Goal: Task Accomplishment & Management: Use online tool/utility

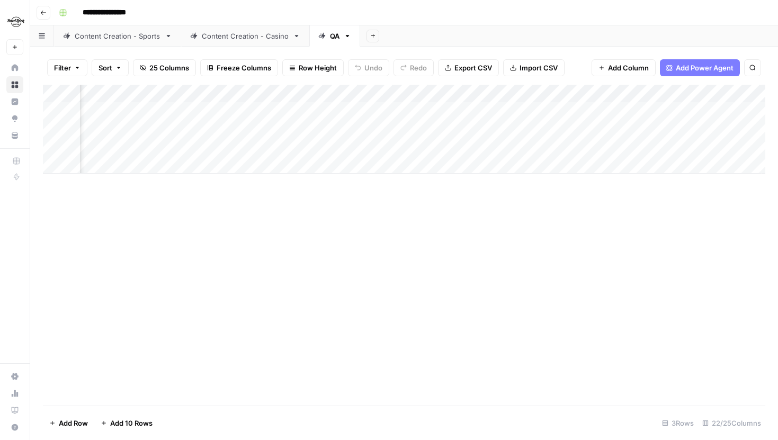
scroll to position [0, 1704]
click at [299, 111] on div "Add Column" at bounding box center [404, 129] width 722 height 89
click at [185, 112] on div "Add Column" at bounding box center [404, 129] width 722 height 89
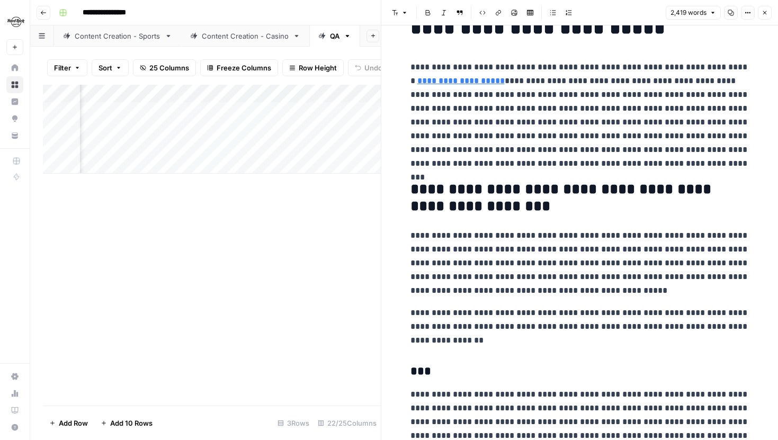
scroll to position [46, 0]
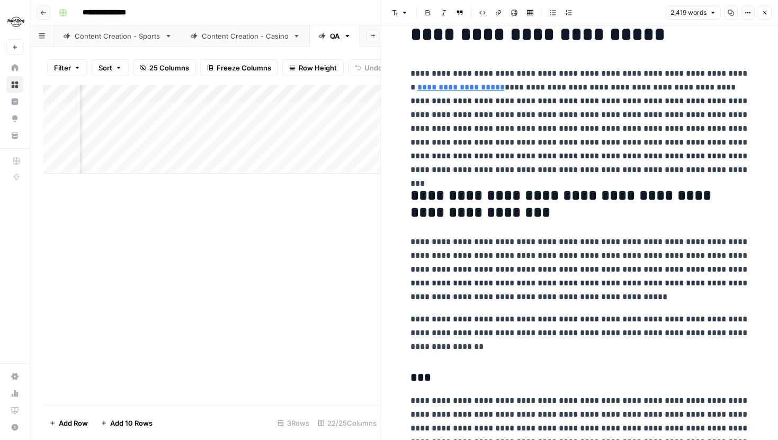
click at [764, 15] on icon "button" at bounding box center [765, 13] width 6 height 6
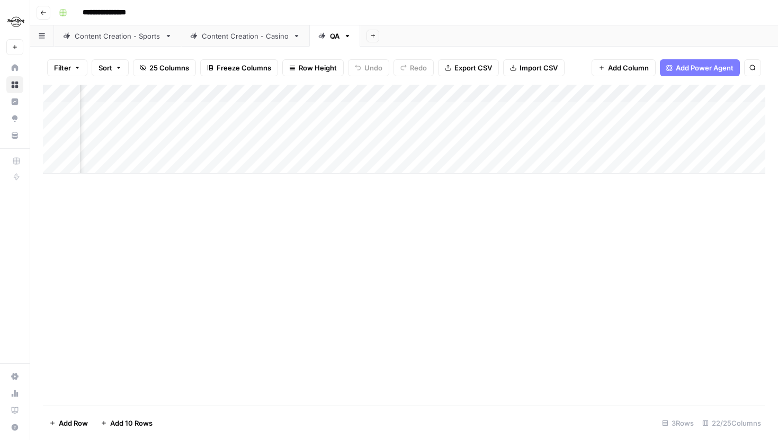
scroll to position [0, 554]
click at [299, 109] on div "Add Column" at bounding box center [404, 129] width 722 height 89
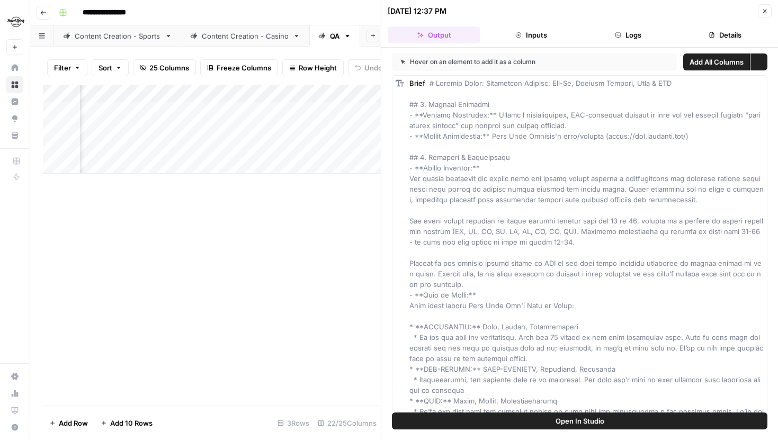
click at [637, 27] on button "Logs" at bounding box center [628, 34] width 93 height 17
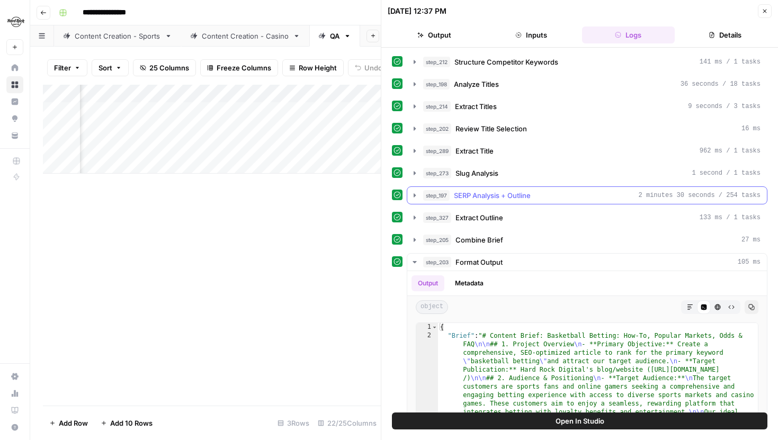
click at [413, 199] on icon "button" at bounding box center [414, 195] width 8 height 8
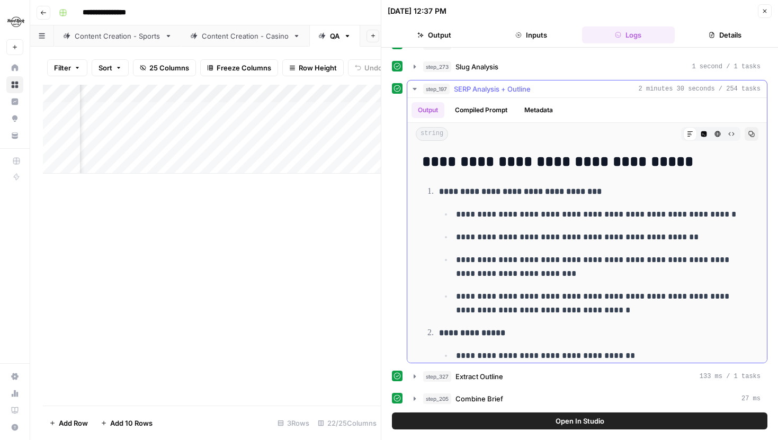
scroll to position [127, 0]
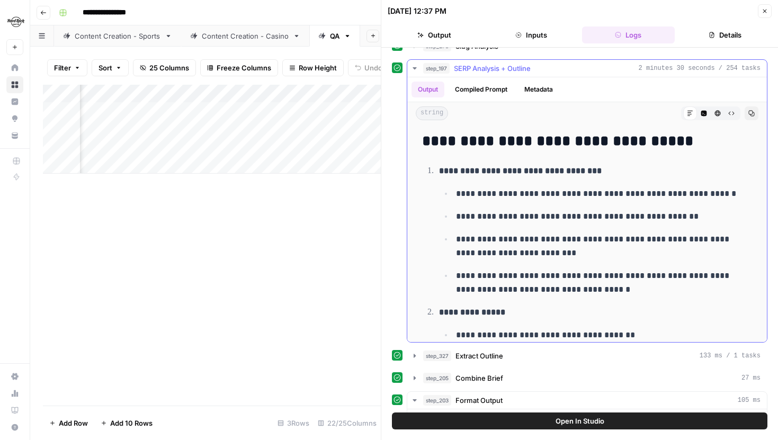
click at [469, 86] on button "Compiled Prompt" at bounding box center [481, 90] width 65 height 16
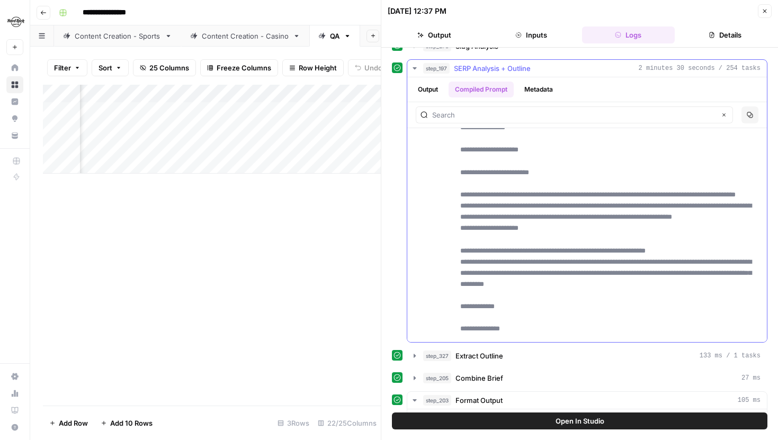
click at [488, 121] on div "Clear" at bounding box center [574, 114] width 317 height 17
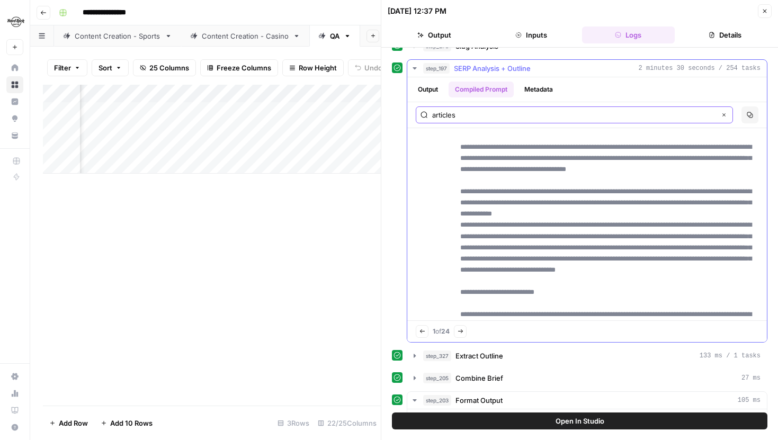
scroll to position [588, 0]
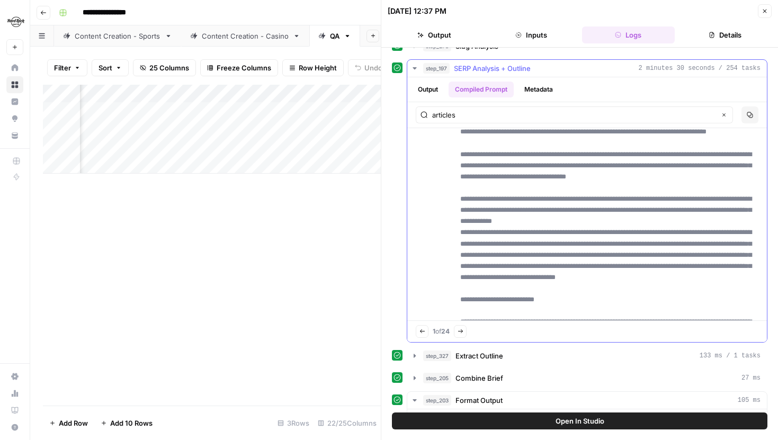
click at [422, 321] on div "Previous match 1 of 24 Next Match" at bounding box center [587, 331] width 360 height 21
click at [422, 328] on button "Previous match" at bounding box center [422, 331] width 13 height 13
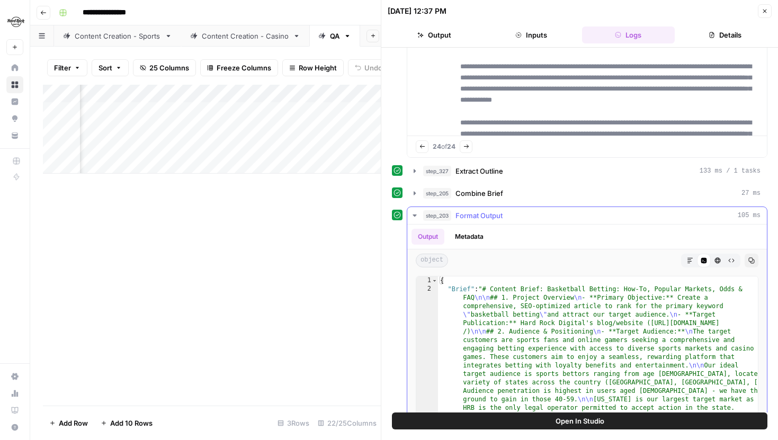
scroll to position [319, 0]
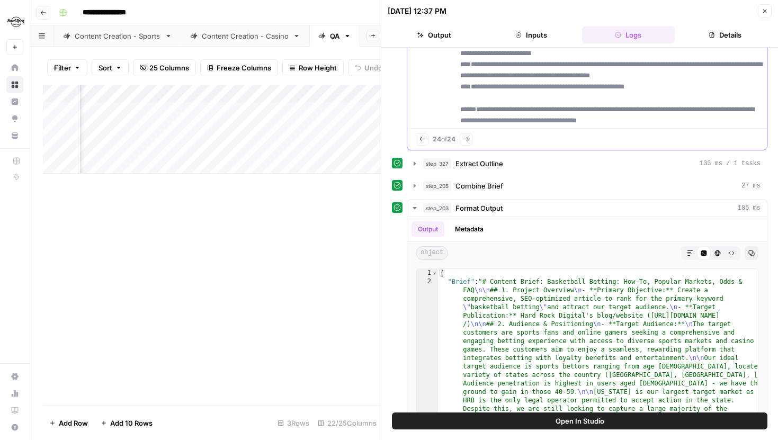
click at [469, 143] on button "Next Match" at bounding box center [466, 139] width 13 height 13
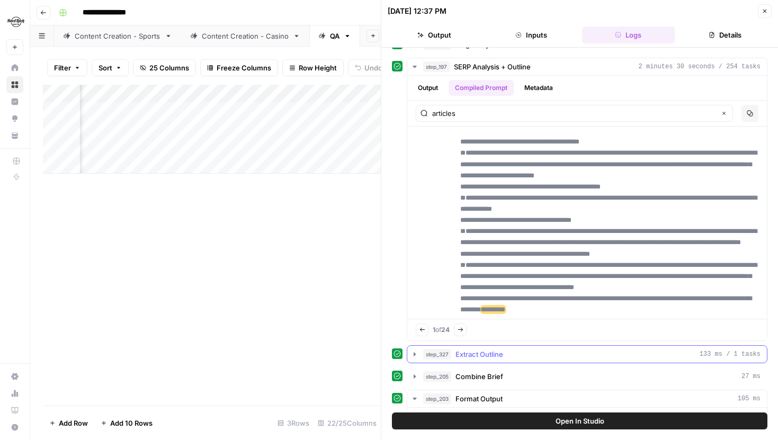
scroll to position [61, 0]
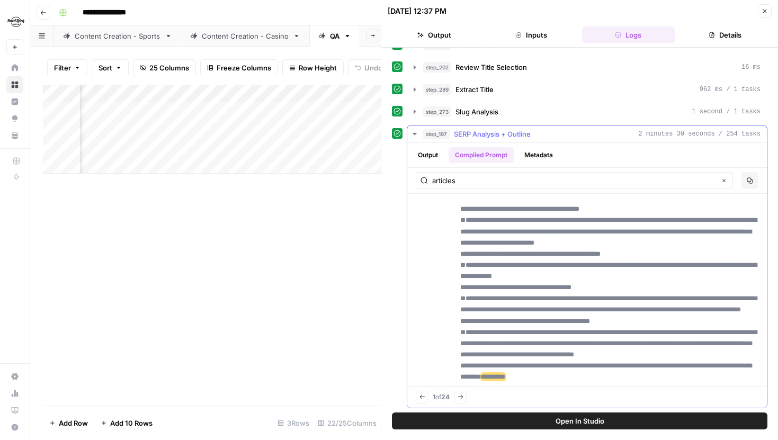
click at [471, 186] on div "articles Clear" at bounding box center [574, 180] width 317 height 17
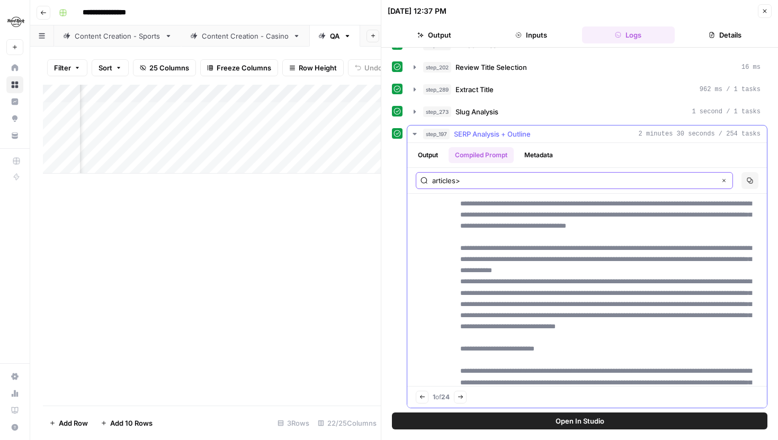
scroll to position [587, 0]
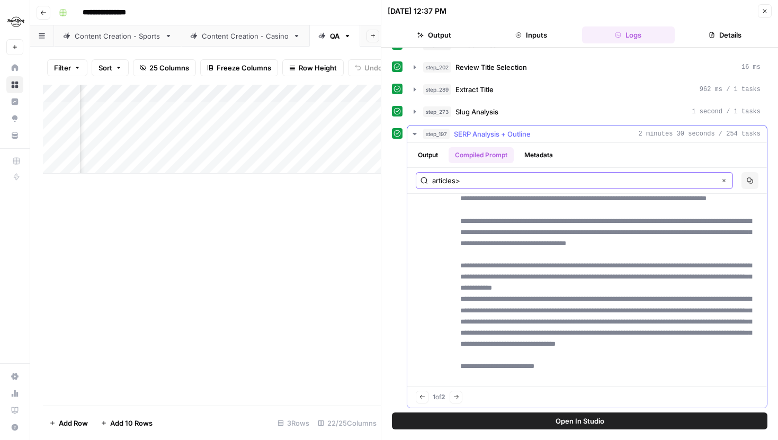
type input "articles>"
click at [460, 392] on button "Next Match" at bounding box center [456, 397] width 13 height 13
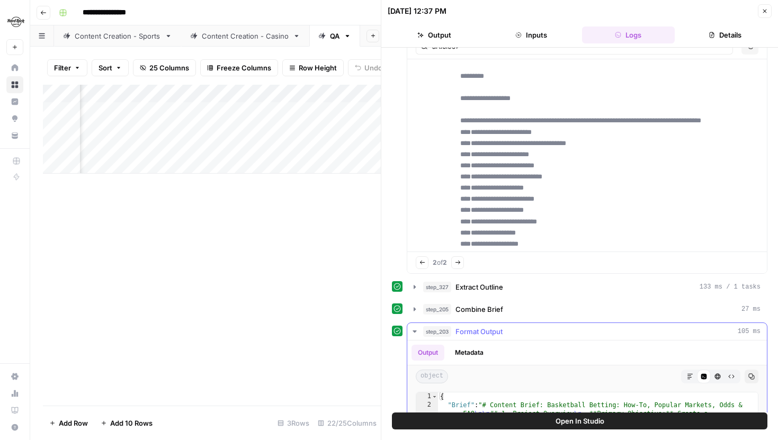
scroll to position [208, 0]
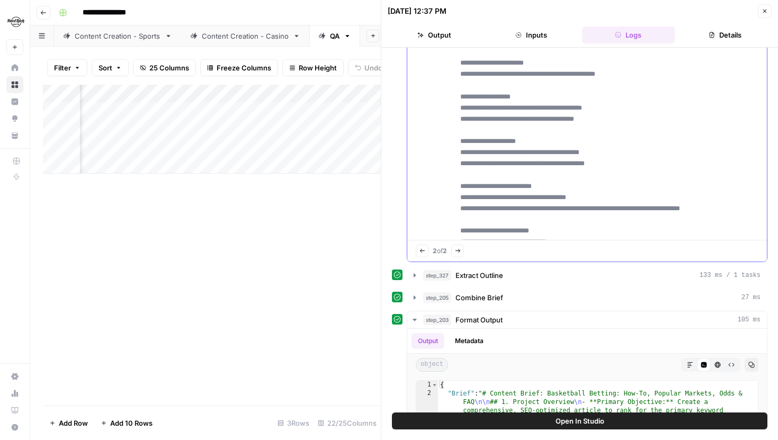
click at [423, 245] on button "Previous match" at bounding box center [422, 251] width 13 height 13
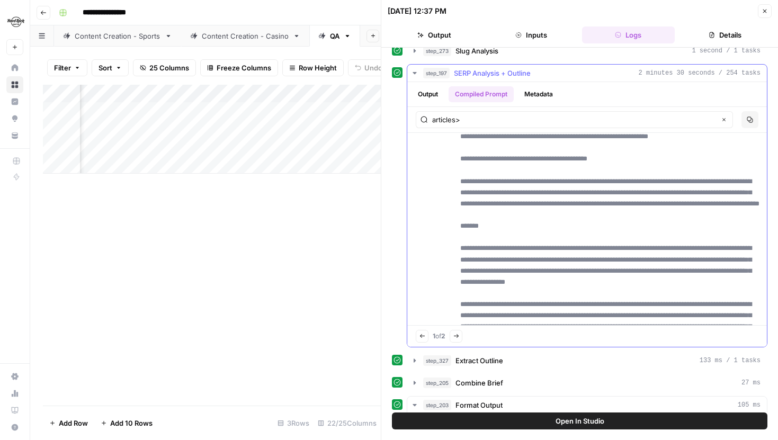
scroll to position [113, 0]
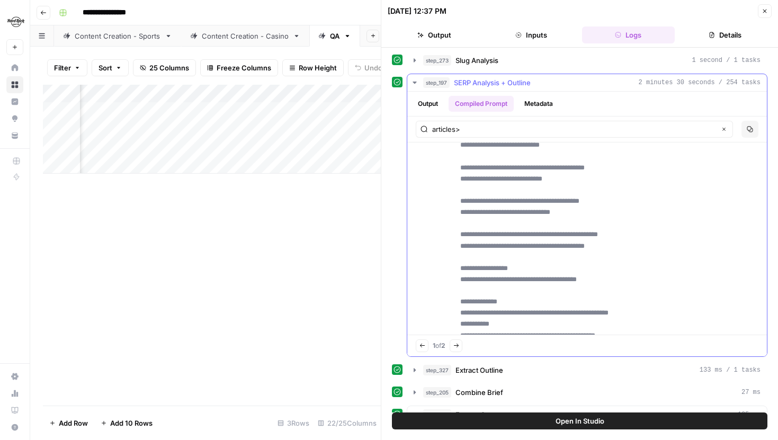
scroll to position [10989, 0]
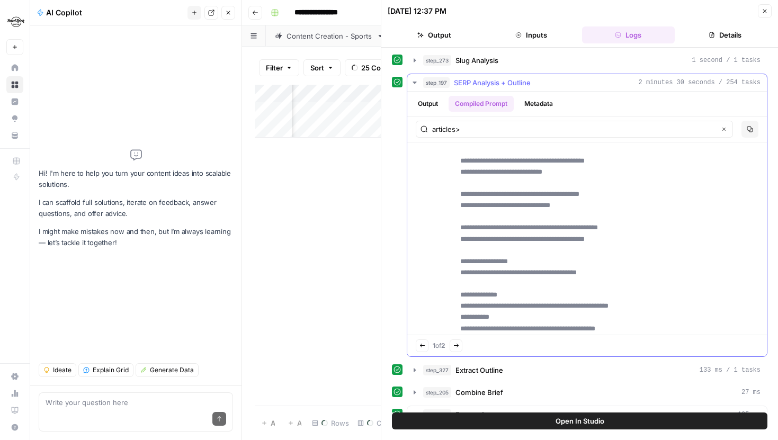
drag, startPoint x: 497, startPoint y: 158, endPoint x: 610, endPoint y: 305, distance: 184.7
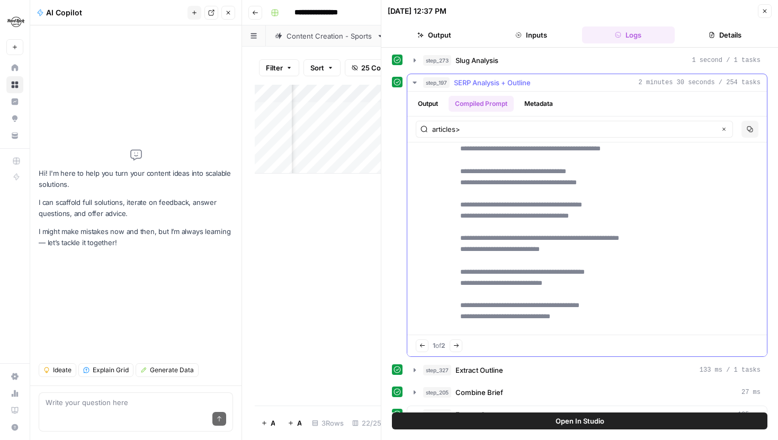
scroll to position [10842, 0]
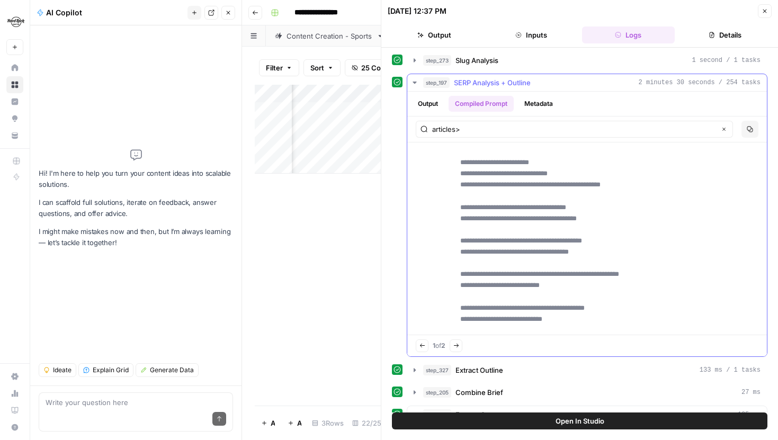
click at [459, 347] on icon "button" at bounding box center [456, 346] width 6 height 6
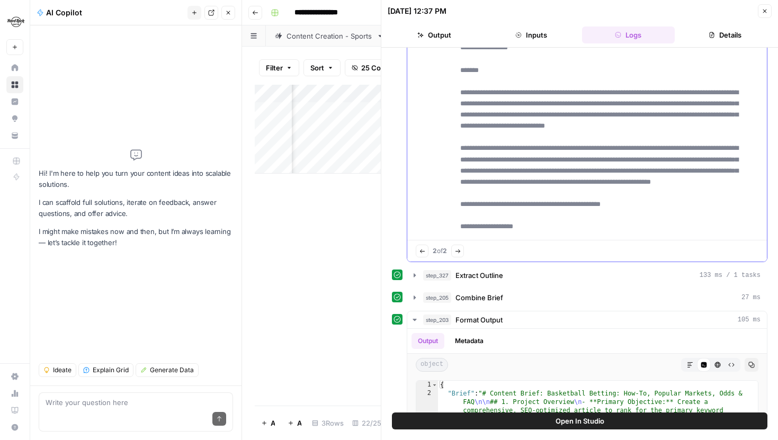
scroll to position [0, 0]
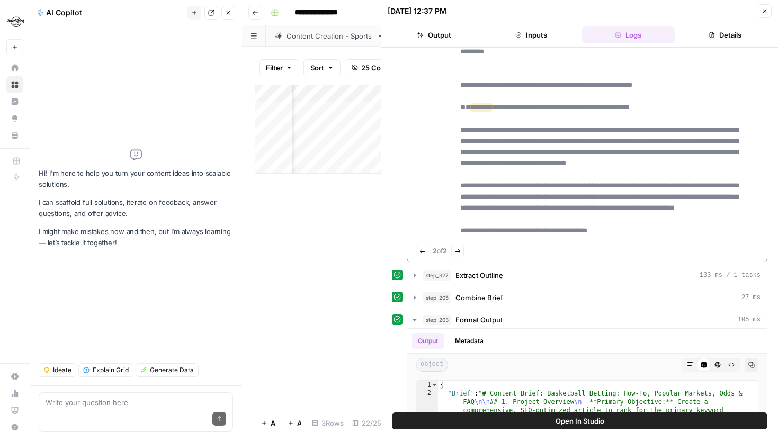
drag, startPoint x: 624, startPoint y: 113, endPoint x: 495, endPoint y: 220, distance: 167.3
copy p "**********"
click at [229, 14] on icon "button" at bounding box center [229, 13] width 4 height 4
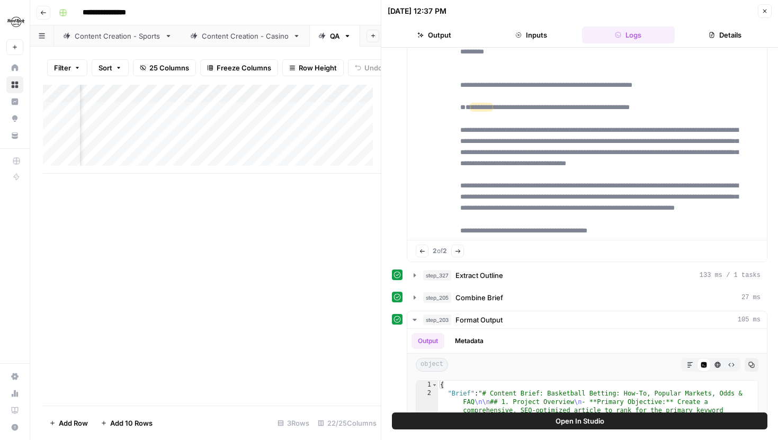
click at [762, 13] on icon "button" at bounding box center [765, 11] width 6 height 6
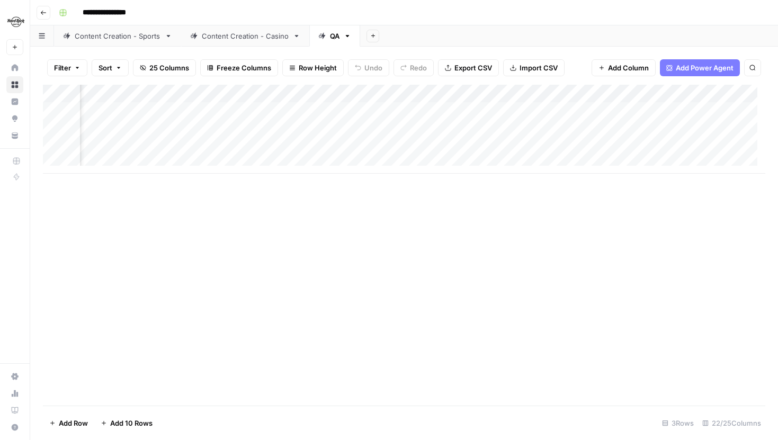
scroll to position [0, 1524]
click at [283, 109] on div "Add Column" at bounding box center [404, 129] width 722 height 89
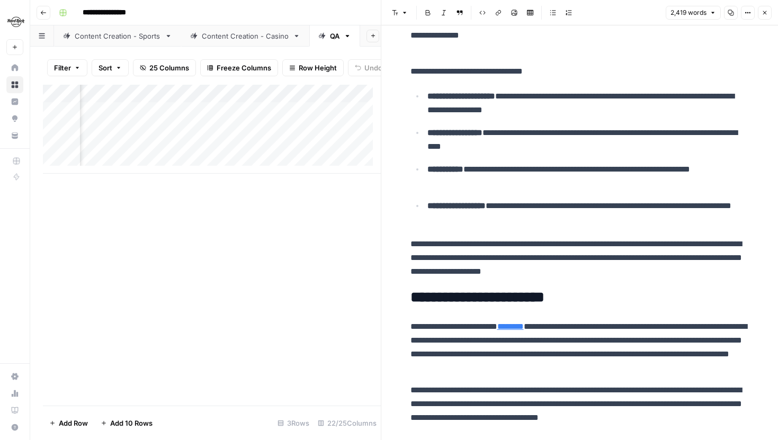
scroll to position [2381, 0]
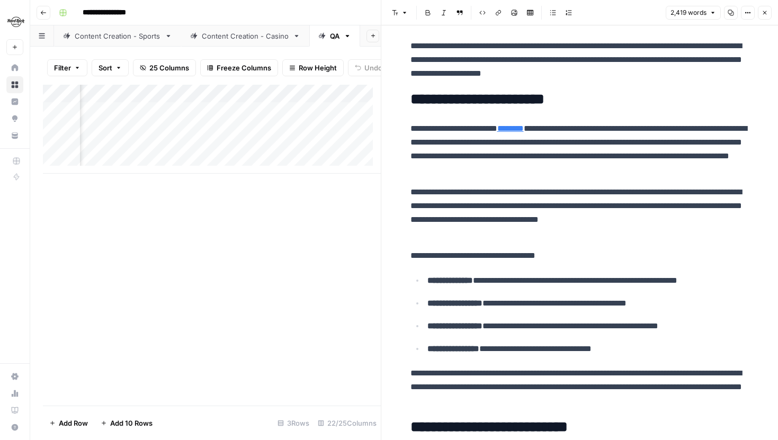
click at [768, 12] on button "Close" at bounding box center [765, 13] width 14 height 14
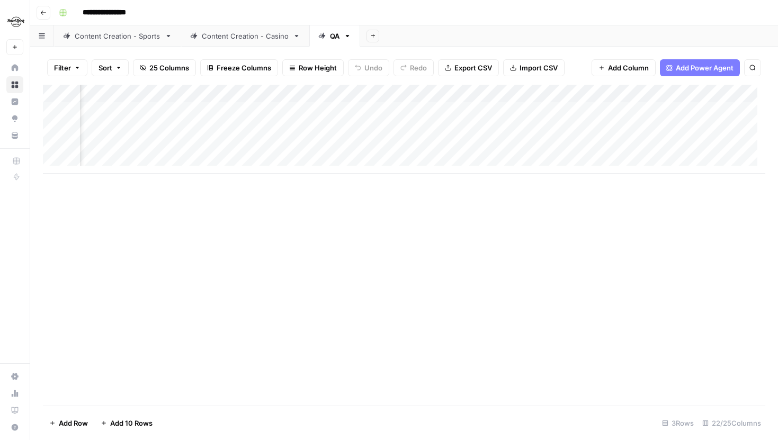
click at [291, 109] on div "Add Column" at bounding box center [404, 129] width 722 height 89
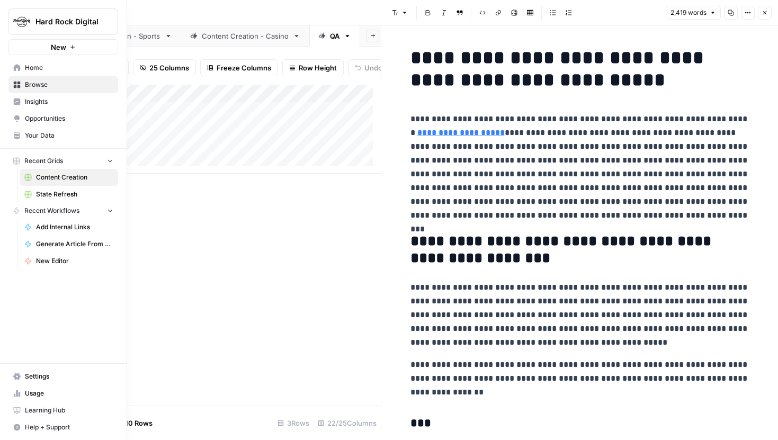
click at [52, 189] on link "State Refresh" at bounding box center [69, 194] width 99 height 17
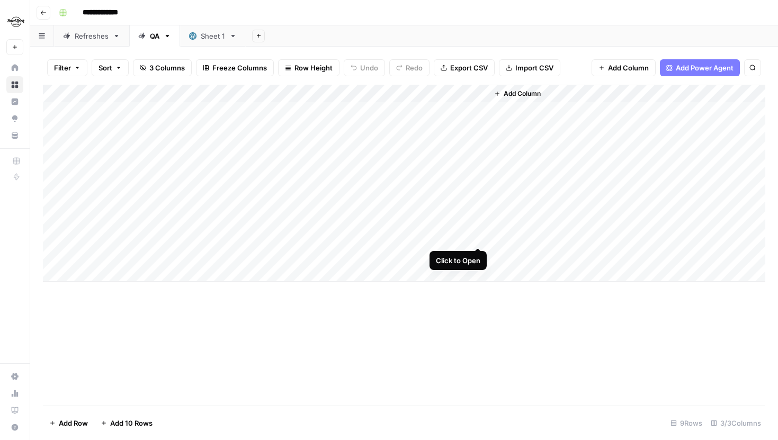
click at [476, 236] on div "Add Column" at bounding box center [404, 183] width 722 height 197
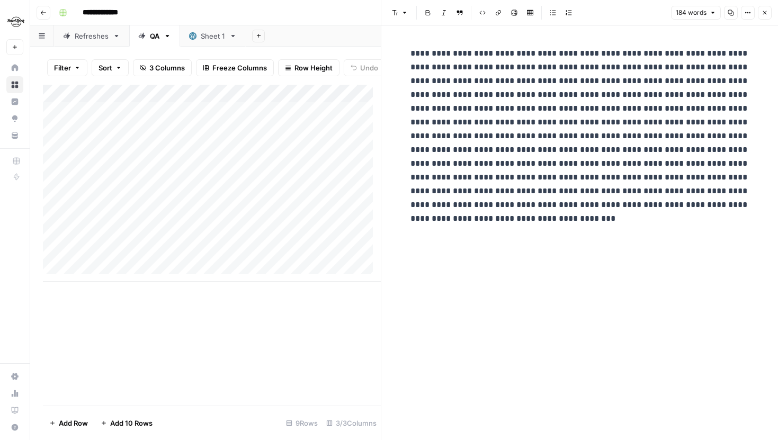
click at [763, 11] on icon "button" at bounding box center [765, 13] width 6 height 6
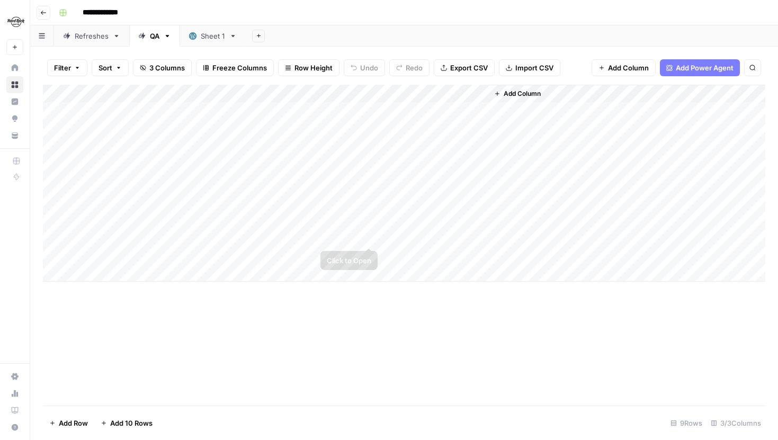
click at [371, 236] on div "Add Column" at bounding box center [404, 183] width 722 height 197
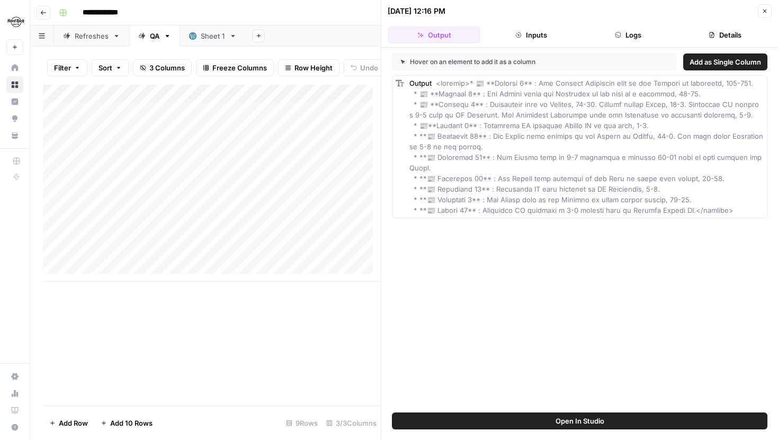
click at [609, 28] on button "Logs" at bounding box center [628, 34] width 93 height 17
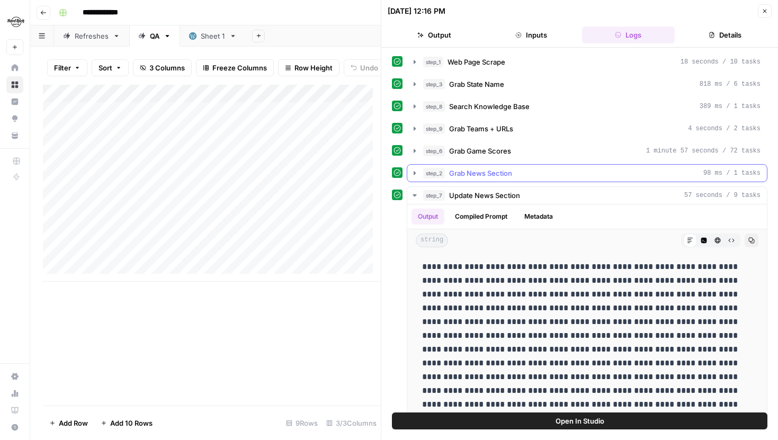
click at [410, 180] on button "step_2 Grab News Section 98 ms / 1 tasks" at bounding box center [587, 173] width 360 height 17
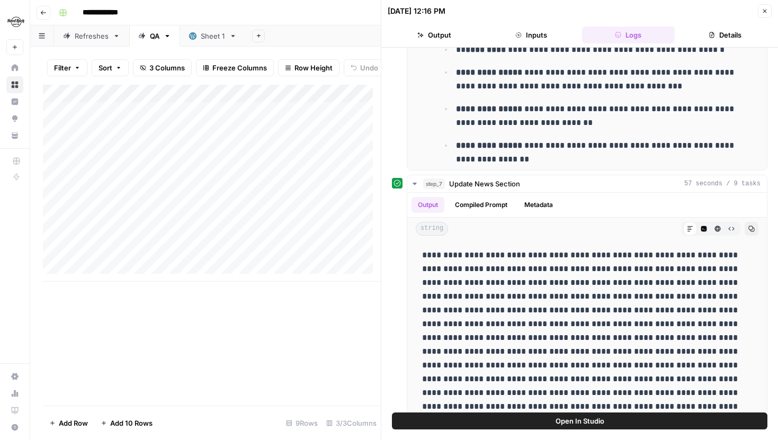
scroll to position [278, 0]
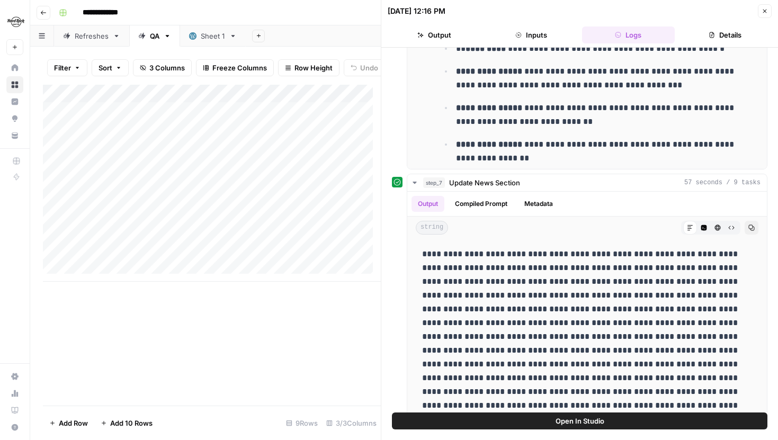
click at [523, 427] on button "Open In Studio" at bounding box center [579, 421] width 375 height 17
click at [765, 7] on button "Close" at bounding box center [765, 11] width 14 height 14
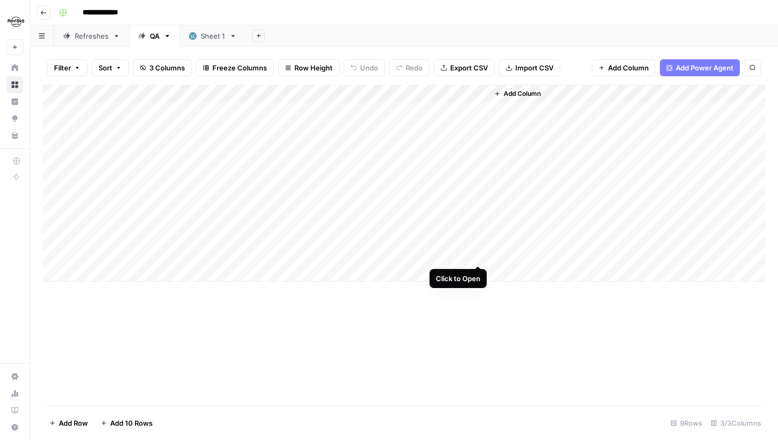
click at [481, 257] on div "Add Column" at bounding box center [404, 183] width 722 height 197
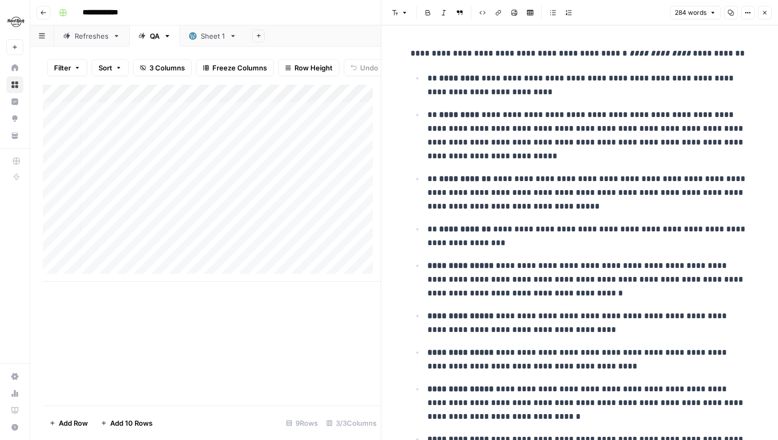
scroll to position [0, 83]
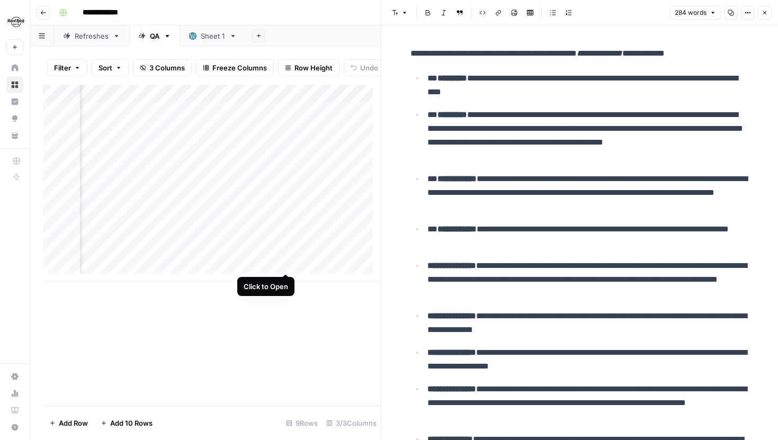
click at [285, 264] on div "Add Column" at bounding box center [212, 183] width 338 height 197
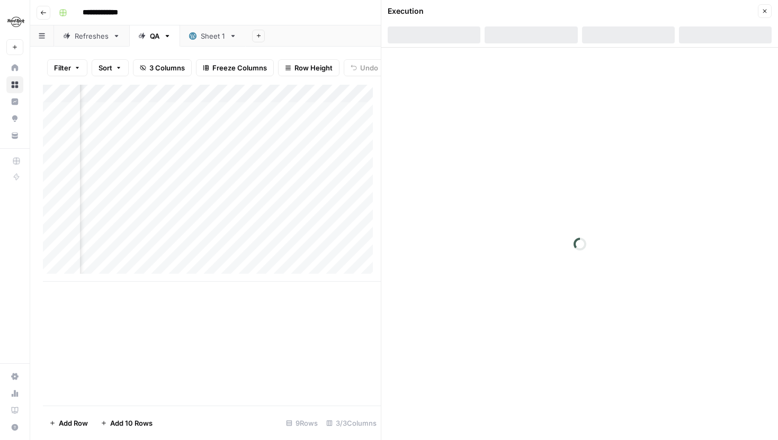
click at [646, 34] on div at bounding box center [628, 34] width 93 height 17
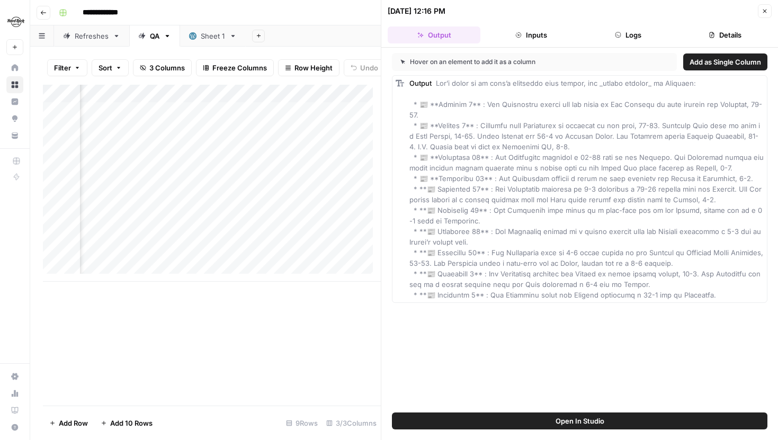
click at [629, 35] on button "Logs" at bounding box center [628, 34] width 93 height 17
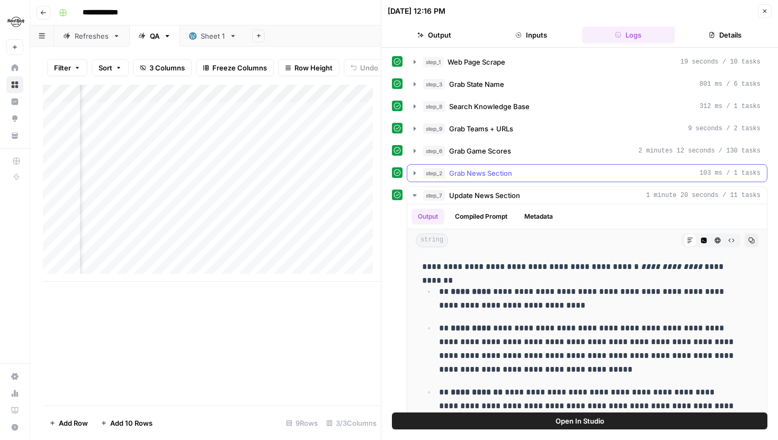
click at [414, 173] on icon "button" at bounding box center [415, 173] width 2 height 4
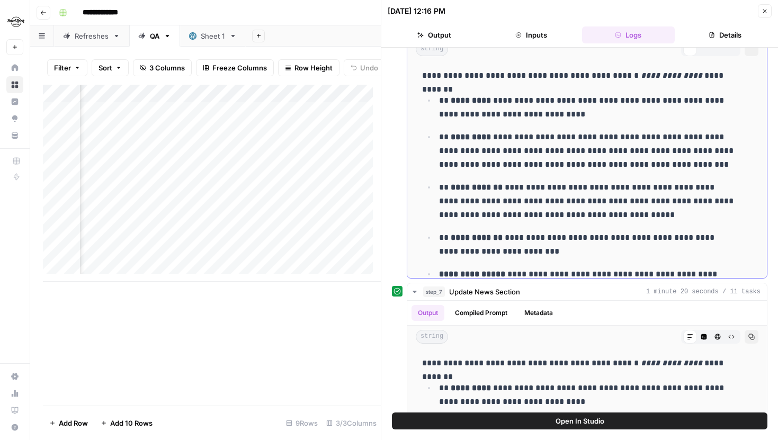
scroll to position [169, 0]
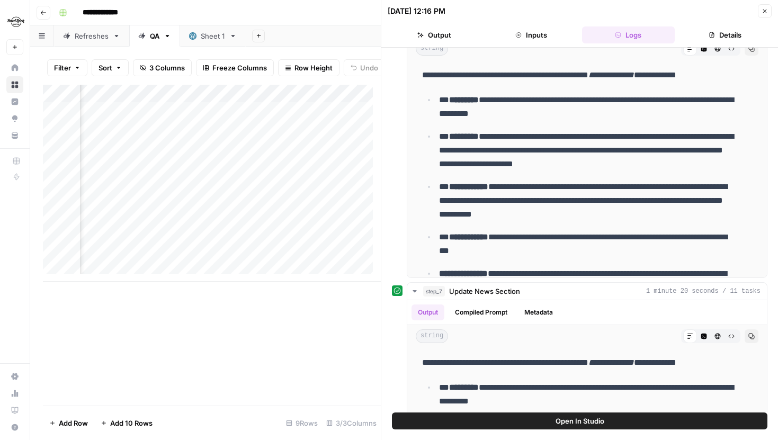
click at [288, 225] on div "Add Column" at bounding box center [212, 183] width 338 height 197
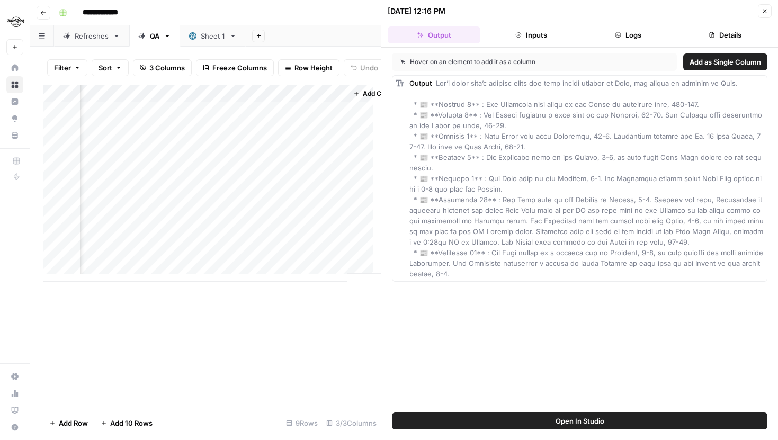
scroll to position [0, 147]
click at [332, 224] on div "Add Column" at bounding box center [212, 183] width 338 height 197
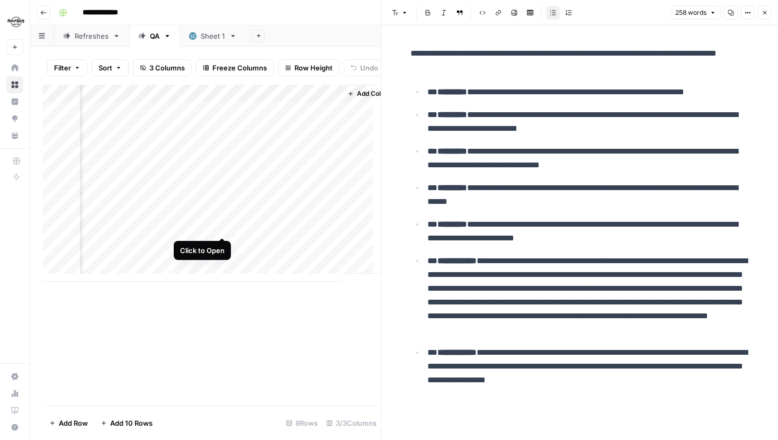
click at [221, 228] on div "Add Column" at bounding box center [212, 183] width 338 height 197
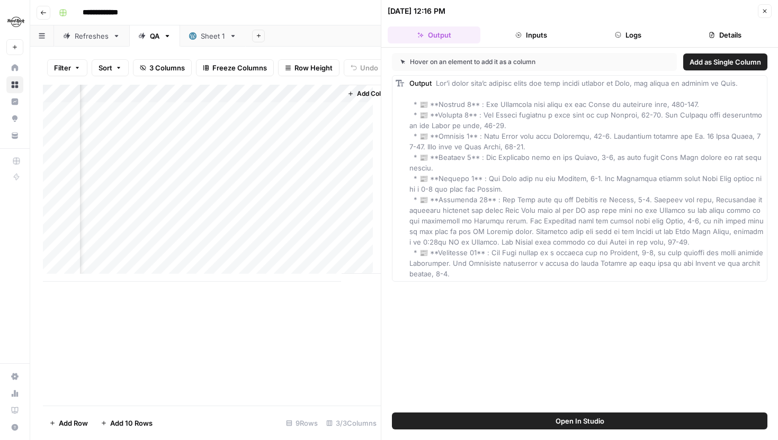
click at [644, 26] on header "10/08/25 at 12:16 PM Close Output Inputs Logs Details" at bounding box center [579, 24] width 397 height 48
click at [644, 31] on button "Logs" at bounding box center [628, 34] width 93 height 17
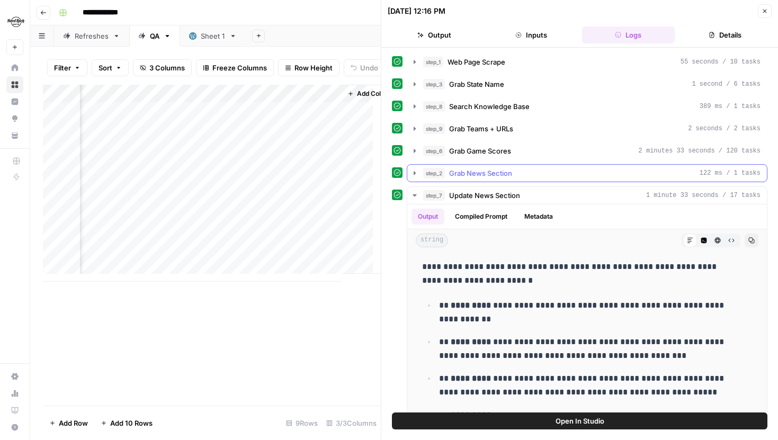
click at [420, 175] on button "step_2 Grab News Section 122 ms / 1 tasks" at bounding box center [587, 173] width 360 height 17
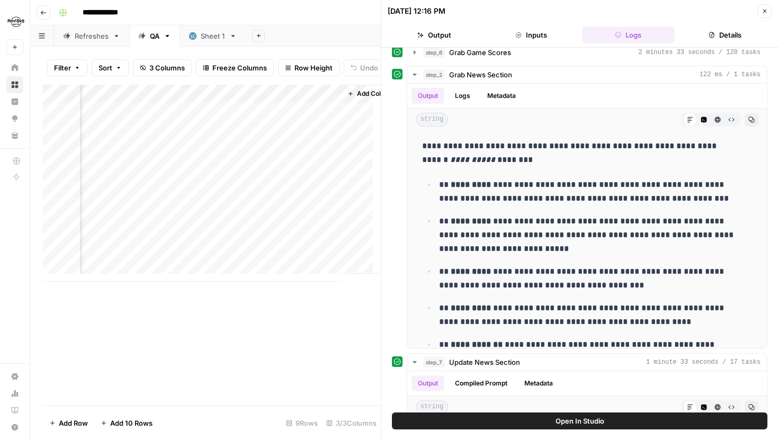
scroll to position [95, 0]
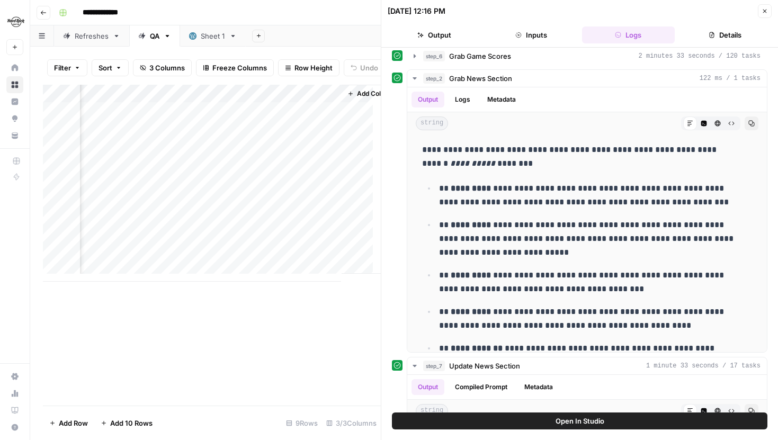
click at [762, 10] on icon "button" at bounding box center [765, 11] width 6 height 6
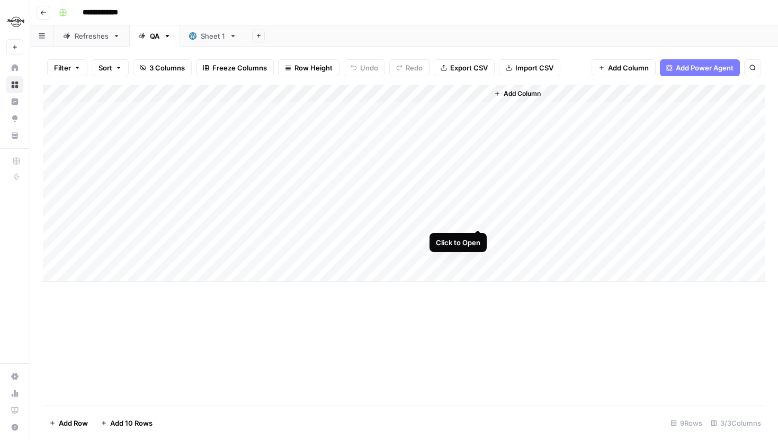
click at [476, 218] on div "Add Column" at bounding box center [404, 183] width 722 height 197
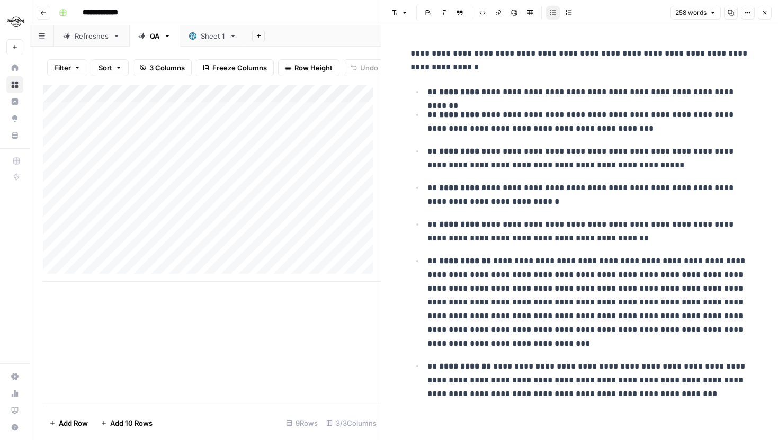
click at [768, 13] on button "Close" at bounding box center [765, 13] width 14 height 14
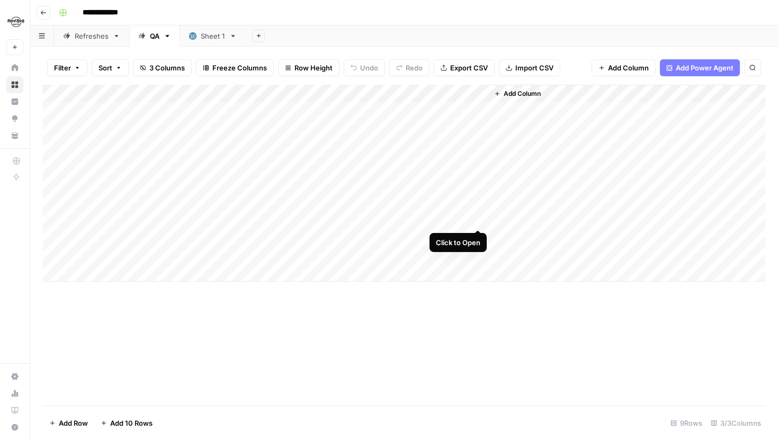
click at [478, 221] on div "Add Column" at bounding box center [404, 183] width 722 height 197
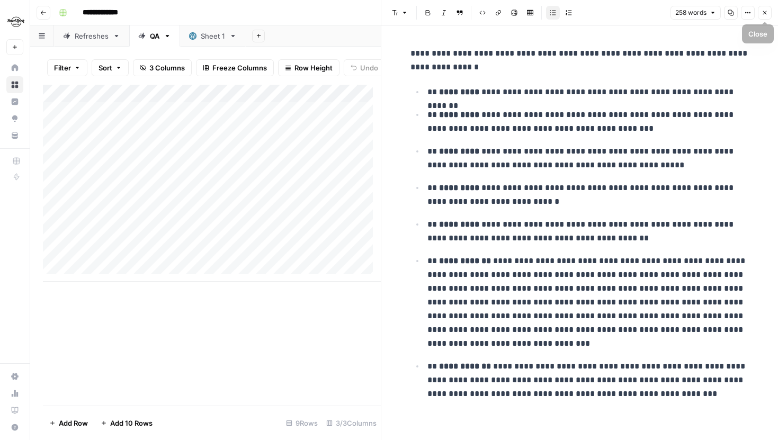
scroll to position [3, 0]
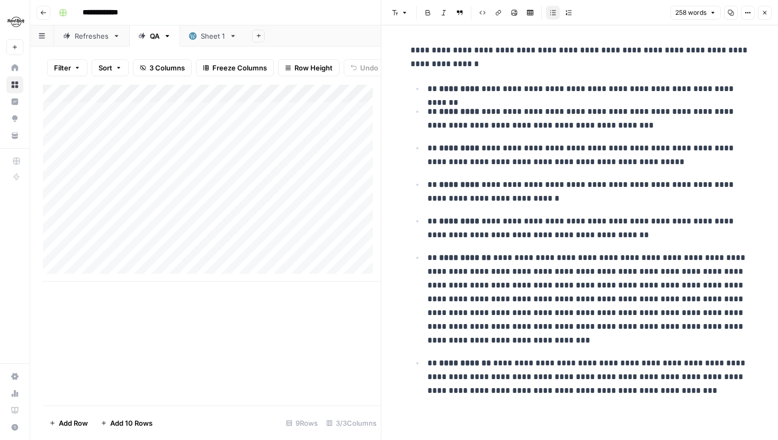
click at [764, 16] on button "Close" at bounding box center [765, 13] width 14 height 14
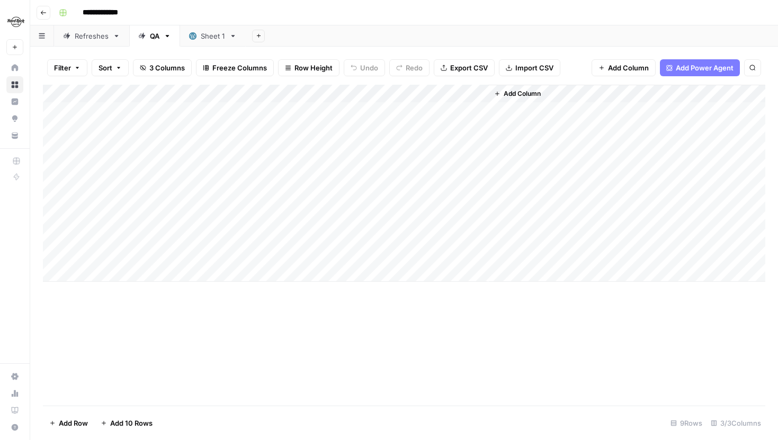
click at [368, 218] on div "Add Column" at bounding box center [404, 183] width 722 height 197
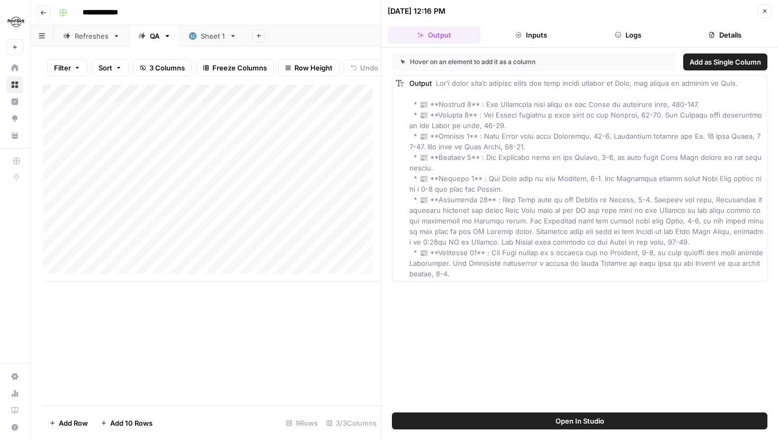
click at [612, 33] on button "Logs" at bounding box center [628, 34] width 93 height 17
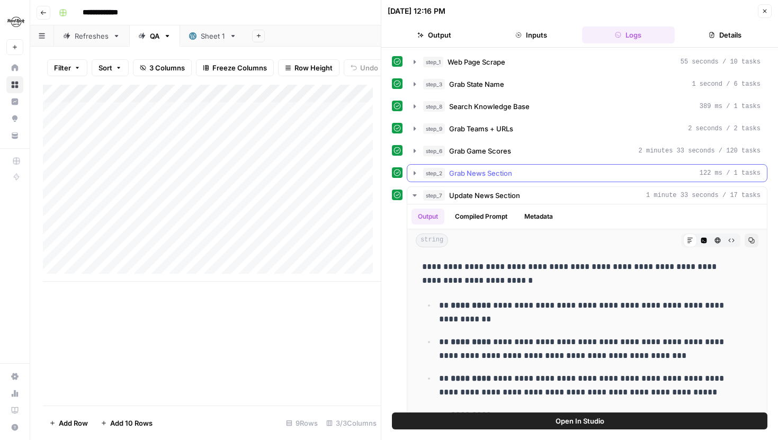
click at [424, 171] on span "step_2" at bounding box center [434, 173] width 22 height 11
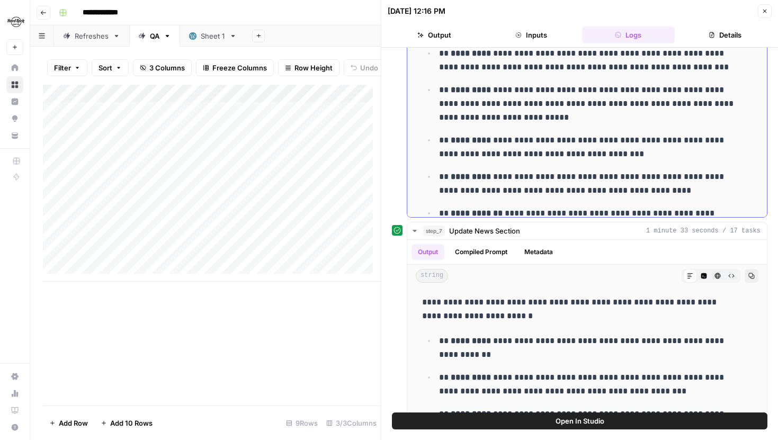
scroll to position [240, 0]
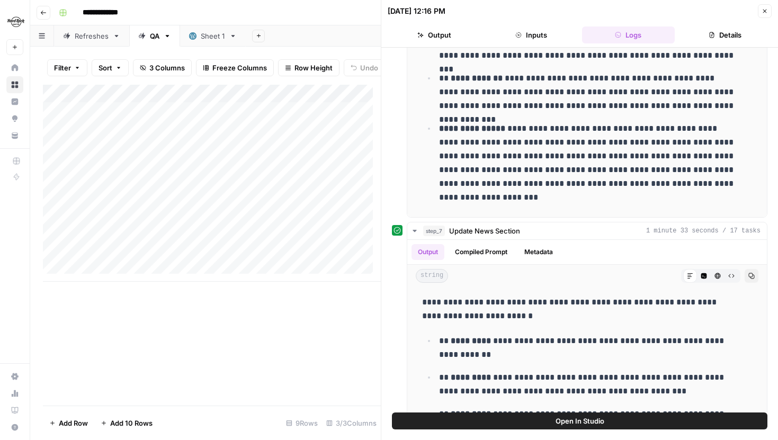
click at [765, 15] on button "Close" at bounding box center [765, 11] width 14 height 14
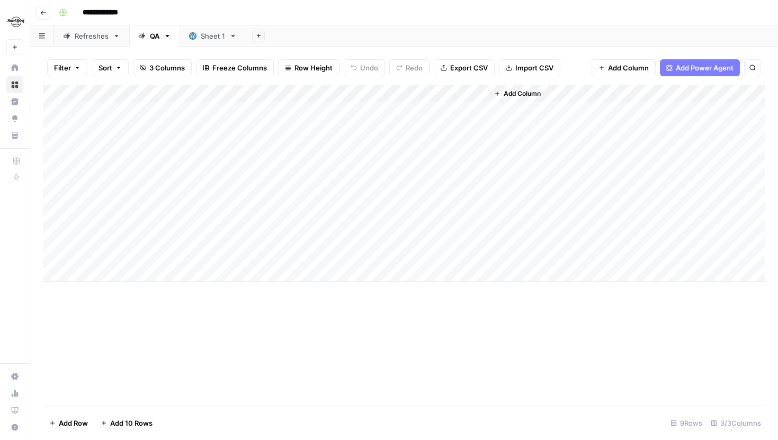
click at [477, 199] on div "Add Column" at bounding box center [404, 183] width 722 height 197
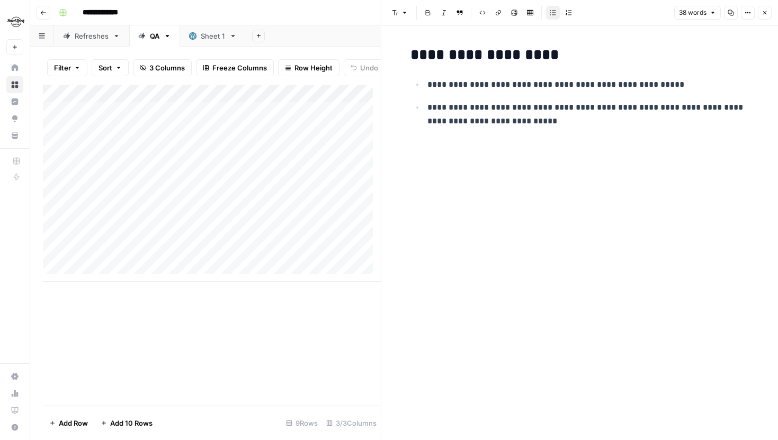
click at [765, 12] on icon "button" at bounding box center [765, 13] width 4 height 4
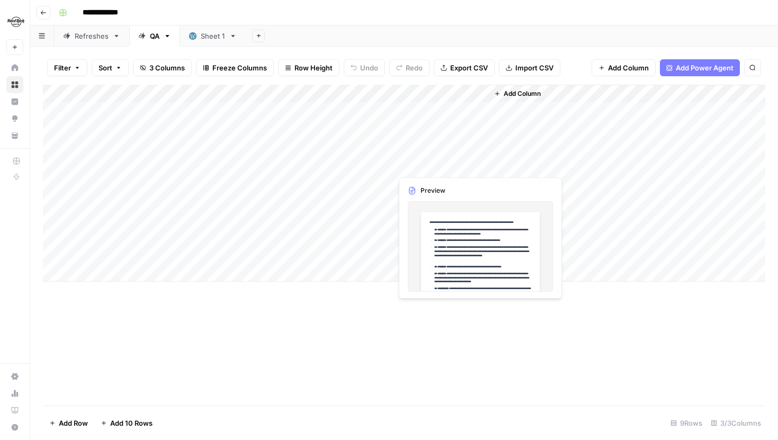
click at [477, 164] on div "Add Column" at bounding box center [404, 183] width 722 height 197
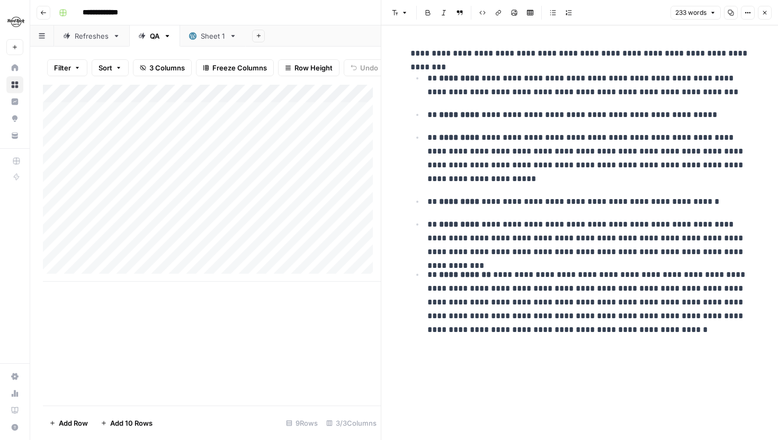
click at [768, 12] on button "Close" at bounding box center [765, 13] width 14 height 14
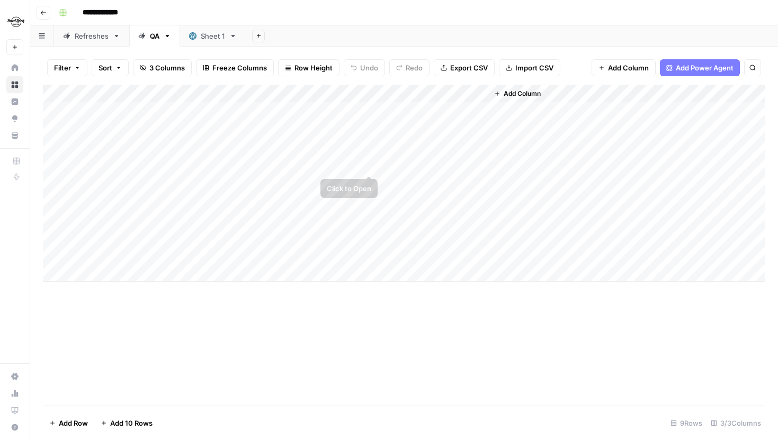
click at [372, 163] on div "Add Column" at bounding box center [404, 183] width 722 height 197
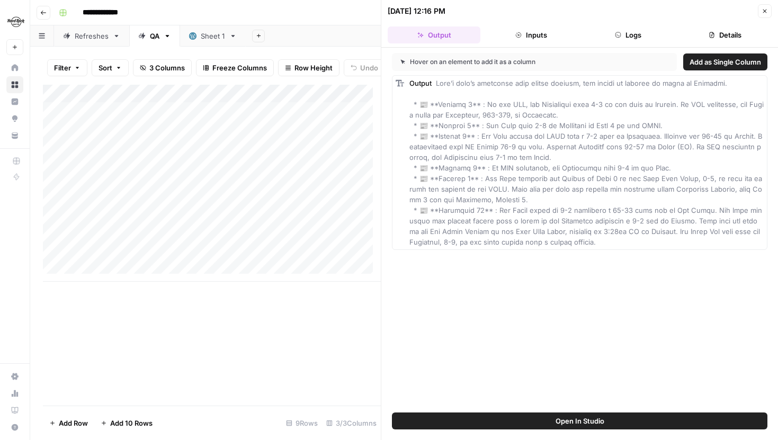
click at [611, 40] on button "Logs" at bounding box center [628, 34] width 93 height 17
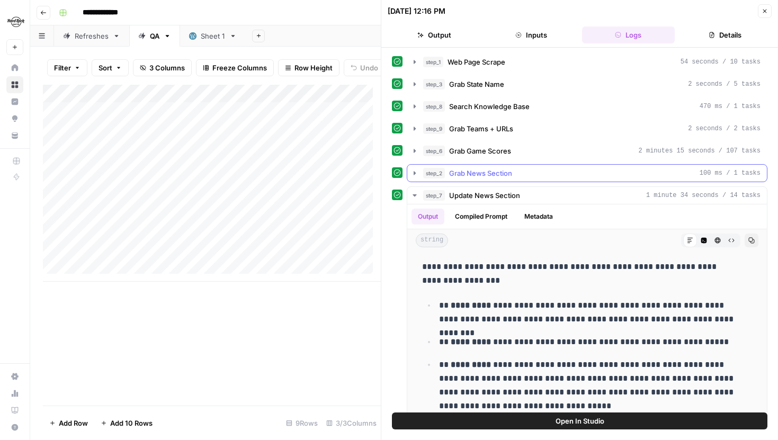
click at [417, 178] on button "step_2 Grab News Section 100 ms / 1 tasks" at bounding box center [587, 173] width 360 height 17
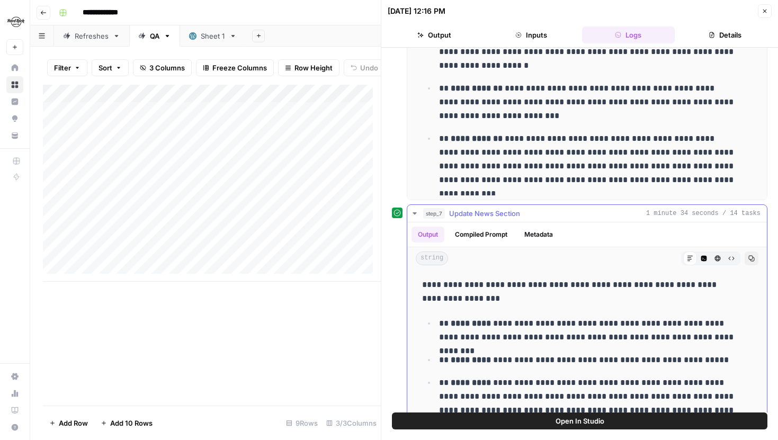
scroll to position [241, 0]
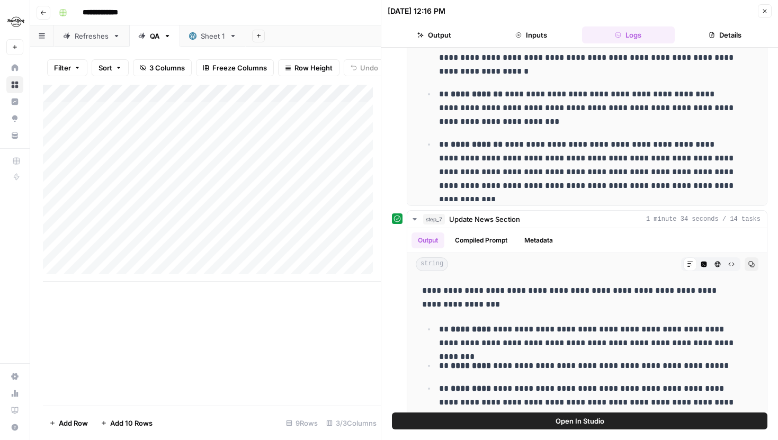
click at [758, 23] on header "10/08/25 at 12:16 PM Close Output Inputs Logs Details" at bounding box center [579, 24] width 397 height 48
click at [767, 11] on button "Close" at bounding box center [765, 11] width 14 height 14
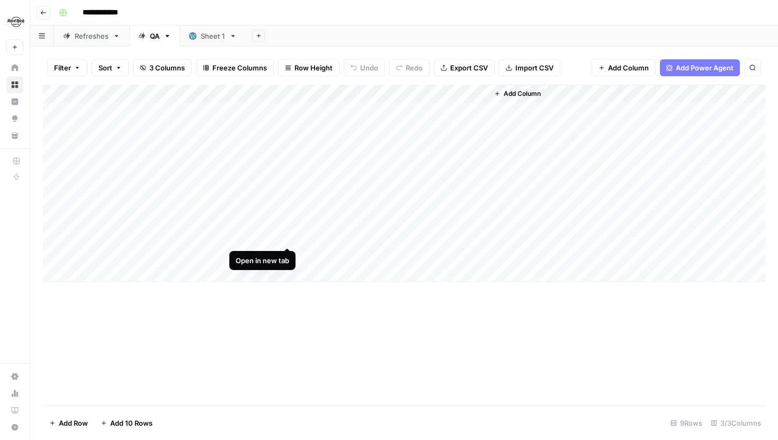
click at [288, 238] on div "Add Column" at bounding box center [404, 183] width 722 height 197
click at [369, 181] on div "Add Column" at bounding box center [404, 183] width 722 height 197
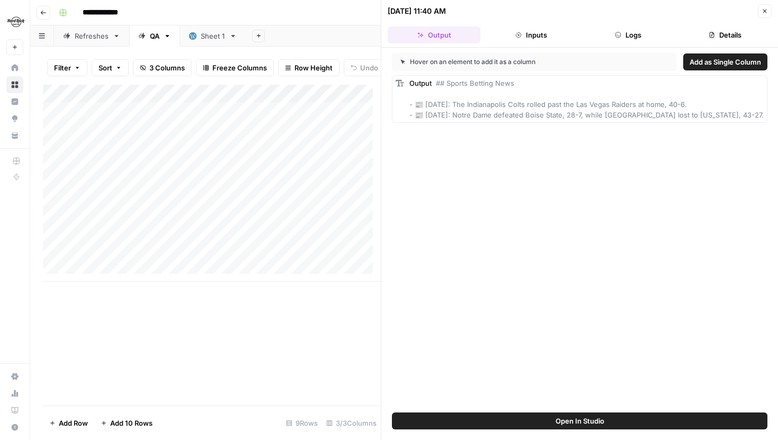
click at [636, 27] on button "Logs" at bounding box center [628, 34] width 93 height 17
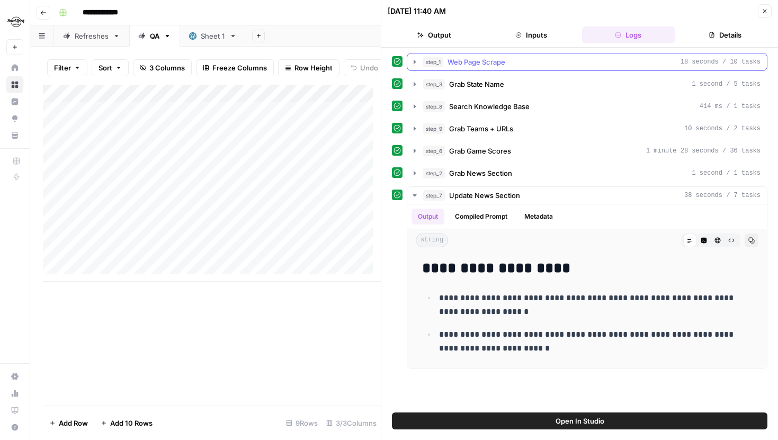
click at [418, 62] on icon "button" at bounding box center [414, 62] width 8 height 8
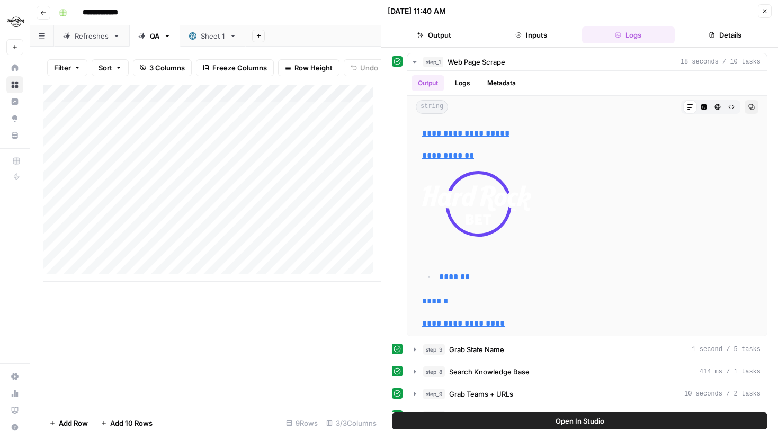
click at [768, 19] on header "10/06/25 at 11:40 AM Close Output Inputs Logs Details" at bounding box center [579, 24] width 397 height 48
click at [765, 9] on icon "button" at bounding box center [765, 11] width 6 height 6
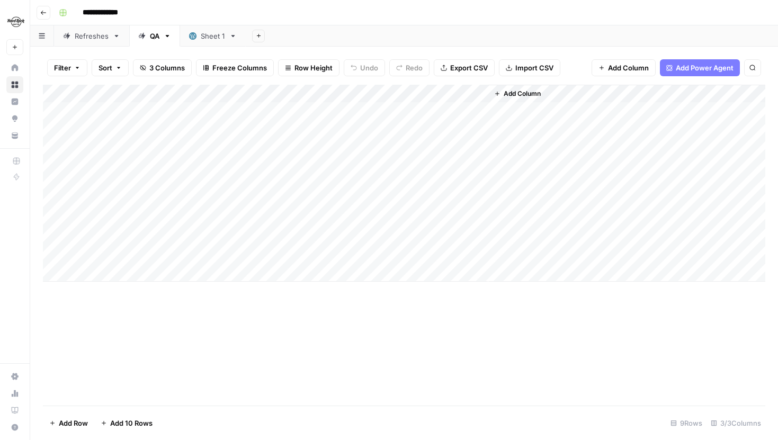
click at [371, 145] on div "Add Column" at bounding box center [404, 183] width 722 height 197
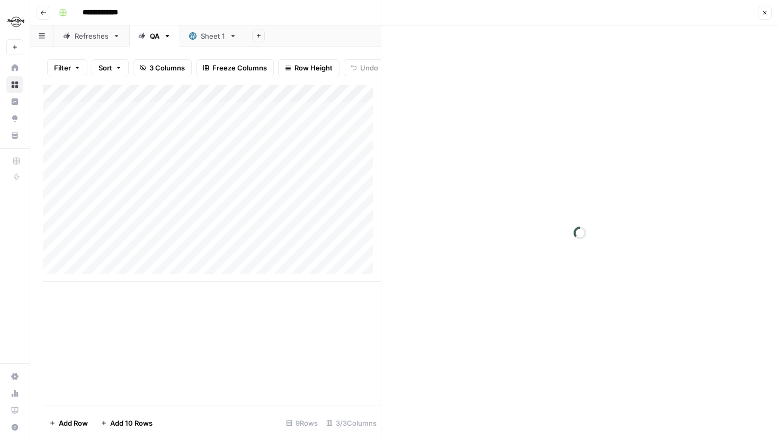
click at [658, 21] on header "Close" at bounding box center [579, 12] width 397 height 25
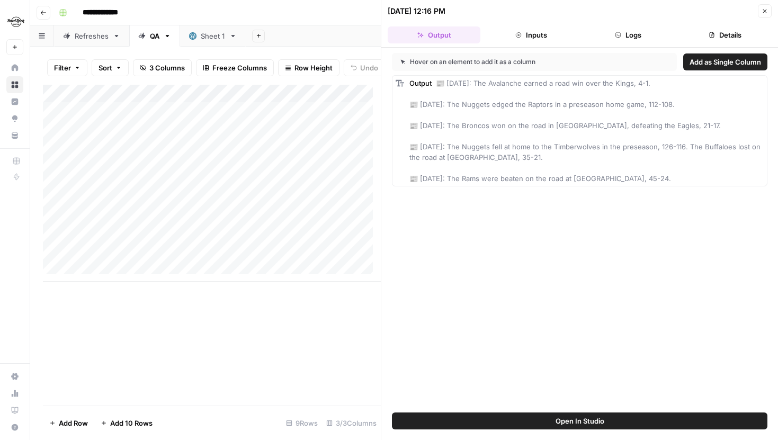
click at [633, 31] on button "Logs" at bounding box center [628, 34] width 93 height 17
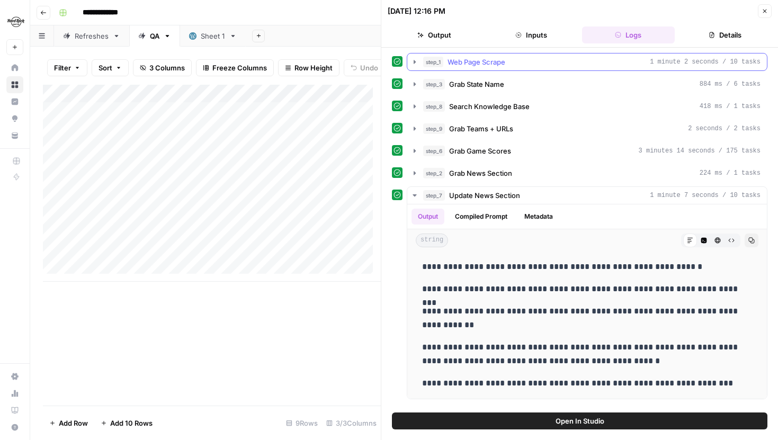
click at [423, 59] on span "step_1" at bounding box center [433, 62] width 20 height 11
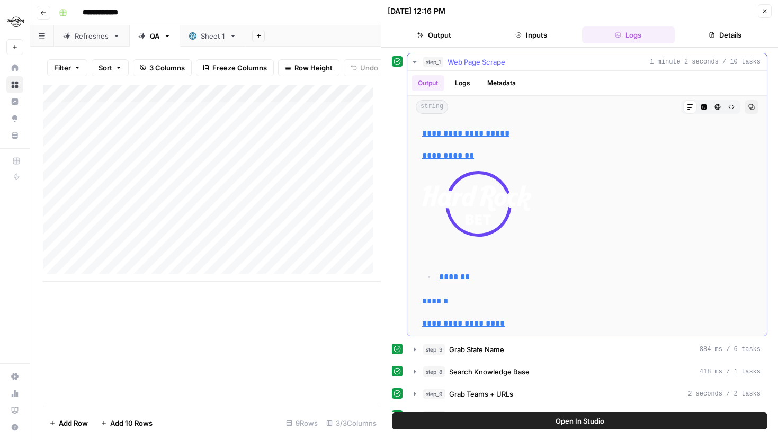
click at [697, 109] on button "Code Editor" at bounding box center [704, 107] width 14 height 14
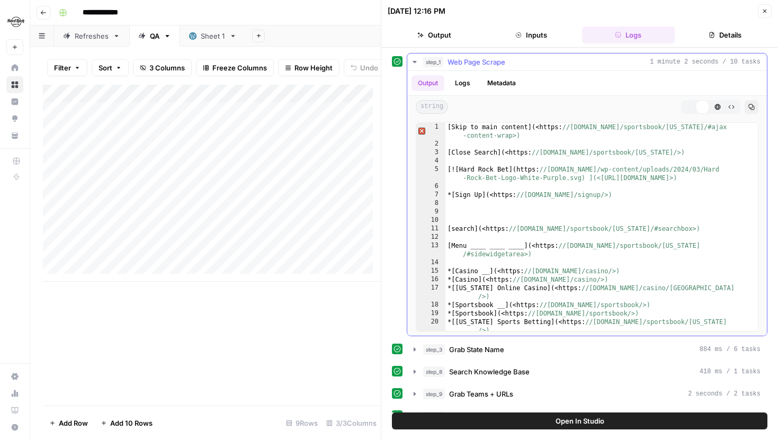
click at [624, 184] on div "[ Skip to main content ] ( <https: //www.hardrock.bet/sportsbook/colorado/#ajax…" at bounding box center [597, 244] width 305 height 242
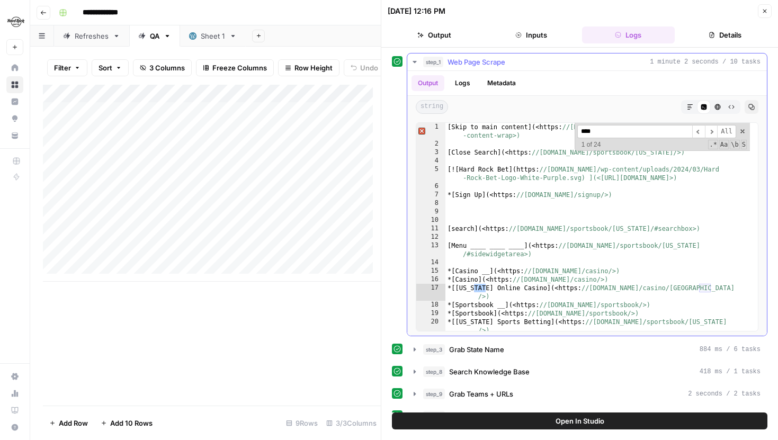
scroll to position [277, 0]
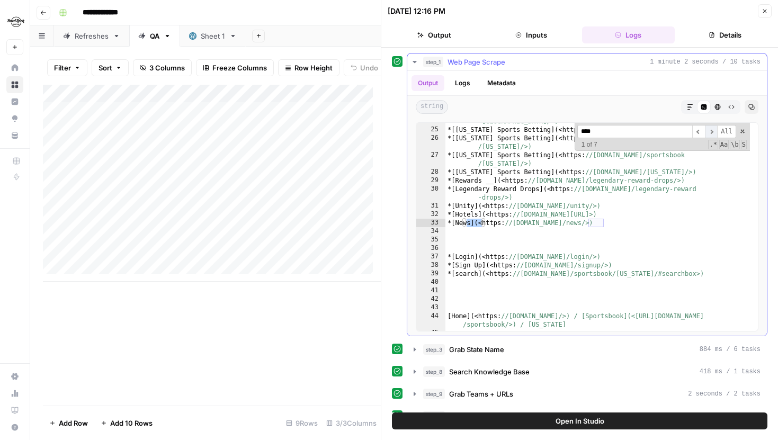
type input "****"
click at [706, 128] on span "​" at bounding box center [711, 131] width 13 height 13
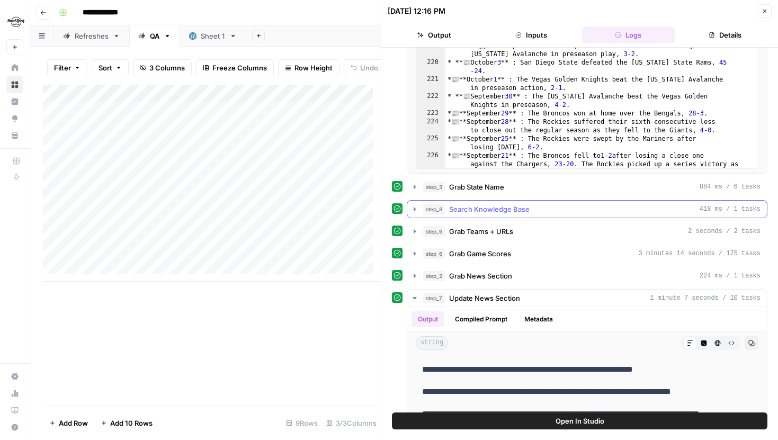
scroll to position [245, 0]
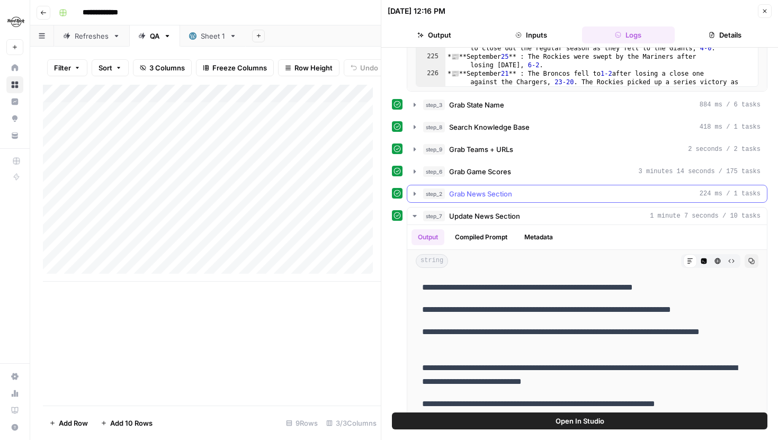
click at [415, 191] on icon "button" at bounding box center [414, 194] width 8 height 8
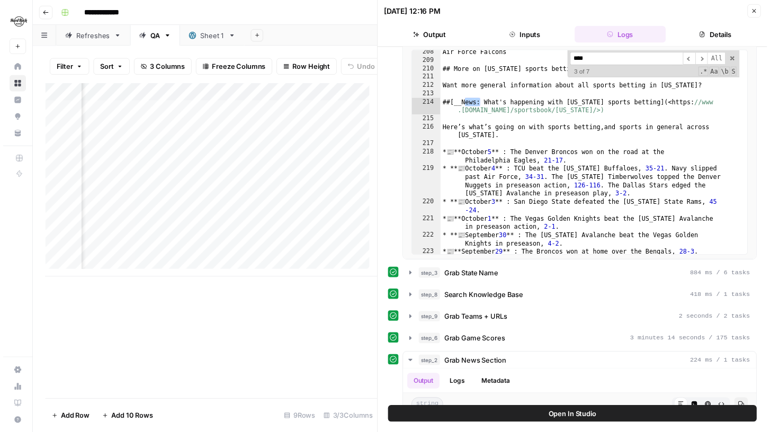
scroll to position [0, 159]
click at [320, 155] on div "Add Column" at bounding box center [212, 183] width 338 height 197
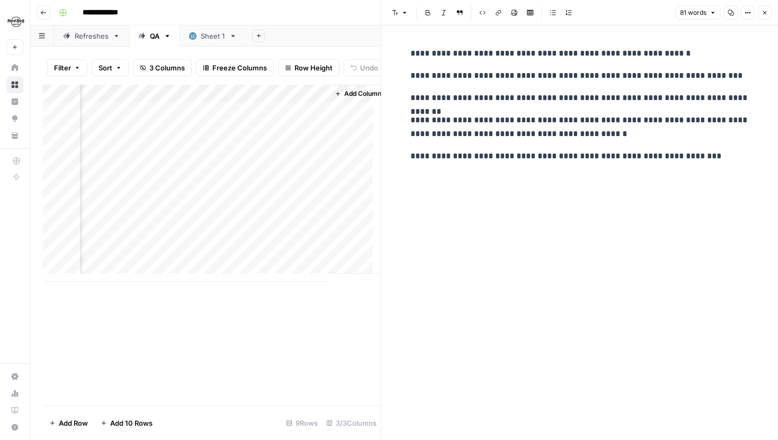
click at [767, 11] on icon "button" at bounding box center [765, 13] width 6 height 6
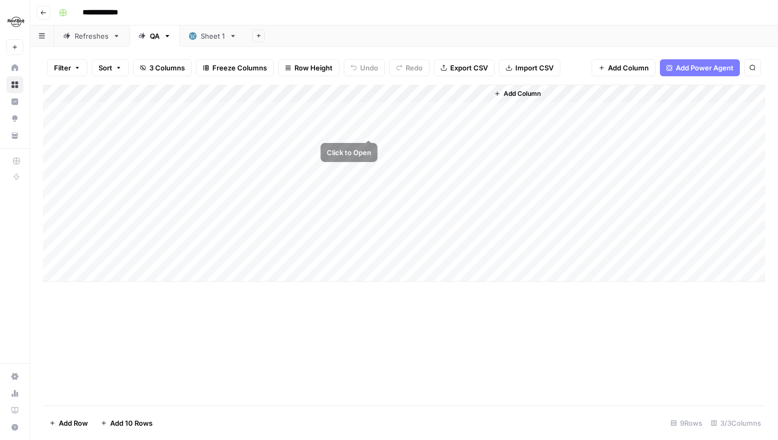
click at [368, 126] on div "Add Column" at bounding box center [404, 183] width 722 height 197
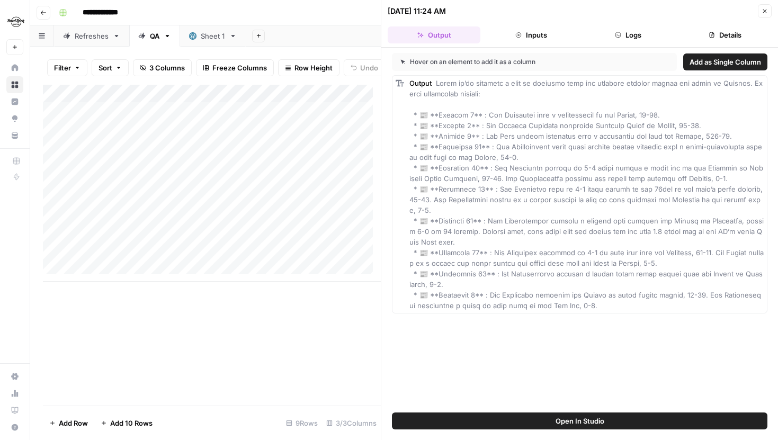
click at [533, 418] on button "Open In Studio" at bounding box center [579, 421] width 375 height 17
click at [287, 136] on div "Add Column" at bounding box center [212, 183] width 338 height 197
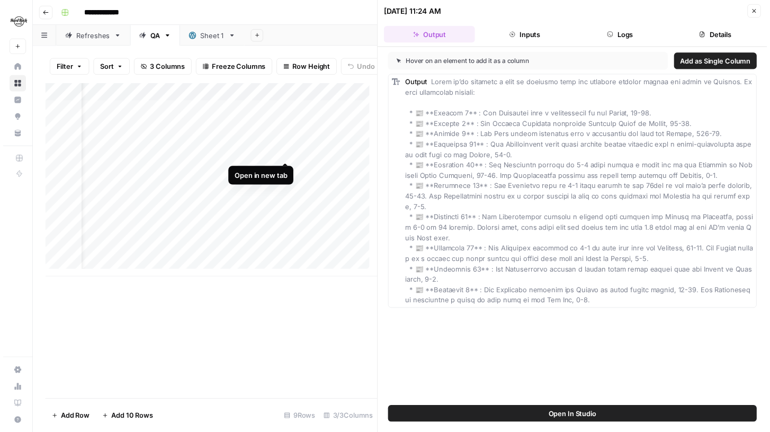
scroll to position [0, 112]
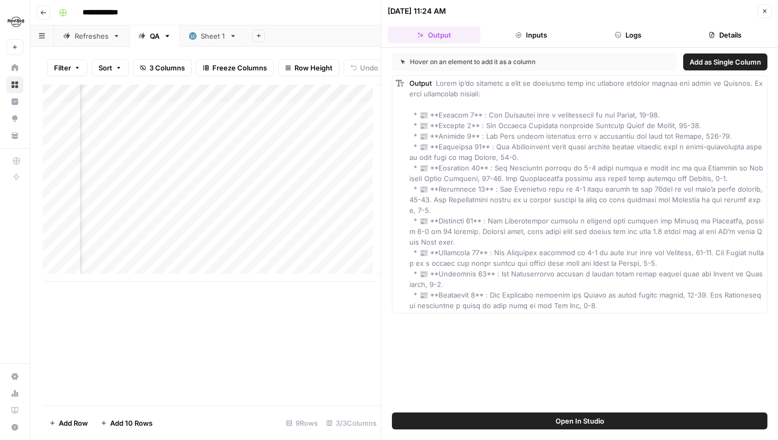
click at [262, 136] on div "Add Column" at bounding box center [212, 183] width 338 height 197
click at [512, 412] on div "Hover on an element to add it as a column Add as Single Column Output" at bounding box center [579, 230] width 397 height 365
click at [512, 418] on button "Open In Studio" at bounding box center [579, 421] width 375 height 17
click at [764, 14] on icon "button" at bounding box center [765, 11] width 6 height 6
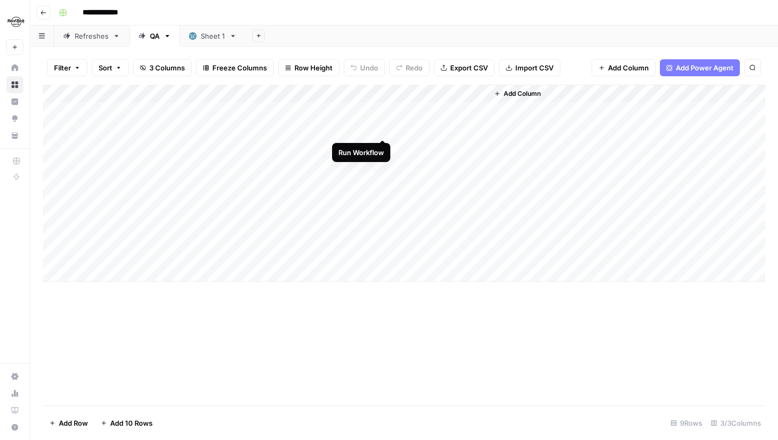
click at [383, 126] on div "Add Column" at bounding box center [404, 183] width 722 height 197
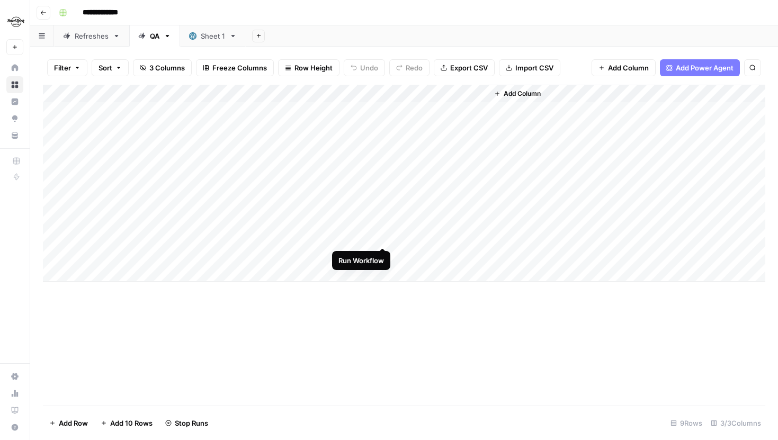
click at [384, 237] on div "Add Column" at bounding box center [404, 183] width 722 height 197
click at [370, 215] on div "Add Column" at bounding box center [404, 183] width 722 height 197
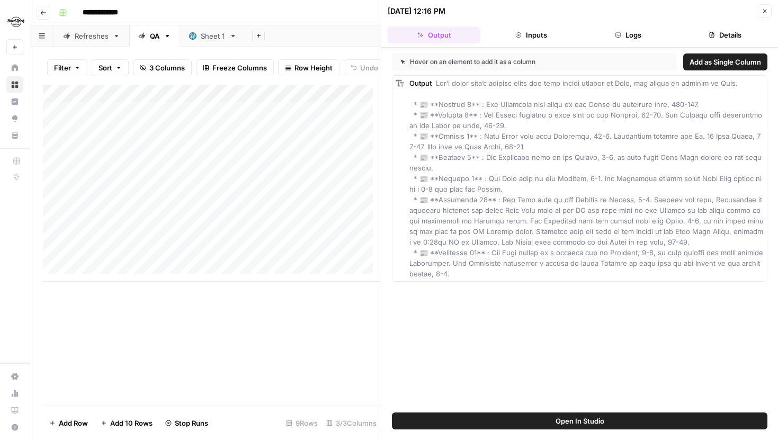
click at [624, 42] on button "Logs" at bounding box center [628, 34] width 93 height 17
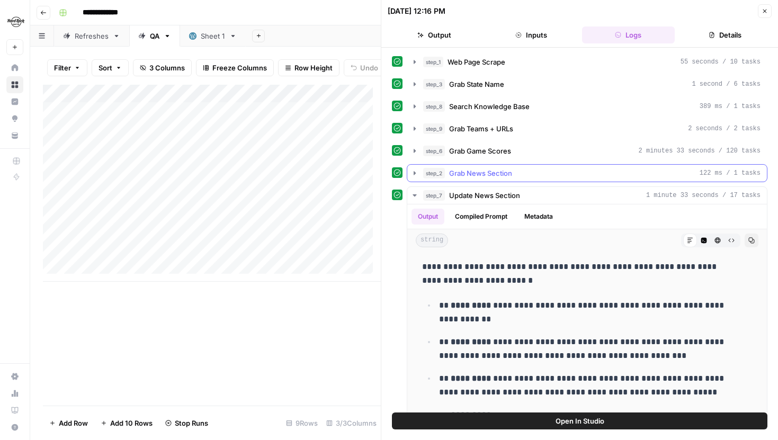
click at [414, 172] on icon "button" at bounding box center [415, 173] width 2 height 4
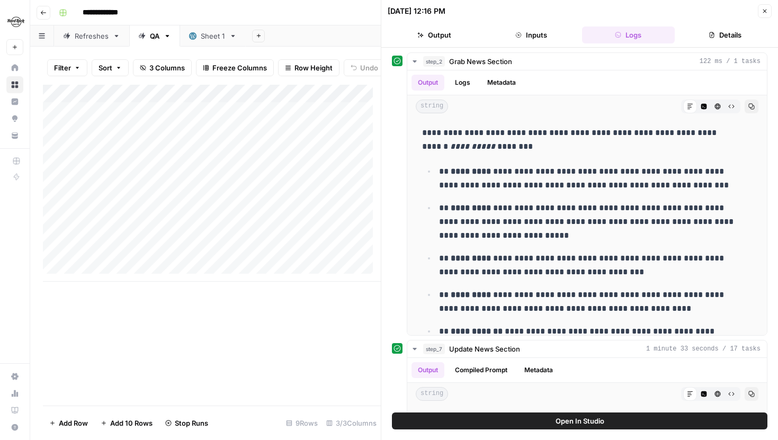
scroll to position [132, 0]
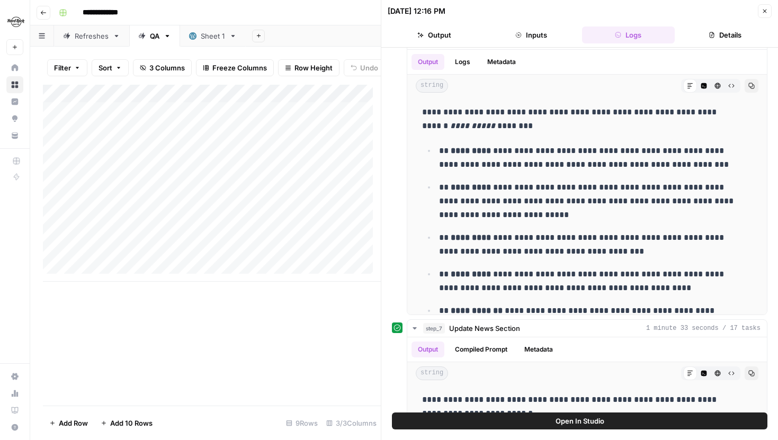
click at [768, 13] on button "Close" at bounding box center [765, 11] width 14 height 14
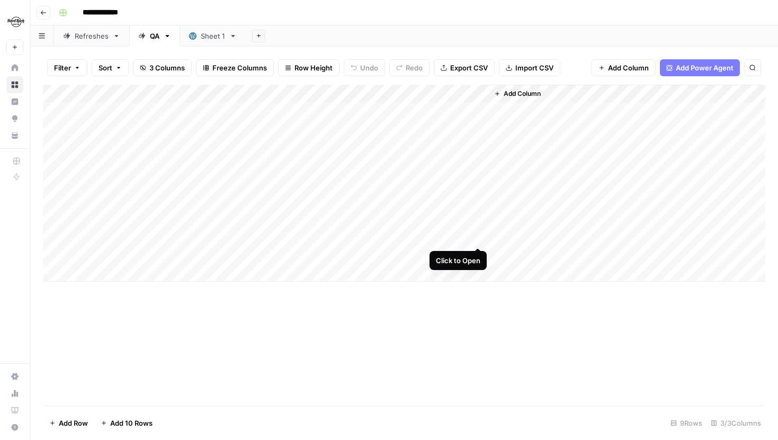
click at [477, 236] on div "Add Column" at bounding box center [404, 183] width 722 height 197
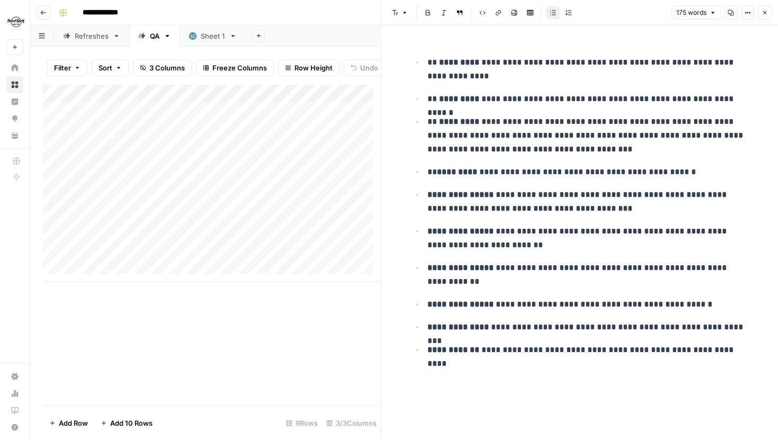
click at [745, 14] on icon "button" at bounding box center [748, 13] width 6 height 6
click at [699, 111] on span "Code" at bounding box center [716, 112] width 51 height 11
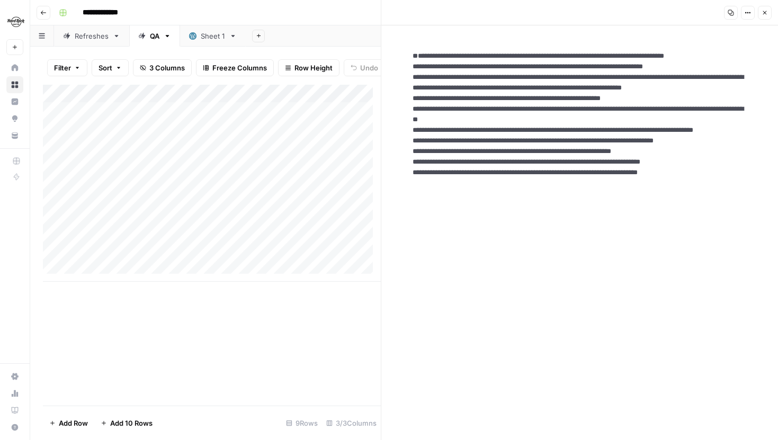
click at [750, 13] on icon "button" at bounding box center [750, 13] width 2 height 2
click at [717, 72] on span "Markdown" at bounding box center [716, 73] width 51 height 11
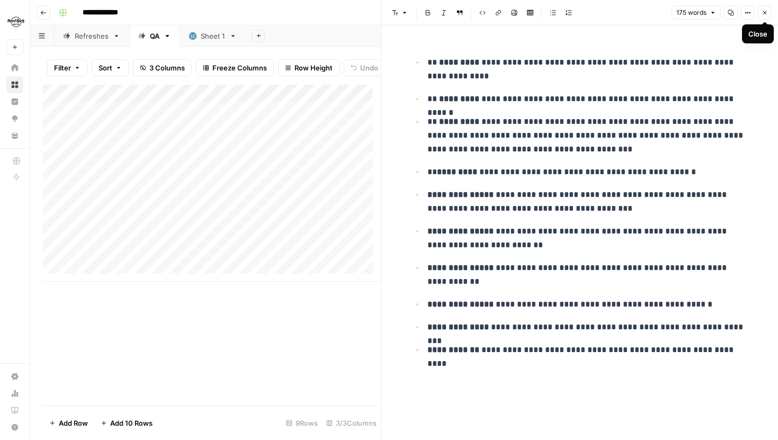
click at [766, 13] on icon "button" at bounding box center [765, 13] width 4 height 4
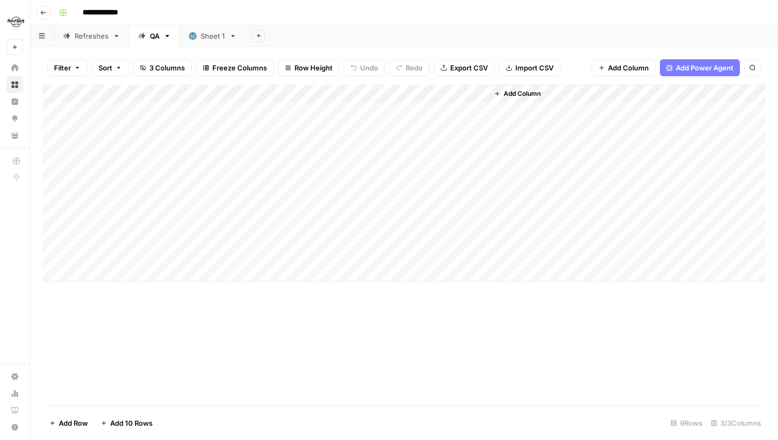
click at [371, 232] on div "Add Column" at bounding box center [404, 183] width 722 height 197
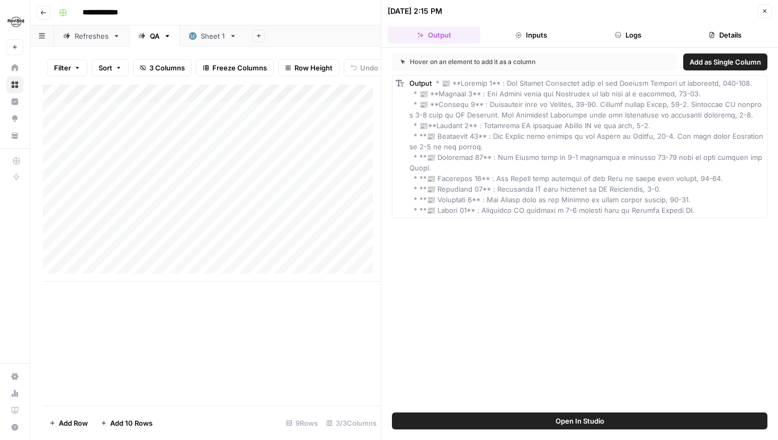
click at [650, 27] on button "Logs" at bounding box center [628, 34] width 93 height 17
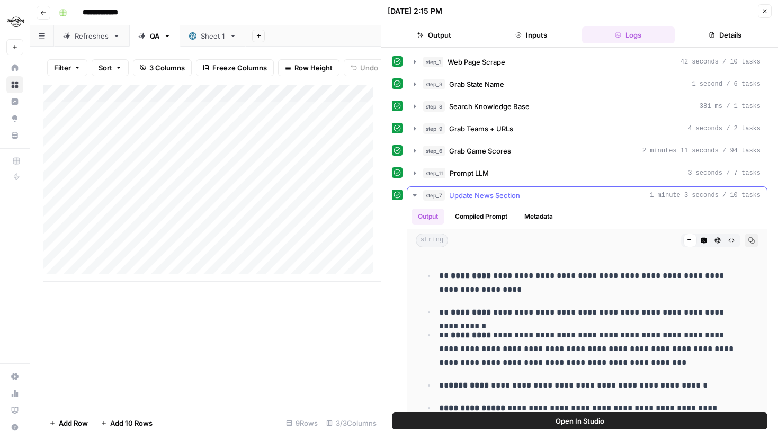
click at [415, 184] on div "**********" at bounding box center [579, 261] width 375 height 417
click at [415, 171] on icon "button" at bounding box center [414, 173] width 8 height 8
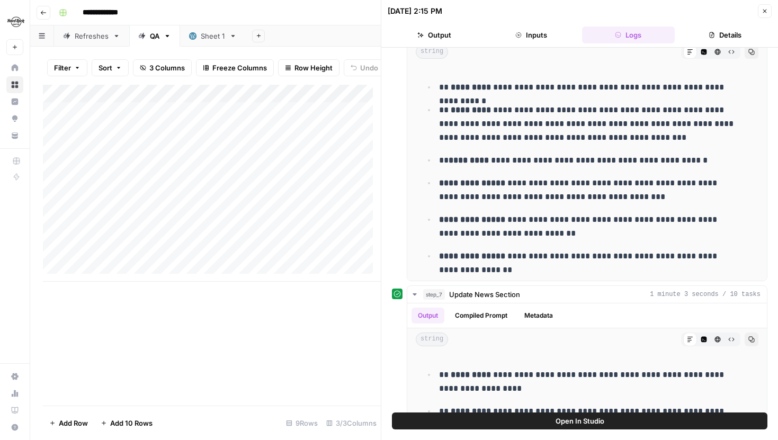
click at [762, 12] on icon "button" at bounding box center [765, 11] width 6 height 6
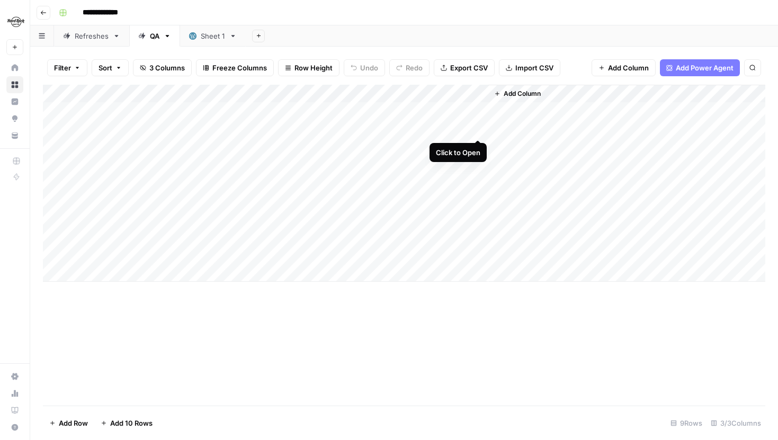
click at [478, 128] on div "Add Column" at bounding box center [404, 183] width 722 height 197
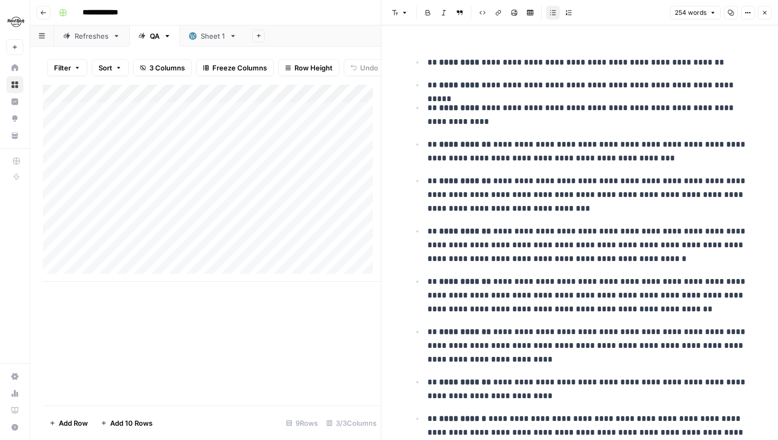
click at [758, 13] on button "Close" at bounding box center [765, 13] width 14 height 14
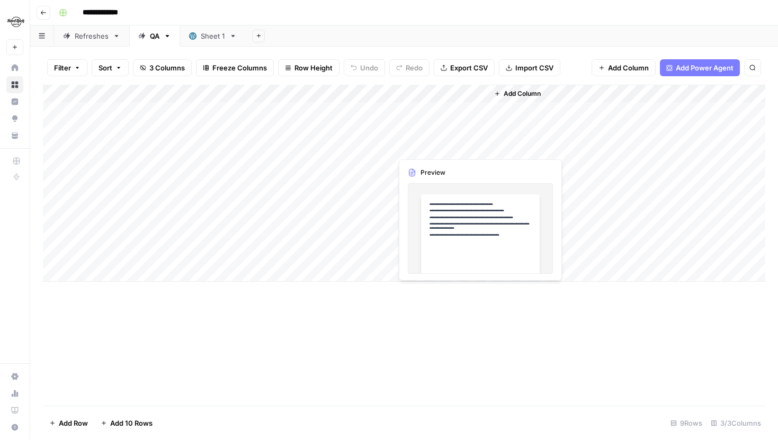
click at [478, 148] on div "Add Column" at bounding box center [404, 183] width 722 height 197
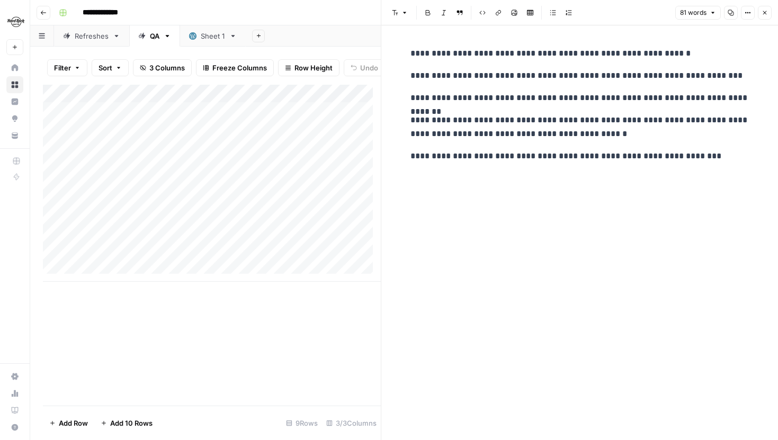
click at [747, 14] on icon "button" at bounding box center [748, 13] width 6 height 6
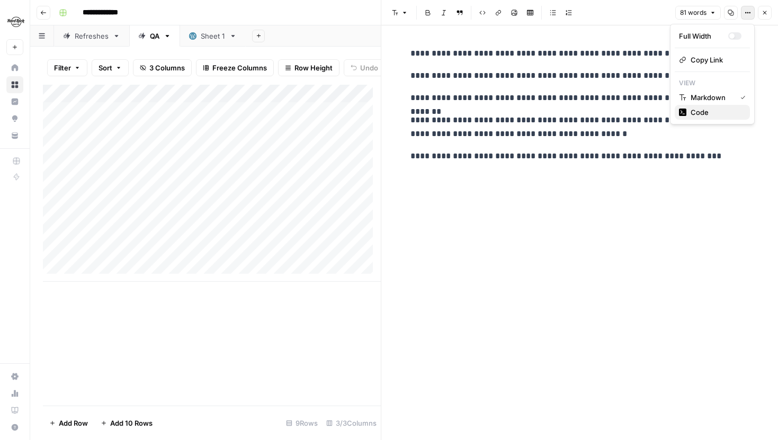
click at [708, 114] on span "Code" at bounding box center [716, 112] width 51 height 11
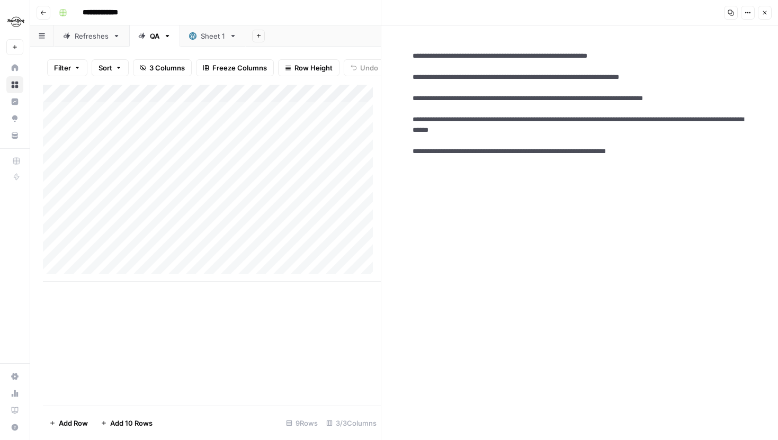
click at [761, 17] on button "Close" at bounding box center [765, 13] width 14 height 14
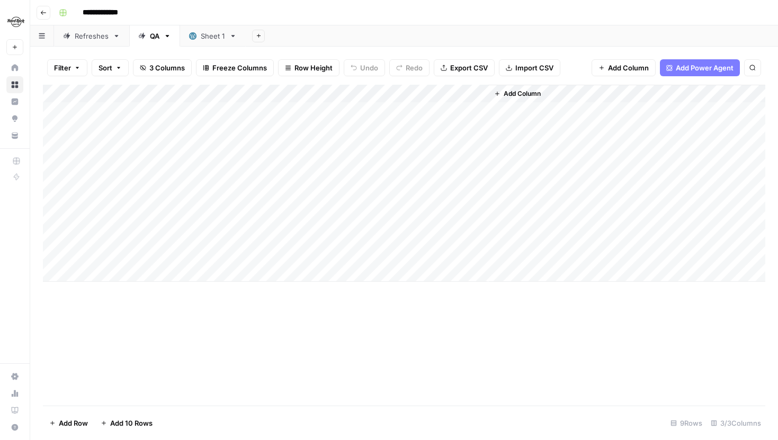
click at [473, 127] on div "Add Column" at bounding box center [404, 183] width 722 height 197
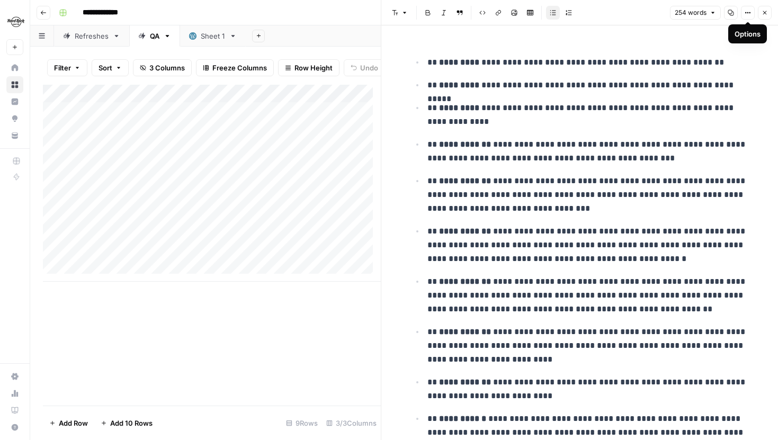
click at [750, 12] on icon "button" at bounding box center [750, 13] width 2 height 2
click at [704, 112] on span "Code" at bounding box center [716, 112] width 51 height 11
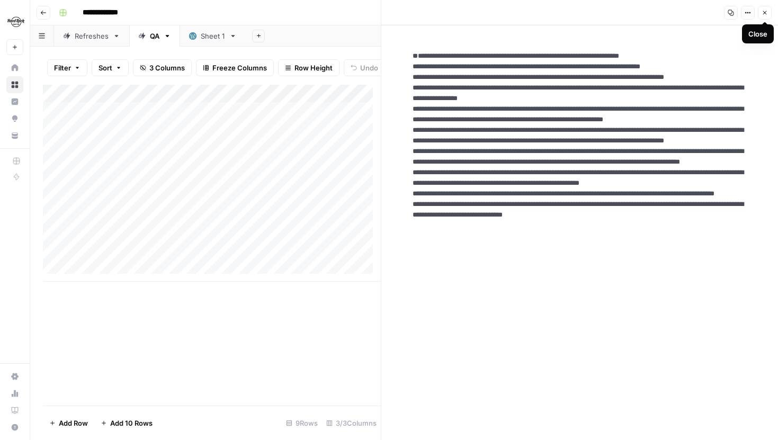
click at [767, 14] on icon "button" at bounding box center [765, 13] width 6 height 6
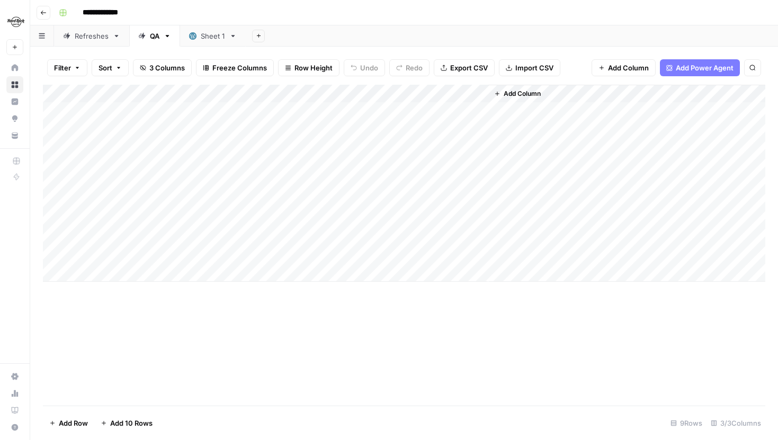
click at [382, 147] on div "Add Column" at bounding box center [404, 183] width 722 height 197
click at [383, 112] on div "Add Column" at bounding box center [404, 183] width 722 height 197
click at [478, 128] on div "Add Column" at bounding box center [404, 183] width 722 height 197
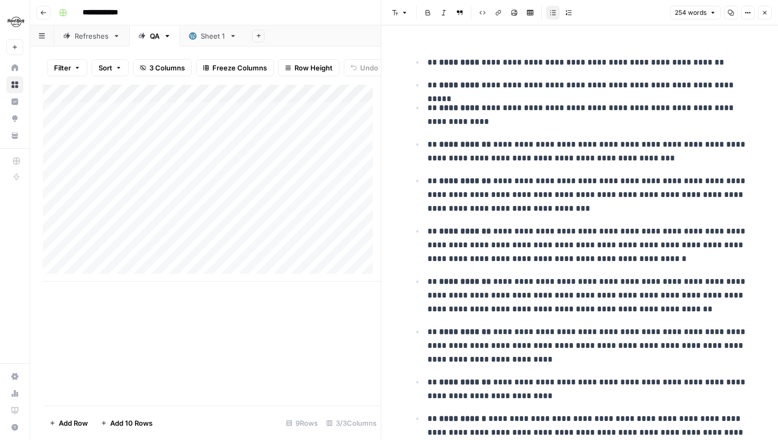
click at [765, 16] on button "Close" at bounding box center [765, 13] width 14 height 14
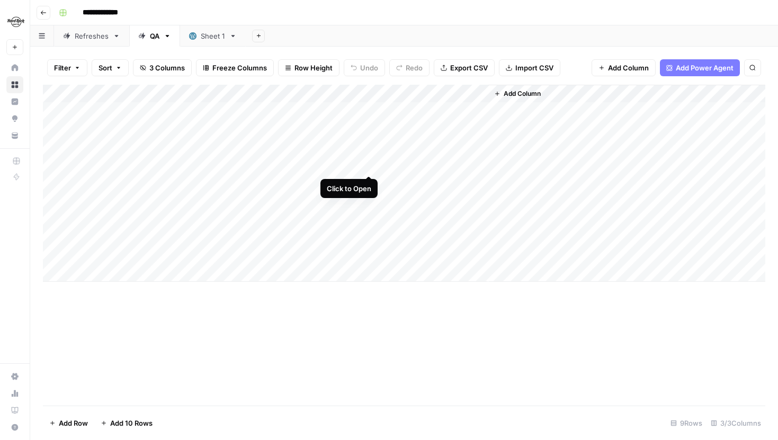
click at [371, 164] on div "Add Column" at bounding box center [404, 183] width 722 height 197
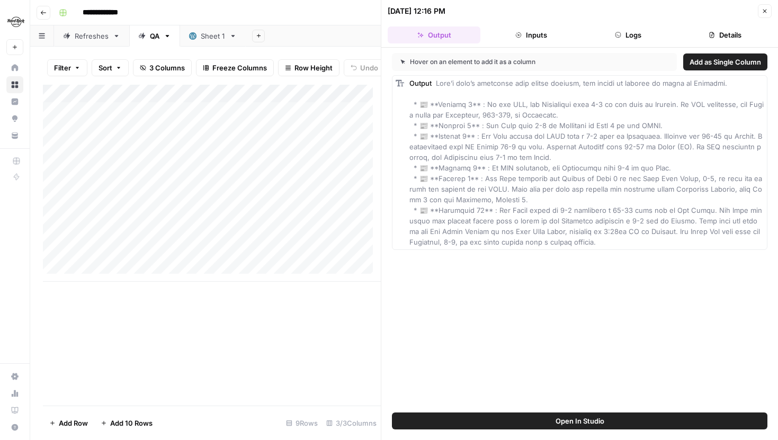
click at [637, 35] on button "Logs" at bounding box center [628, 34] width 93 height 17
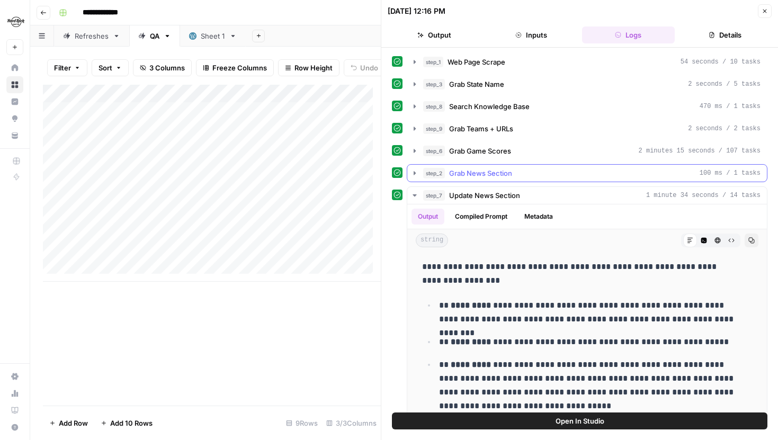
click at [414, 171] on icon "button" at bounding box center [414, 173] width 8 height 8
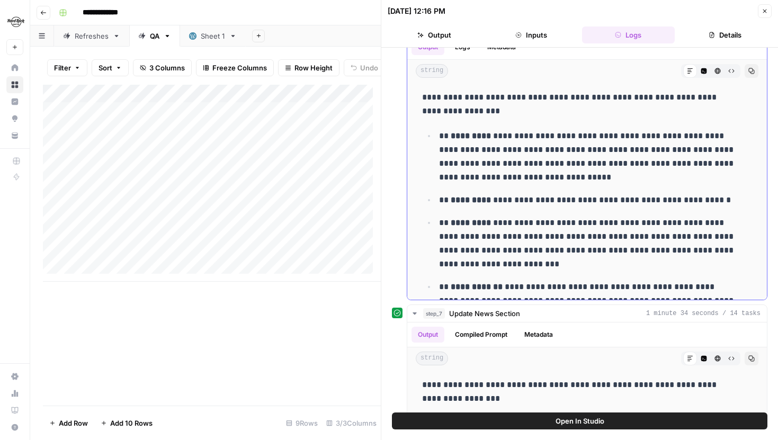
scroll to position [328, 0]
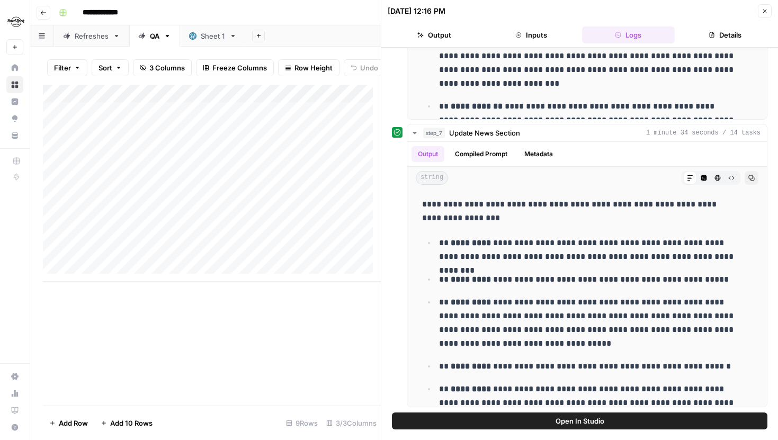
click at [767, 16] on button "Close" at bounding box center [765, 11] width 14 height 14
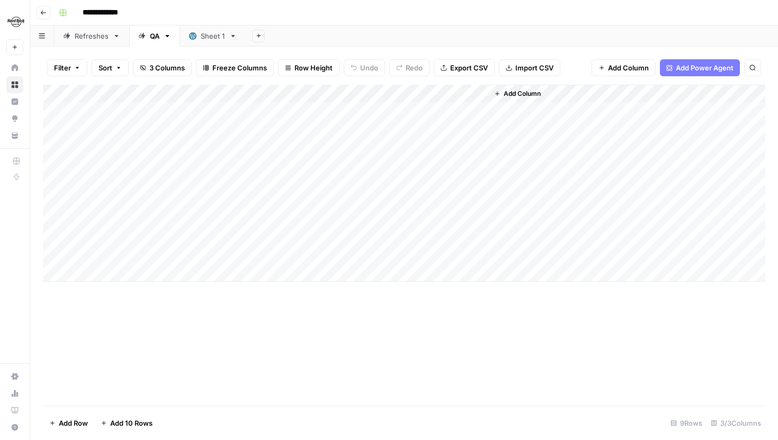
click at [384, 163] on div "Add Column" at bounding box center [404, 183] width 722 height 197
click at [476, 142] on div "Add Column" at bounding box center [404, 183] width 722 height 197
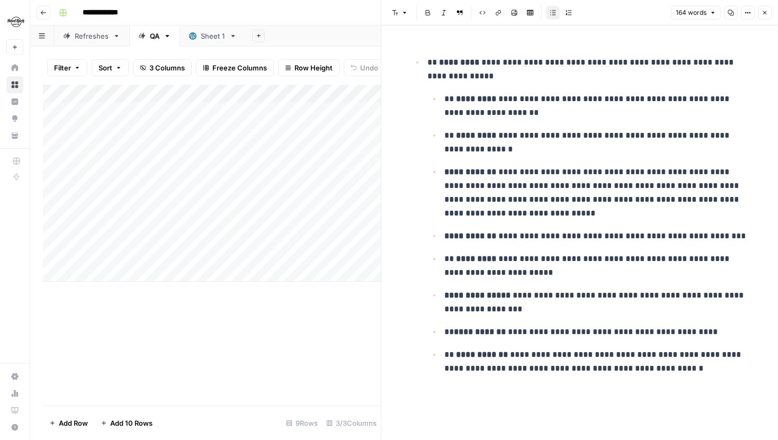
click at [762, 15] on icon "button" at bounding box center [765, 13] width 6 height 6
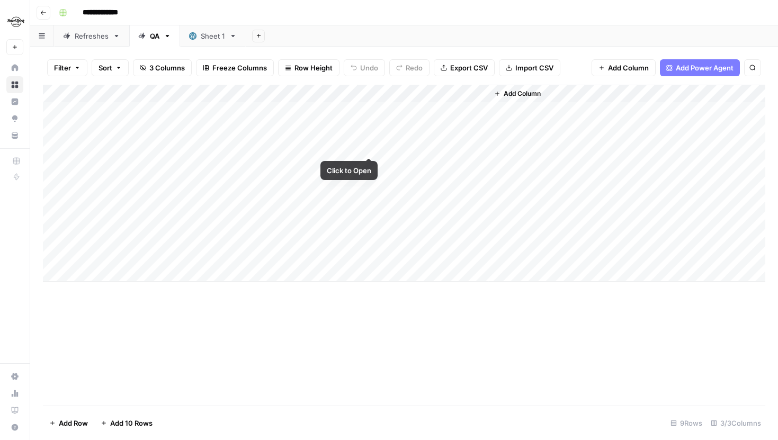
click at [370, 143] on div "Add Column" at bounding box center [404, 183] width 722 height 197
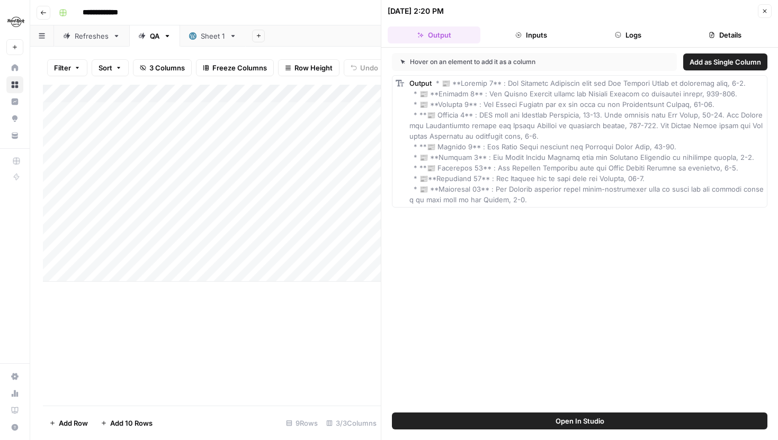
click at [643, 38] on button "Logs" at bounding box center [628, 34] width 93 height 17
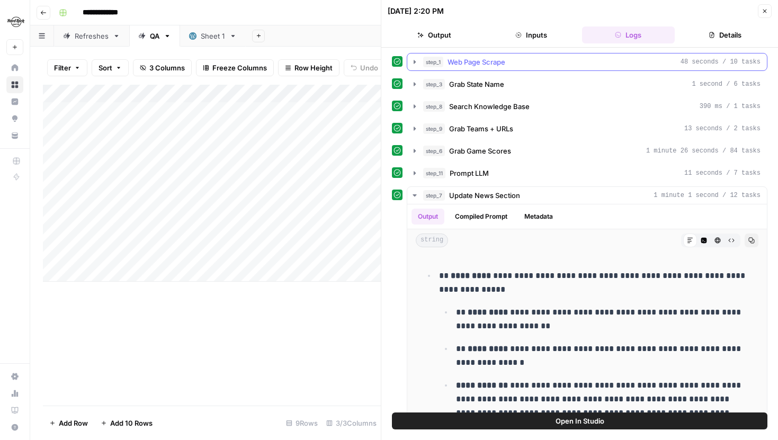
click at [422, 55] on button "step_1 Web Page Scrape 48 seconds / 10 tasks" at bounding box center [587, 61] width 360 height 17
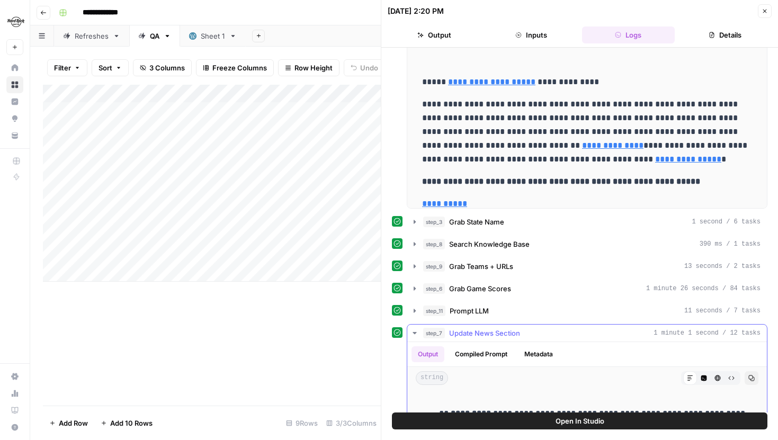
scroll to position [146, 0]
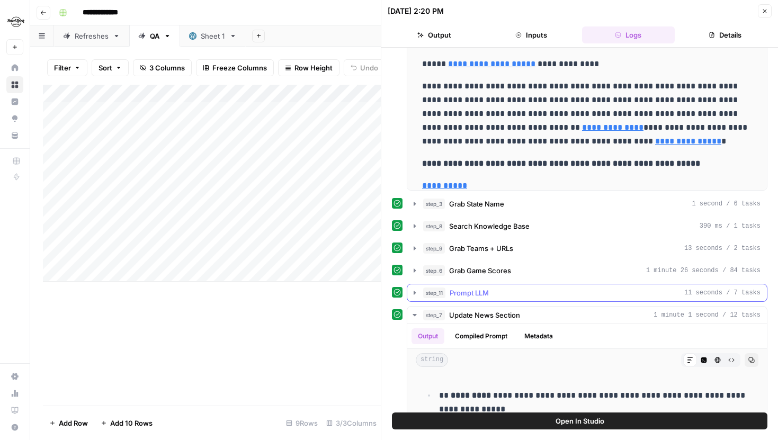
click at [417, 294] on icon "button" at bounding box center [414, 293] width 8 height 8
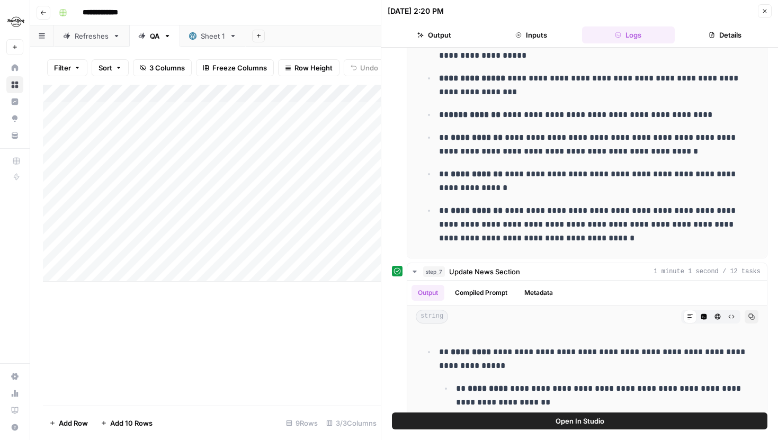
scroll to position [490, 0]
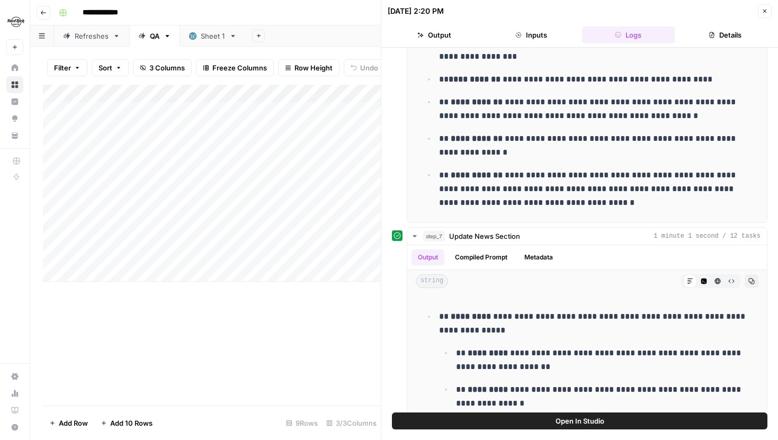
click at [479, 416] on button "Open In Studio" at bounding box center [579, 421] width 375 height 17
click at [763, 7] on button "Close" at bounding box center [765, 11] width 14 height 14
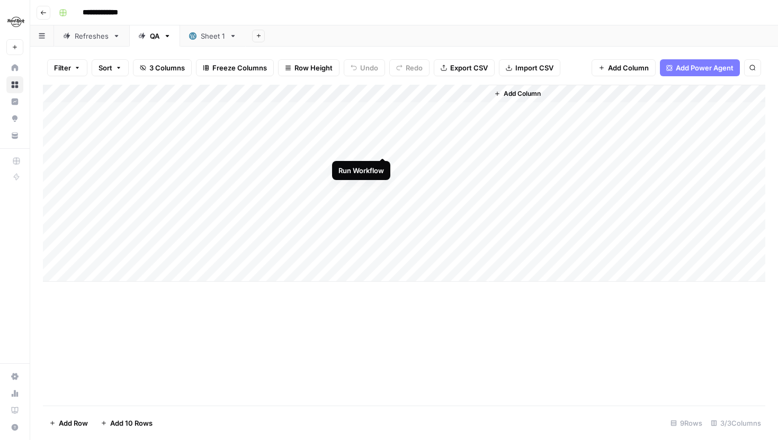
click at [383, 147] on div "Add Column" at bounding box center [404, 183] width 722 height 197
click at [479, 164] on div "Add Column" at bounding box center [404, 183] width 722 height 197
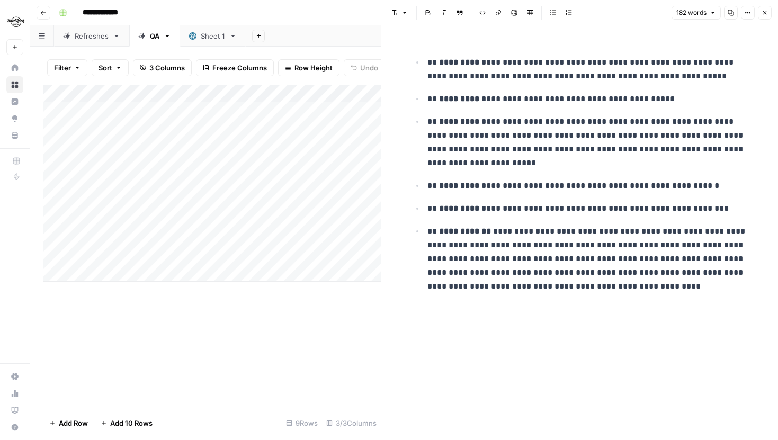
click at [768, 13] on button "Close" at bounding box center [765, 13] width 14 height 14
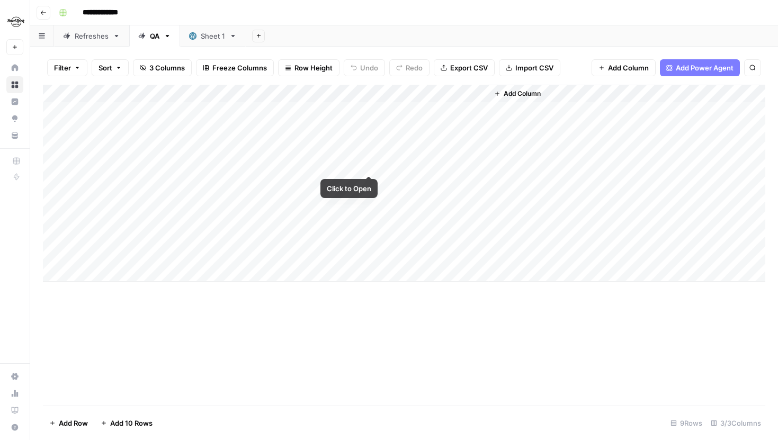
click at [372, 163] on div "Add Column" at bounding box center [404, 183] width 722 height 197
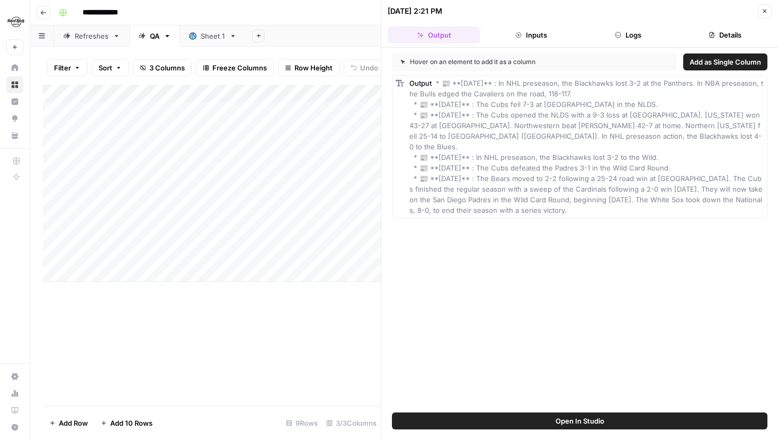
click at [625, 34] on button "Logs" at bounding box center [628, 34] width 93 height 17
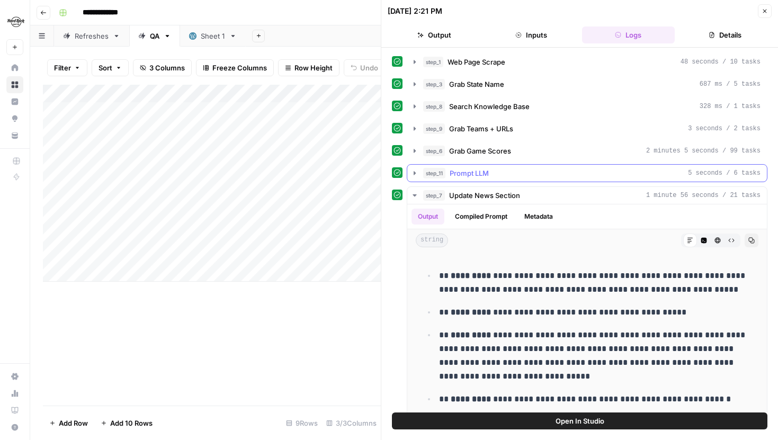
click at [413, 177] on button "step_11 Prompt LLM 5 seconds / 6 tasks" at bounding box center [587, 173] width 360 height 17
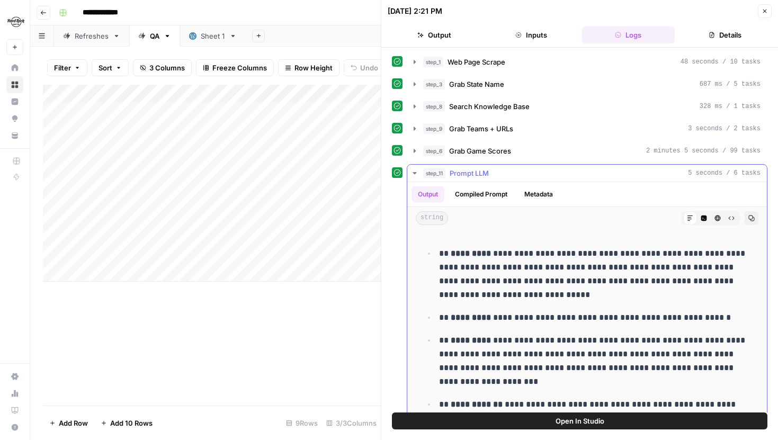
click at [413, 177] on button "step_11 Prompt LLM 5 seconds / 6 tasks" at bounding box center [587, 173] width 360 height 17
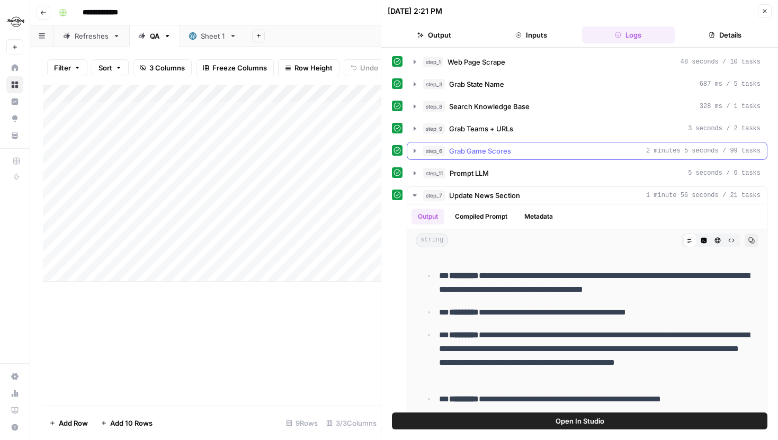
click at [416, 148] on icon "button" at bounding box center [414, 151] width 8 height 8
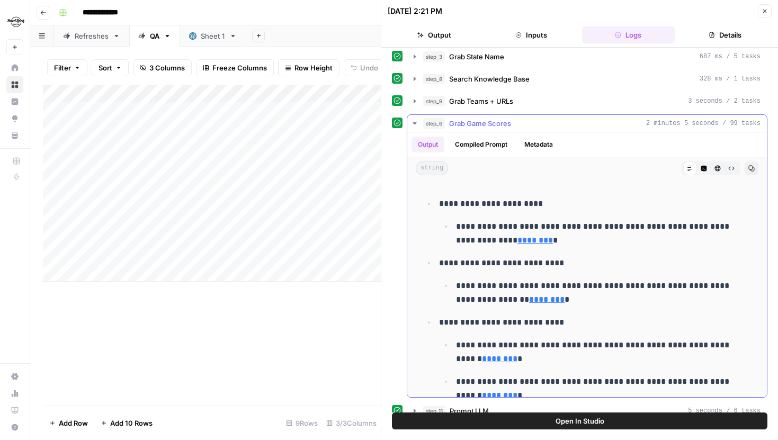
scroll to position [32, 0]
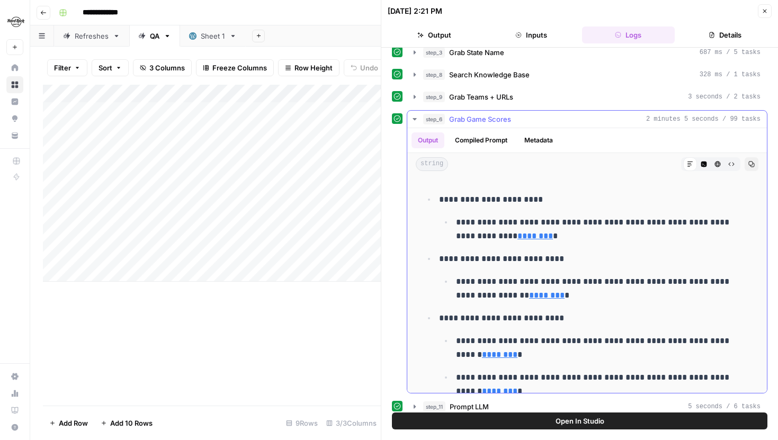
click at [521, 237] on link "********" at bounding box center [534, 236] width 35 height 8
click at [762, 14] on button "Close" at bounding box center [765, 11] width 14 height 14
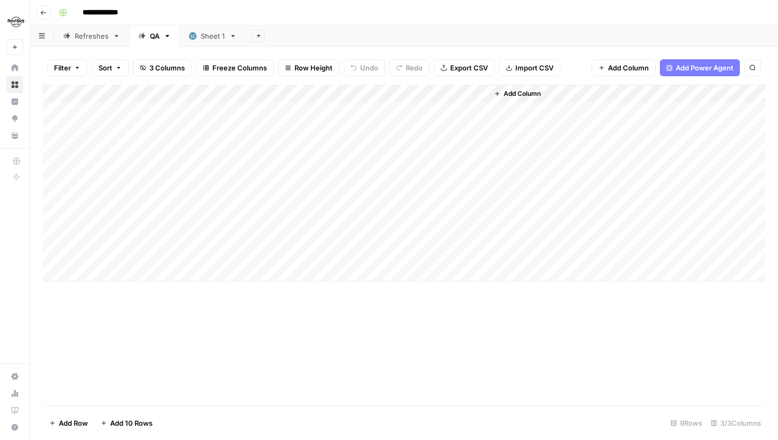
click at [383, 164] on div "Add Column" at bounding box center [404, 183] width 722 height 197
click at [477, 110] on div "Add Column" at bounding box center [404, 183] width 722 height 197
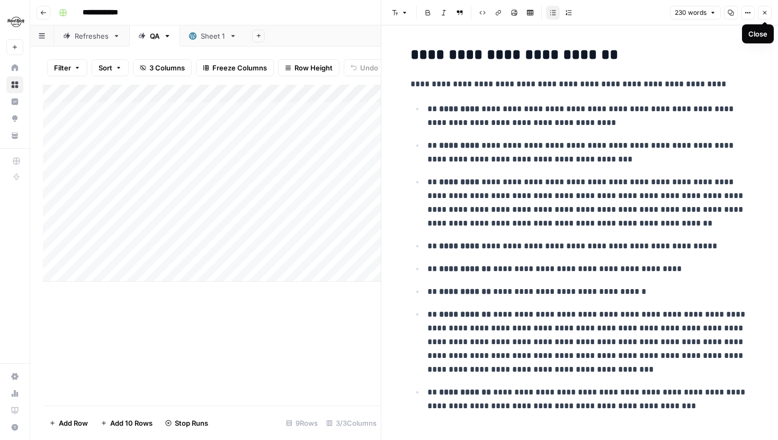
click at [764, 13] on icon "button" at bounding box center [765, 13] width 6 height 6
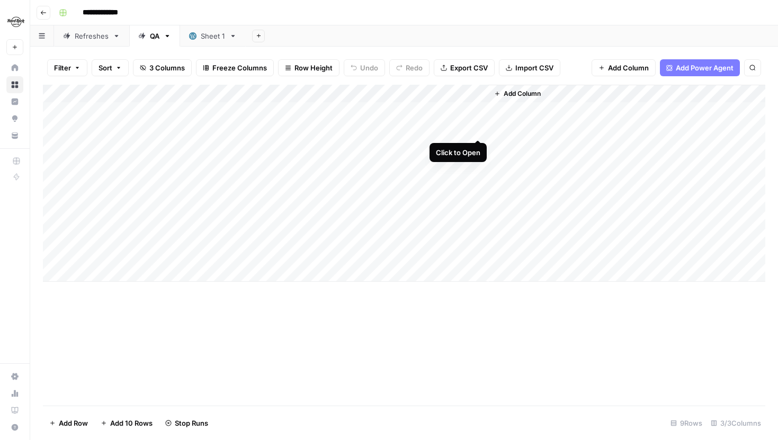
click at [479, 128] on div "Add Column" at bounding box center [404, 183] width 722 height 197
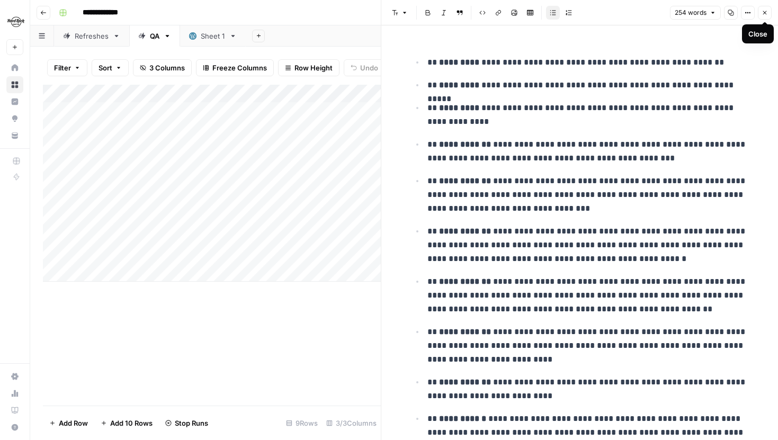
click at [763, 12] on icon "button" at bounding box center [765, 13] width 6 height 6
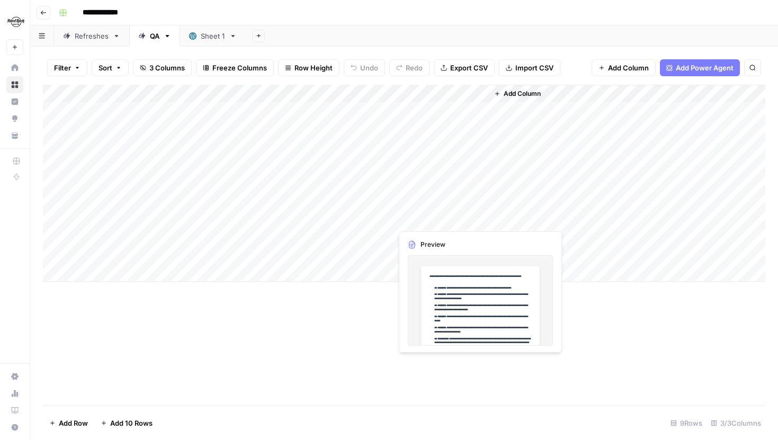
click at [478, 221] on div "Add Column" at bounding box center [404, 183] width 722 height 197
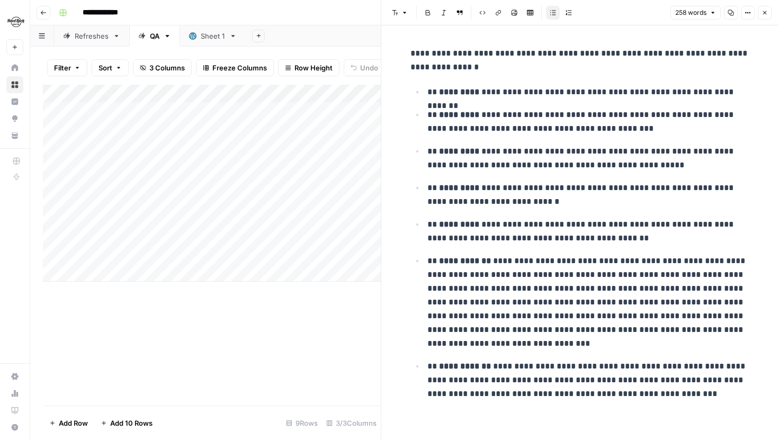
click at [762, 11] on icon "button" at bounding box center [765, 13] width 6 height 6
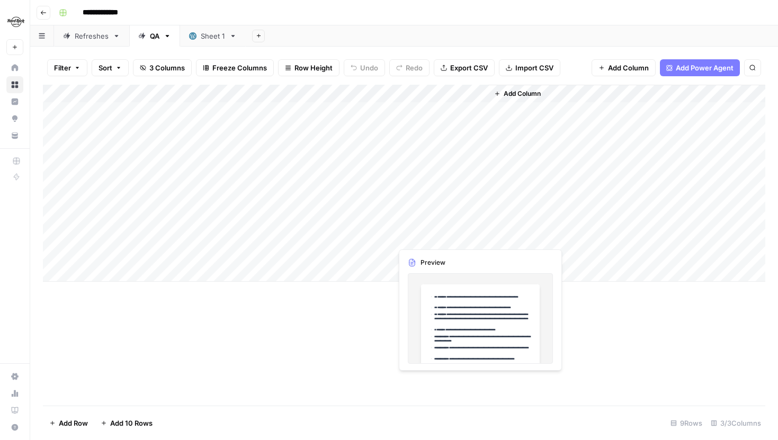
click at [475, 236] on div "Add Column" at bounding box center [404, 183] width 722 height 197
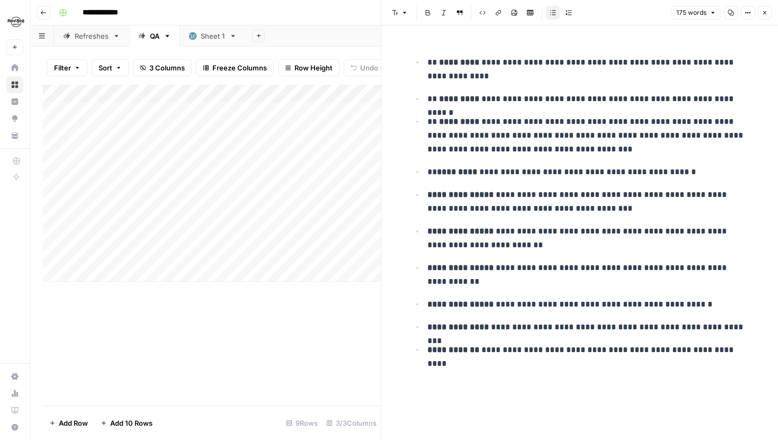
click at [763, 9] on button "Close" at bounding box center [765, 13] width 14 height 14
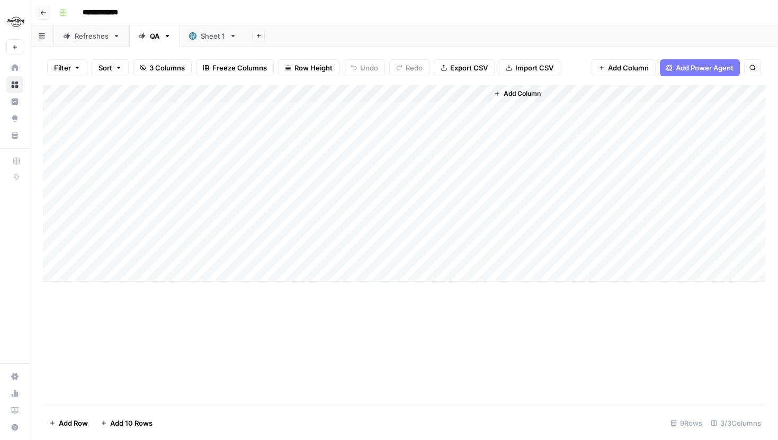
click at [475, 254] on div "Add Column" at bounding box center [404, 183] width 722 height 197
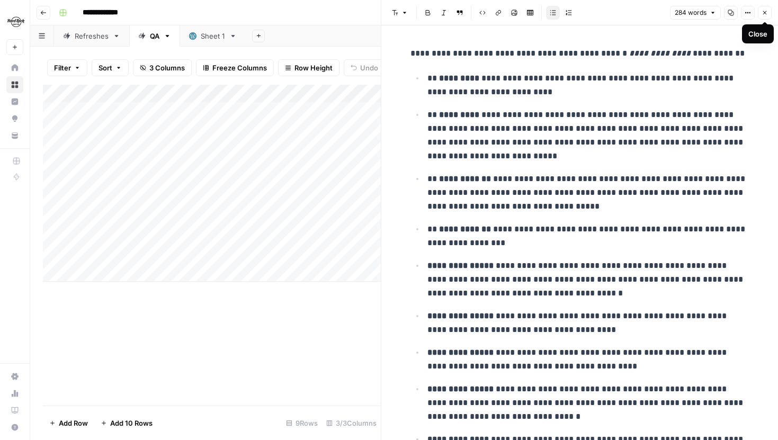
click at [762, 13] on icon "button" at bounding box center [765, 13] width 6 height 6
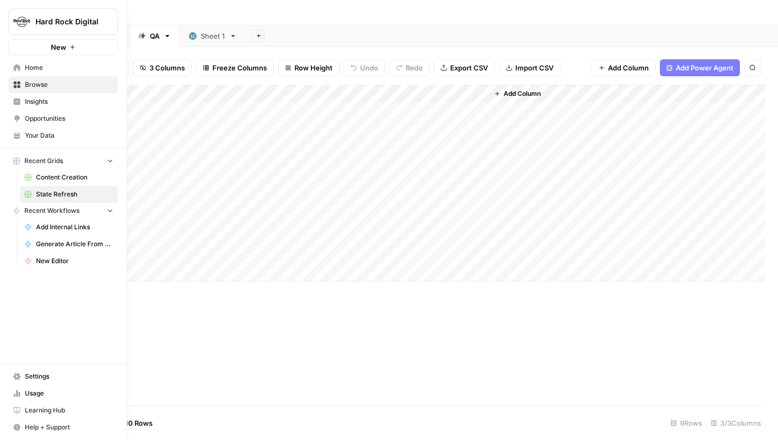
click at [16, 67] on icon at bounding box center [17, 67] width 7 height 7
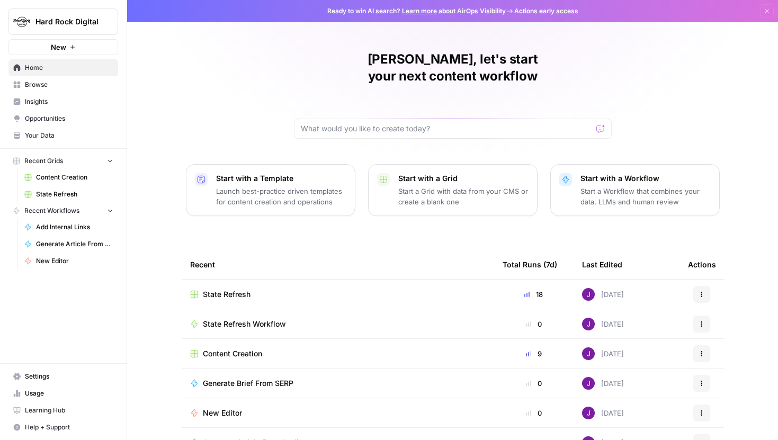
click at [53, 194] on span "State Refresh" at bounding box center [74, 195] width 77 height 10
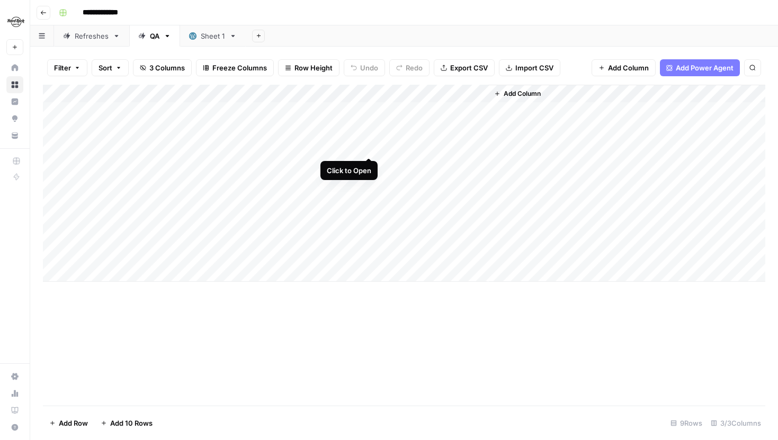
click at [368, 148] on div "Add Column" at bounding box center [404, 183] width 722 height 197
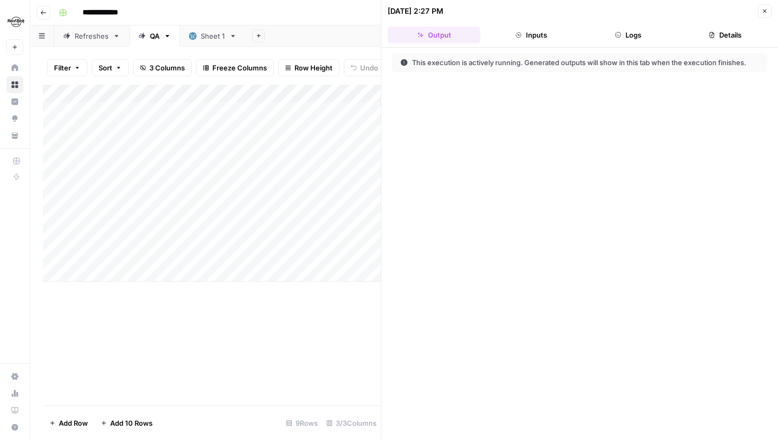
click at [626, 41] on button "Logs" at bounding box center [628, 34] width 93 height 17
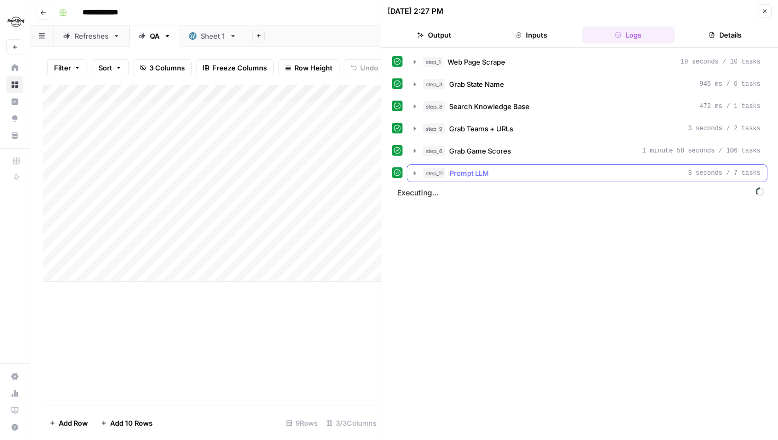
click at [416, 173] on icon "button" at bounding box center [414, 173] width 8 height 8
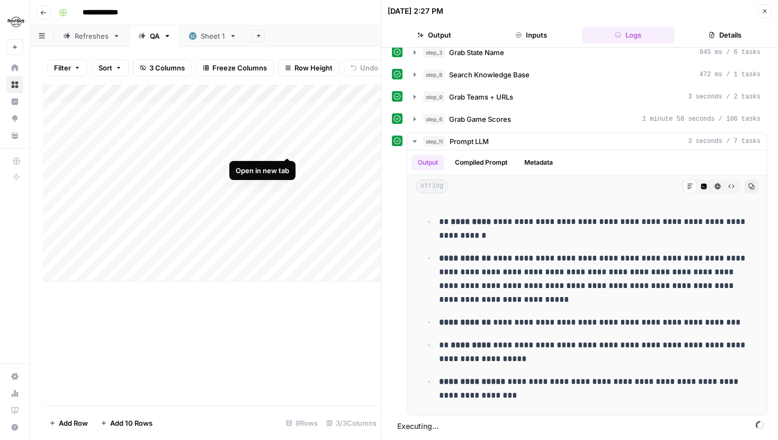
click at [295, 355] on div "Add Column" at bounding box center [212, 245] width 338 height 321
click at [764, 8] on icon "button" at bounding box center [765, 11] width 6 height 6
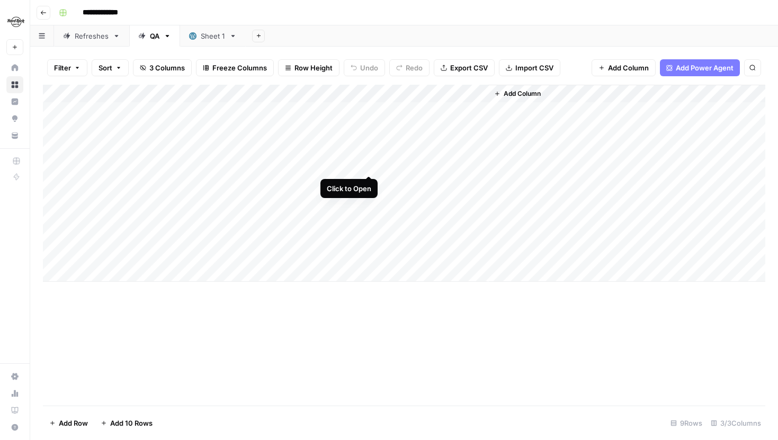
click at [368, 164] on div "Add Column" at bounding box center [404, 183] width 722 height 197
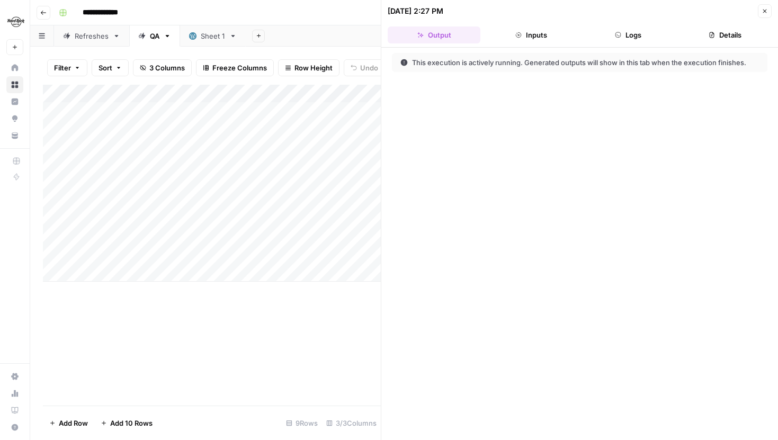
click at [628, 44] on header "10/08/25 at 2:27 PM Close Output Inputs Logs Details" at bounding box center [579, 24] width 397 height 48
click at [766, 8] on icon "button" at bounding box center [765, 11] width 6 height 6
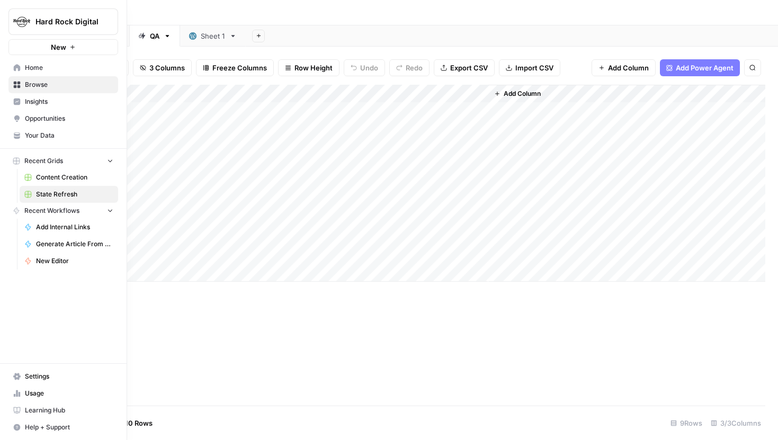
click at [16, 67] on icon at bounding box center [17, 67] width 7 height 7
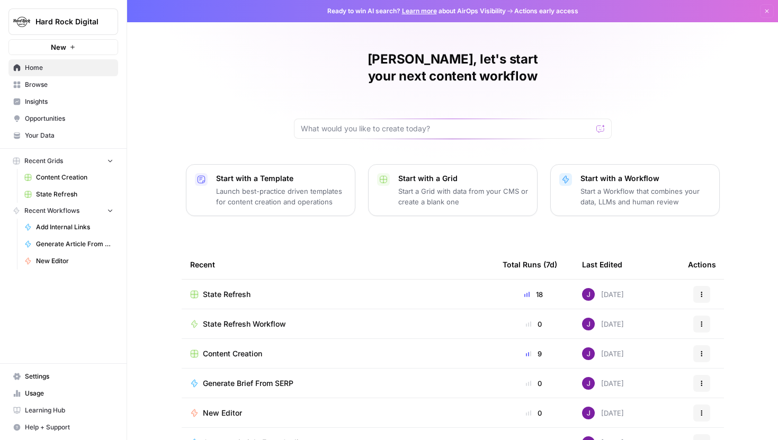
click at [55, 193] on span "State Refresh" at bounding box center [74, 195] width 77 height 10
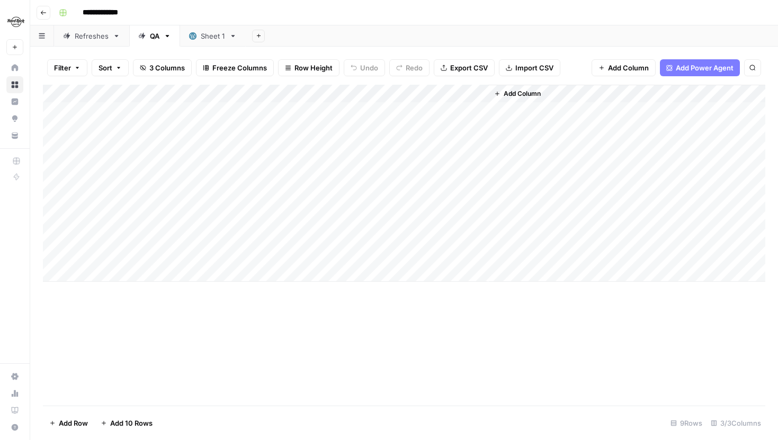
click at [82, 37] on div "Refreshes" at bounding box center [92, 36] width 34 height 11
click at [194, 42] on link "Sheet 1" at bounding box center [213, 35] width 66 height 21
click at [144, 33] on icon at bounding box center [141, 35] width 7 height 7
click at [200, 32] on div "Sheet 1" at bounding box center [207, 36] width 36 height 11
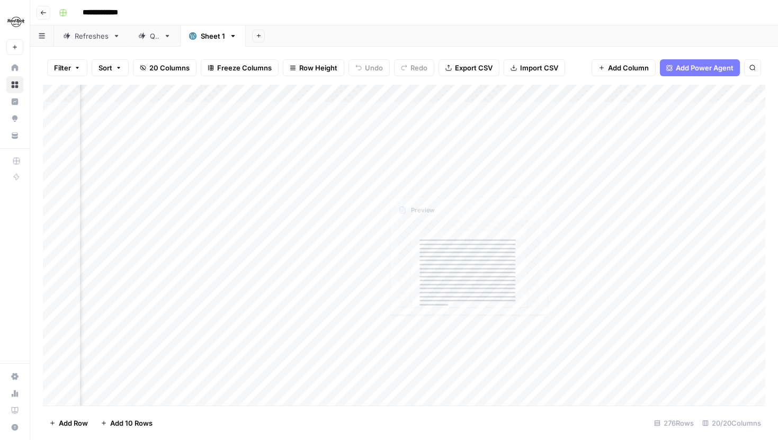
scroll to position [0, 184]
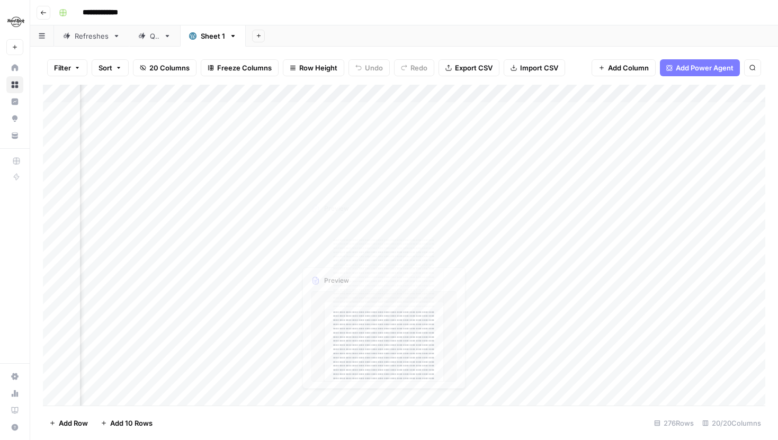
click at [150, 40] on div "QA" at bounding box center [155, 36] width 10 height 11
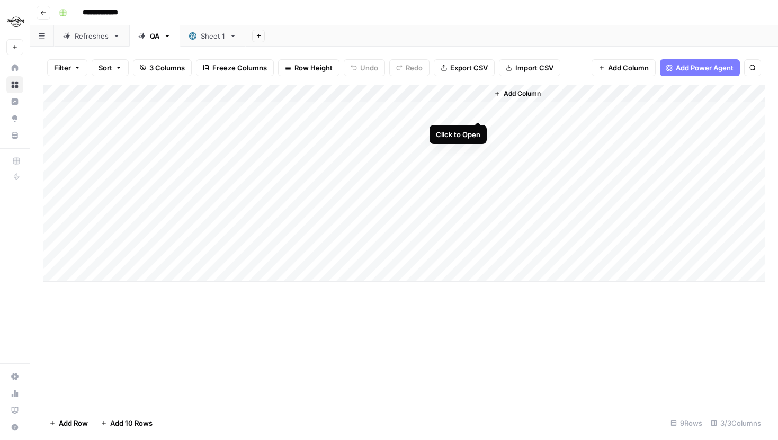
click at [477, 111] on div "Add Column" at bounding box center [404, 183] width 722 height 197
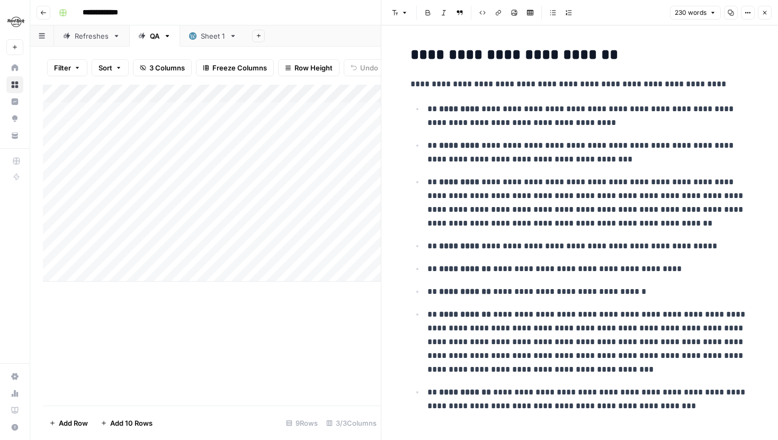
click at [771, 15] on button "Close" at bounding box center [765, 13] width 14 height 14
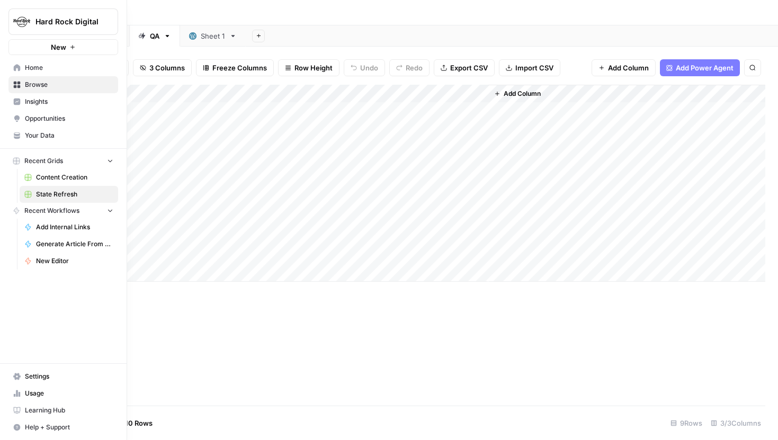
click at [48, 137] on span "Your Data" at bounding box center [69, 136] width 88 height 10
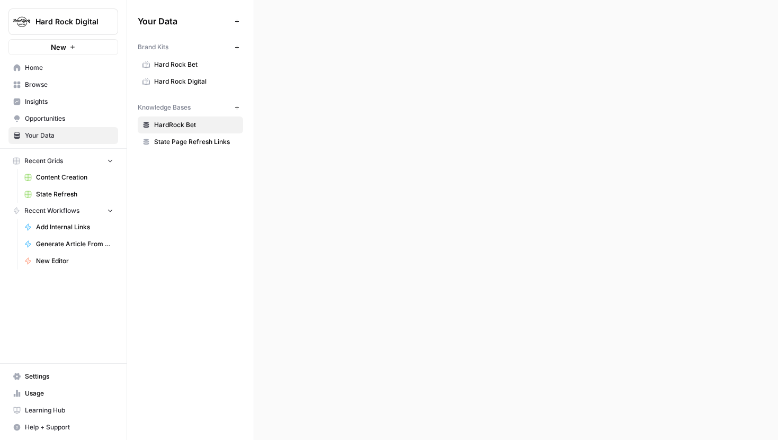
click at [196, 141] on span "State Page Refresh Links" at bounding box center [196, 142] width 84 height 10
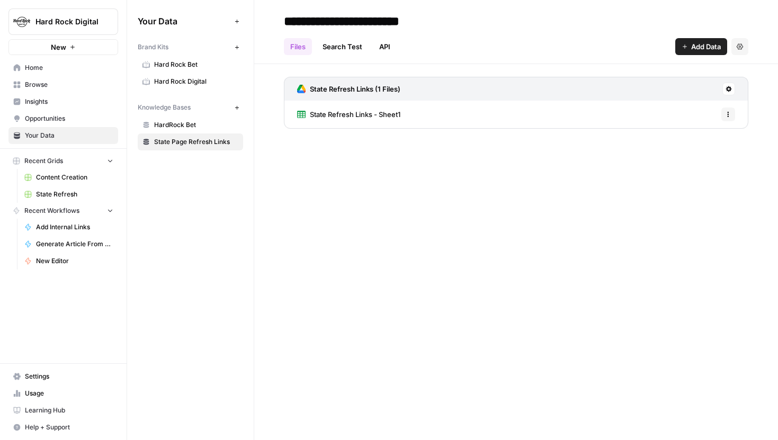
click at [363, 116] on span "State Refresh Links - Sheet1" at bounding box center [355, 114] width 91 height 11
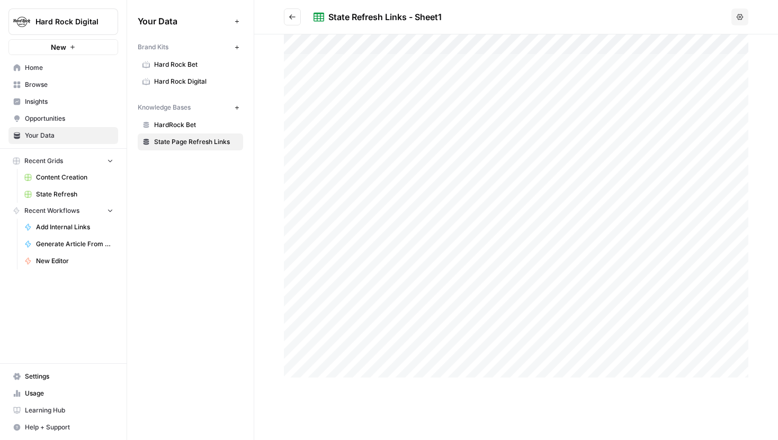
click at [386, 77] on div at bounding box center [516, 205] width 464 height 343
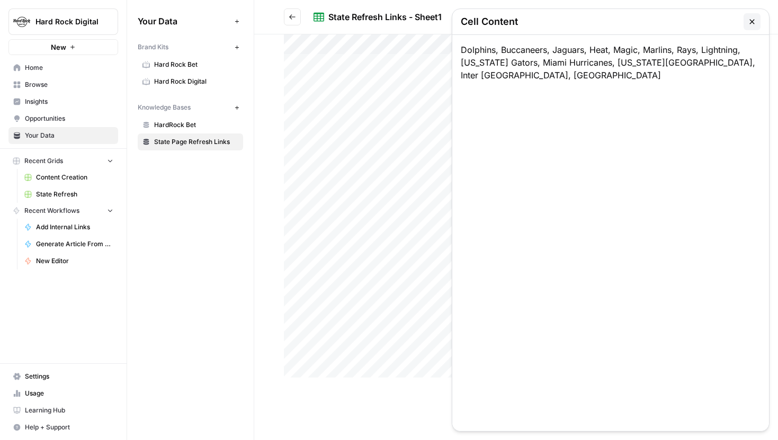
click at [491, 57] on div "Dolphins, Buccaneers, Jaguars, Heat, Magic, Marlins, Rays, Lightning, Florida G…" at bounding box center [610, 233] width 317 height 396
drag, startPoint x: 461, startPoint y: 49, endPoint x: 702, endPoint y: 76, distance: 242.4
click at [705, 76] on div "Dolphins, Buccaneers, Jaguars, Heat, Magic, Marlins, Rays, Lightning, Florida G…" at bounding box center [610, 233] width 317 height 396
click at [749, 58] on div "Dolphins, Buccaneers, Jaguars, Heat, Magic, Marlins, Rays, Lightning, Florida G…" at bounding box center [610, 233] width 317 height 396
click at [749, 19] on icon "button" at bounding box center [752, 21] width 8 height 8
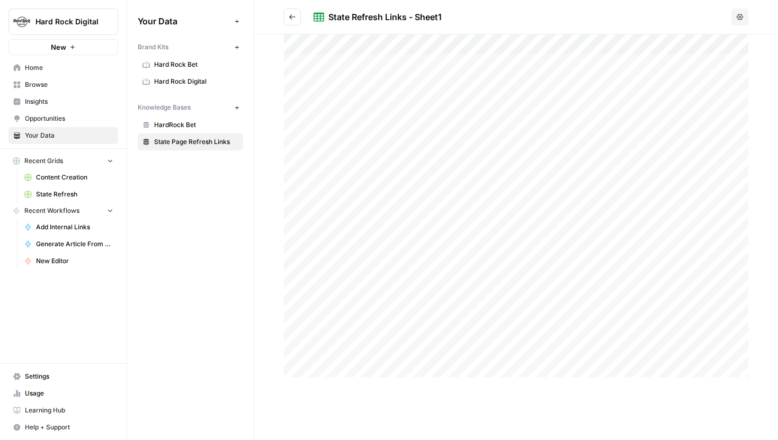
click at [641, 81] on div at bounding box center [516, 205] width 464 height 343
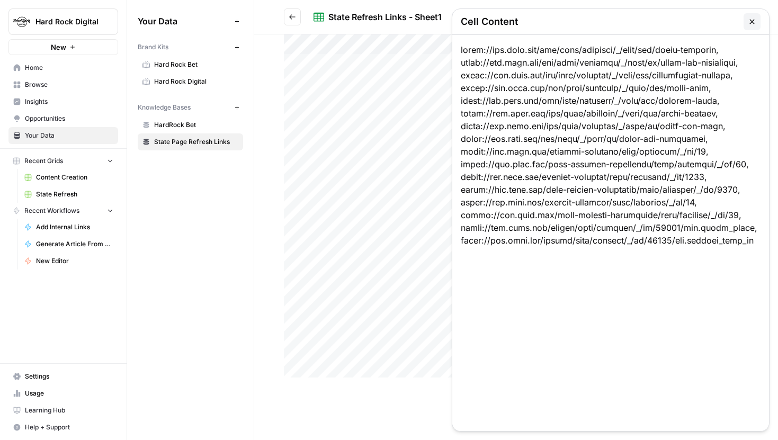
click at [641, 82] on div at bounding box center [516, 205] width 464 height 343
drag, startPoint x: 459, startPoint y: 47, endPoint x: 589, endPoint y: 56, distance: 131.2
click at [590, 57] on div at bounding box center [610, 233] width 317 height 396
click at [589, 56] on div at bounding box center [610, 233] width 317 height 396
drag, startPoint x: 461, startPoint y: 49, endPoint x: 736, endPoint y: 50, distance: 274.9
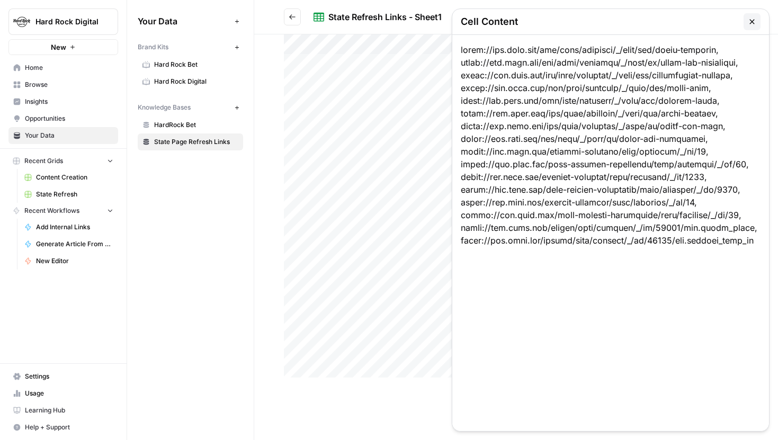
click at [736, 50] on div at bounding box center [610, 233] width 317 height 396
click at [685, 117] on div at bounding box center [610, 233] width 317 height 396
click at [755, 19] on icon "button" at bounding box center [752, 21] width 8 height 8
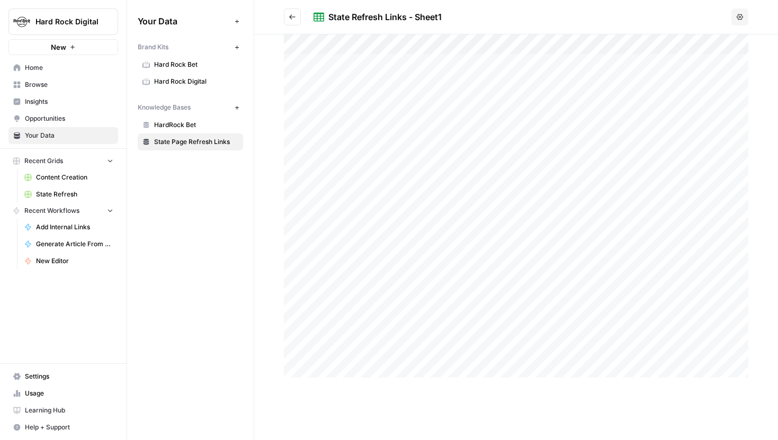
click at [678, 82] on div at bounding box center [516, 205] width 464 height 343
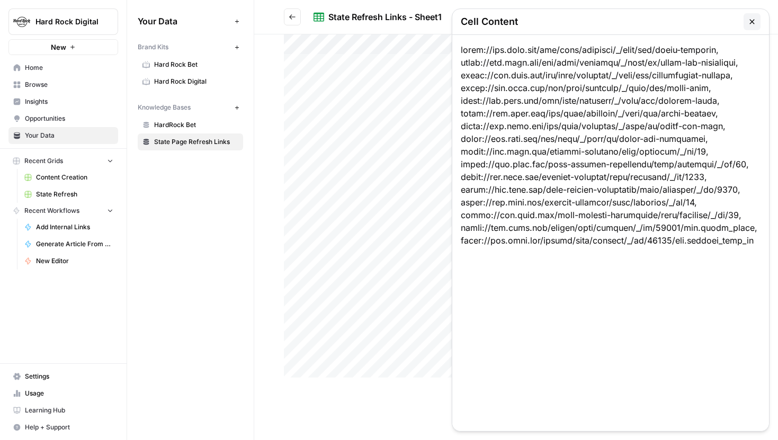
click at [748, 20] on icon "button" at bounding box center [752, 21] width 8 height 8
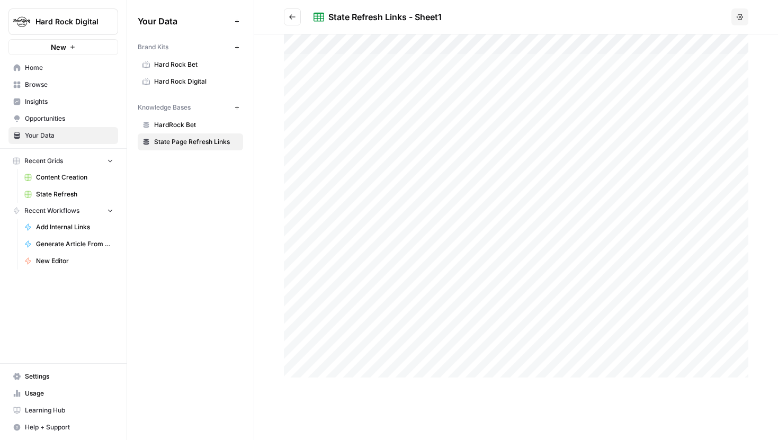
click at [61, 195] on span "State Refresh" at bounding box center [74, 195] width 77 height 10
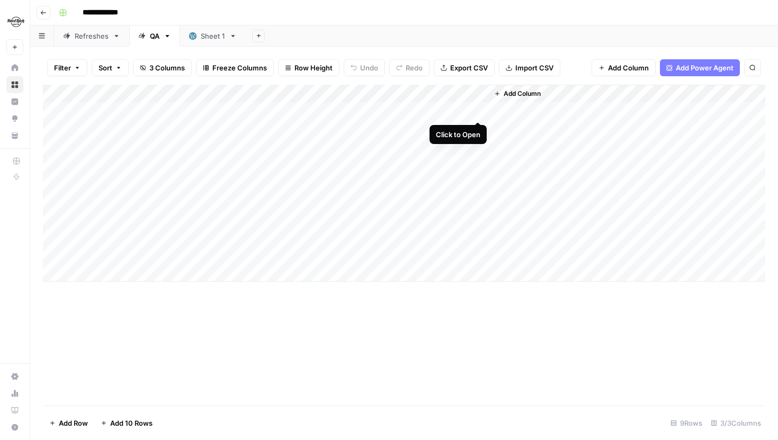
click at [477, 111] on div "Add Column" at bounding box center [404, 183] width 722 height 197
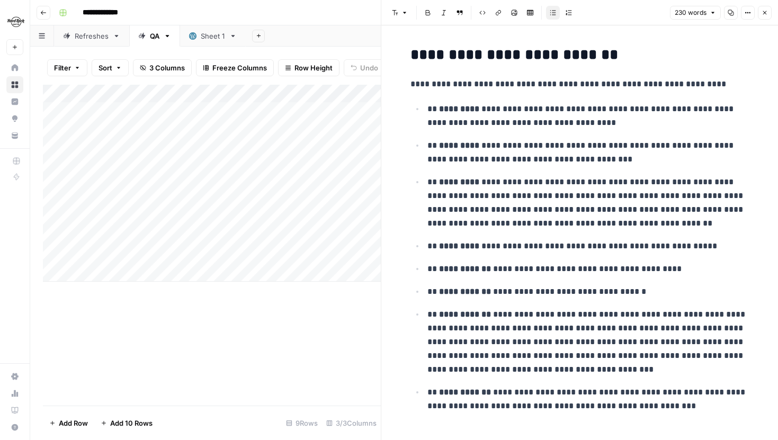
click at [766, 17] on button "Close" at bounding box center [765, 13] width 14 height 14
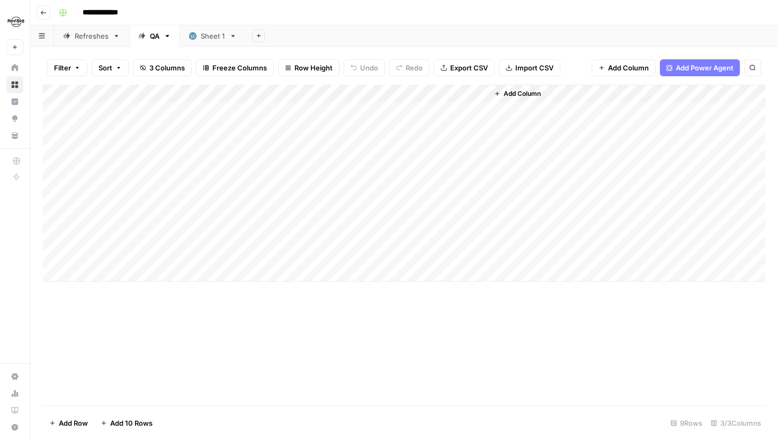
click at [370, 111] on div "Add Column" at bounding box center [404, 183] width 722 height 197
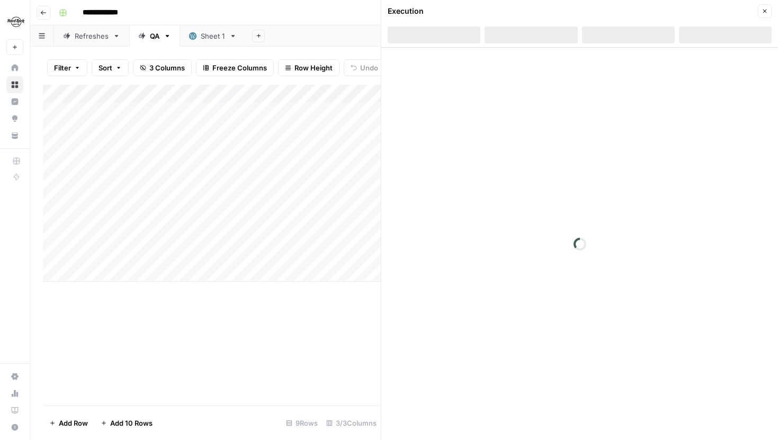
click at [638, 33] on div at bounding box center [628, 34] width 93 height 17
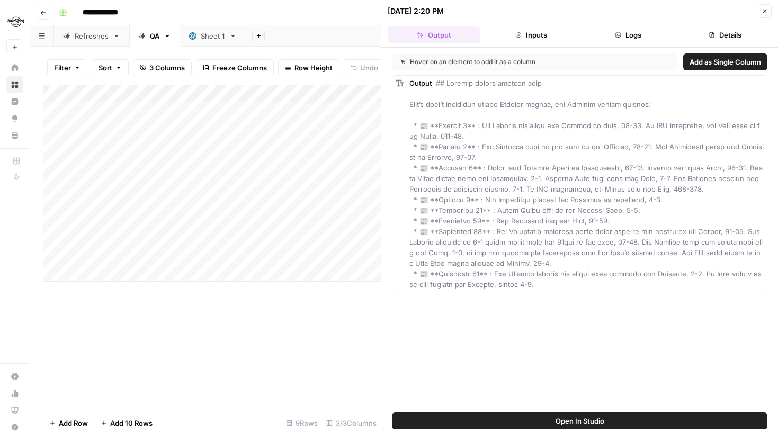
click at [633, 34] on button "Logs" at bounding box center [628, 34] width 93 height 17
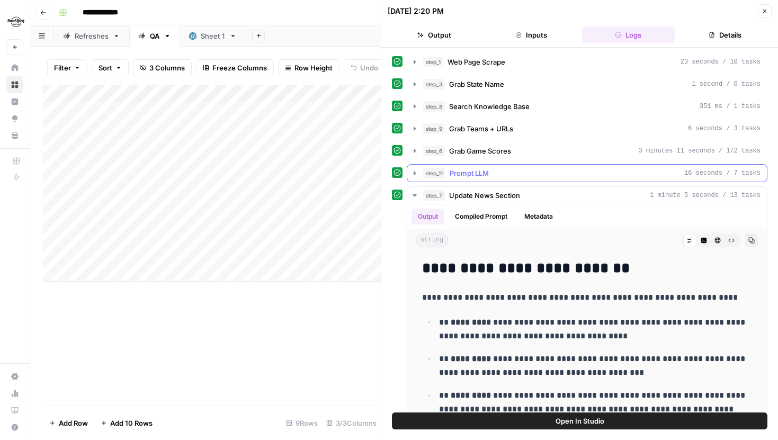
click at [410, 171] on icon "button" at bounding box center [414, 173] width 8 height 8
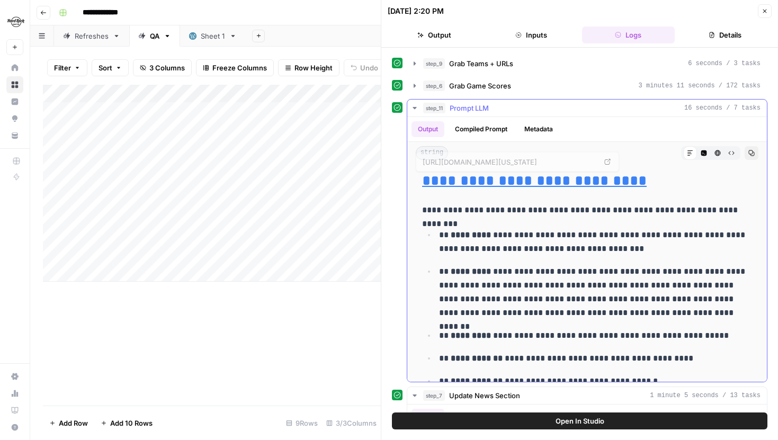
drag, startPoint x: 419, startPoint y: 181, endPoint x: 694, endPoint y: 181, distance: 274.9
click at [694, 181] on div "**********" at bounding box center [587, 350] width 343 height 365
click at [628, 214] on p "**********" at bounding box center [587, 210] width 330 height 14
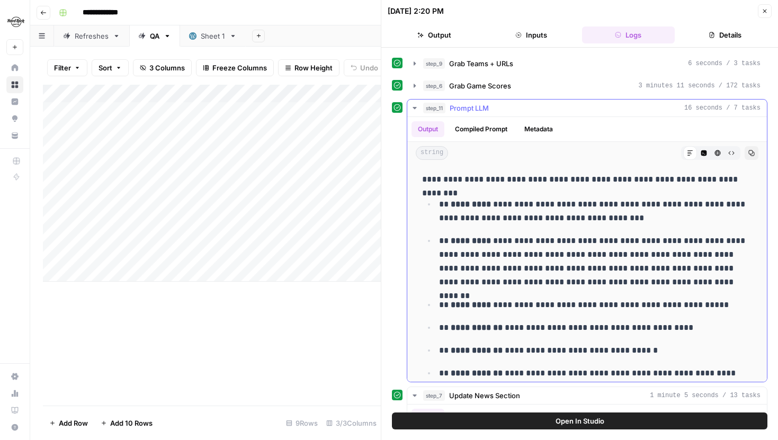
drag, startPoint x: 420, startPoint y: 175, endPoint x: 696, endPoint y: 344, distance: 323.2
click at [696, 344] on div "**********" at bounding box center [587, 320] width 343 height 365
click at [696, 344] on p "**********" at bounding box center [595, 351] width 313 height 14
click at [415, 110] on icon "button" at bounding box center [414, 108] width 8 height 8
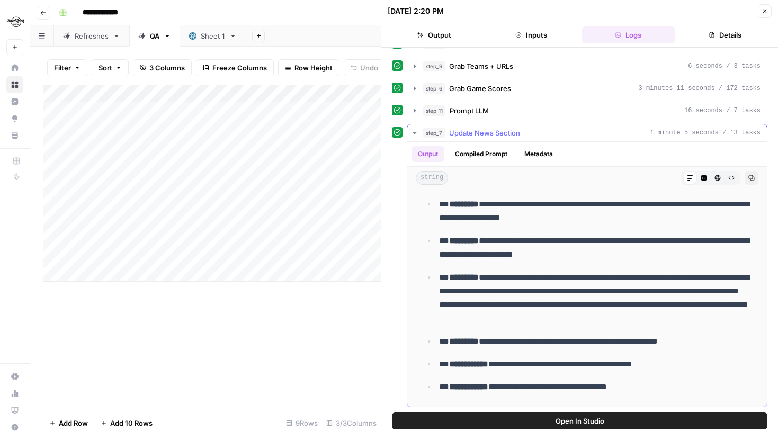
scroll to position [16, 0]
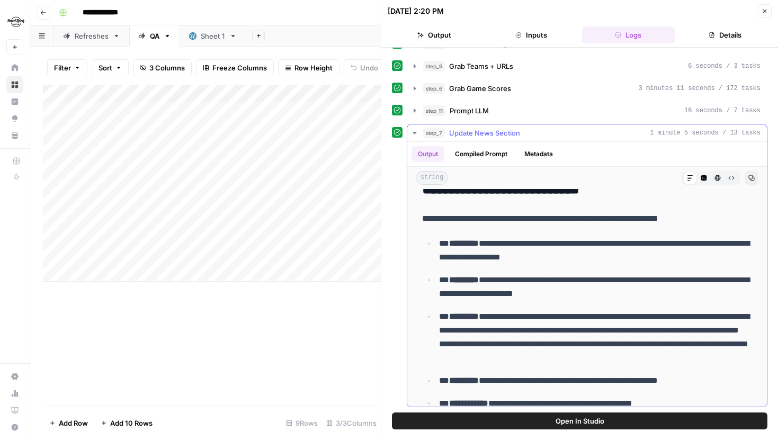
drag, startPoint x: 438, startPoint y: 239, endPoint x: 643, endPoint y: 285, distance: 209.9
click at [643, 285] on ul "**********" at bounding box center [587, 391] width 330 height 311
click at [624, 287] on p "**********" at bounding box center [595, 287] width 313 height 28
drag, startPoint x: 436, startPoint y: 244, endPoint x: 526, endPoint y: 244, distance: 90.0
click at [526, 244] on li "**********" at bounding box center [594, 250] width 316 height 28
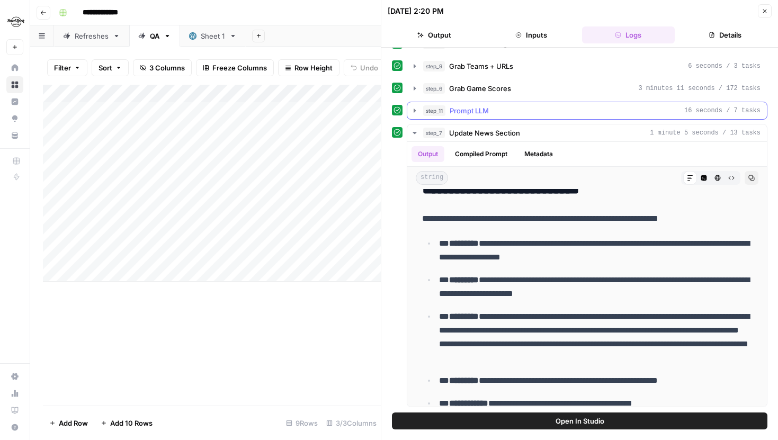
click at [417, 109] on icon "button" at bounding box center [414, 110] width 8 height 8
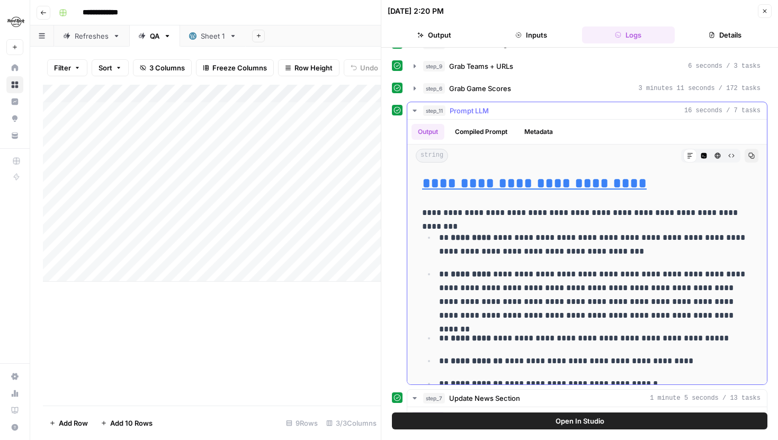
click at [414, 106] on button "step_11 Prompt LLM 16 seconds / 7 tasks" at bounding box center [587, 110] width 360 height 17
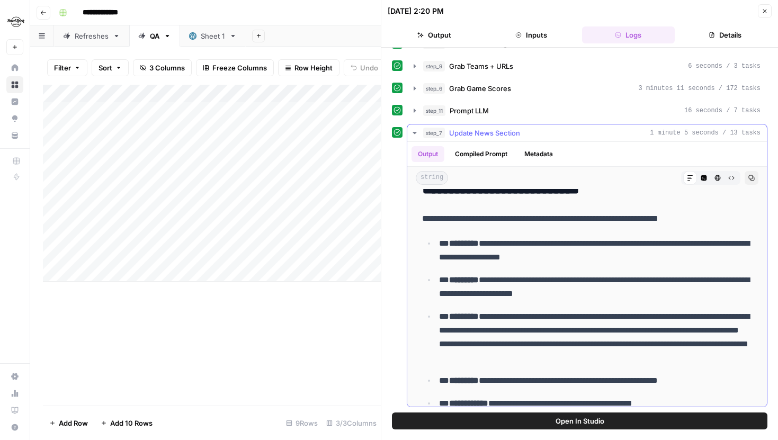
click at [449, 245] on p "**********" at bounding box center [595, 251] width 313 height 28
drag, startPoint x: 498, startPoint y: 243, endPoint x: 592, endPoint y: 246, distance: 94.3
click at [592, 246] on p "**********" at bounding box center [595, 251] width 313 height 28
click at [571, 246] on p "**********" at bounding box center [595, 251] width 313 height 28
drag, startPoint x: 500, startPoint y: 255, endPoint x: 589, endPoint y: 255, distance: 89.0
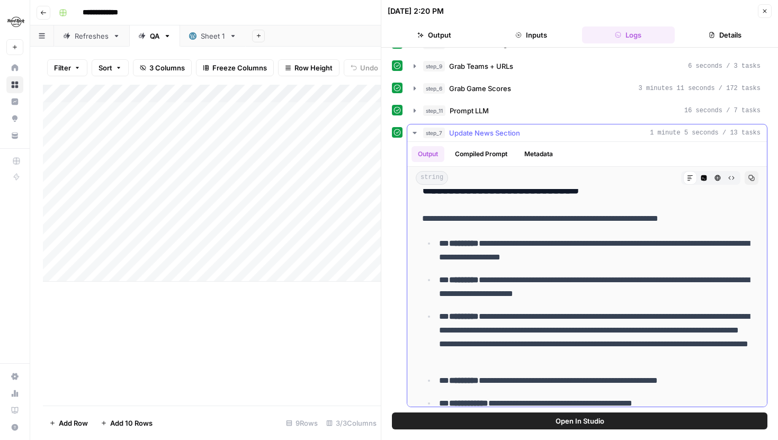
click at [589, 255] on p "**********" at bounding box center [595, 251] width 313 height 28
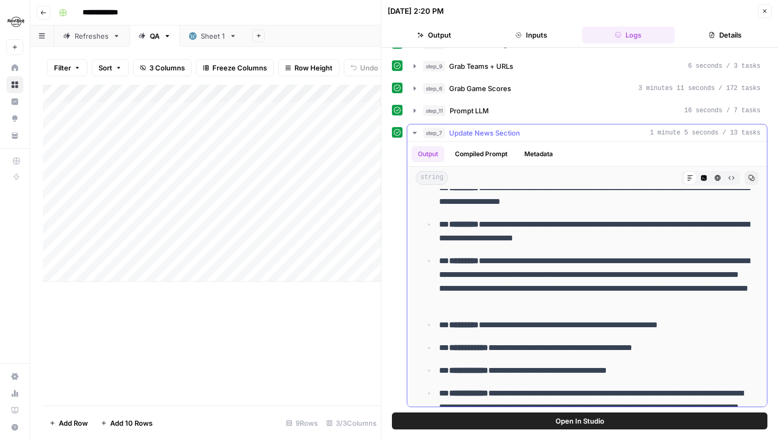
scroll to position [75, 0]
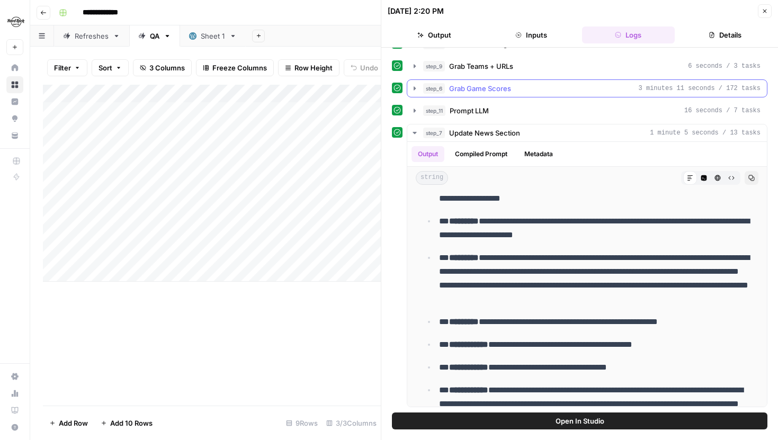
click at [413, 92] on icon "button" at bounding box center [414, 88] width 8 height 8
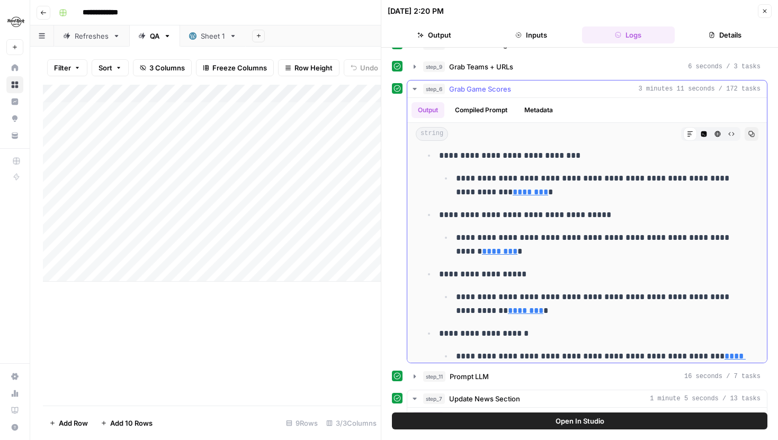
scroll to position [380, 0]
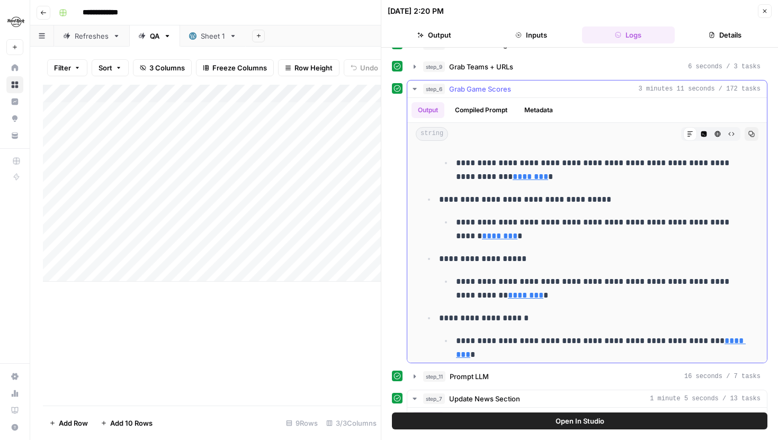
click at [413, 88] on icon "button" at bounding box center [415, 89] width 4 height 2
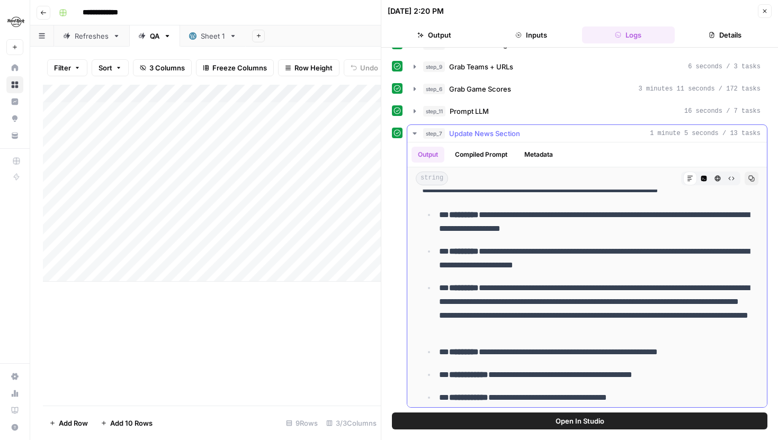
scroll to position [0, 0]
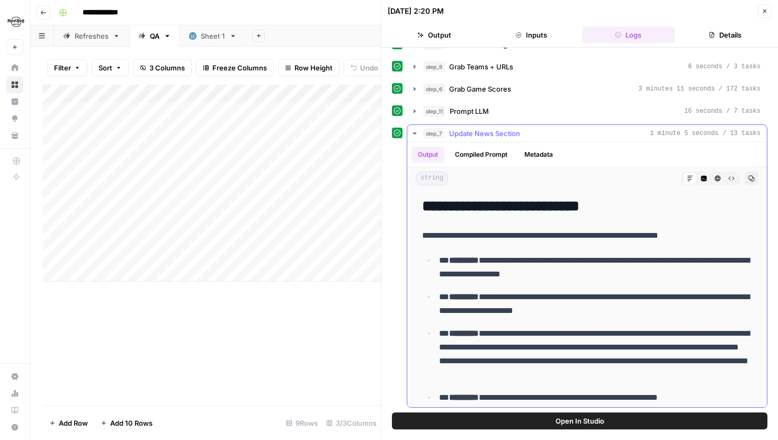
drag, startPoint x: 628, startPoint y: 270, endPoint x: 444, endPoint y: 262, distance: 183.4
click at [444, 262] on p "**********" at bounding box center [595, 268] width 313 height 28
click at [517, 269] on p "**********" at bounding box center [595, 268] width 313 height 28
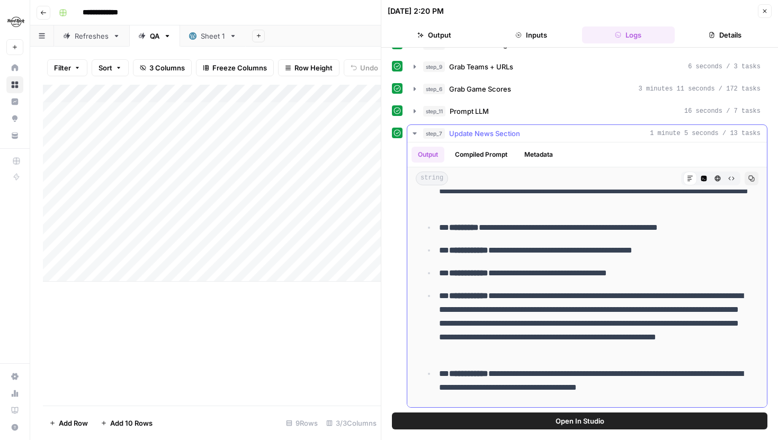
scroll to position [62, 0]
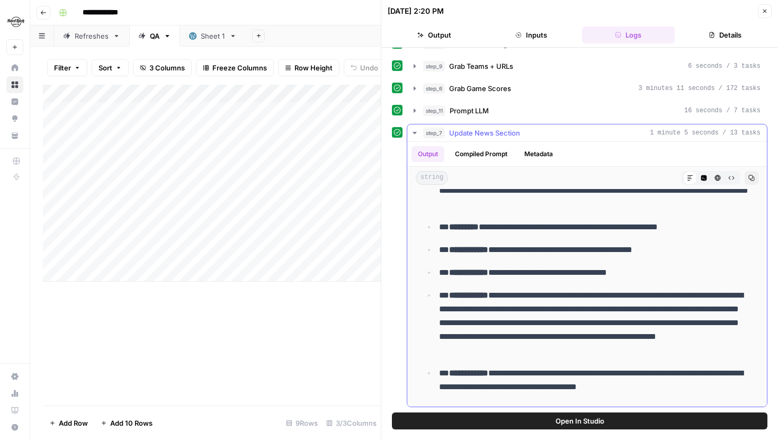
drag, startPoint x: 436, startPoint y: 373, endPoint x: 643, endPoint y: 392, distance: 208.0
click at [643, 392] on li "**********" at bounding box center [594, 380] width 316 height 28
click at [645, 392] on p "**********" at bounding box center [595, 380] width 313 height 28
click at [648, 392] on p "**********" at bounding box center [595, 380] width 313 height 28
drag, startPoint x: 671, startPoint y: 384, endPoint x: 404, endPoint y: 370, distance: 267.3
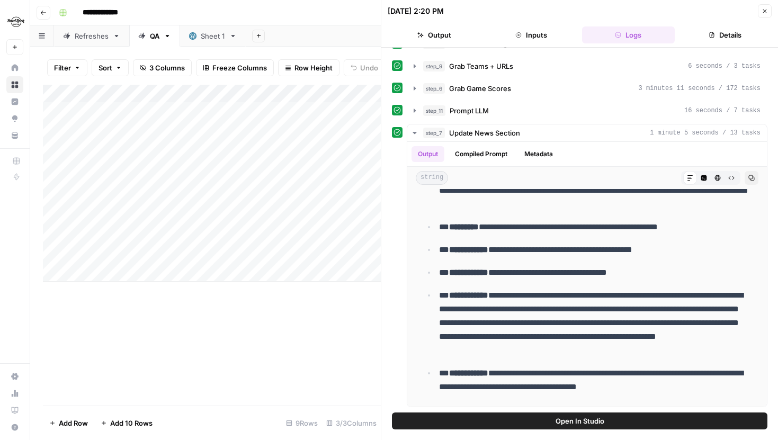
click at [404, 370] on div "**********" at bounding box center [579, 265] width 375 height 283
click at [454, 370] on strong "**********" at bounding box center [468, 373] width 39 height 8
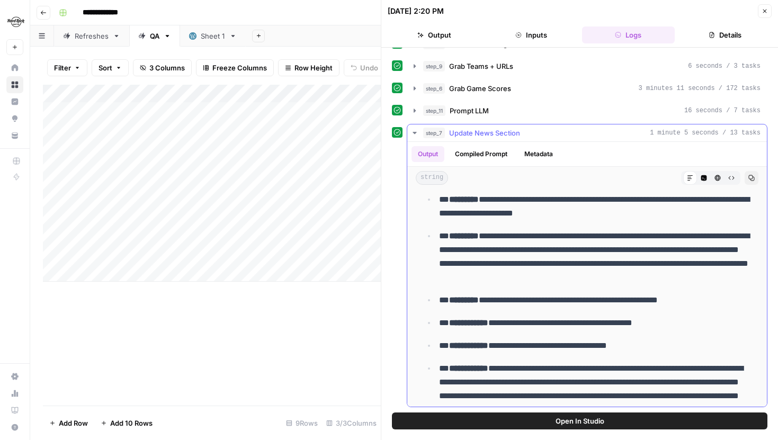
scroll to position [170, 0]
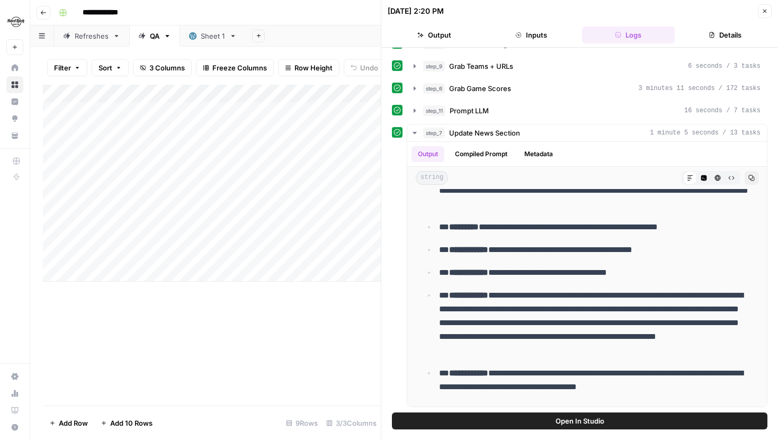
click at [765, 17] on button "Close" at bounding box center [765, 11] width 14 height 14
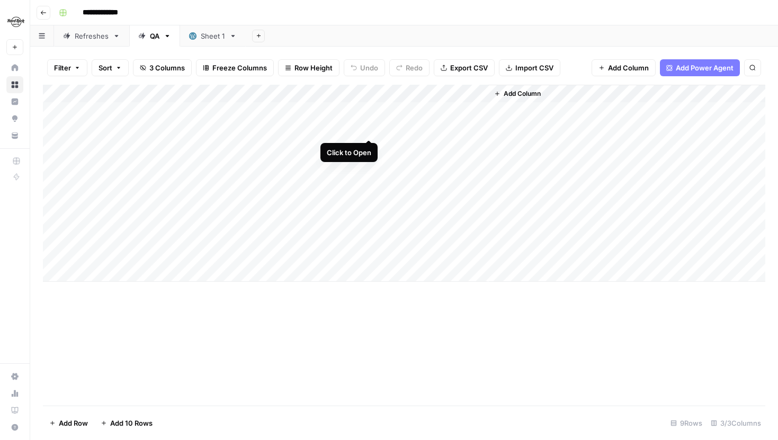
click at [370, 126] on div "Add Column" at bounding box center [404, 183] width 722 height 197
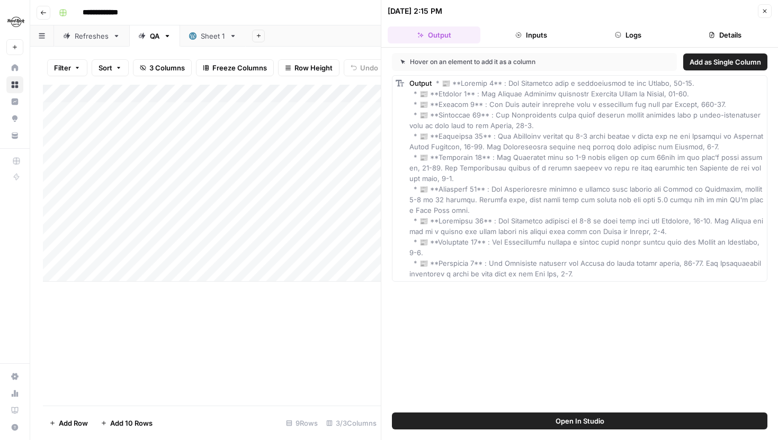
click at [614, 35] on button "Logs" at bounding box center [628, 34] width 93 height 17
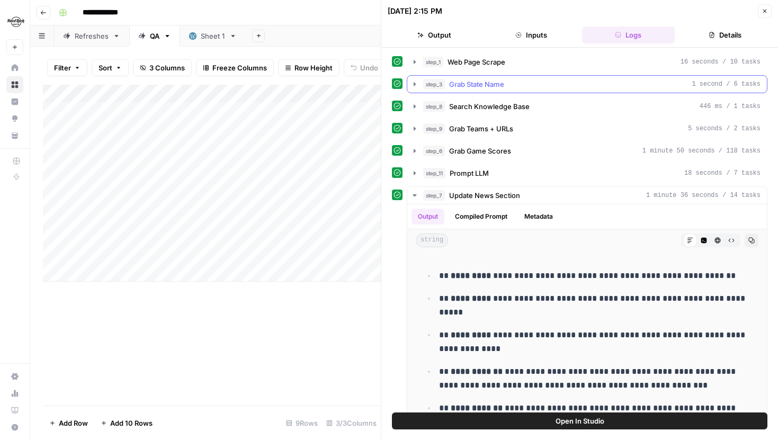
scroll to position [62, 0]
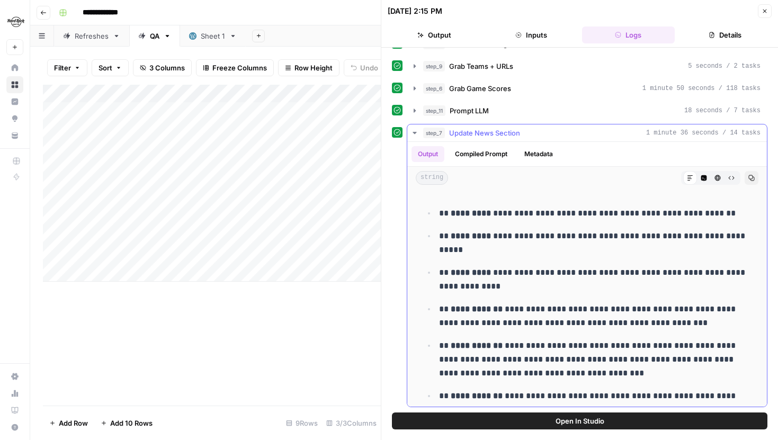
drag, startPoint x: 435, startPoint y: 213, endPoint x: 658, endPoint y: 283, distance: 233.7
click at [658, 283] on ul "**********" at bounding box center [587, 405] width 330 height 398
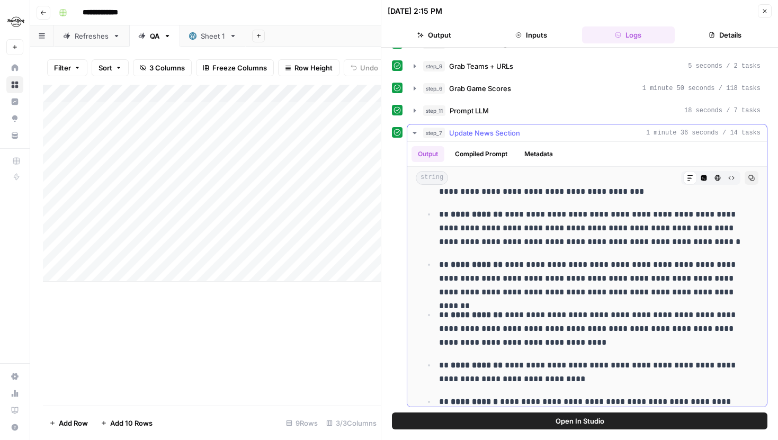
scroll to position [210, 0]
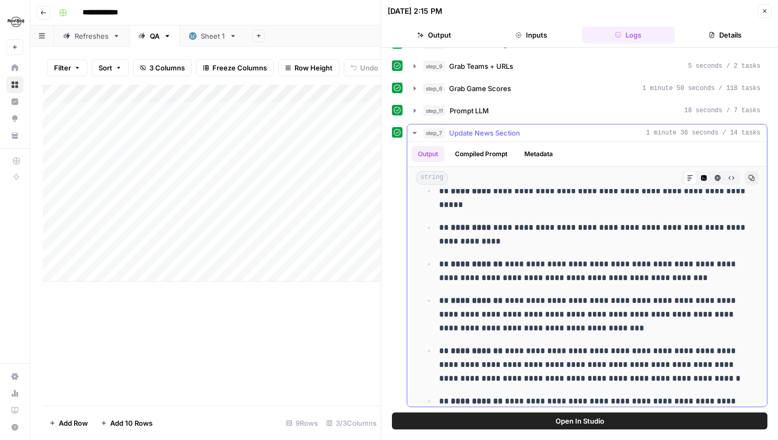
click at [464, 238] on p "**********" at bounding box center [595, 235] width 313 height 28
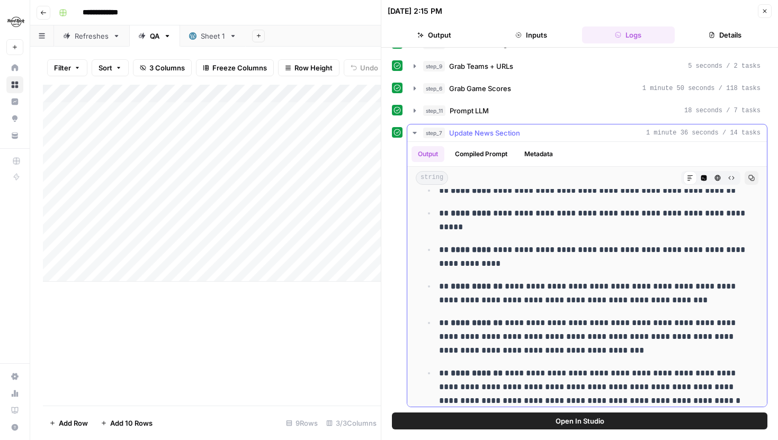
scroll to position [0, 0]
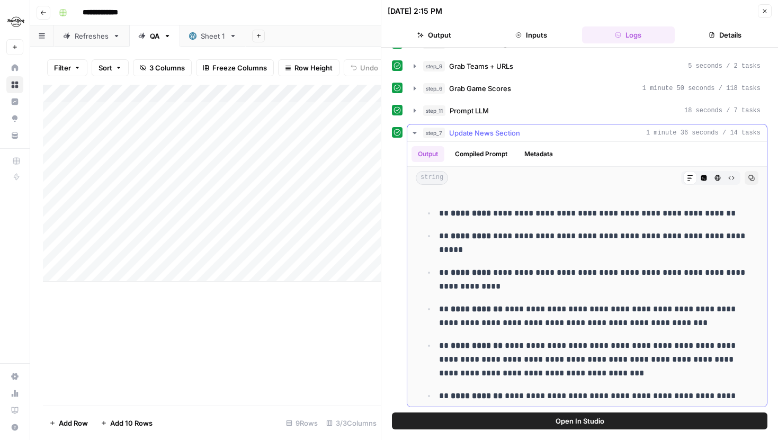
drag, startPoint x: 436, startPoint y: 213, endPoint x: 582, endPoint y: 367, distance: 211.6
click at [582, 367] on ul "**********" at bounding box center [587, 405] width 330 height 398
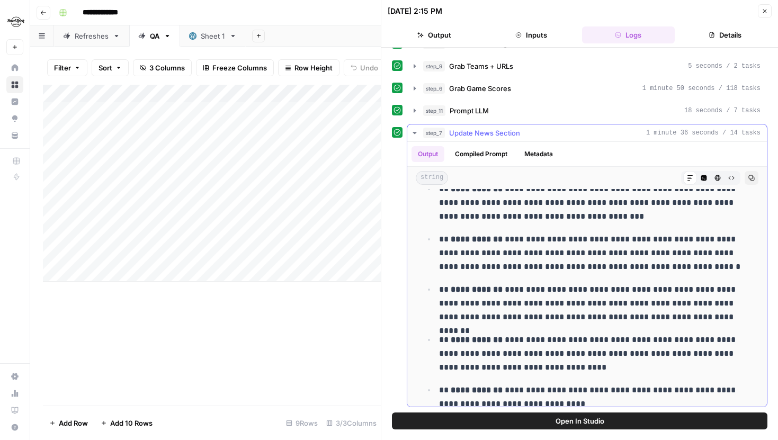
scroll to position [210, 0]
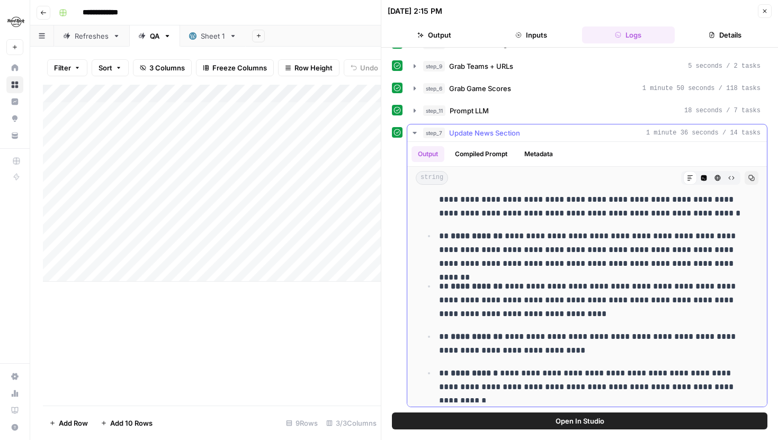
drag, startPoint x: 438, startPoint y: 375, endPoint x: 741, endPoint y: 394, distance: 303.0
click at [741, 394] on div "**********" at bounding box center [587, 192] width 343 height 419
click at [740, 361] on ul "**********" at bounding box center [587, 195] width 330 height 398
click at [766, 13] on icon "button" at bounding box center [765, 11] width 6 height 6
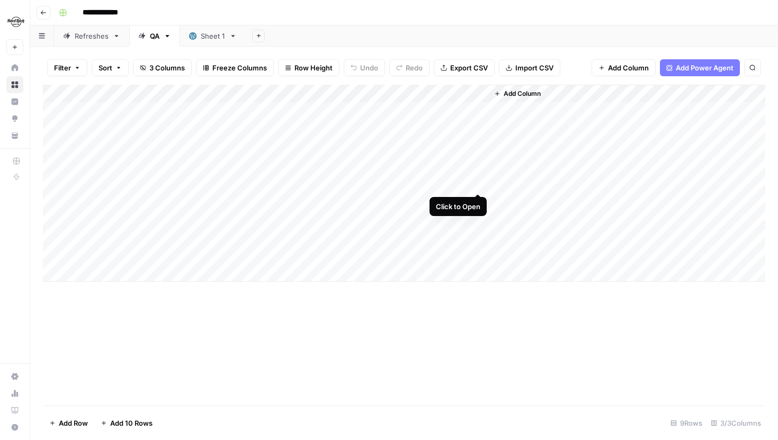
click at [478, 180] on div "Add Column" at bounding box center [404, 183] width 722 height 197
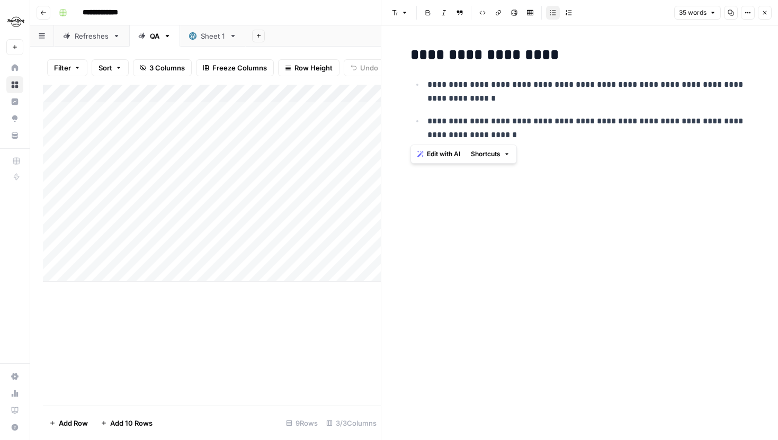
drag, startPoint x: 411, startPoint y: 53, endPoint x: 515, endPoint y: 135, distance: 131.7
click at [515, 135] on div "**********" at bounding box center [580, 96] width 352 height 108
click at [514, 135] on p "**********" at bounding box center [588, 128] width 322 height 28
click at [769, 17] on button "Close" at bounding box center [765, 13] width 14 height 14
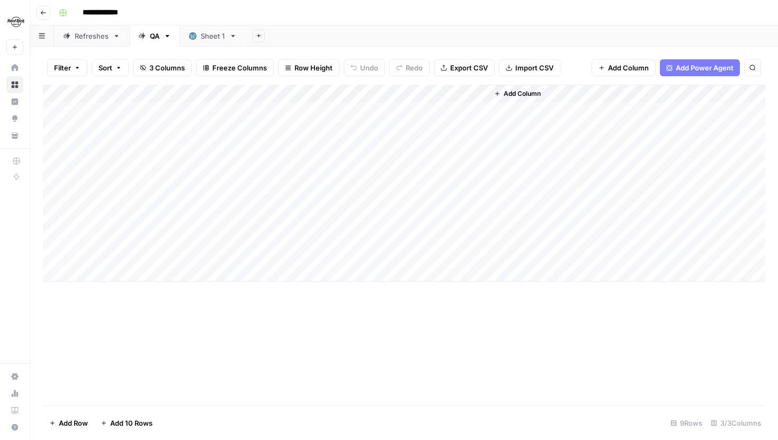
click at [92, 40] on div "Refreshes" at bounding box center [92, 36] width 34 height 11
click at [370, 183] on div "Add Column" at bounding box center [404, 183] width 722 height 197
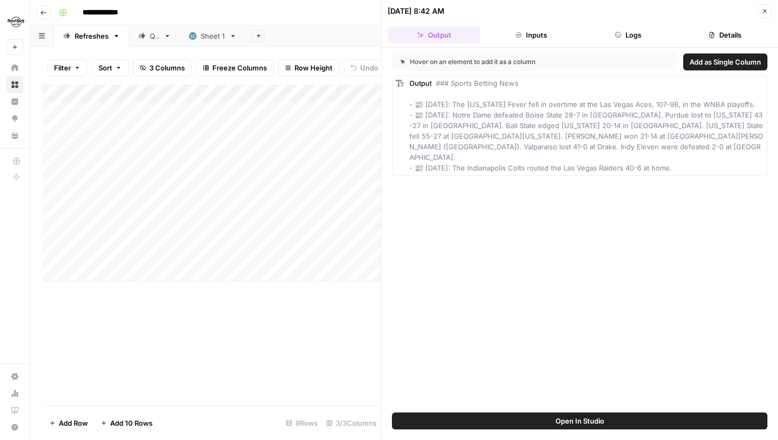
click at [771, 14] on button "Close" at bounding box center [765, 11] width 14 height 14
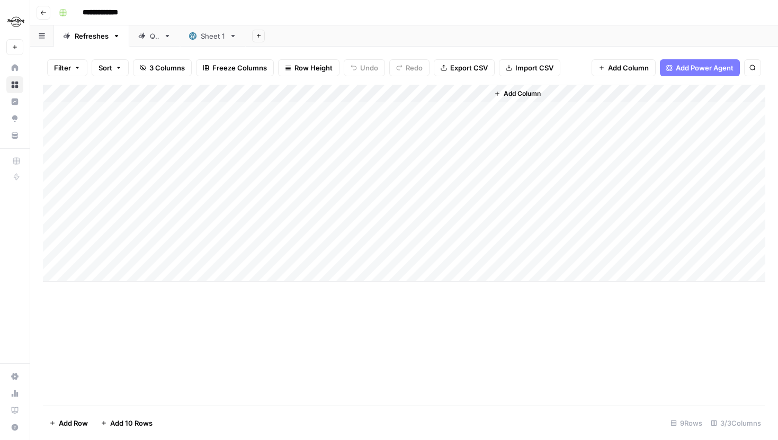
click at [478, 184] on div "Add Column" at bounding box center [404, 183] width 722 height 197
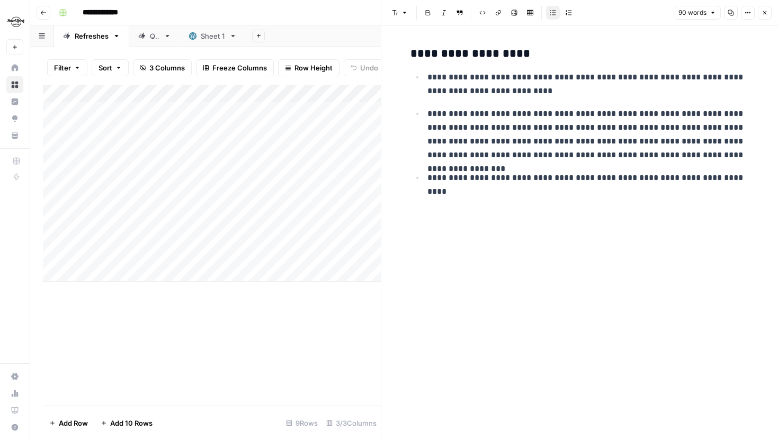
click at [565, 128] on p "**********" at bounding box center [588, 134] width 322 height 55
click at [606, 155] on p "**********" at bounding box center [588, 134] width 322 height 55
drag, startPoint x: 440, startPoint y: 76, endPoint x: 491, endPoint y: 169, distance: 106.7
click at [491, 169] on ul "**********" at bounding box center [579, 127] width 339 height 115
click at [597, 154] on p "**********" at bounding box center [588, 134] width 322 height 55
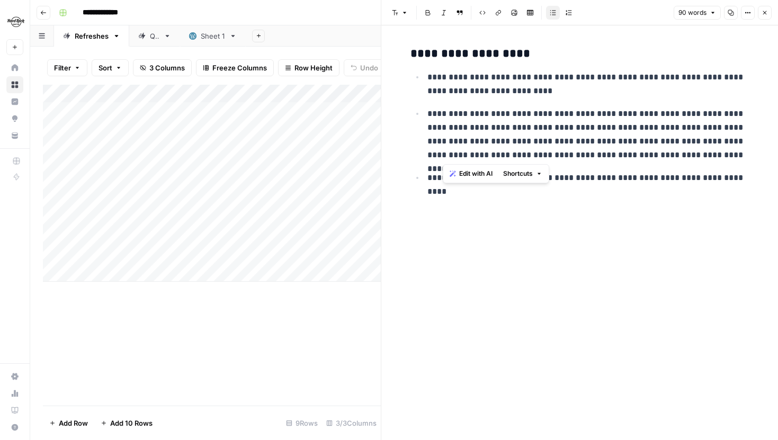
drag, startPoint x: 440, startPoint y: 78, endPoint x: 487, endPoint y: 162, distance: 96.0
click at [487, 162] on ul "**********" at bounding box center [579, 127] width 339 height 115
click at [484, 169] on ul "**********" at bounding box center [579, 127] width 339 height 115
drag, startPoint x: 752, startPoint y: 178, endPoint x: 421, endPoint y: 64, distance: 350.4
click at [421, 63] on div "**********" at bounding box center [580, 117] width 352 height 151
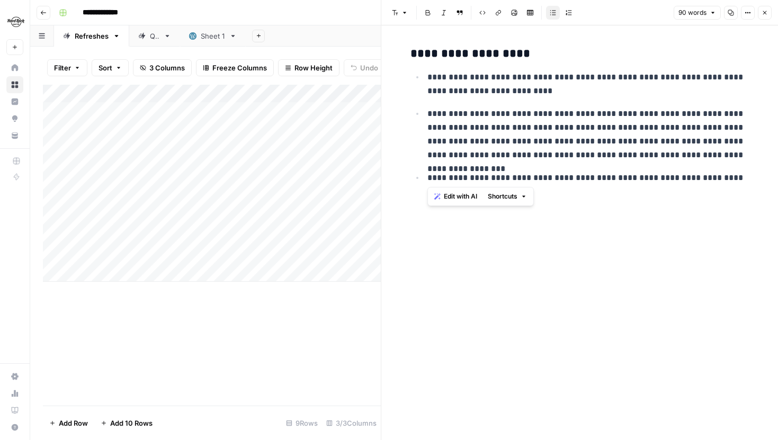
click at [455, 78] on p "**********" at bounding box center [588, 84] width 322 height 28
click at [759, 13] on button "Close" at bounding box center [765, 13] width 14 height 14
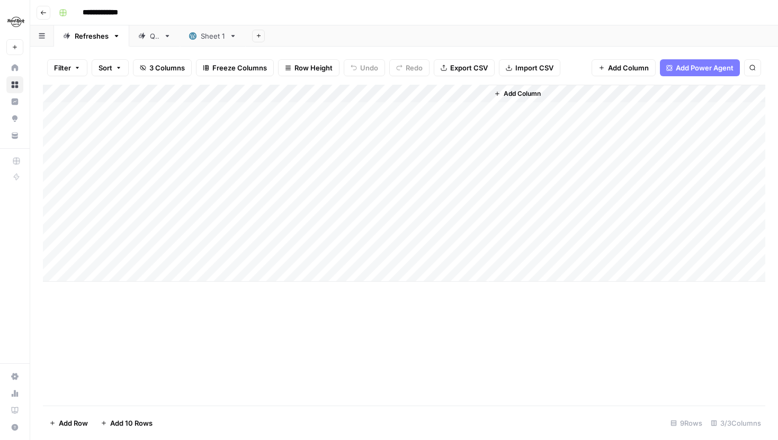
click at [480, 107] on div "Add Column" at bounding box center [404, 183] width 722 height 197
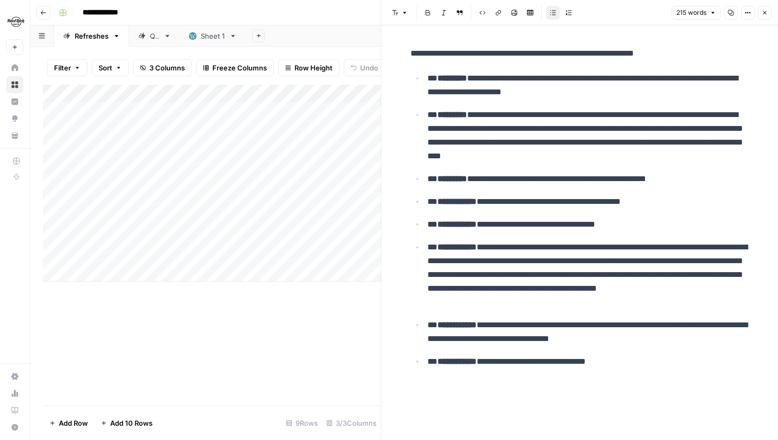
click at [639, 68] on div "**********" at bounding box center [580, 209] width 352 height 335
click at [415, 66] on div "**********" at bounding box center [580, 209] width 352 height 335
click at [477, 78] on p "**********" at bounding box center [588, 85] width 322 height 28
click at [500, 161] on p "**********" at bounding box center [588, 135] width 322 height 55
click at [766, 11] on icon "button" at bounding box center [765, 13] width 6 height 6
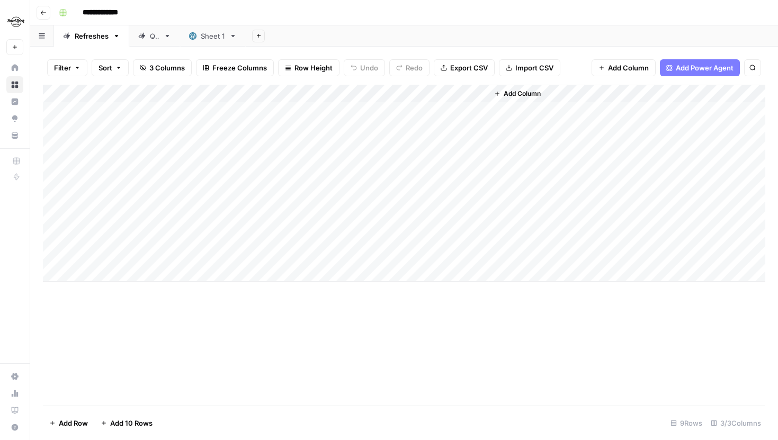
click at [369, 110] on div "Add Column" at bounding box center [404, 183] width 722 height 197
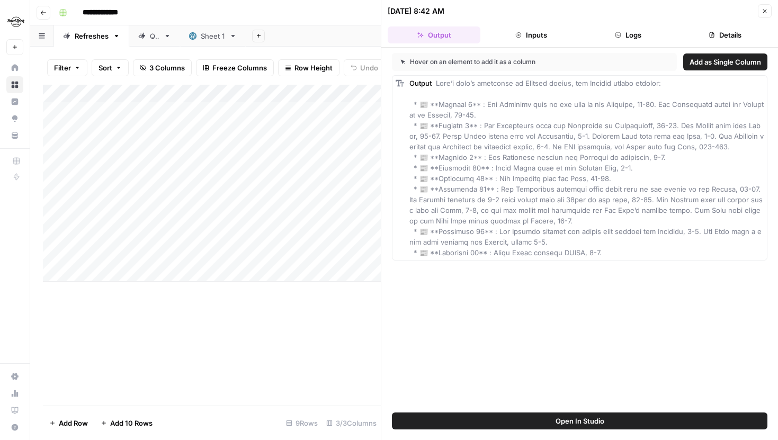
click at [626, 36] on button "Logs" at bounding box center [628, 34] width 93 height 17
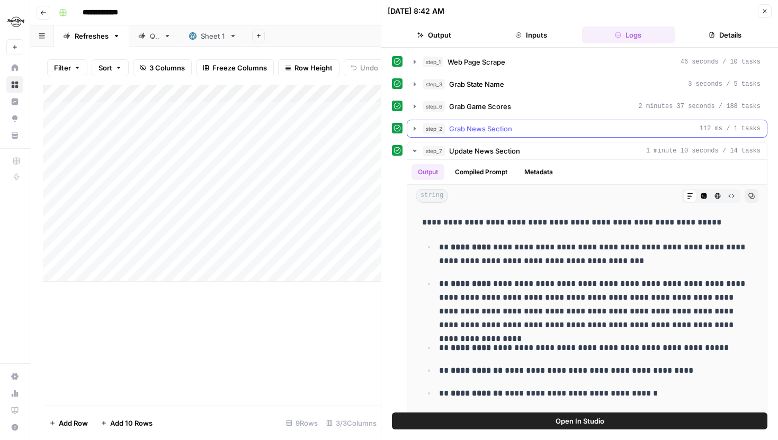
click at [414, 129] on icon "button" at bounding box center [415, 129] width 2 height 4
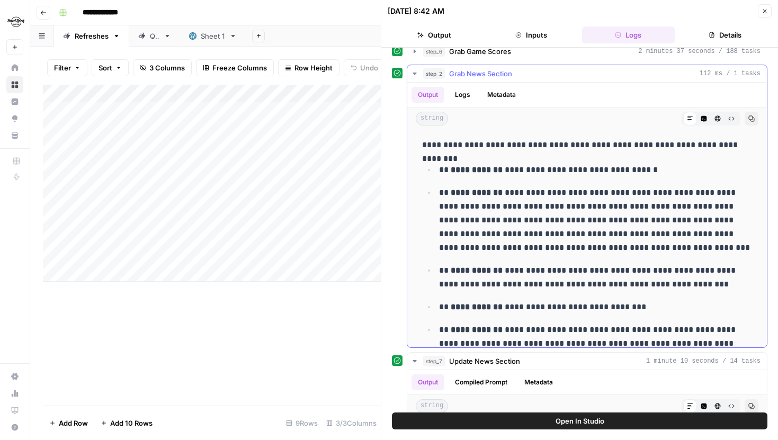
scroll to position [56, 0]
click at [504, 169] on p "**********" at bounding box center [595, 170] width 313 height 14
click at [507, 173] on p "**********" at bounding box center [595, 170] width 313 height 14
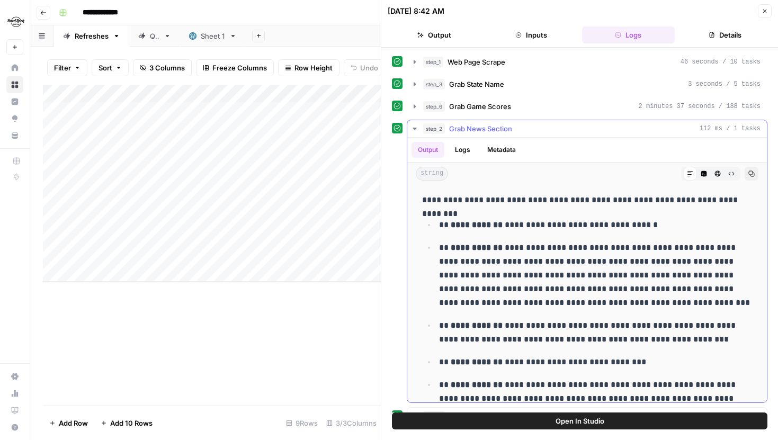
click at [504, 227] on p "**********" at bounding box center [595, 225] width 313 height 14
click at [503, 227] on strong "**********" at bounding box center [477, 225] width 52 height 8
click at [504, 227] on p "**********" at bounding box center [595, 225] width 313 height 14
click at [504, 249] on p "**********" at bounding box center [595, 275] width 313 height 69
click at [505, 236] on ul "**********" at bounding box center [587, 380] width 330 height 325
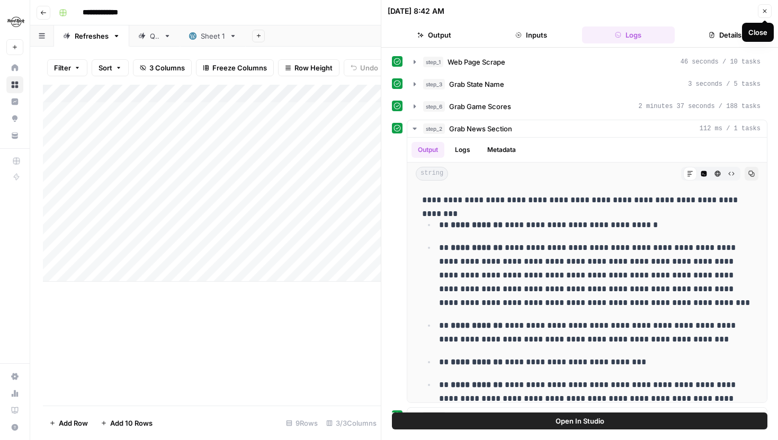
click at [766, 12] on icon "button" at bounding box center [765, 11] width 6 height 6
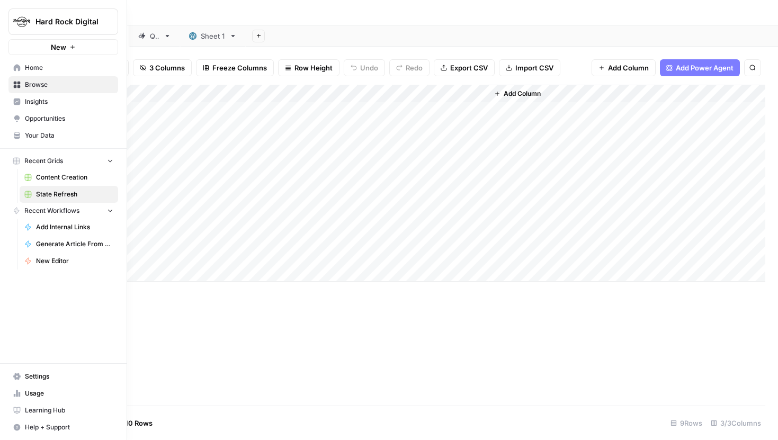
click at [31, 138] on span "Your Data" at bounding box center [69, 136] width 88 height 10
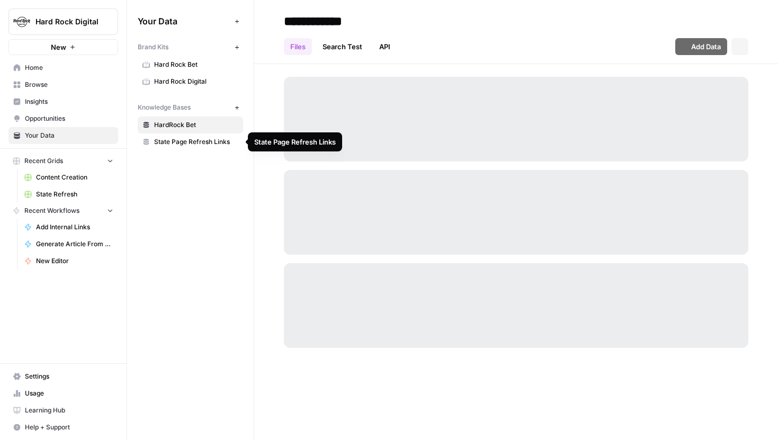
click at [211, 137] on span "State Page Refresh Links" at bounding box center [196, 142] width 84 height 10
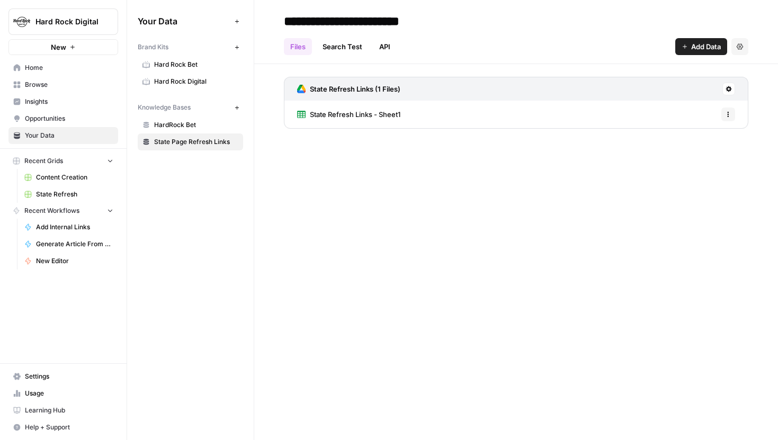
click at [368, 118] on span "State Refresh Links - Sheet1" at bounding box center [355, 114] width 91 height 11
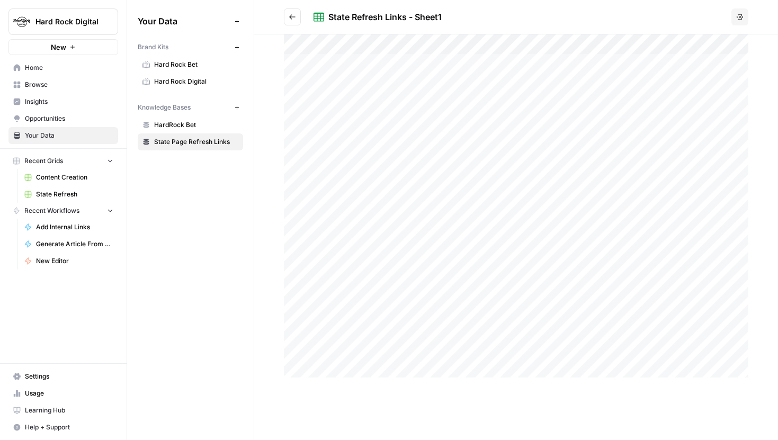
drag, startPoint x: 308, startPoint y: 393, endPoint x: 453, endPoint y: 393, distance: 145.1
click at [452, 393] on div at bounding box center [516, 237] width 524 height 406
click at [285, 7] on header "State Refresh Links - Sheet1 Options" at bounding box center [516, 17] width 524 height 34
click at [291, 15] on icon "Go back" at bounding box center [292, 16] width 6 height 5
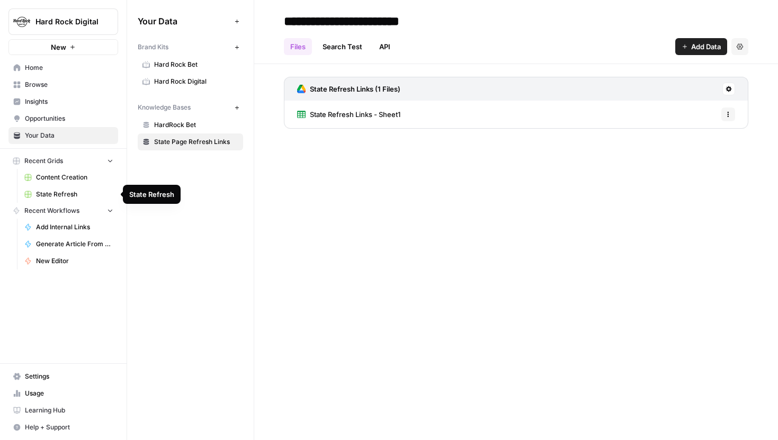
click at [58, 194] on span "State Refresh" at bounding box center [74, 195] width 77 height 10
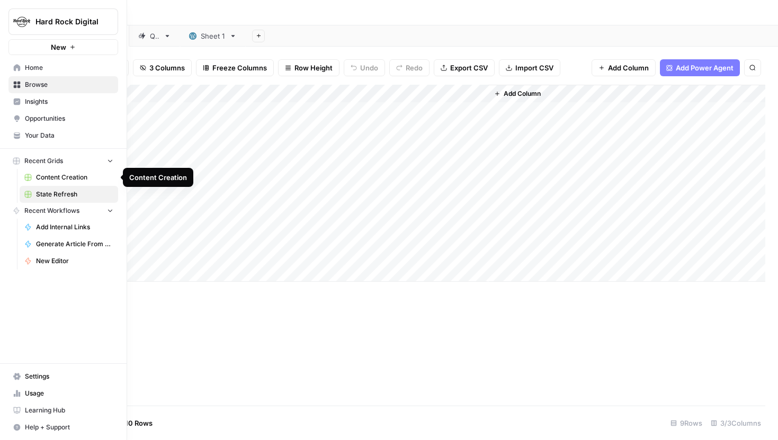
click at [68, 175] on span "Content Creation" at bounding box center [74, 178] width 77 height 10
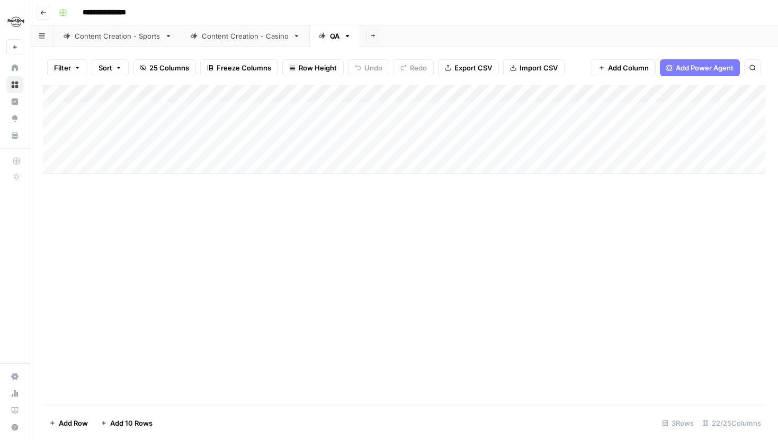
click at [124, 34] on div "Content Creation - Sports" at bounding box center [118, 36] width 86 height 11
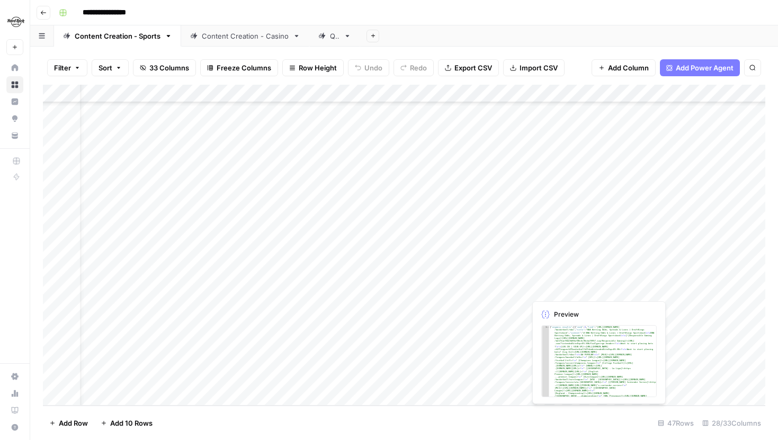
scroll to position [560, 30]
click at [326, 36] on div "QA" at bounding box center [328, 36] width 21 height 11
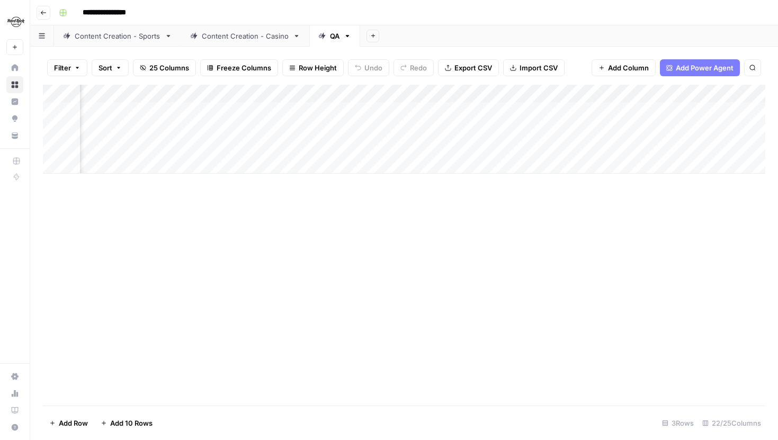
scroll to position [0, 464]
click at [393, 110] on div "Add Column" at bounding box center [404, 129] width 722 height 89
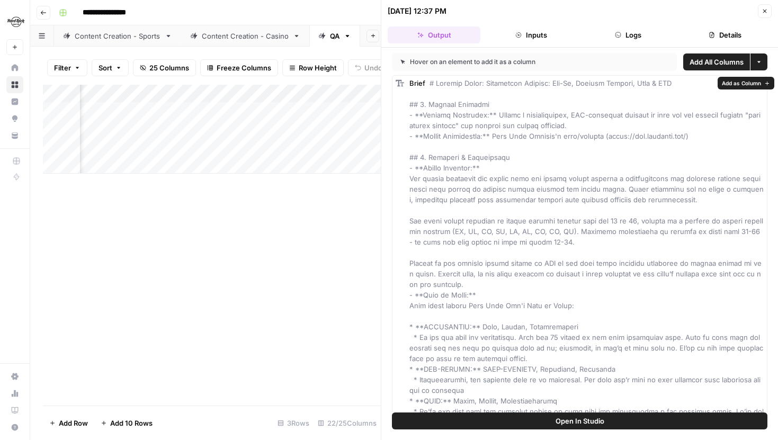
click at [568, 419] on span "Open In Studio" at bounding box center [580, 421] width 49 height 11
click at [766, 13] on icon "button" at bounding box center [765, 11] width 6 height 6
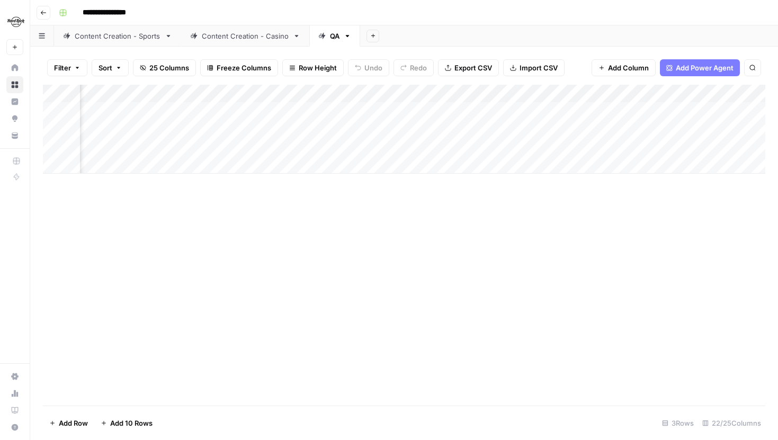
scroll to position [0, 792]
click at [648, 110] on div "Add Column" at bounding box center [404, 129] width 722 height 89
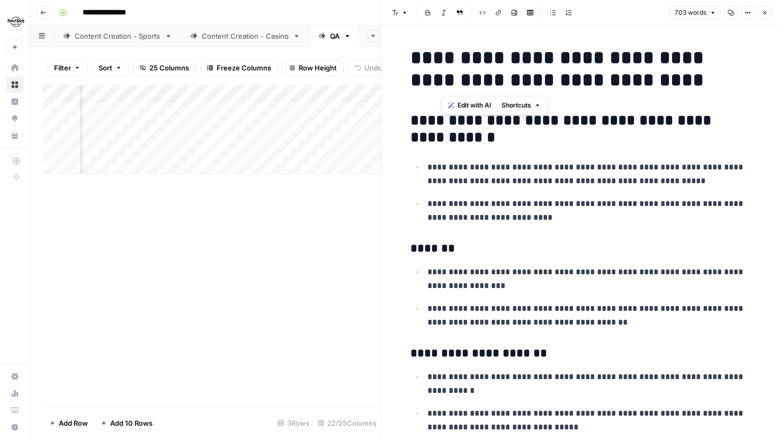
drag, startPoint x: 443, startPoint y: 57, endPoint x: 699, endPoint y: 77, distance: 256.6
click at [699, 77] on h1 "**********" at bounding box center [579, 69] width 339 height 44
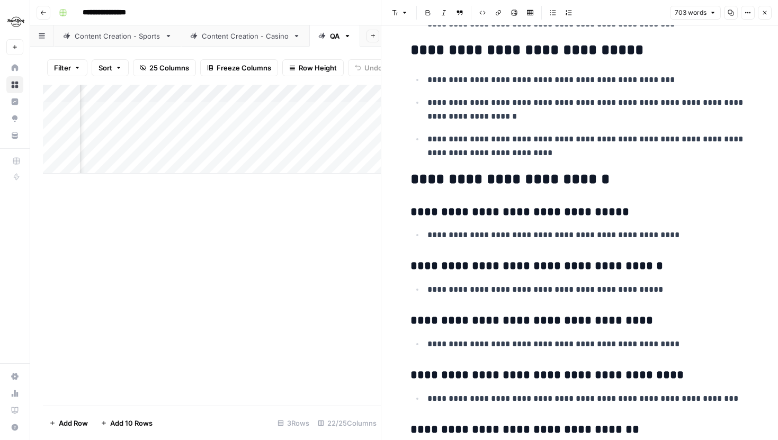
scroll to position [1626, 0]
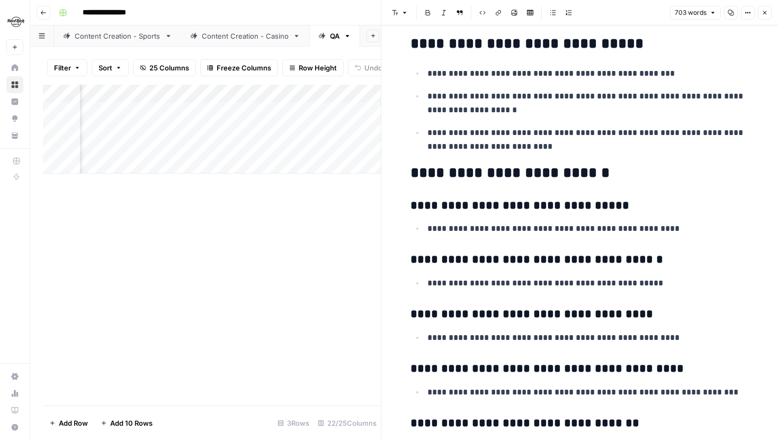
click at [763, 17] on button "Close" at bounding box center [765, 13] width 14 height 14
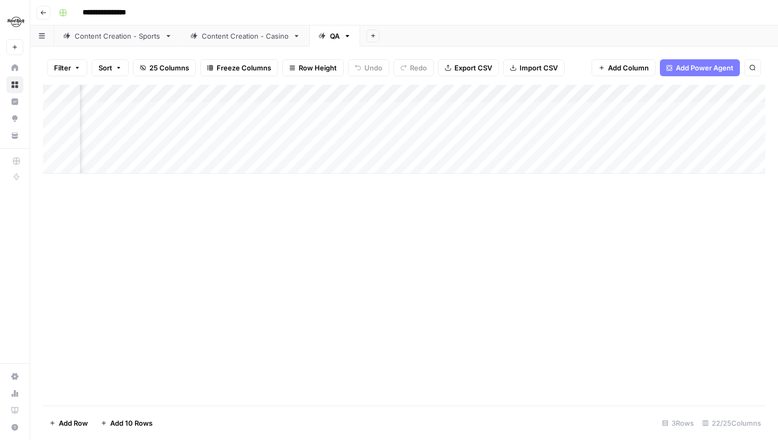
scroll to position [0, 1406]
click at [407, 111] on div "Add Column" at bounding box center [404, 129] width 722 height 89
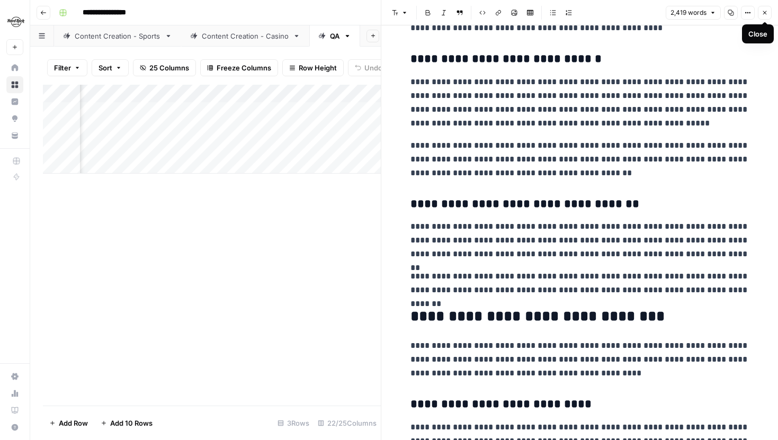
scroll to position [1326, 0]
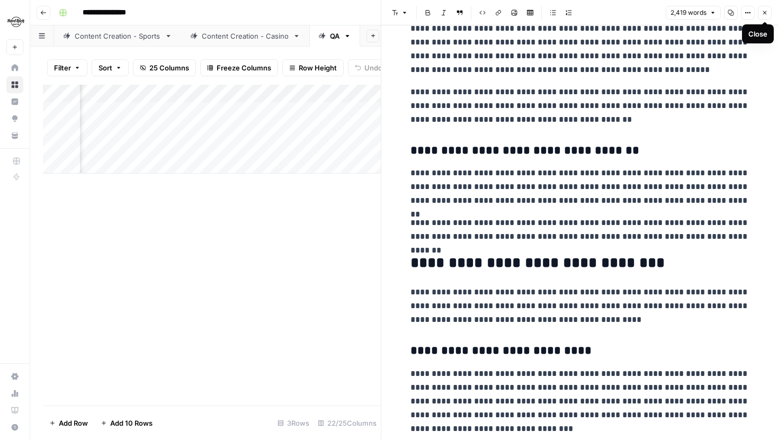
click at [769, 10] on button "Close" at bounding box center [765, 13] width 14 height 14
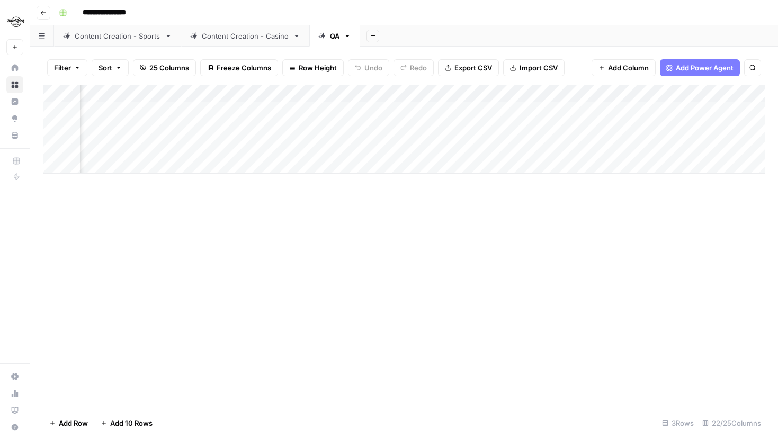
scroll to position [0, 112]
click at [180, 133] on div "Add Column" at bounding box center [404, 129] width 722 height 89
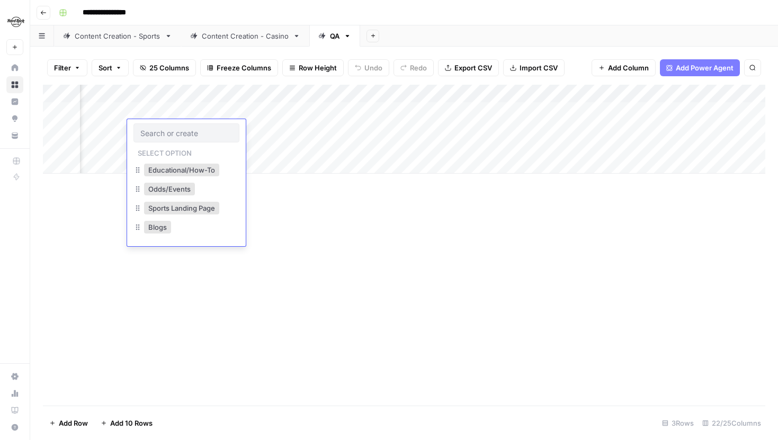
click at [310, 249] on div "Add Column" at bounding box center [404, 245] width 722 height 321
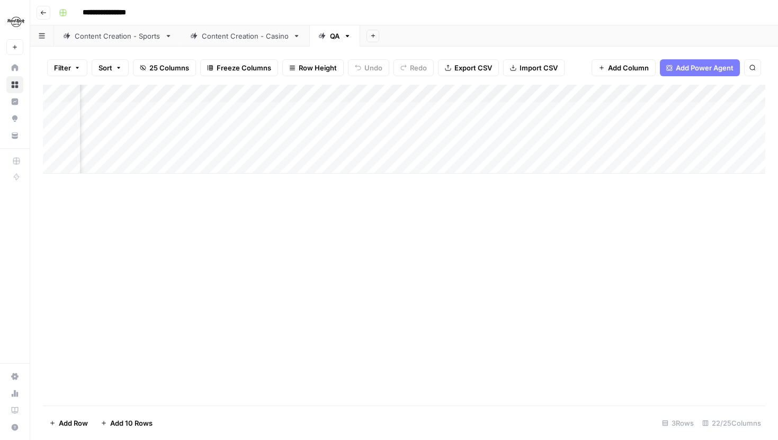
scroll to position [0, 79]
click at [206, 112] on div "Add Column" at bounding box center [404, 129] width 722 height 89
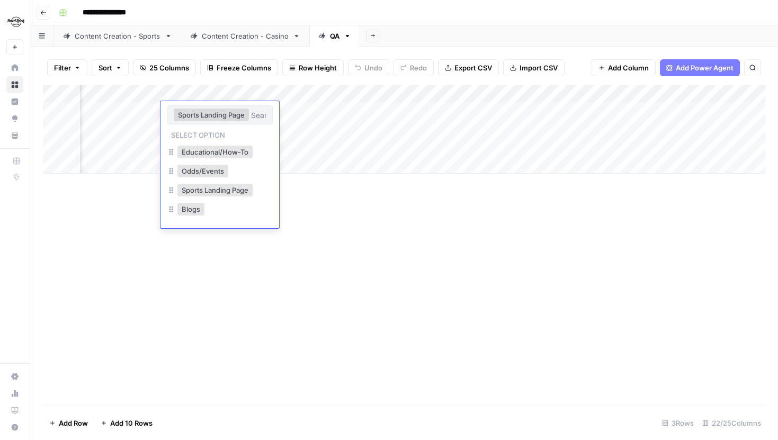
click at [117, 199] on div "Add Column" at bounding box center [404, 245] width 722 height 321
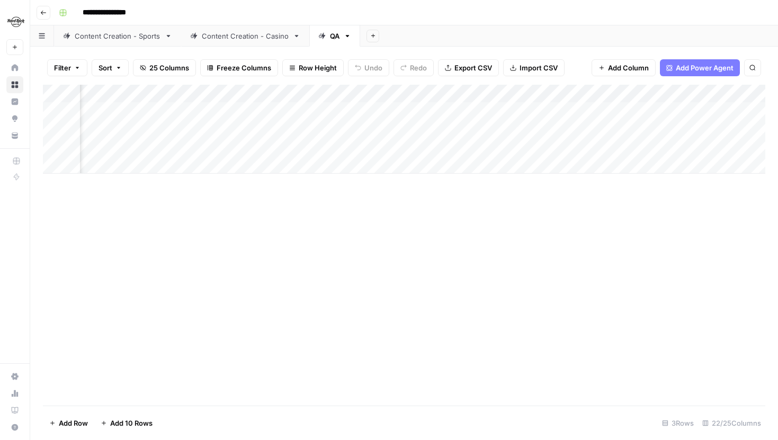
click at [203, 112] on div "Add Column" at bounding box center [404, 129] width 722 height 89
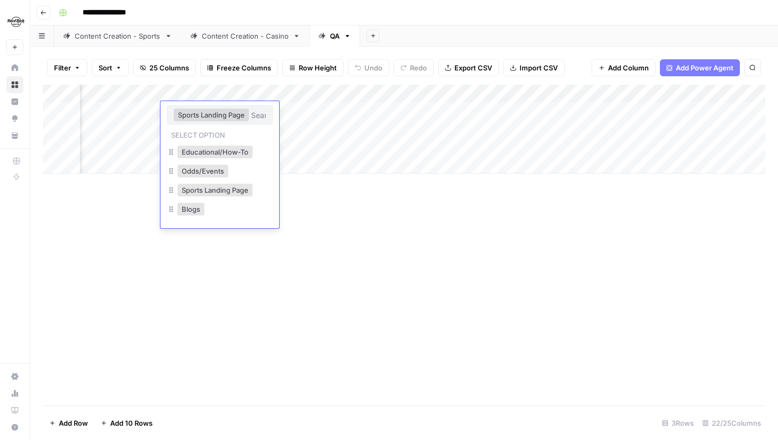
click at [339, 211] on div "Add Column" at bounding box center [404, 245] width 722 height 321
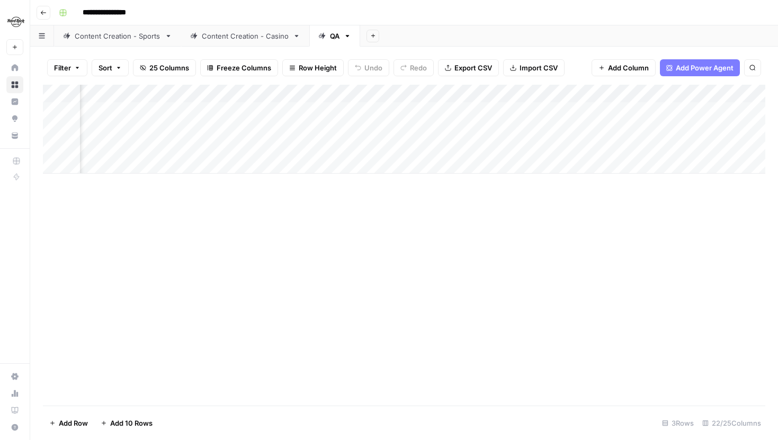
scroll to position [0, 275]
click at [250, 38] on div "Content Creation - Casino" at bounding box center [245, 36] width 87 height 11
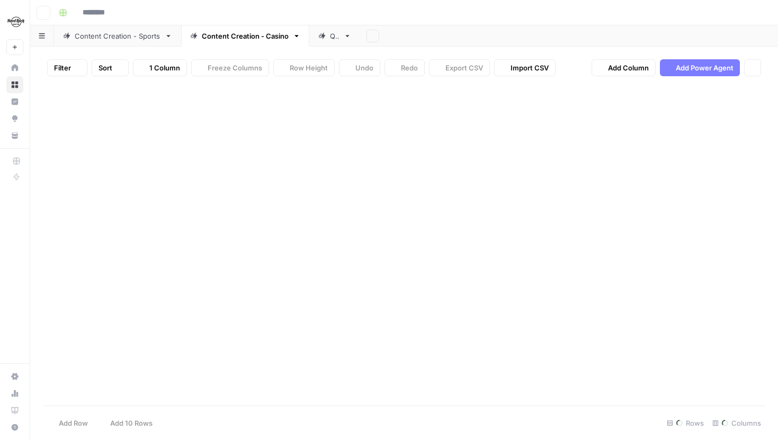
type input "**********"
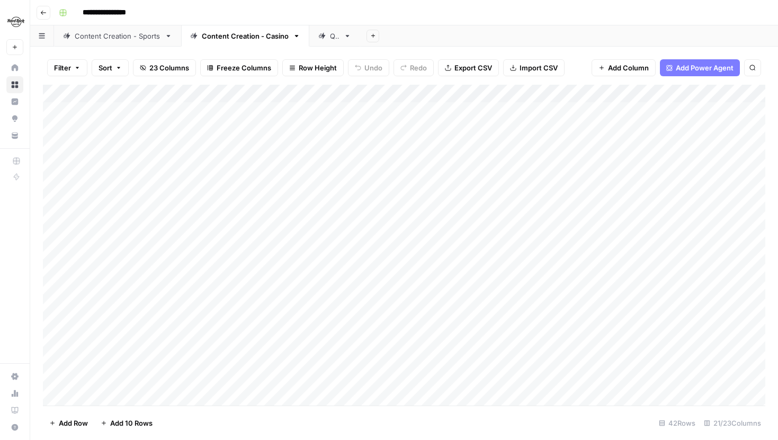
click at [330, 38] on div "QA" at bounding box center [335, 36] width 10 height 11
click at [258, 38] on div "Content Creation - Casino" at bounding box center [245, 36] width 87 height 11
click at [136, 38] on div "Content Creation - Sports" at bounding box center [118, 36] width 86 height 11
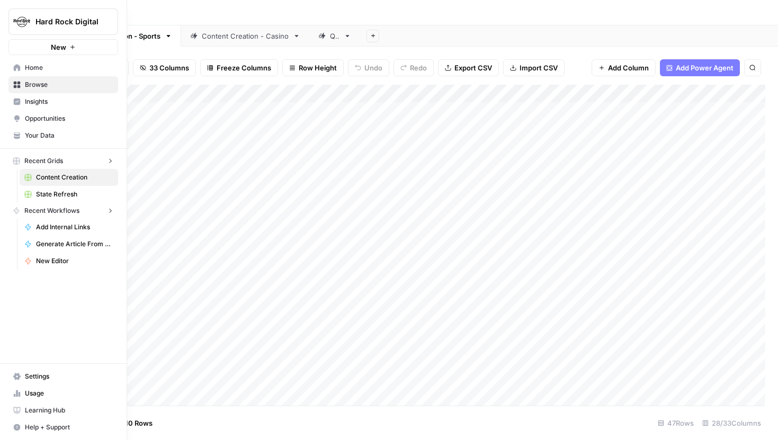
click at [17, 136] on icon at bounding box center [17, 134] width 6 height 4
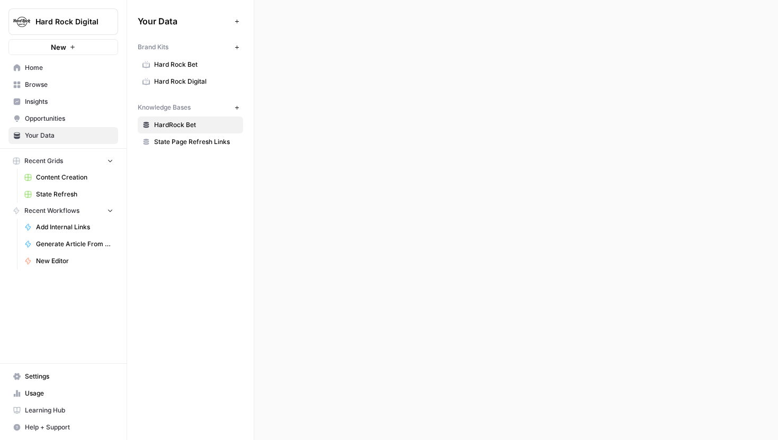
click at [184, 80] on span "Hard Rock Digital" at bounding box center [196, 82] width 84 height 10
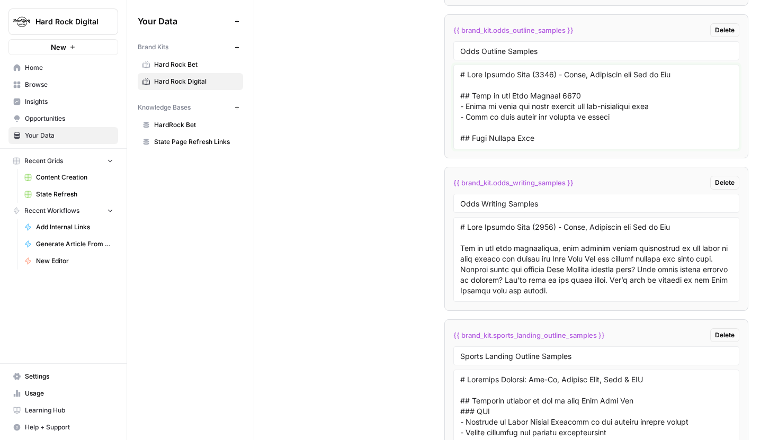
click at [515, 112] on textarea at bounding box center [596, 106] width 272 height 75
drag, startPoint x: 458, startPoint y: 69, endPoint x: 558, endPoint y: 134, distance: 119.4
click at [559, 135] on div at bounding box center [596, 107] width 286 height 85
click at [415, 85] on div "Custom Variables Create custom variables that will appear as global brand varia…" at bounding box center [516, 23] width 464 height 1890
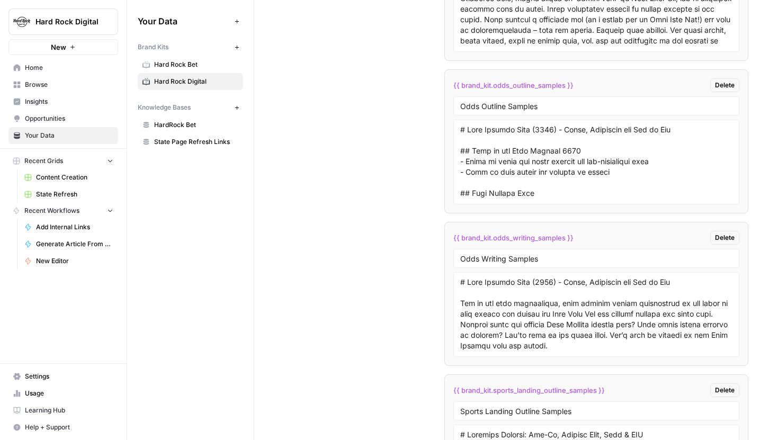
click at [71, 179] on span "Content Creation" at bounding box center [74, 178] width 77 height 10
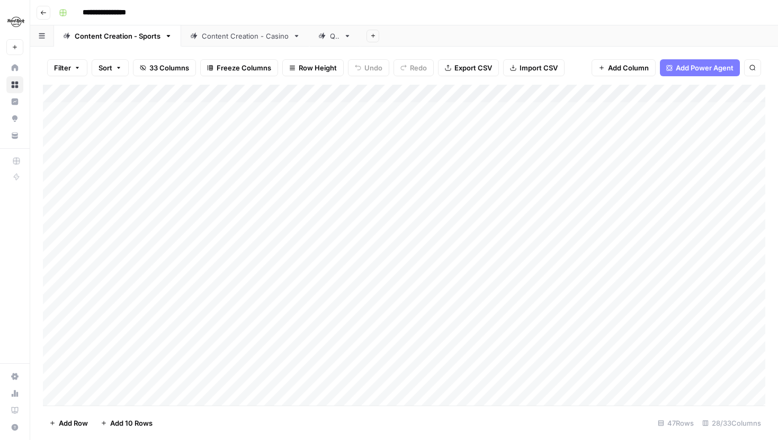
click at [328, 36] on div "QA" at bounding box center [328, 36] width 21 height 11
click at [120, 33] on div "Content Creation - Sports" at bounding box center [118, 36] width 86 height 11
click at [500, 288] on div "Add Column" at bounding box center [404, 245] width 722 height 321
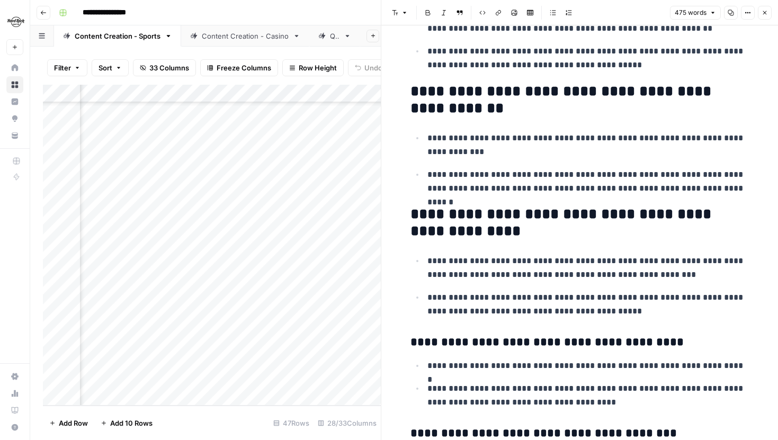
scroll to position [289, 0]
click at [768, 11] on button "Close" at bounding box center [765, 13] width 14 height 14
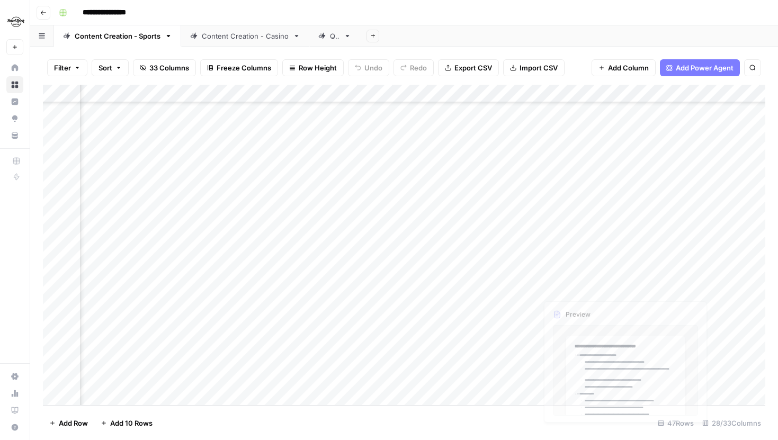
scroll to position [560, 542]
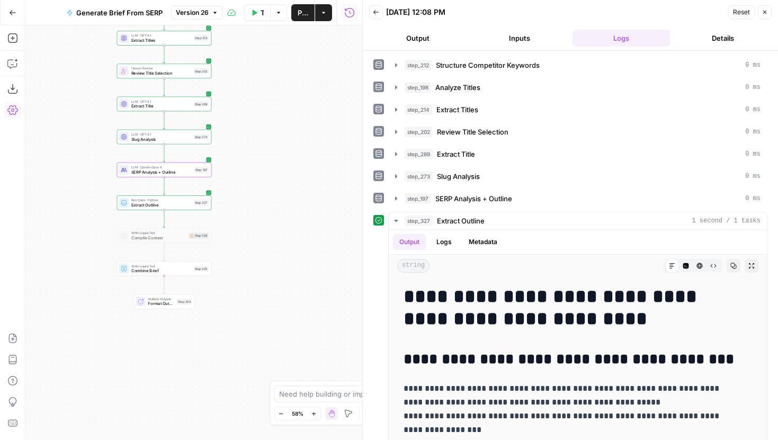
scroll to position [729, 0]
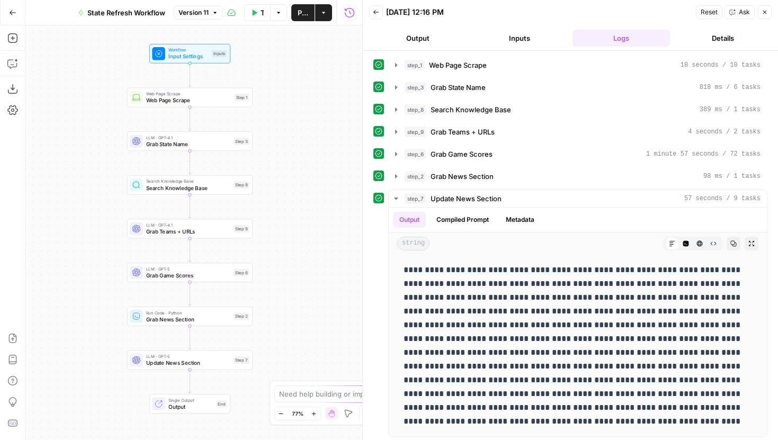
click at [207, 357] on span "LLM · GPT-5" at bounding box center [188, 356] width 84 height 6
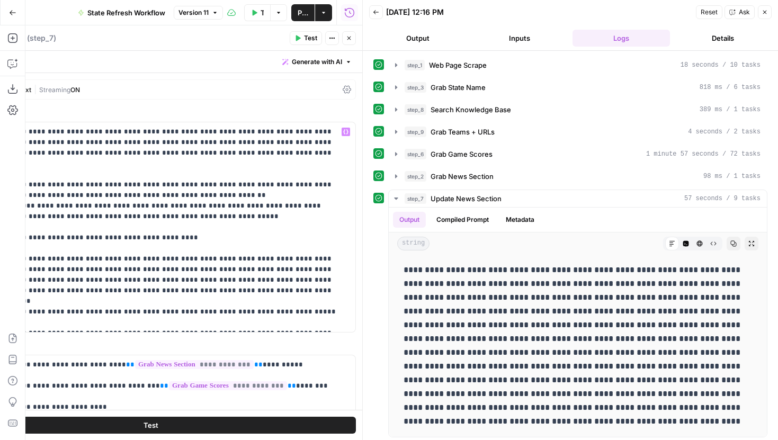
scroll to position [187, 0]
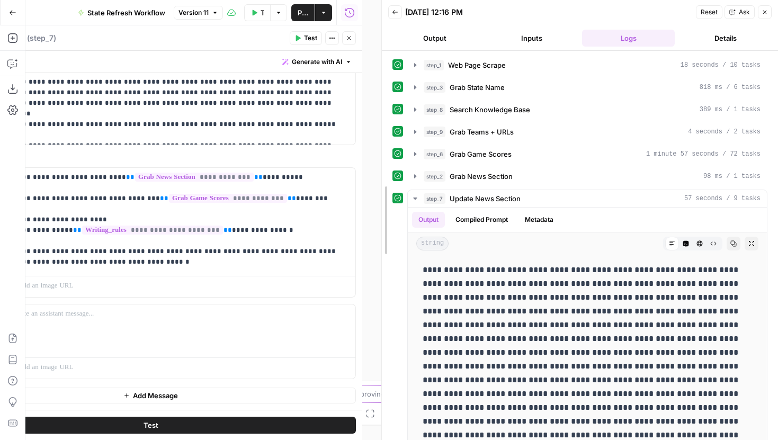
drag, startPoint x: 364, startPoint y: 129, endPoint x: 489, endPoint y: 163, distance: 129.4
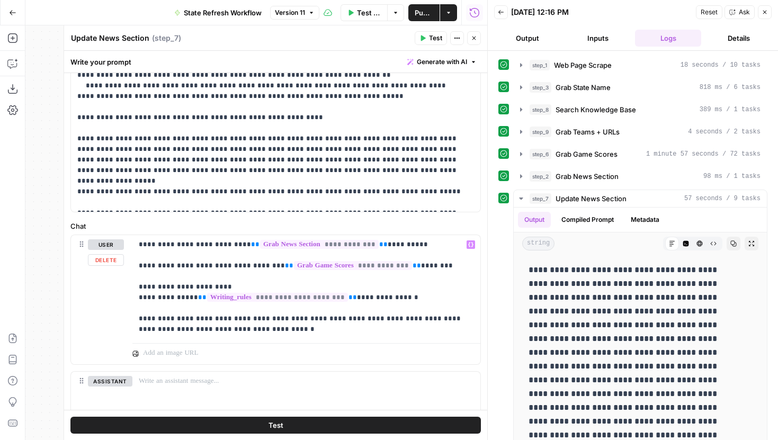
scroll to position [148, 0]
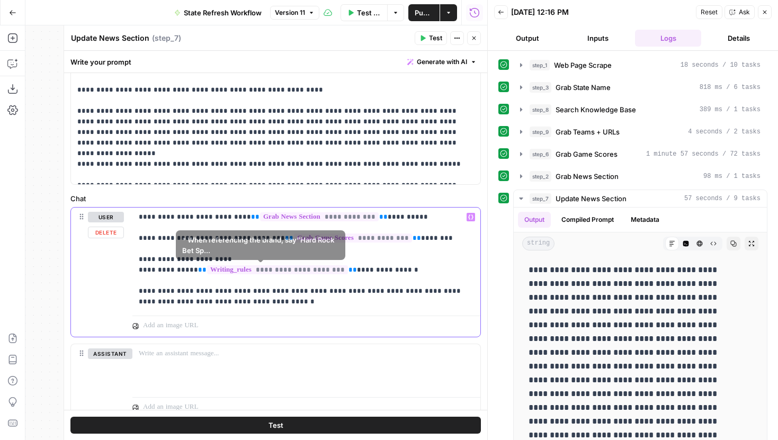
click at [248, 302] on p "**********" at bounding box center [302, 259] width 327 height 95
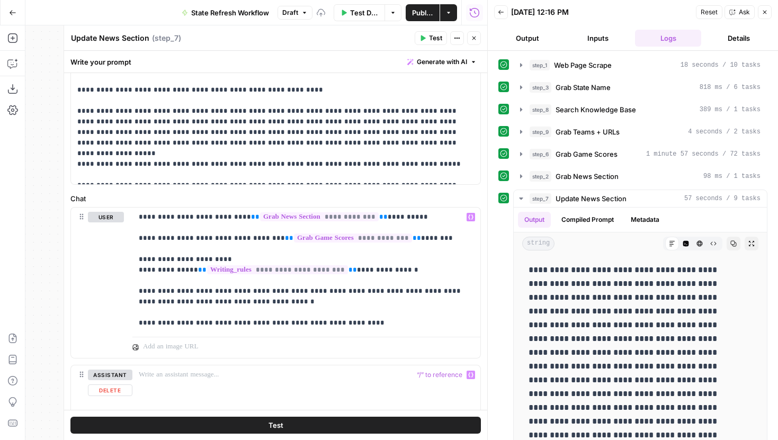
click at [299, 425] on button "Test" at bounding box center [275, 425] width 410 height 17
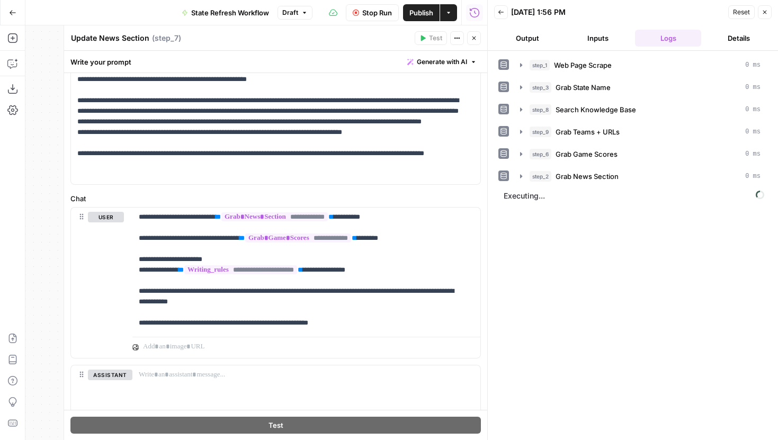
click at [478, 36] on button "Close" at bounding box center [474, 38] width 14 height 14
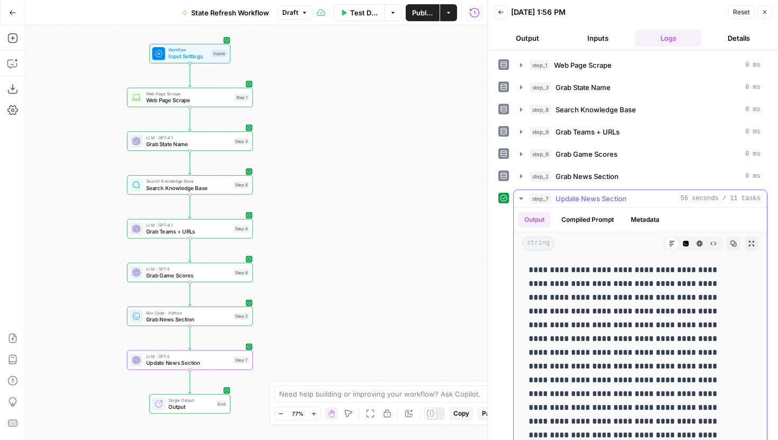
click at [683, 244] on icon "button" at bounding box center [686, 244] width 6 height 6
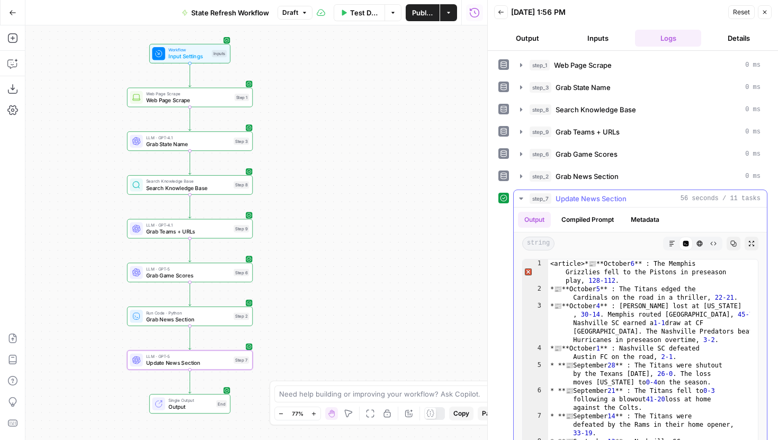
click at [663, 243] on div "Markdown Code Editor HTML Viewer Raw Output" at bounding box center [692, 244] width 59 height 14
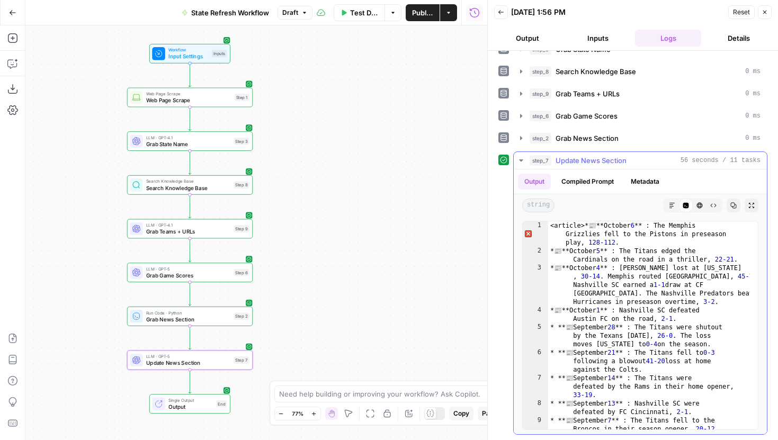
scroll to position [0, 0]
type textarea "**********"
drag, startPoint x: 571, startPoint y: 226, endPoint x: 535, endPoint y: 226, distance: 36.0
click at [535, 226] on div "**********" at bounding box center [640, 325] width 236 height 209
click at [180, 365] on span "Update News Section" at bounding box center [188, 363] width 84 height 8
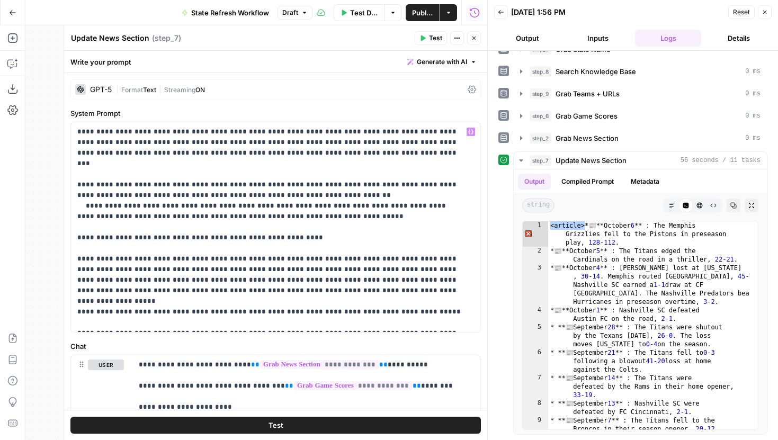
scroll to position [209, 0]
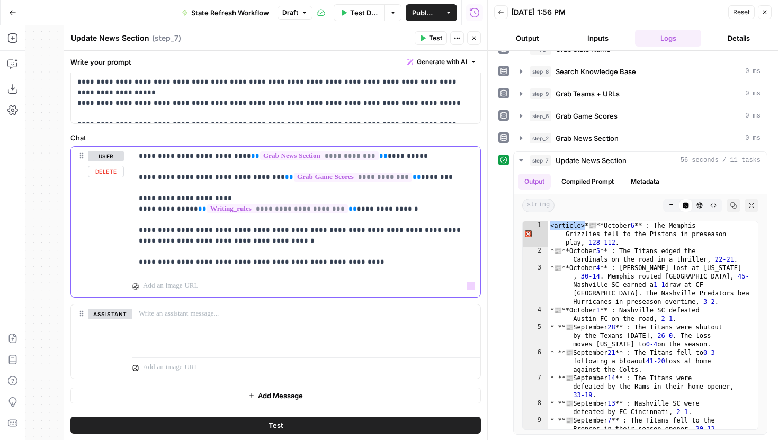
click at [348, 261] on p "**********" at bounding box center [302, 209] width 327 height 117
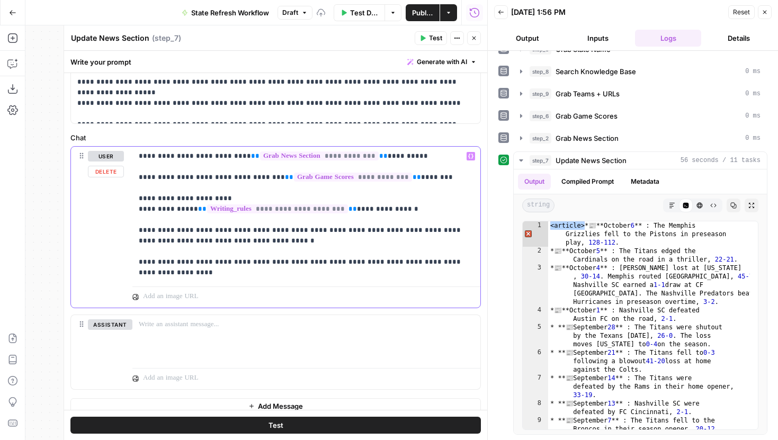
drag, startPoint x: 183, startPoint y: 267, endPoint x: 133, endPoint y: 267, distance: 49.8
click at [133, 267] on div "**********" at bounding box center [306, 215] width 348 height 136
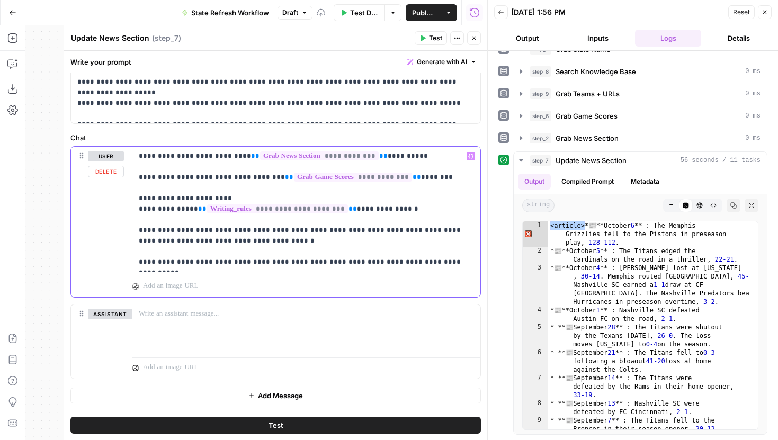
click at [412, 261] on p "**********" at bounding box center [302, 209] width 327 height 117
click at [454, 259] on p "**********" at bounding box center [302, 209] width 327 height 117
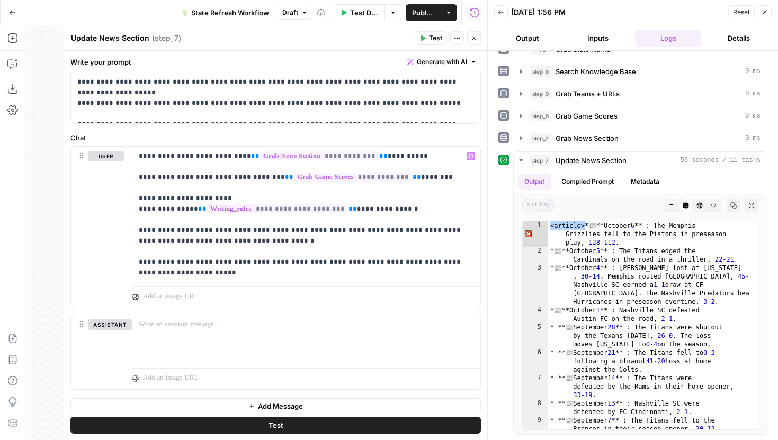
click at [432, 35] on span "Test" at bounding box center [435, 38] width 13 height 10
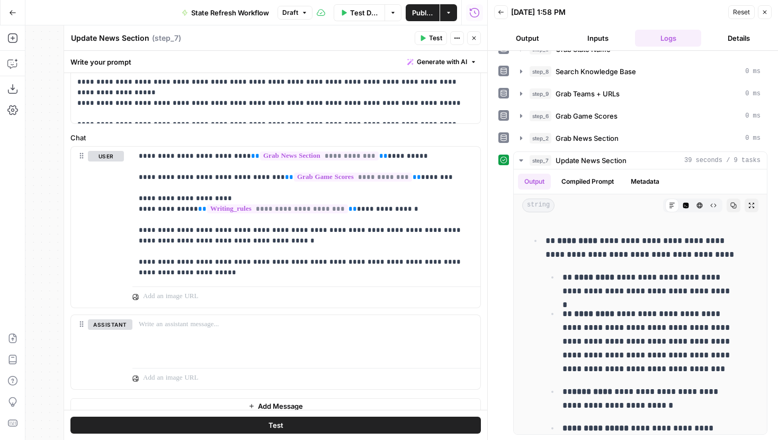
scroll to position [35, 0]
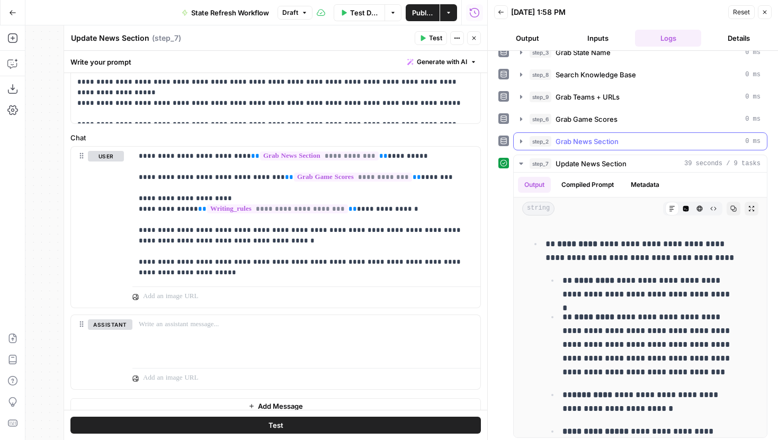
click at [514, 136] on button "step_2 Grab News Section 0 ms" at bounding box center [640, 141] width 253 height 17
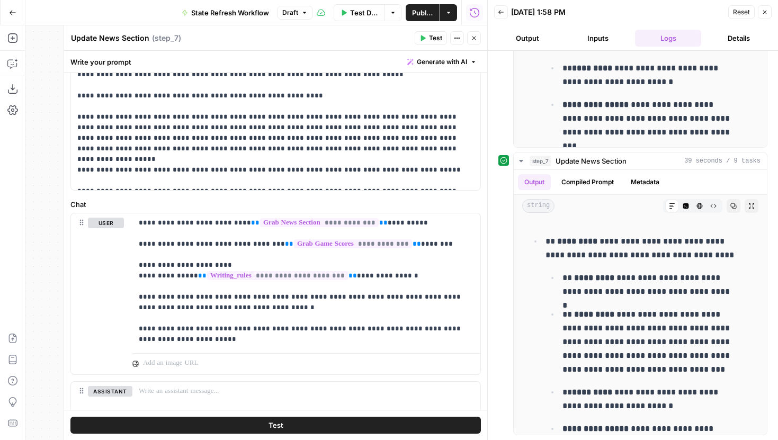
scroll to position [143, 0]
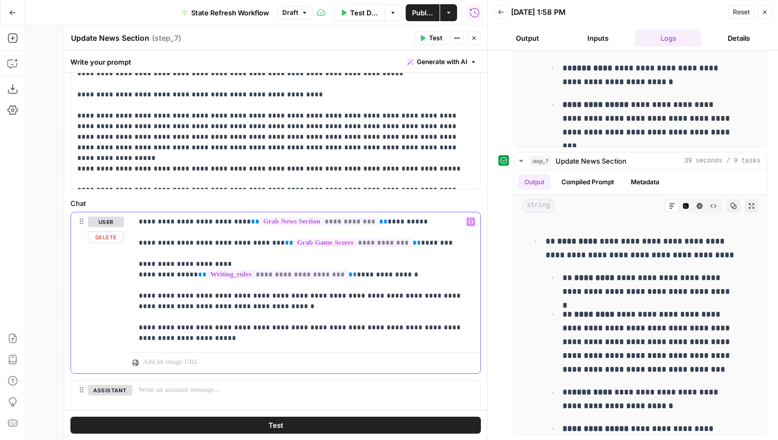
drag, startPoint x: 254, startPoint y: 339, endPoint x: 128, endPoint y: 335, distance: 126.7
click at [128, 335] on div "**********" at bounding box center [275, 292] width 409 height 161
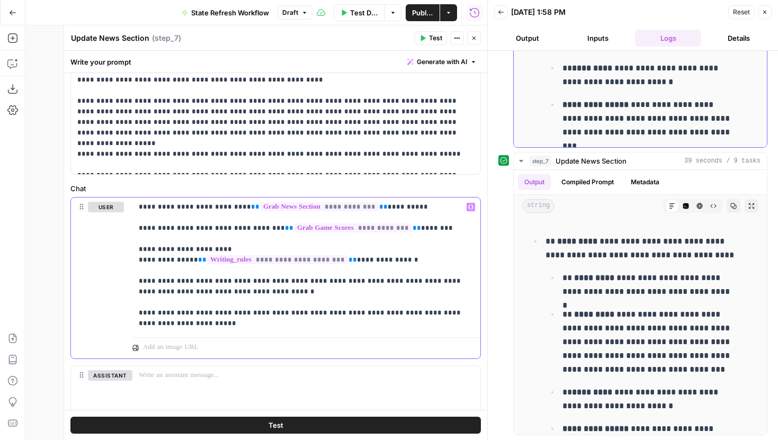
scroll to position [0, 0]
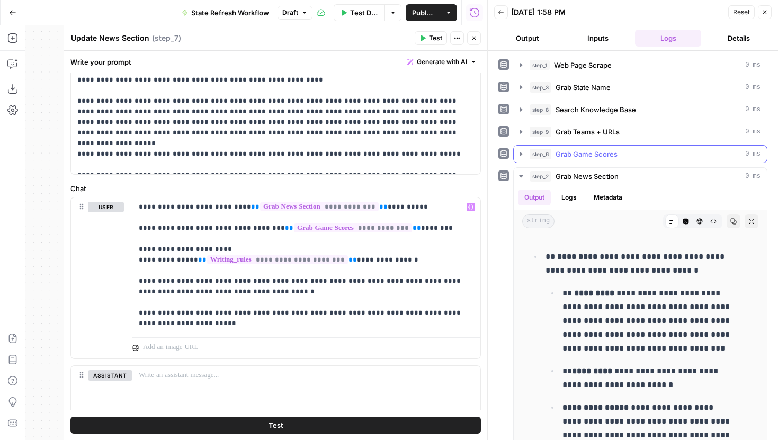
click at [516, 154] on button "step_6 Grab Game Scores 0 ms" at bounding box center [640, 154] width 253 height 17
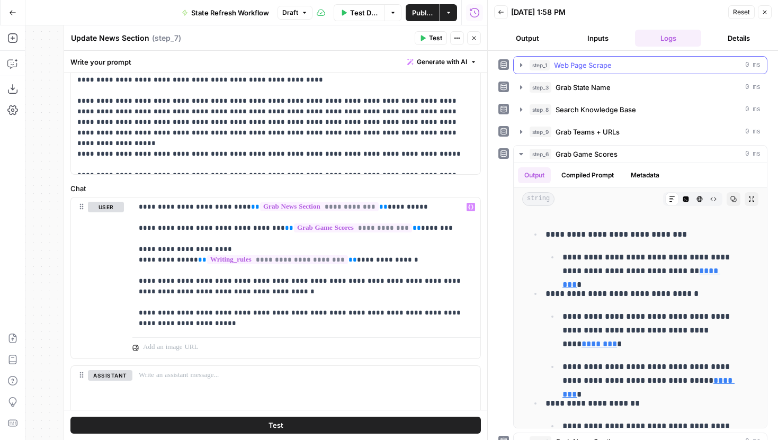
click at [521, 65] on icon "button" at bounding box center [521, 65] width 2 height 4
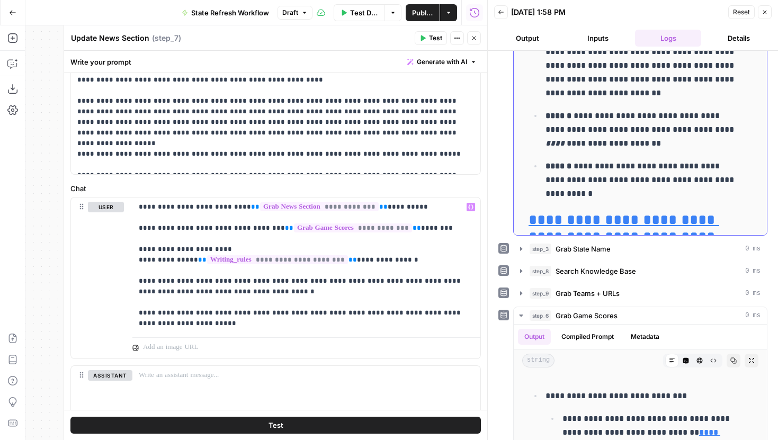
scroll to position [5161, 0]
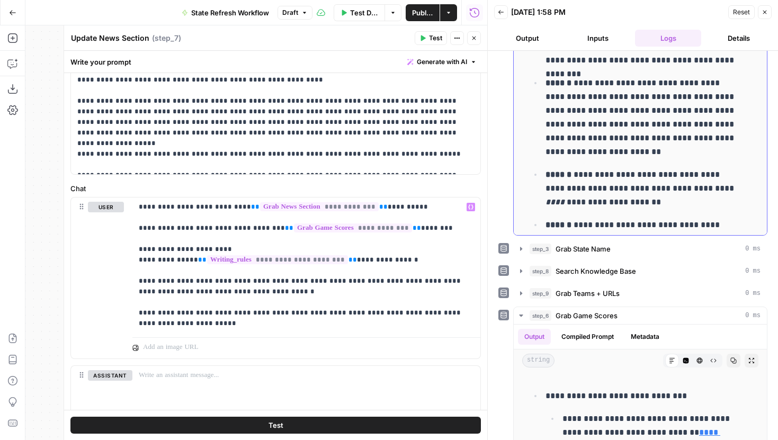
click at [658, 168] on p "**********" at bounding box center [640, 188] width 191 height 41
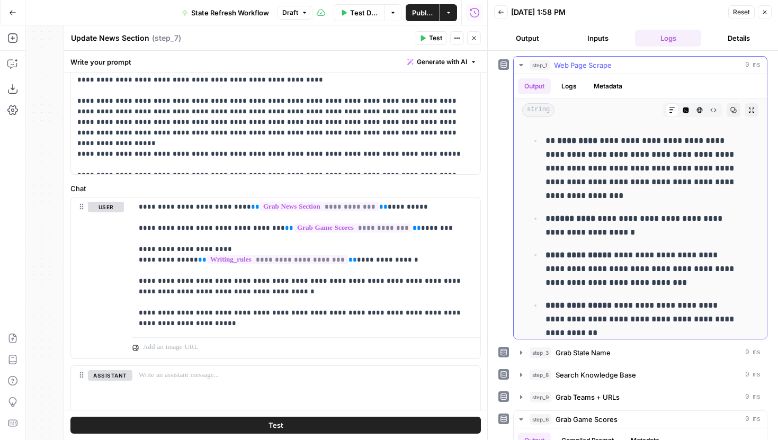
scroll to position [4481, 0]
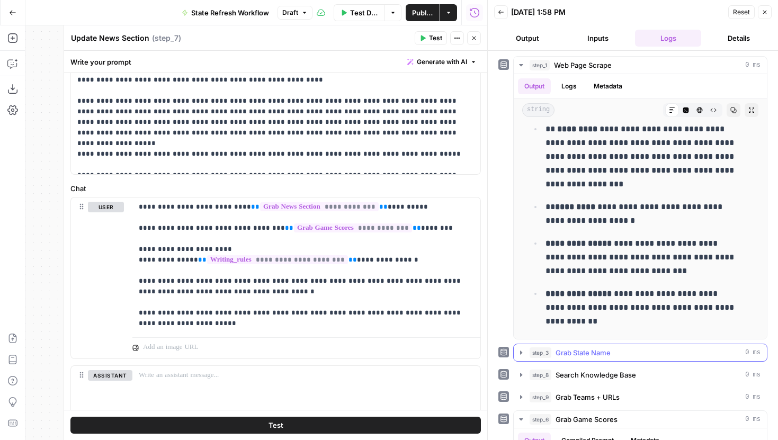
click at [522, 351] on icon "button" at bounding box center [521, 352] width 8 height 8
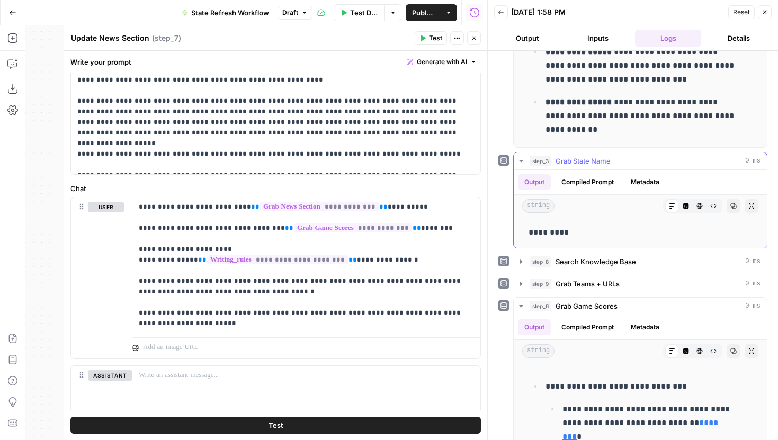
scroll to position [194, 0]
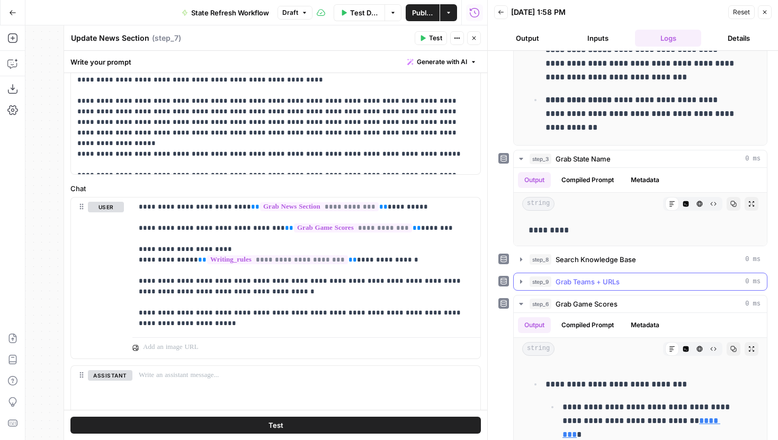
click at [521, 283] on icon "button" at bounding box center [521, 281] width 8 height 8
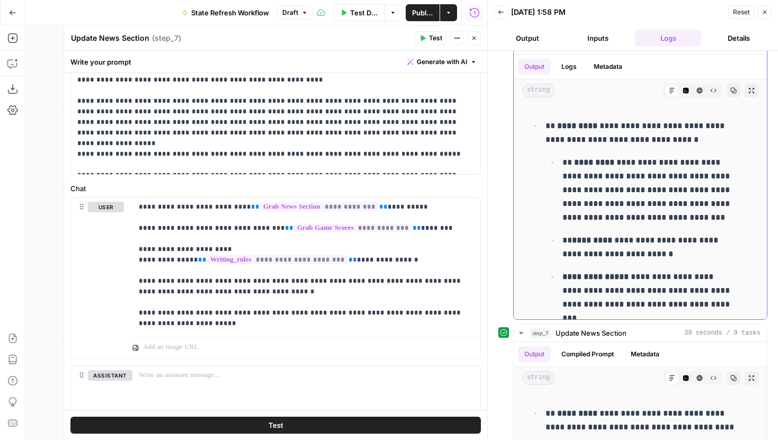
scroll to position [240, 0]
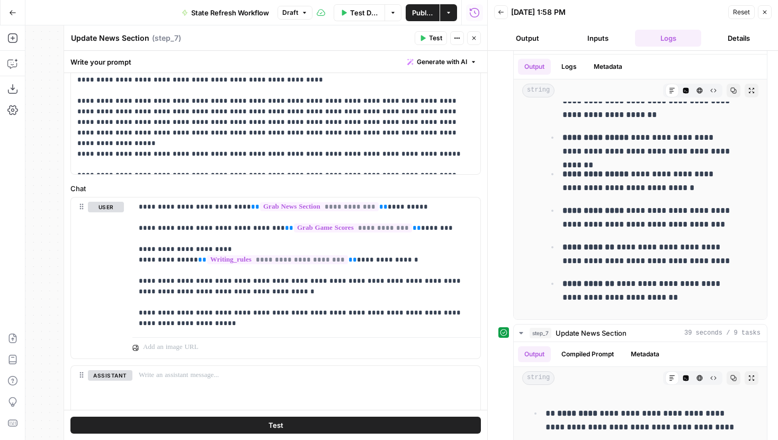
click at [478, 39] on button "Close" at bounding box center [474, 38] width 14 height 14
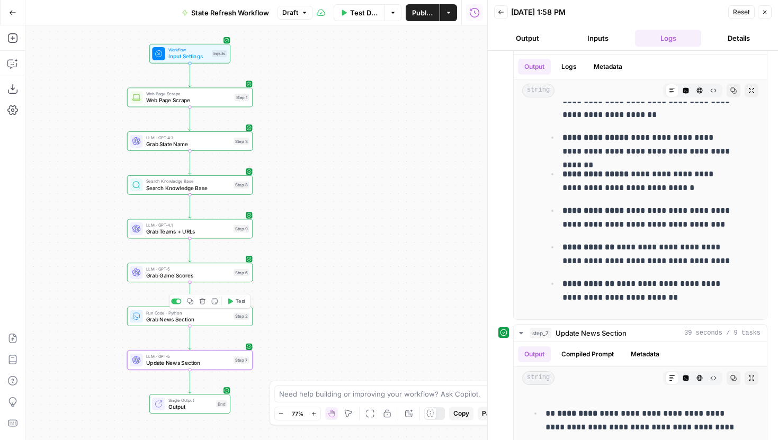
click at [237, 304] on span "Test" at bounding box center [241, 301] width 10 height 7
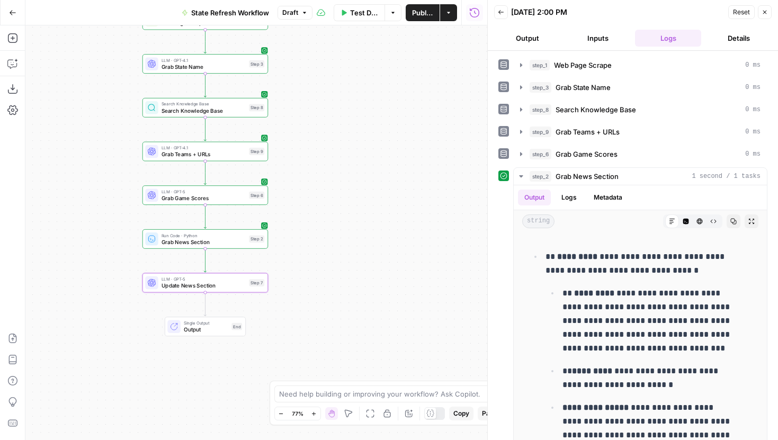
drag, startPoint x: 388, startPoint y: 261, endPoint x: 410, endPoint y: 183, distance: 80.5
click at [410, 183] on div "Workflow Input Settings Inputs Web Page Scrape Web Page Scrape Step 1 LLM · GPT…" at bounding box center [256, 232] width 462 height 415
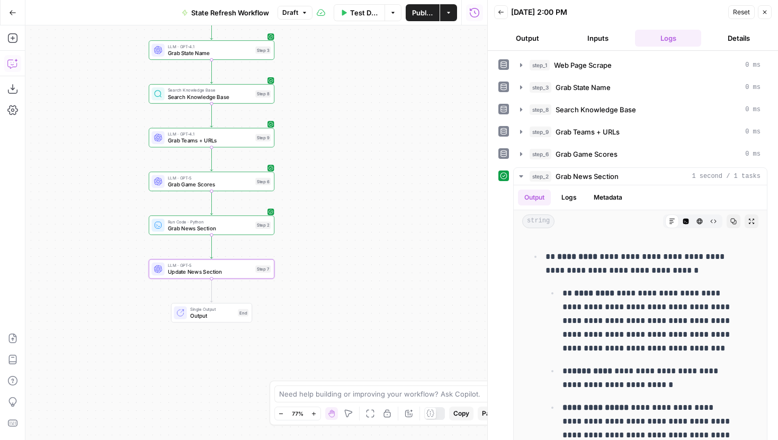
click at [11, 62] on icon "button" at bounding box center [12, 63] width 11 height 11
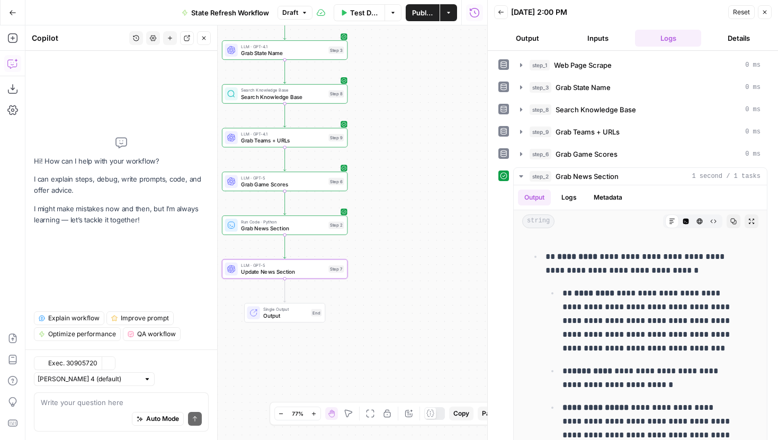
click at [105, 402] on textarea at bounding box center [121, 402] width 161 height 11
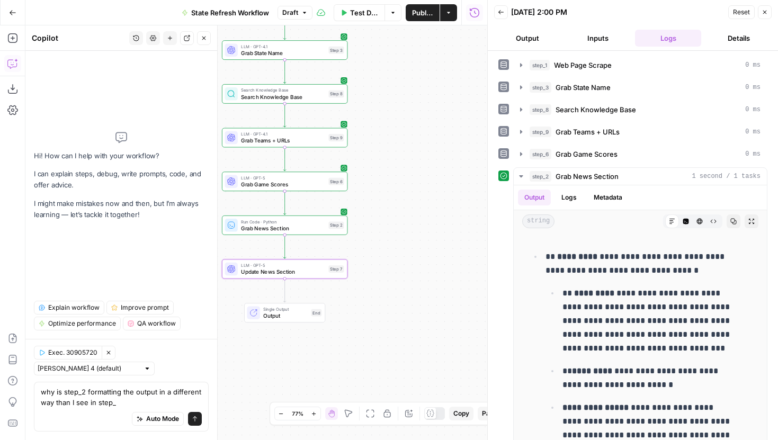
type textarea "why is step_2 formatting the output in a different way than I see in step_1"
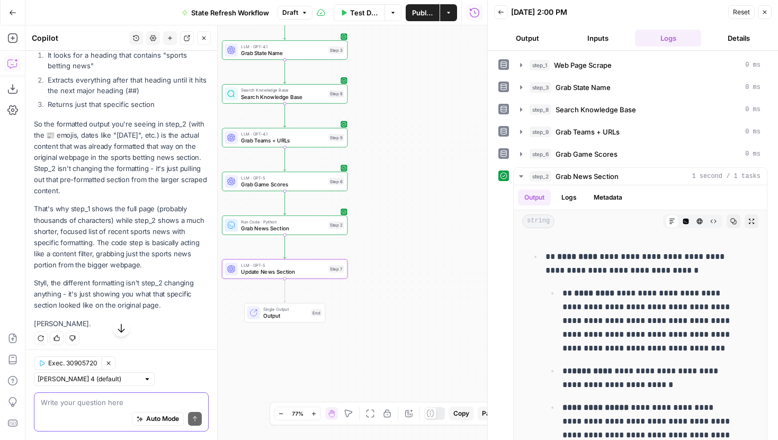
scroll to position [287, 0]
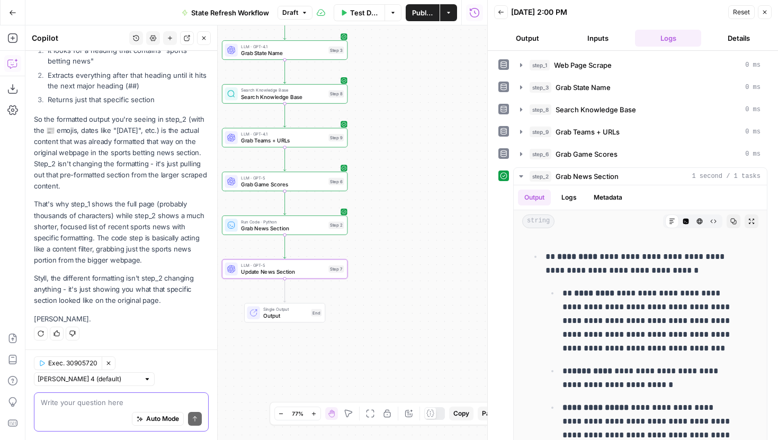
click at [81, 402] on textarea at bounding box center [121, 402] width 161 height 11
click at [668, 322] on p "**********" at bounding box center [649, 321] width 174 height 69
click at [679, 227] on button "Code Editor" at bounding box center [686, 221] width 14 height 14
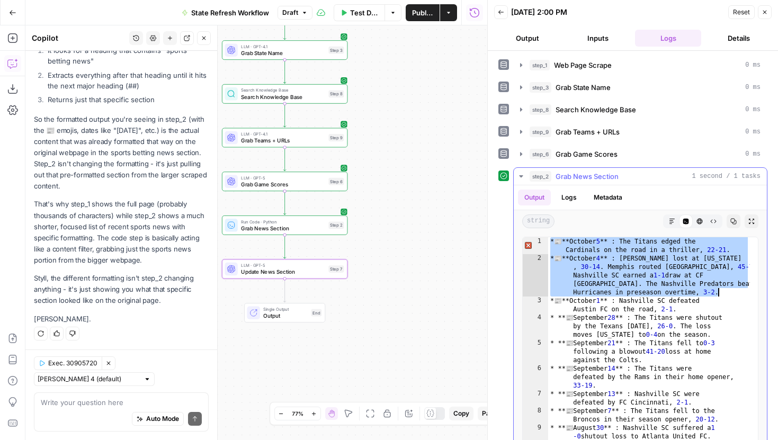
drag, startPoint x: 551, startPoint y: 241, endPoint x: 722, endPoint y: 293, distance: 178.6
click at [722, 293] on div "* 📰 **October 5 ** : The Titans edged the Cardinals on the road in a thriller ,…" at bounding box center [649, 358] width 202 height 242
click at [588, 267] on div "* 📰 **October 5 ** : The Titans edged the Cardinals on the road in a thriller ,…" at bounding box center [649, 358] width 202 height 242
type textarea "**********"
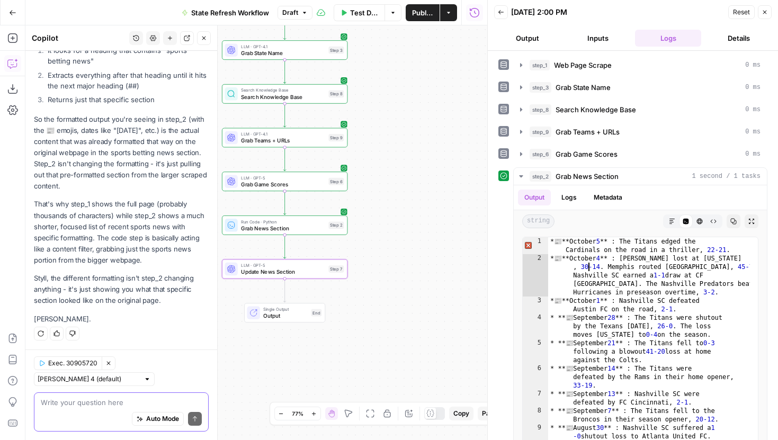
click at [55, 404] on textarea at bounding box center [121, 402] width 161 height 11
type textarea "u"
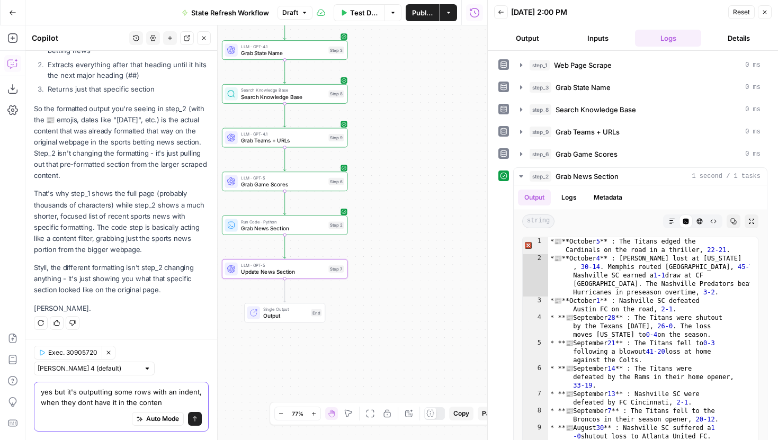
type textarea "yes but it's outputting some rows with an indent, when they dont have it in the…"
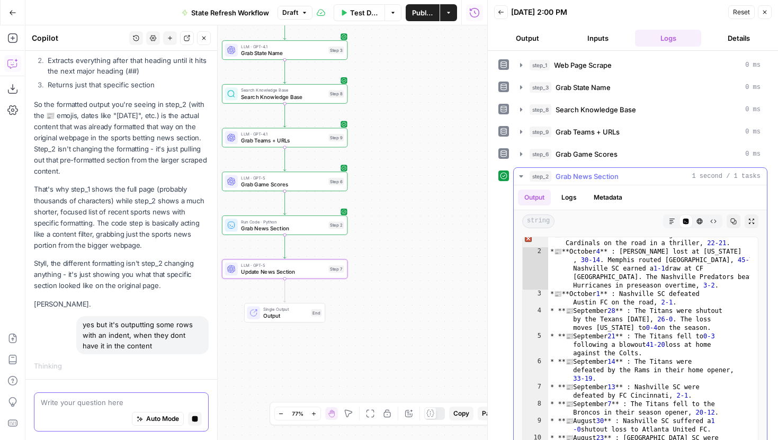
scroll to position [16, 0]
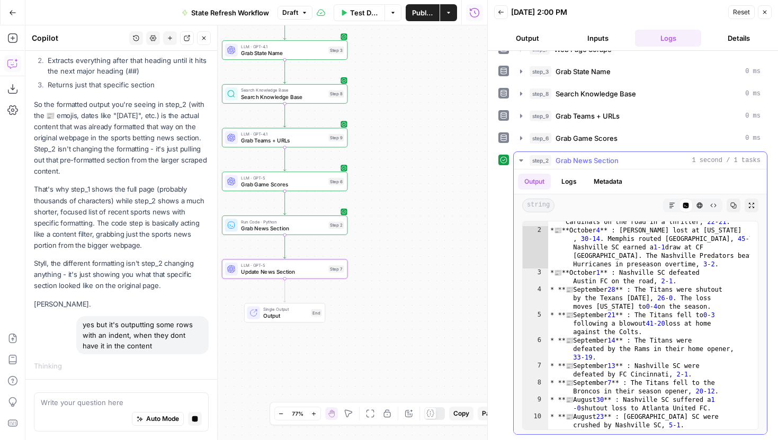
click at [710, 204] on icon "button" at bounding box center [713, 205] width 6 height 6
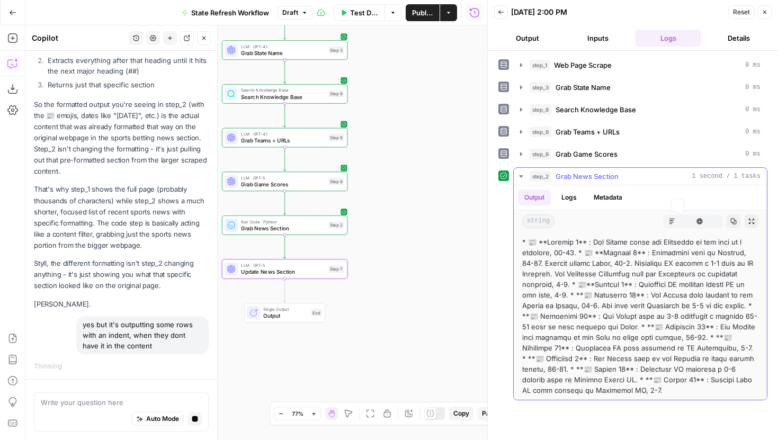
scroll to position [0, 0]
click at [697, 224] on icon "button" at bounding box center [699, 221] width 6 height 6
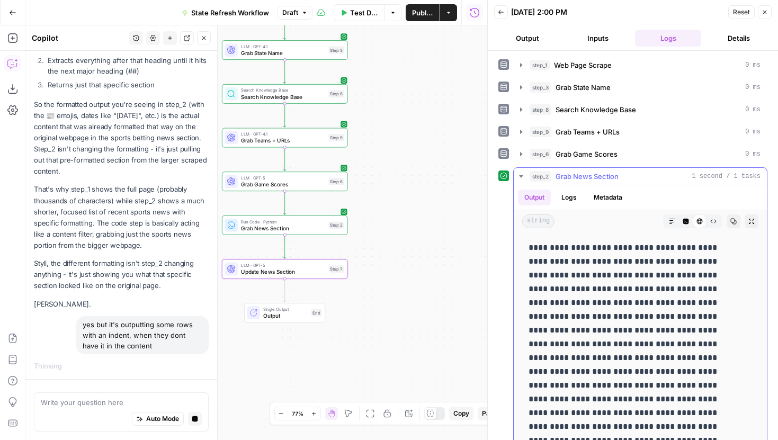
click at [669, 219] on icon "button" at bounding box center [671, 221] width 5 height 5
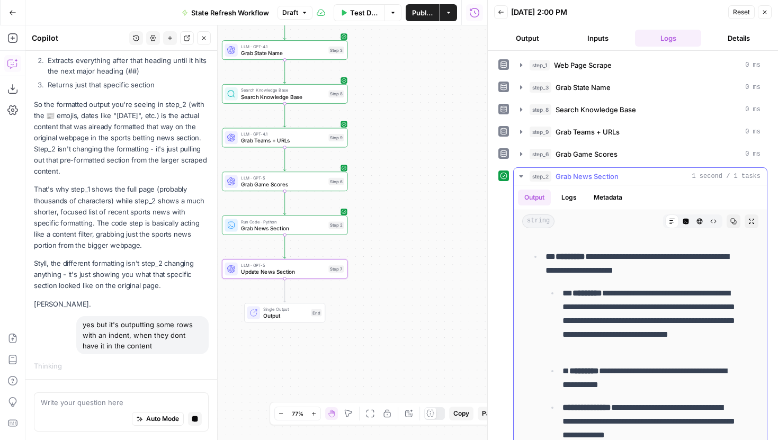
click at [679, 223] on button "Code Editor" at bounding box center [686, 221] width 14 height 14
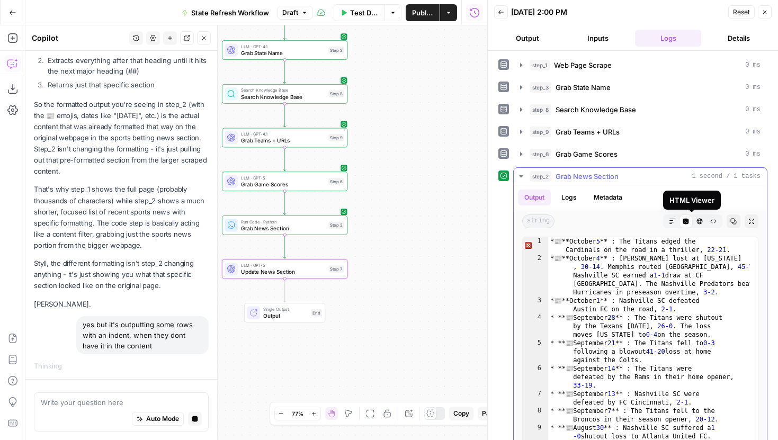
type textarea "**********"
click at [554, 262] on div "* 📰 **October 5 ** : The Titans edged the Cardinals on the road in a thriller ,…" at bounding box center [649, 358] width 202 height 242
click at [557, 261] on div "* 📰 **October 5 ** : The Titans edged the Cardinals on the road in a thriller ,…" at bounding box center [649, 358] width 202 height 242
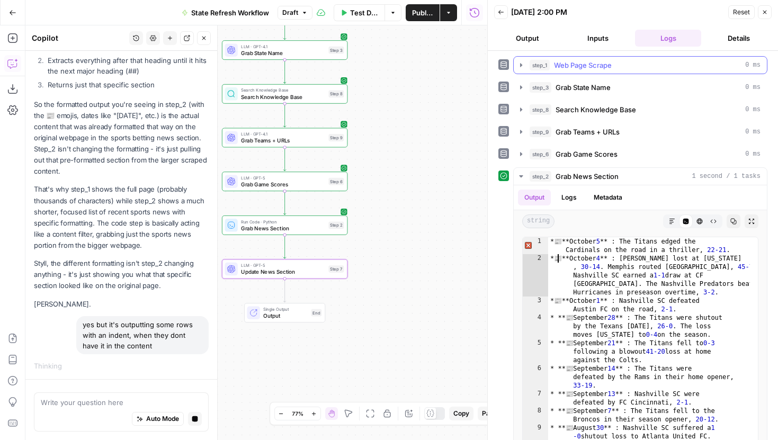
click at [520, 64] on icon "button" at bounding box center [521, 65] width 8 height 8
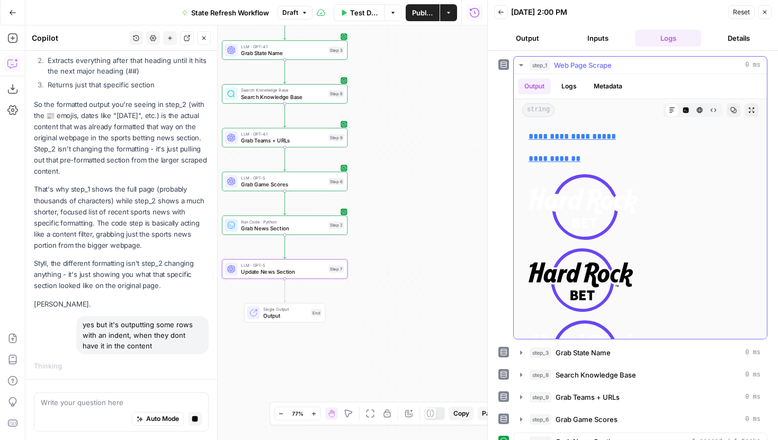
click at [683, 110] on icon "button" at bounding box center [686, 111] width 6 height 6
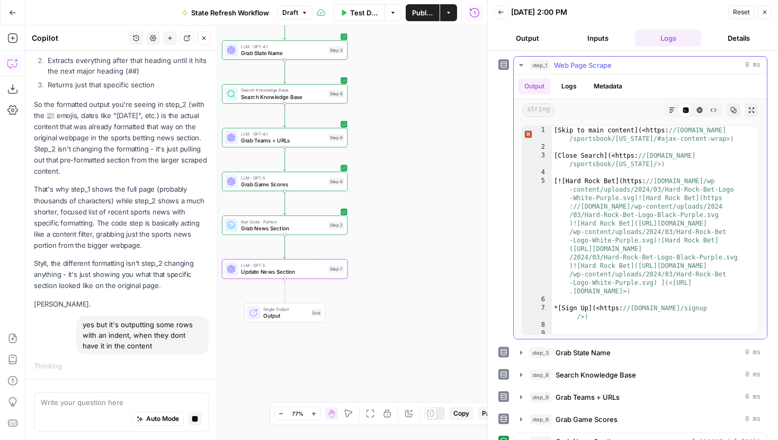
scroll to position [1, 0]
type textarea "**********"
click at [641, 213] on div "[ Skip to main content ] ( <https: //www.hardrock.bet /sportsbook/tennessee/#aj…" at bounding box center [651, 242] width 198 height 234
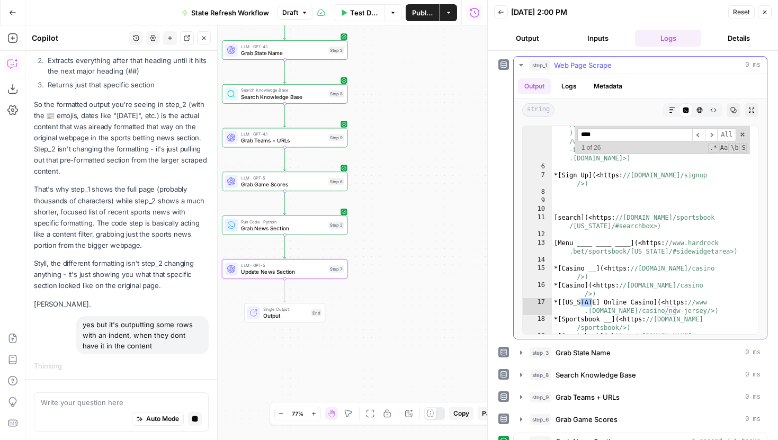
scroll to position [463, 0]
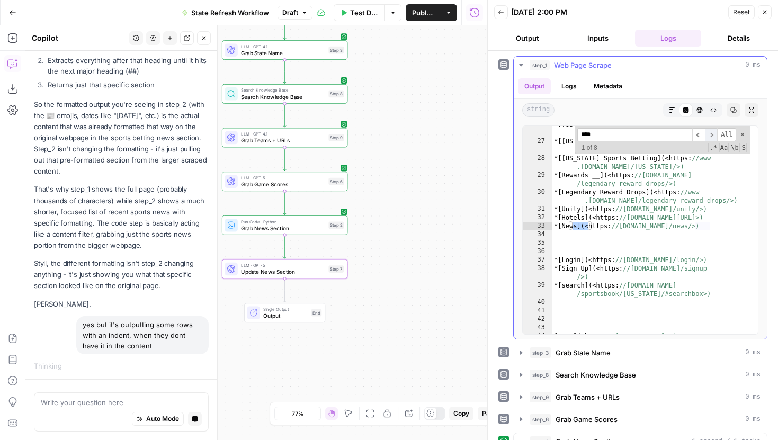
type input "****"
click at [706, 132] on span "​" at bounding box center [711, 134] width 13 height 13
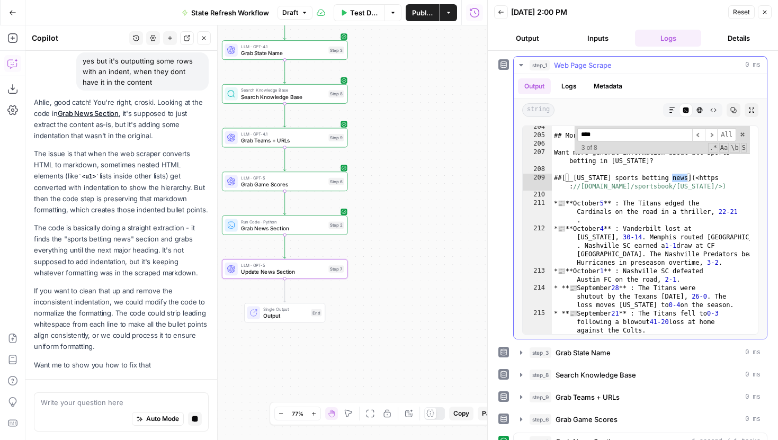
scroll to position [0, 0]
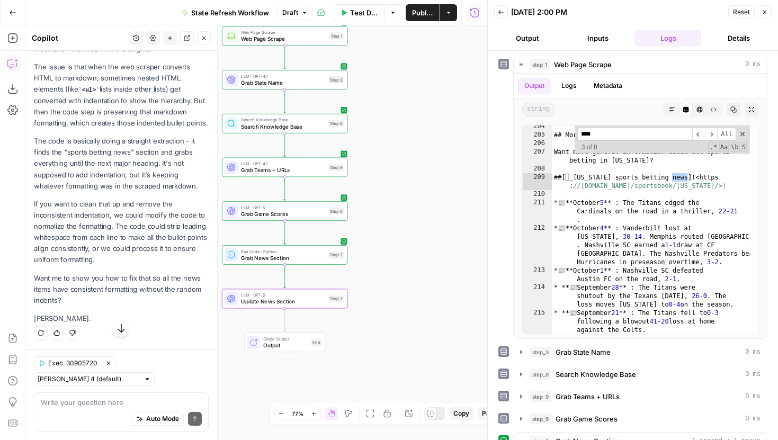
drag, startPoint x: 372, startPoint y: 92, endPoint x: 394, endPoint y: 234, distance: 143.1
click at [394, 234] on div "Workflow Input Settings Inputs Web Page Scrape Web Page Scrape Step 1 LLM · GPT…" at bounding box center [256, 232] width 462 height 415
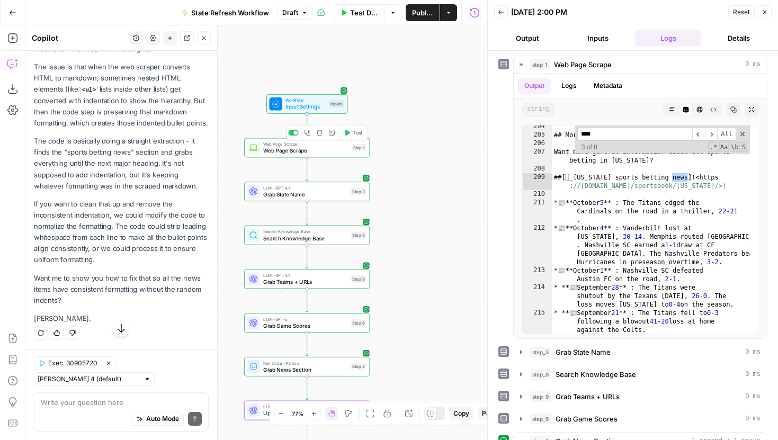
click at [332, 149] on span "Web Page Scrape" at bounding box center [305, 151] width 85 height 8
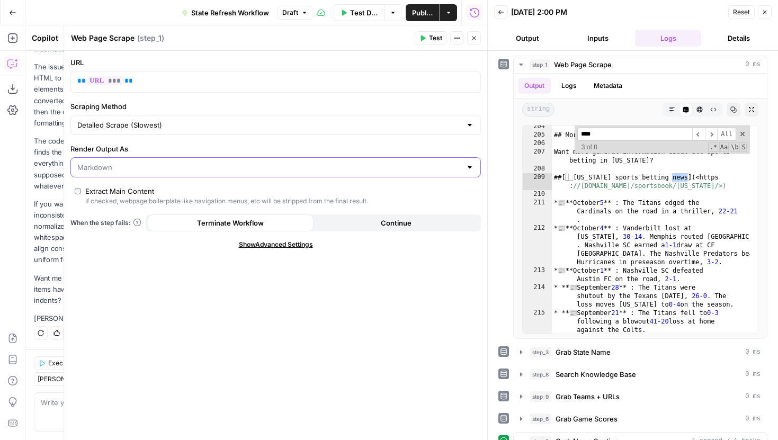
click at [218, 164] on input "Render Output As" at bounding box center [269, 167] width 384 height 11
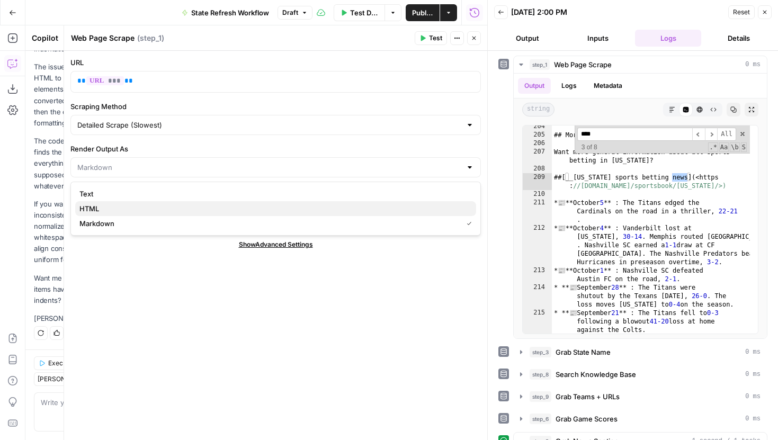
click at [130, 210] on span "HTML" at bounding box center [273, 208] width 388 height 11
type input "HTML"
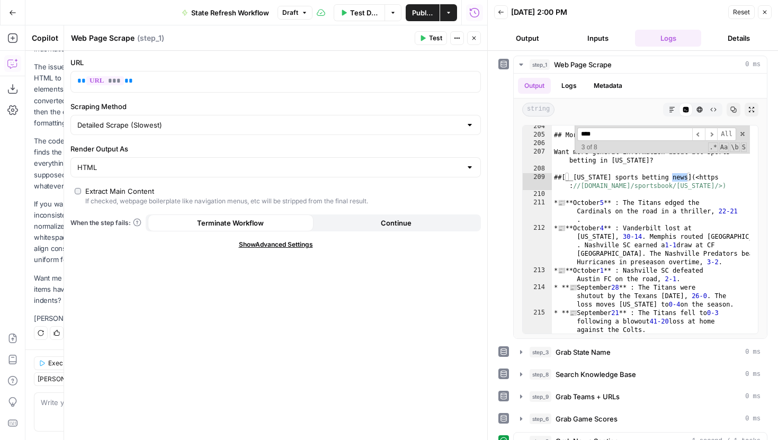
click at [438, 42] on span "Test" at bounding box center [435, 38] width 13 height 10
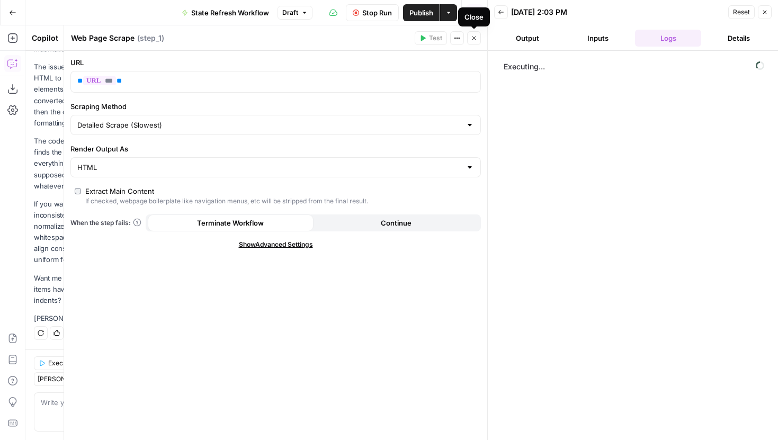
click at [477, 37] on button "Close" at bounding box center [474, 38] width 14 height 14
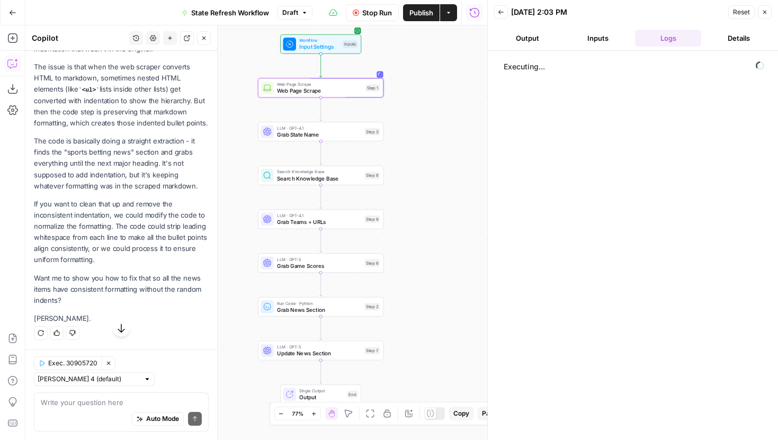
drag, startPoint x: 428, startPoint y: 171, endPoint x: 442, endPoint y: 111, distance: 61.9
click at [442, 111] on div "Workflow Input Settings Inputs Web Page Scrape Web Page Scrape Step 1 LLM · GPT…" at bounding box center [256, 232] width 462 height 415
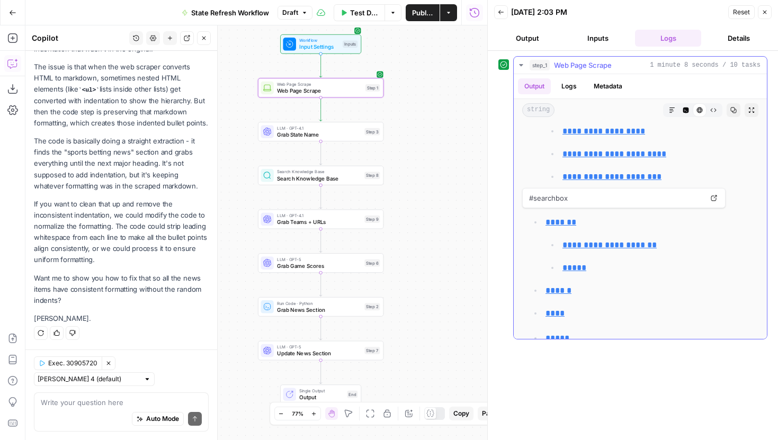
scroll to position [881, 0]
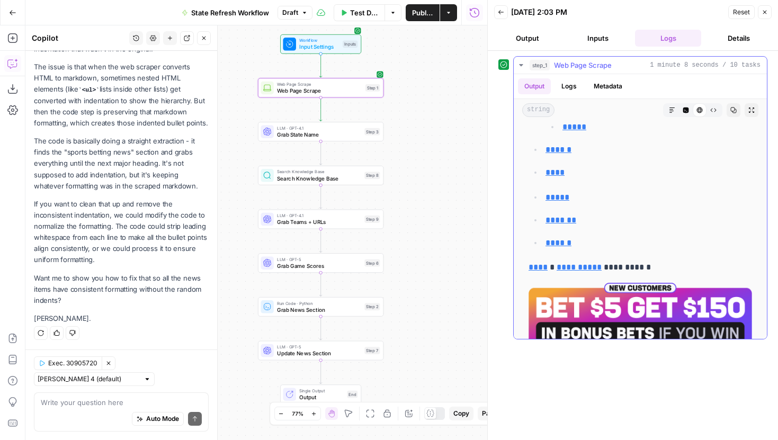
click at [683, 108] on icon "button" at bounding box center [686, 110] width 6 height 6
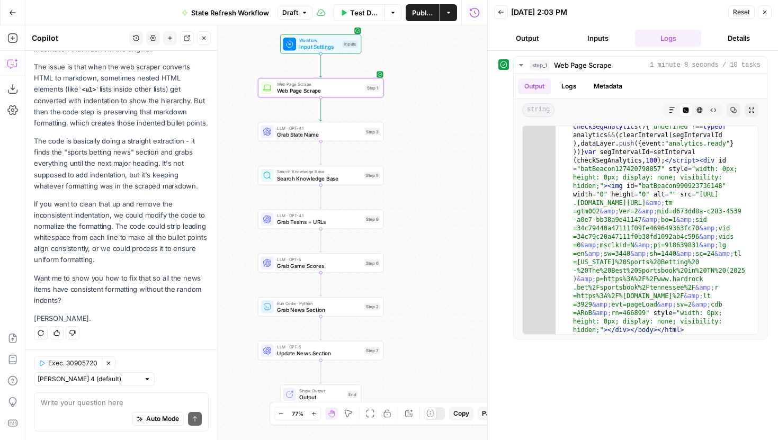
scroll to position [17145, 0]
click at [105, 399] on textarea at bounding box center [121, 402] width 161 height 11
click at [323, 292] on icon "button" at bounding box center [321, 292] width 6 height 6
click at [322, 109] on icon "Edge from step_1 to step_3" at bounding box center [320, 108] width 3 height 23
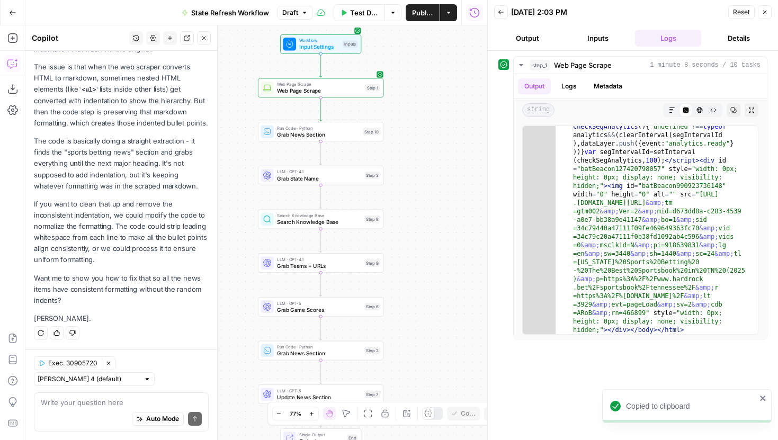
click at [95, 389] on div "Exec. 30905720 Clear Selection Claude Sonnet 4 (default) Write your question he…" at bounding box center [121, 395] width 192 height 91
click at [91, 400] on textarea at bounding box center [121, 402] width 161 height 11
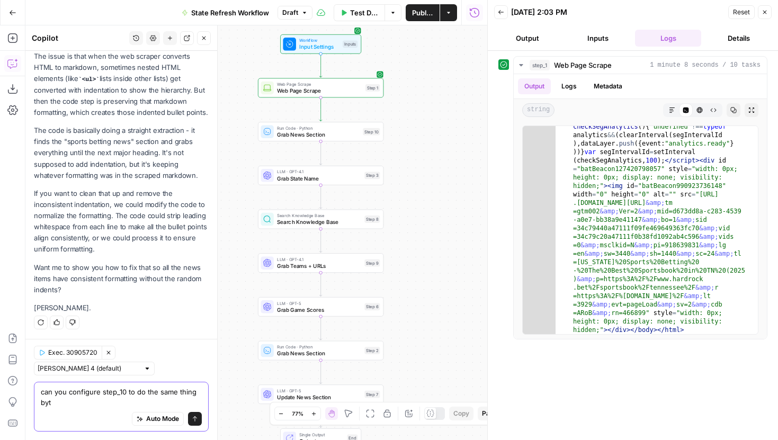
scroll to position [708, 0]
type textarea "can you configure step_10 to do the same thing but with html"
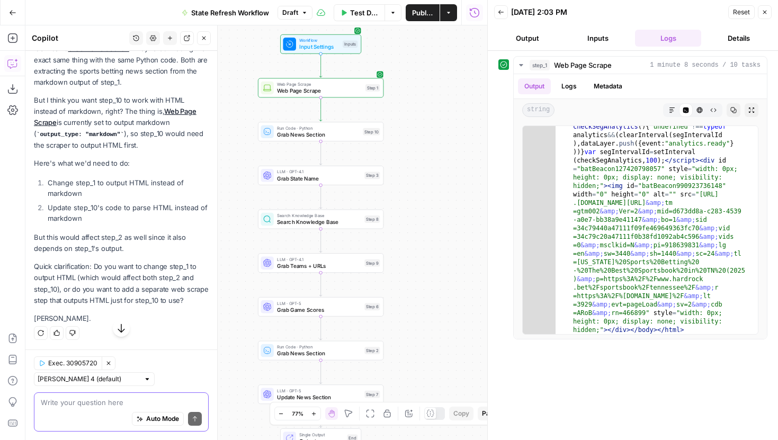
scroll to position [1070, 0]
click at [367, 117] on span "Test" at bounding box center [371, 116] width 10 height 7
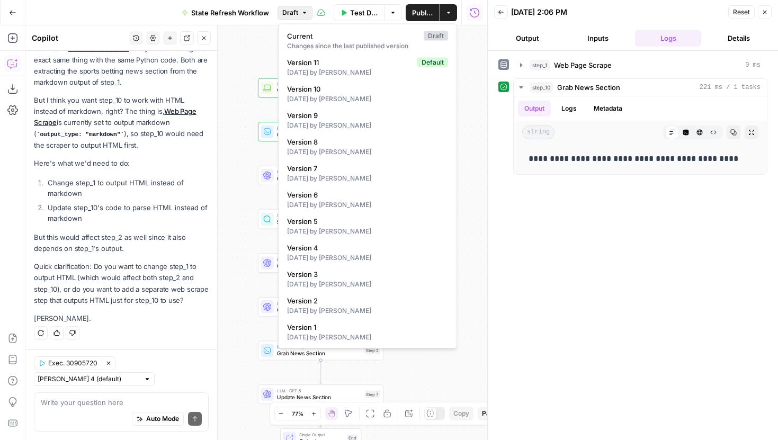
click at [305, 7] on button "Draft" at bounding box center [294, 13] width 35 height 14
click at [334, 57] on span "Version 11" at bounding box center [350, 62] width 126 height 11
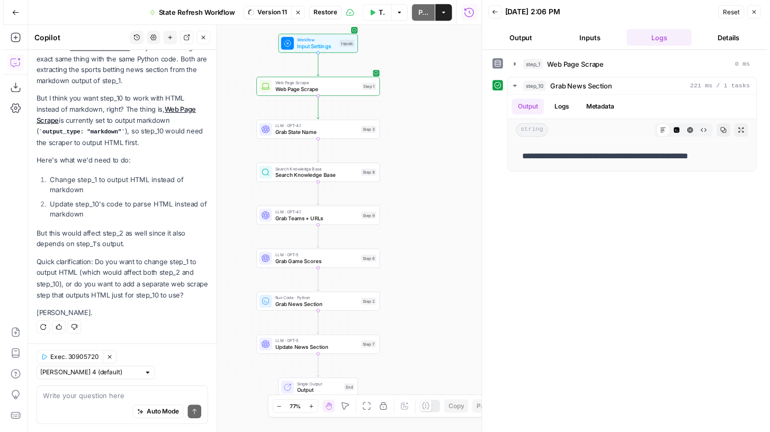
scroll to position [1087, 0]
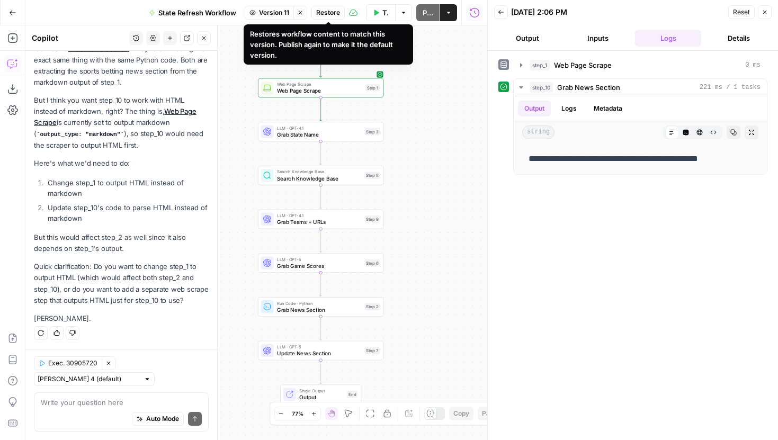
click at [269, 12] on span "Version 11" at bounding box center [274, 13] width 30 height 10
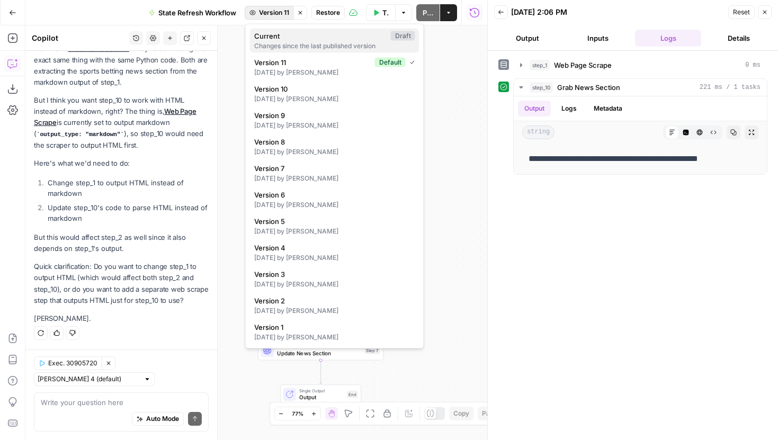
click at [305, 37] on span "Current" at bounding box center [320, 36] width 132 height 11
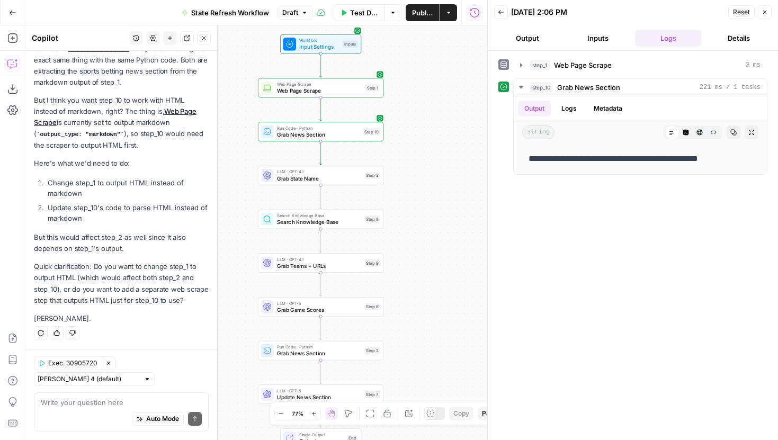
click at [336, 120] on div "Workflow Input Settings Inputs Web Page Scrape Web Page Scrape Step 1 Run Code …" at bounding box center [256, 232] width 462 height 415
click at [335, 115] on icon "button" at bounding box center [333, 117] width 6 height 6
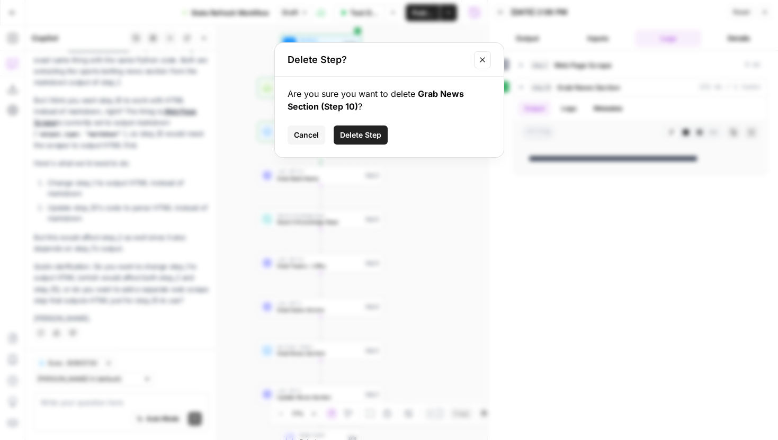
click at [353, 133] on span "Delete Step" at bounding box center [360, 135] width 41 height 11
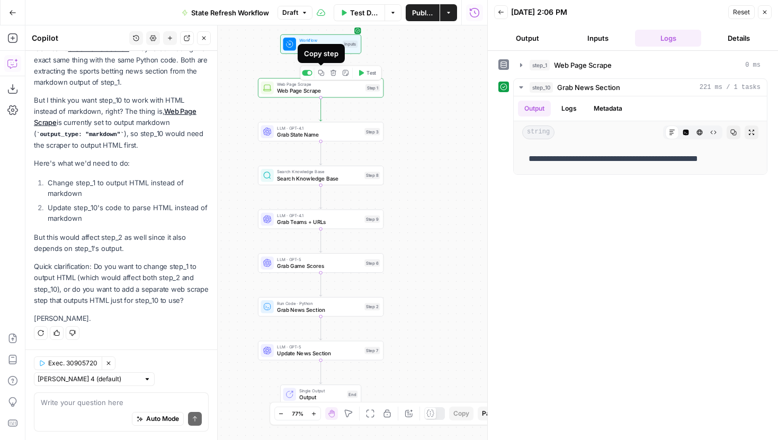
click at [314, 87] on span "Web Page Scrape" at bounding box center [319, 91] width 85 height 8
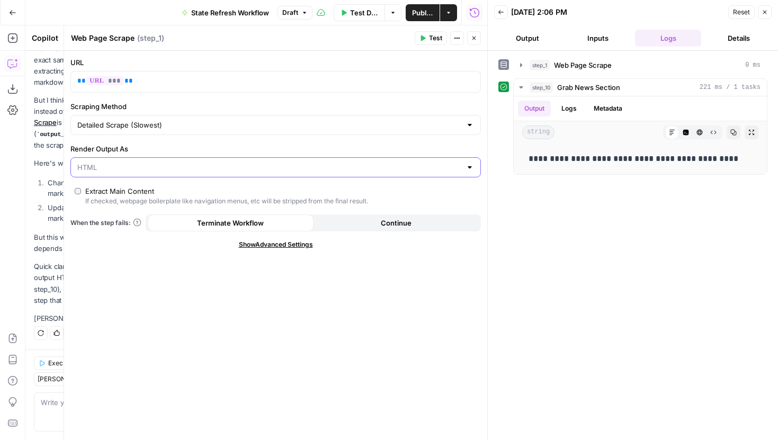
click at [238, 169] on input "Render Output As" at bounding box center [269, 167] width 384 height 11
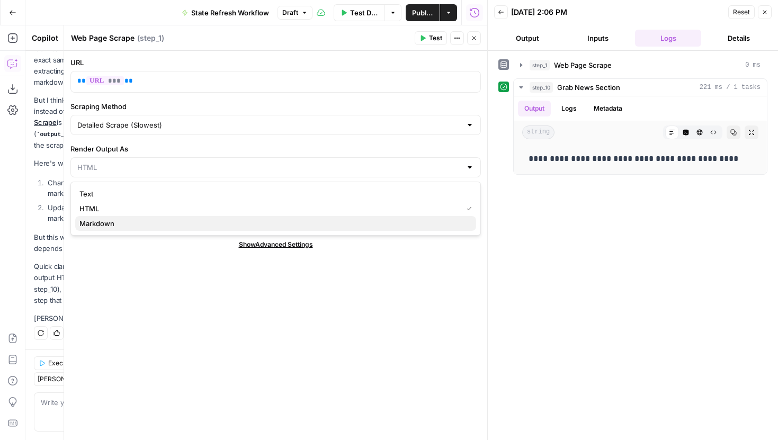
click at [168, 222] on span "Markdown" at bounding box center [273, 223] width 388 height 11
type input "Markdown"
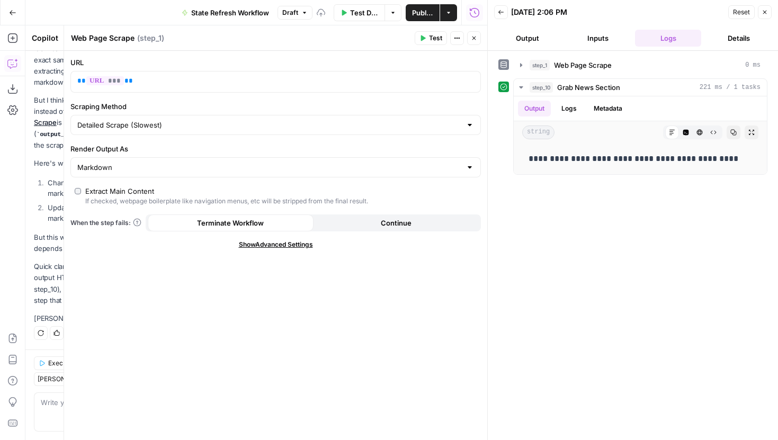
click at [475, 40] on icon "button" at bounding box center [474, 38] width 6 height 6
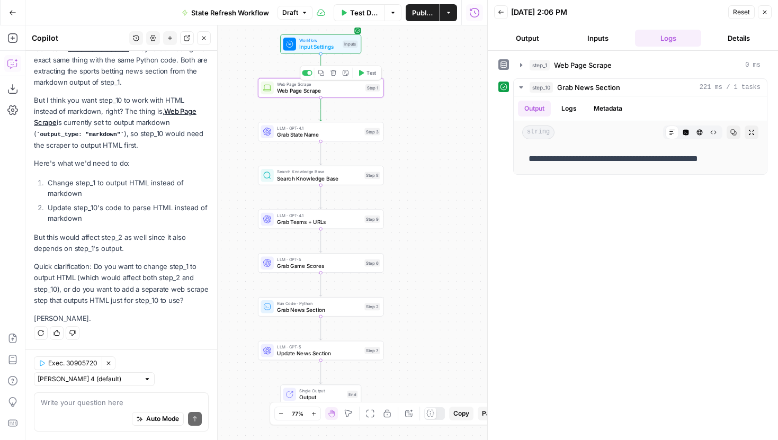
click at [373, 74] on span "Test" at bounding box center [371, 72] width 10 height 7
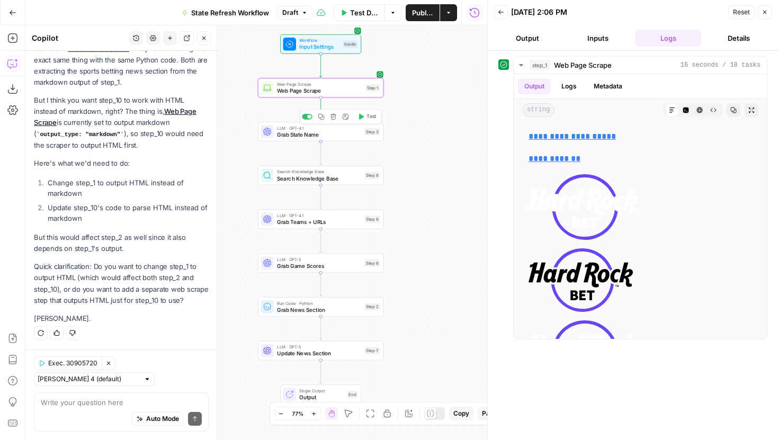
click at [365, 115] on button "Test" at bounding box center [366, 116] width 25 height 11
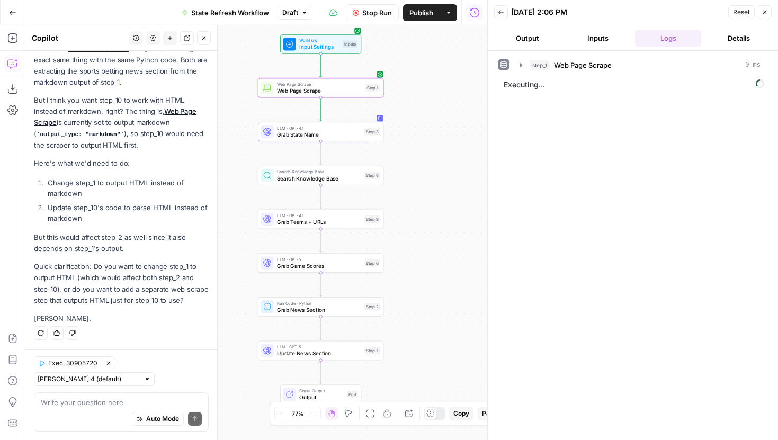
click at [207, 35] on icon "button" at bounding box center [204, 38] width 6 height 6
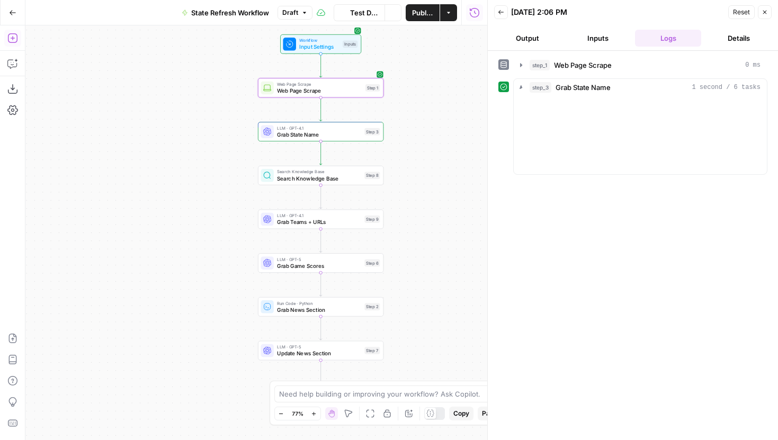
click at [15, 36] on icon "button" at bounding box center [12, 38] width 11 height 11
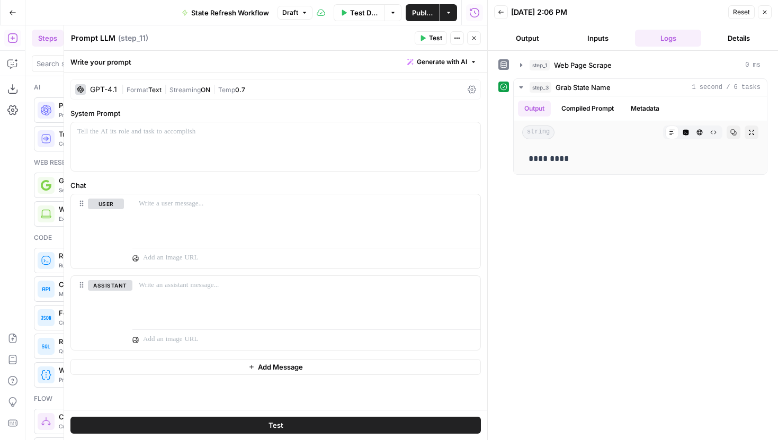
click at [460, 59] on span "Generate with AI" at bounding box center [442, 62] width 50 height 10
click at [441, 95] on div "Use AI to build your prompt" at bounding box center [430, 96] width 82 height 10
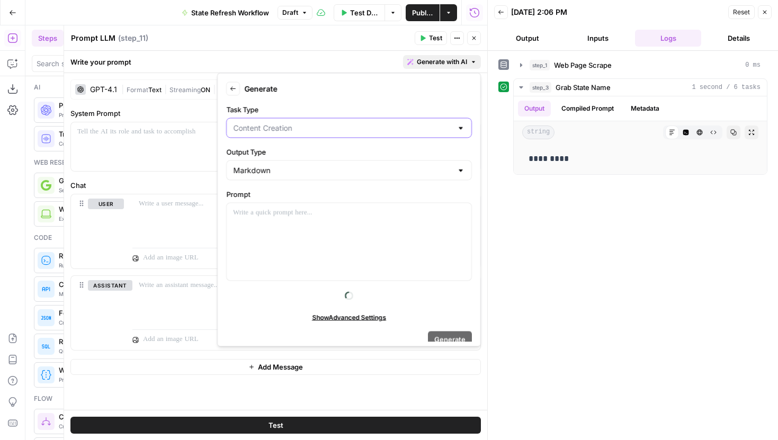
click at [318, 132] on input "Task Type" at bounding box center [342, 128] width 219 height 11
click at [285, 199] on span "Text Extraction" at bounding box center [343, 199] width 216 height 11
type input "Text Extraction"
click at [297, 166] on input "Output Type" at bounding box center [342, 170] width 219 height 11
type input "Markdown"
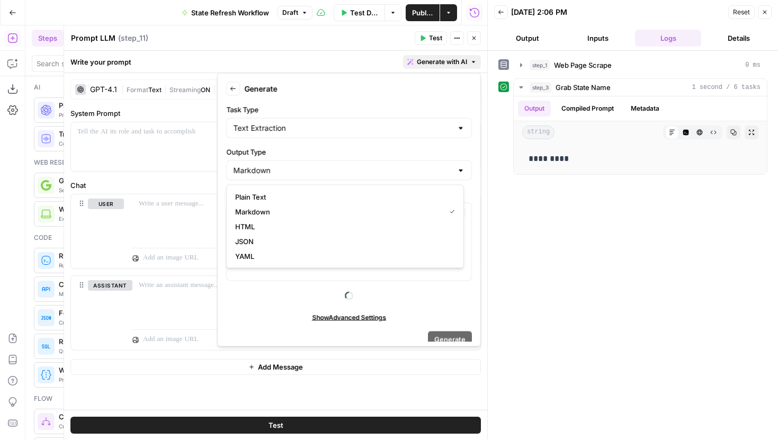
click at [282, 292] on div at bounding box center [349, 295] width 246 height 17
click at [287, 221] on div at bounding box center [349, 241] width 245 height 77
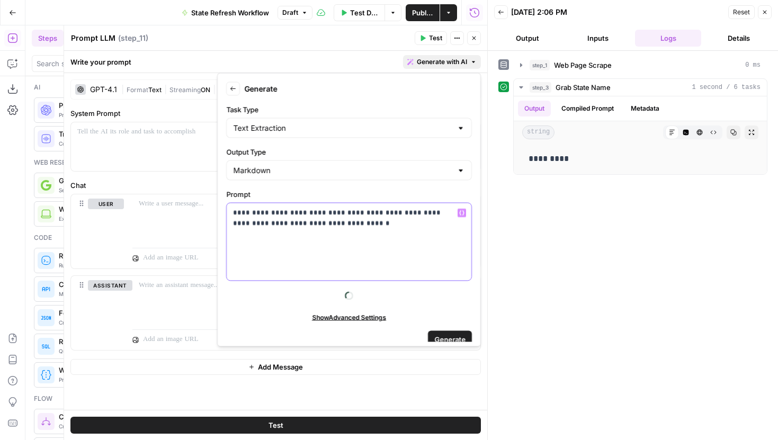
drag, startPoint x: 337, startPoint y: 218, endPoint x: 309, endPoint y: 223, distance: 28.7
click at [309, 223] on p "**********" at bounding box center [345, 218] width 224 height 21
click at [324, 227] on p "**********" at bounding box center [345, 218] width 224 height 21
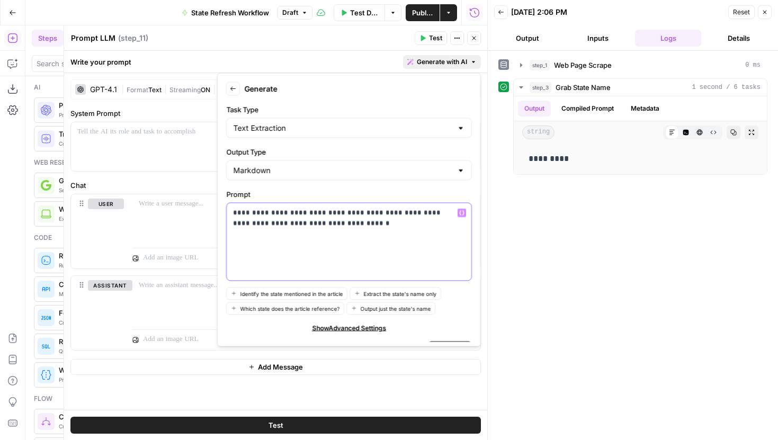
drag, startPoint x: 332, startPoint y: 222, endPoint x: 296, endPoint y: 222, distance: 36.0
click at [296, 222] on p "**********" at bounding box center [345, 218] width 224 height 21
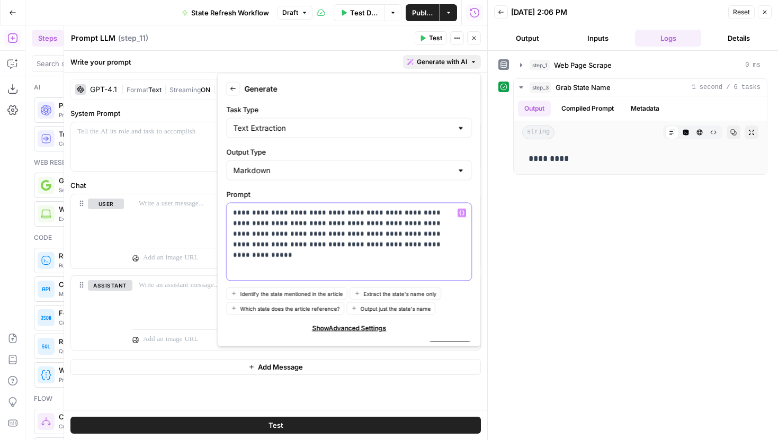
click at [333, 244] on p "**********" at bounding box center [345, 229] width 224 height 42
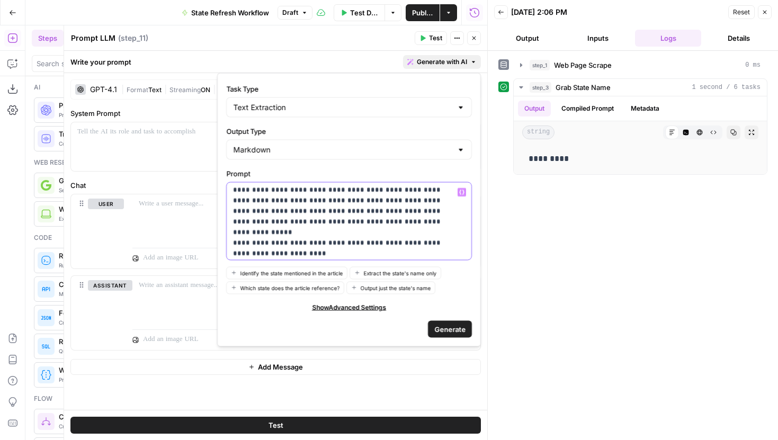
scroll to position [0, 0]
click at [237, 231] on p "**********" at bounding box center [341, 266] width 216 height 159
click at [233, 253] on p "**********" at bounding box center [341, 266] width 216 height 159
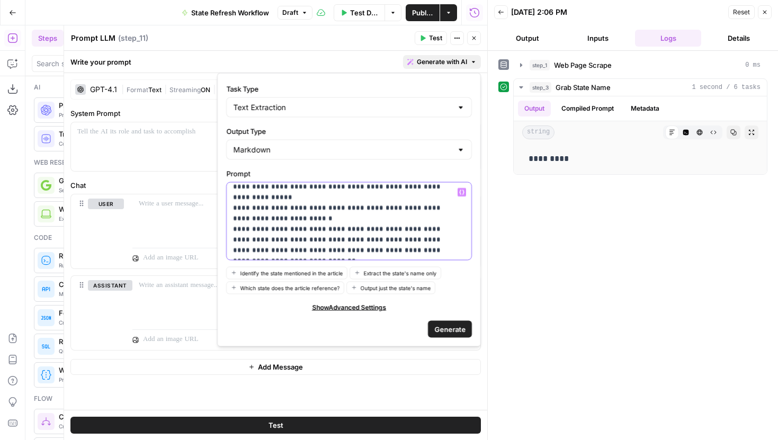
scroll to position [42, 0]
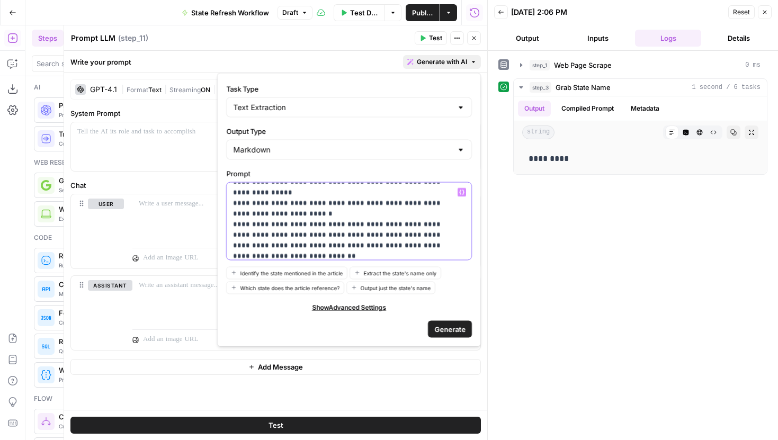
click at [233, 233] on p "**********" at bounding box center [341, 224] width 216 height 159
click at [233, 255] on p "**********" at bounding box center [341, 224] width 216 height 159
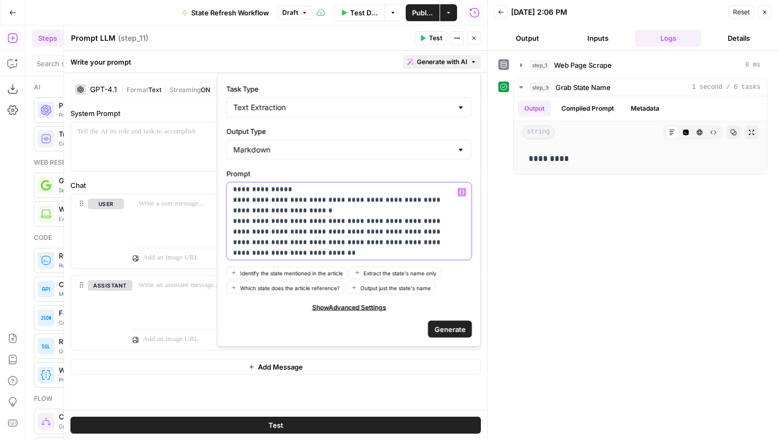
scroll to position [90, 0]
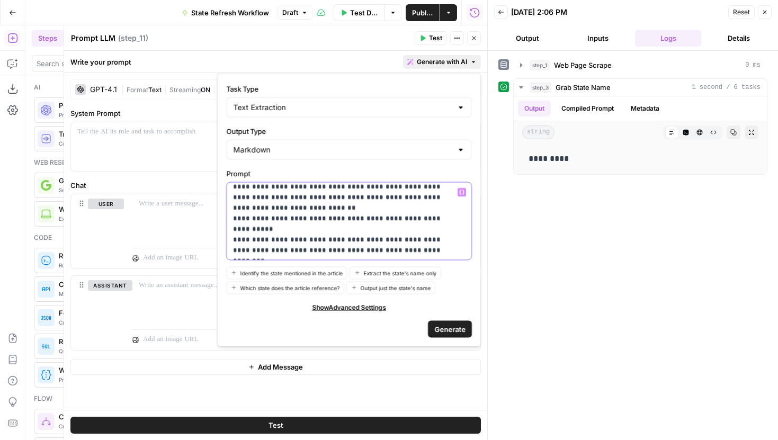
click at [230, 219] on div "**********" at bounding box center [345, 221] width 237 height 77
click at [234, 239] on p "**********" at bounding box center [341, 176] width 216 height 159
click at [456, 330] on span "Generate" at bounding box center [449, 329] width 31 height 11
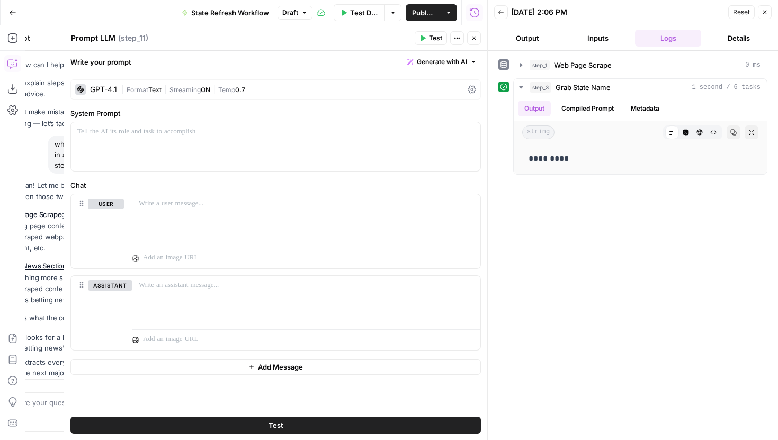
scroll to position [1411, 0]
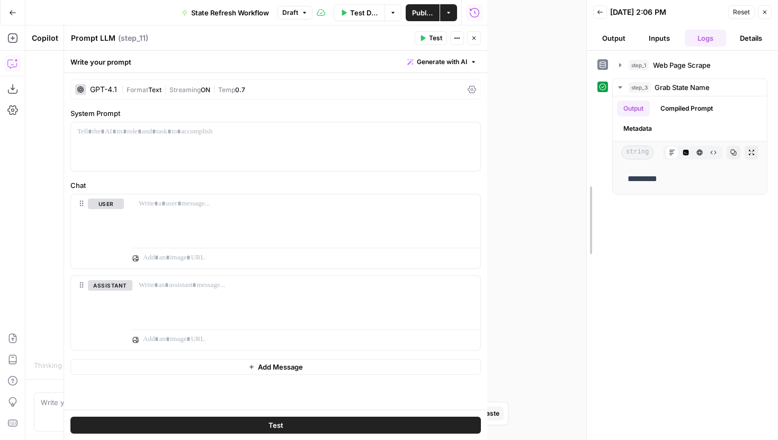
drag, startPoint x: 488, startPoint y: 66, endPoint x: 585, endPoint y: 77, distance: 97.5
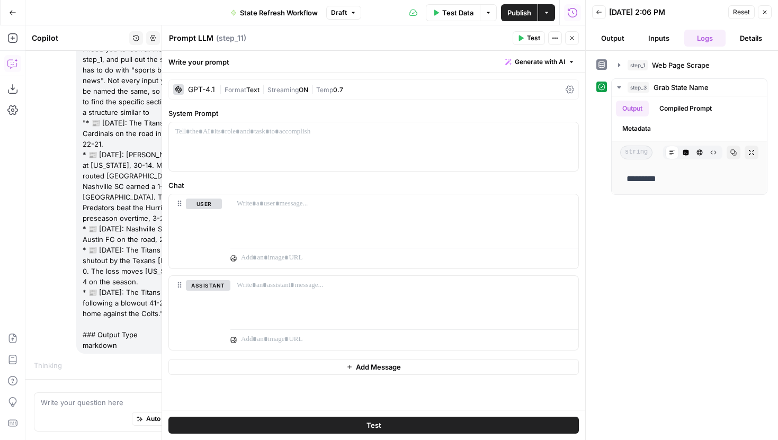
click at [765, 14] on icon "button" at bounding box center [765, 12] width 6 height 6
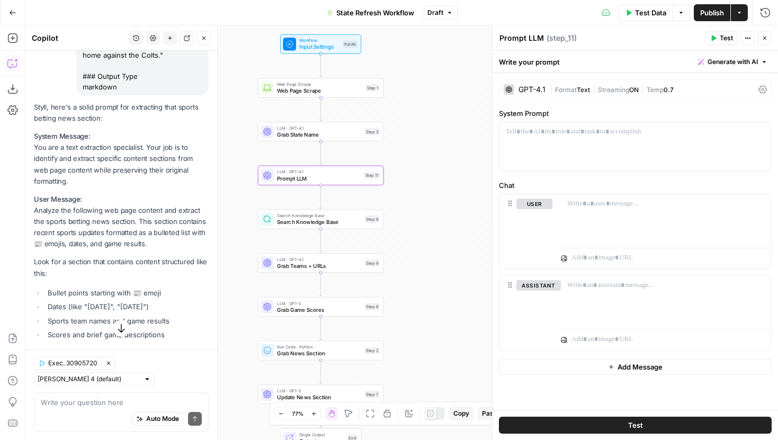
scroll to position [1726, 0]
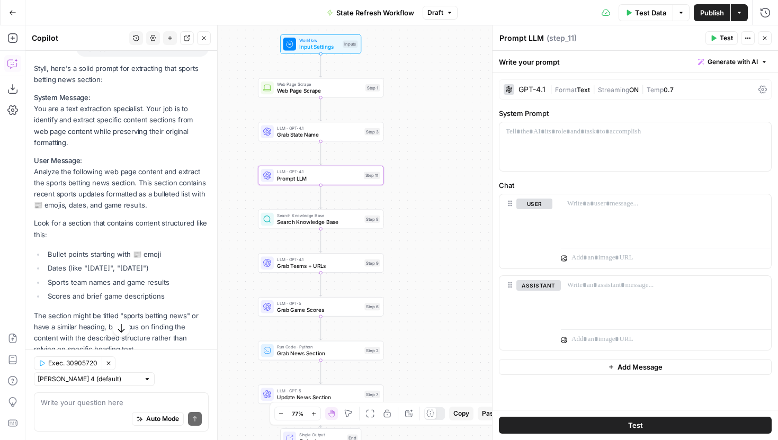
click at [106, 148] on p "System Message: You are a text extraction specialist. Your job is to identify a…" at bounding box center [121, 120] width 175 height 56
drag, startPoint x: 89, startPoint y: 172, endPoint x: 30, endPoint y: 141, distance: 66.8
copy p "You are a text extraction specialist. Your job is to identify and extract speci…"
click at [621, 130] on p at bounding box center [635, 132] width 259 height 11
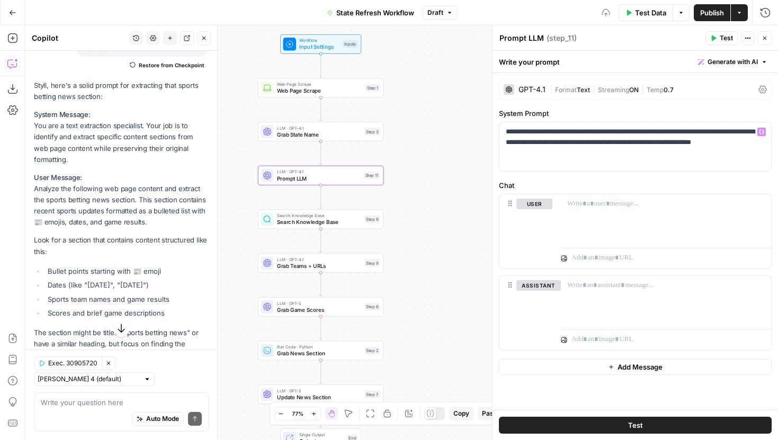
click at [96, 257] on p "Look for a section that contains content structured like this:" at bounding box center [121, 246] width 175 height 22
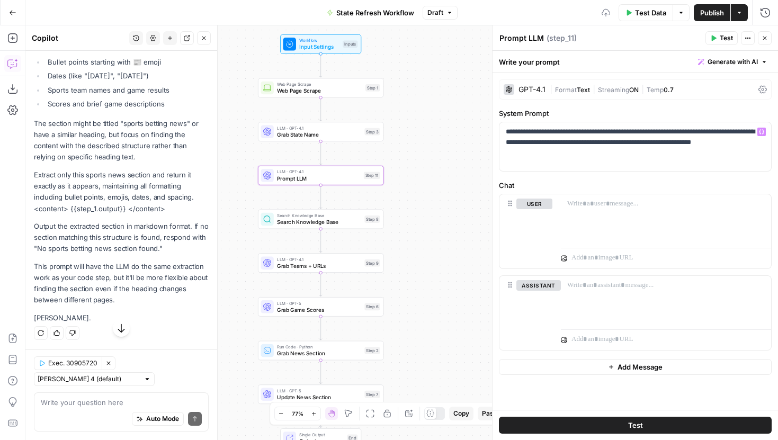
scroll to position [1968, 0]
drag, startPoint x: 165, startPoint y: 301, endPoint x: 163, endPoint y: 243, distance: 57.8
click at [163, 243] on div "Styll, here's a solid prompt for extracting that sports betting news section: S…" at bounding box center [121, 97] width 175 height 453
click at [129, 240] on p "Output the extracted section in markdown format. If no section matching this st…" at bounding box center [121, 237] width 175 height 33
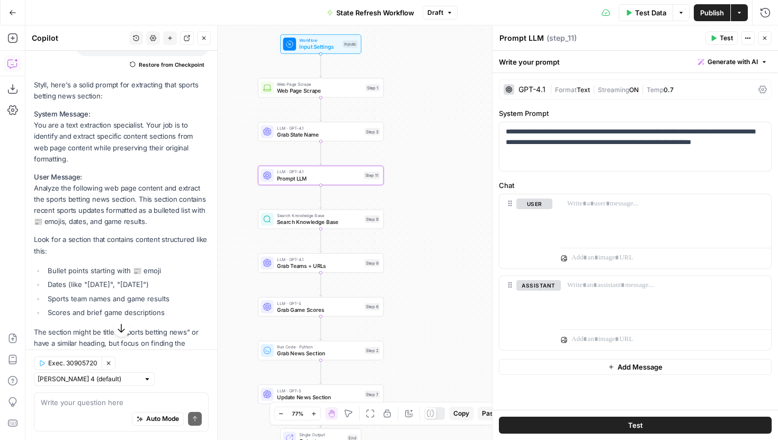
scroll to position [1662, 0]
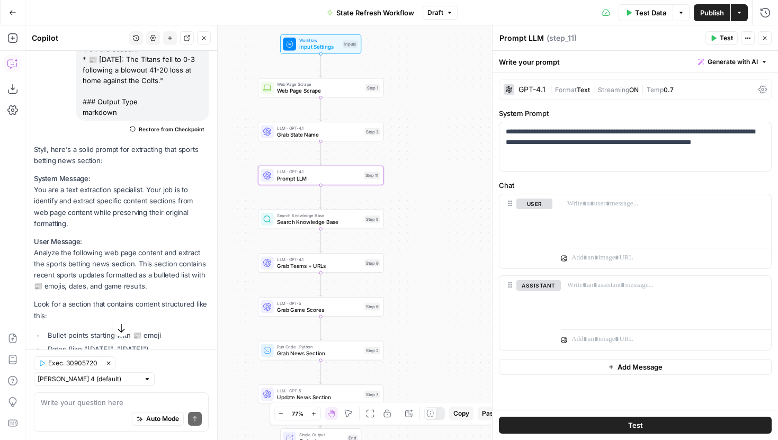
drag, startPoint x: 184, startPoint y: 274, endPoint x: 32, endPoint y: 283, distance: 152.3
copy div "Analyze the following web page content and extract the sports betting news sect…"
click at [652, 215] on div at bounding box center [666, 218] width 210 height 49
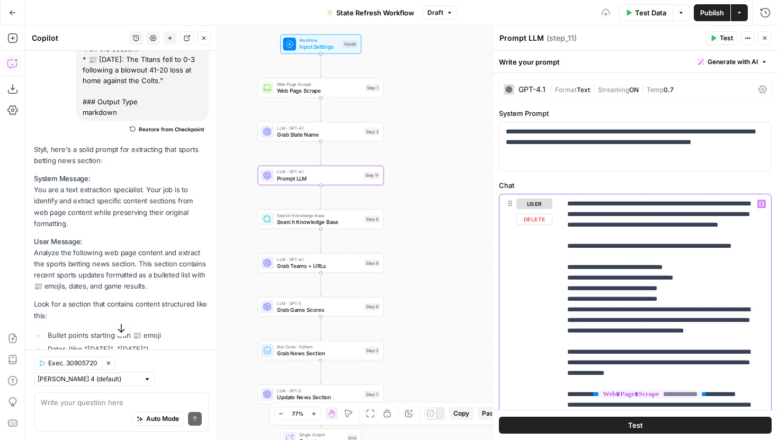
scroll to position [207, 0]
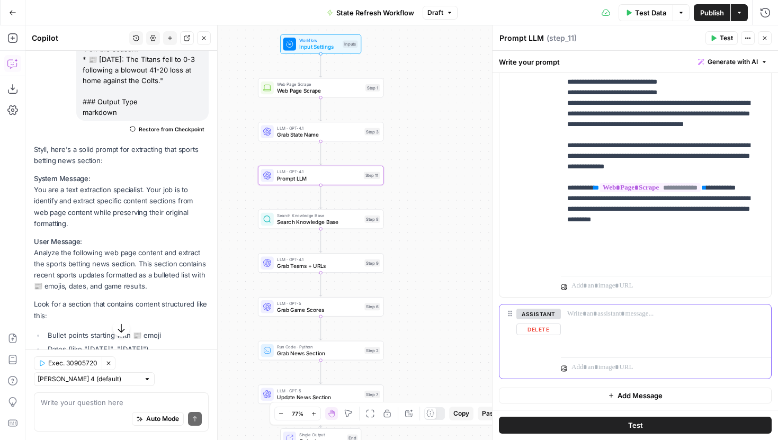
click at [531, 332] on button "Delete" at bounding box center [538, 330] width 44 height 12
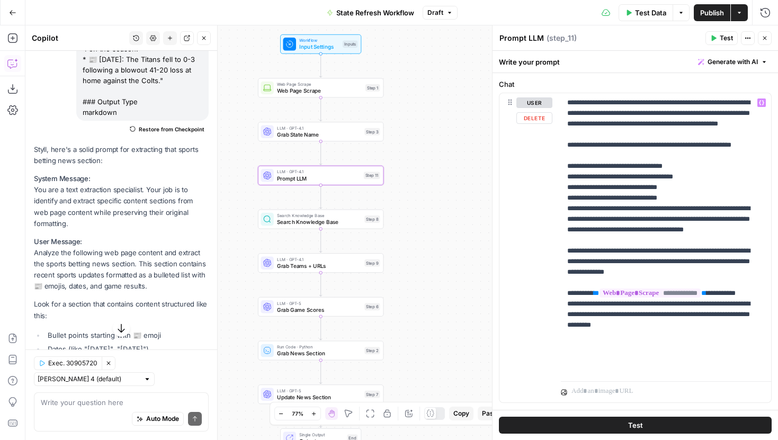
scroll to position [120, 0]
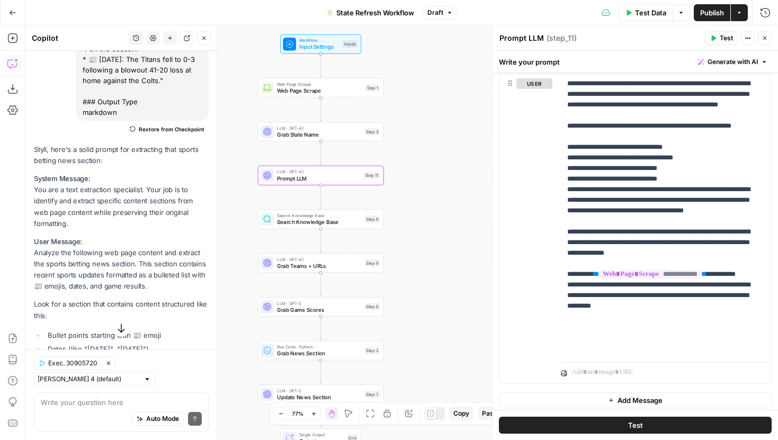
click at [630, 425] on span "Test" at bounding box center [635, 425] width 15 height 11
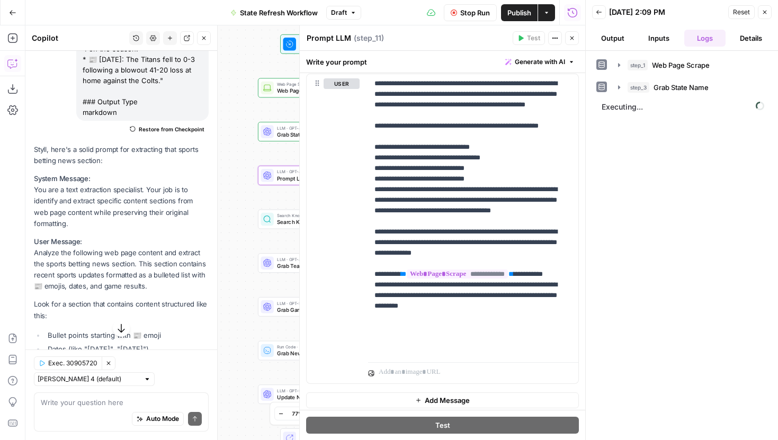
click at [203, 41] on button "Close" at bounding box center [204, 38] width 14 height 14
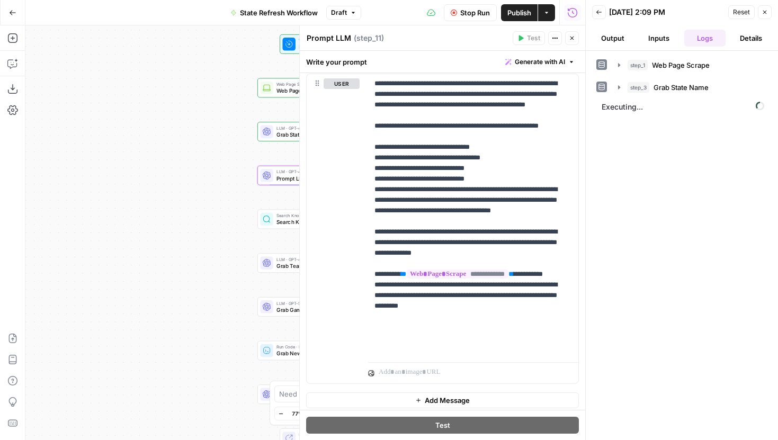
drag, startPoint x: 168, startPoint y: 212, endPoint x: 32, endPoint y: 205, distance: 136.3
click at [32, 205] on div "Workflow Input Settings Inputs Web Page Scrape Web Page Scrape Step 1 LLM · GPT…" at bounding box center [305, 232] width 560 height 415
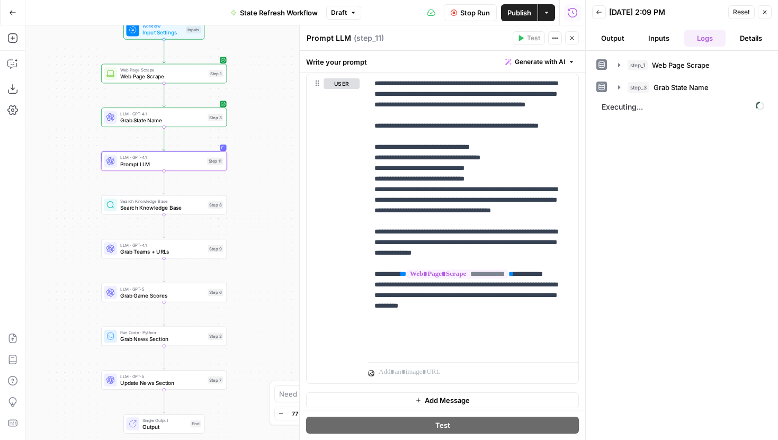
drag, startPoint x: 95, startPoint y: 222, endPoint x: 75, endPoint y: 215, distance: 21.9
click at [75, 215] on div "Workflow Input Settings Inputs Web Page Scrape Web Page Scrape Step 1 LLM · GPT…" at bounding box center [305, 232] width 560 height 415
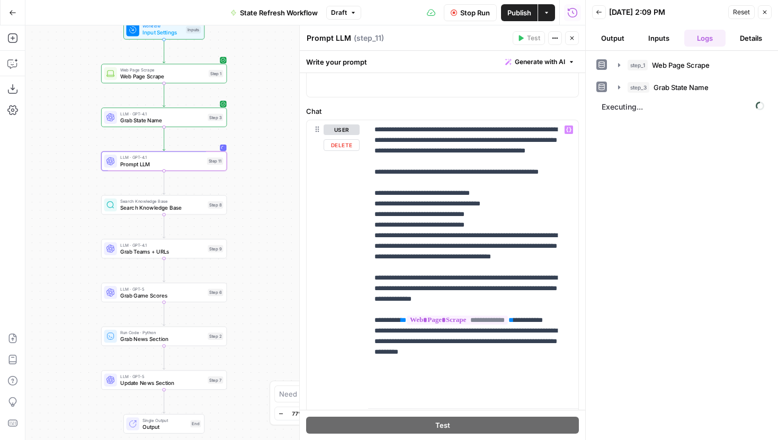
scroll to position [71, 0]
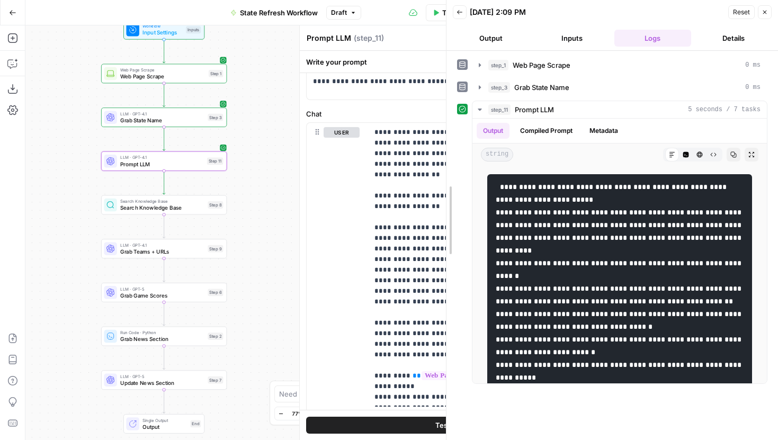
drag, startPoint x: 585, startPoint y: 156, endPoint x: 441, endPoint y: 163, distance: 144.2
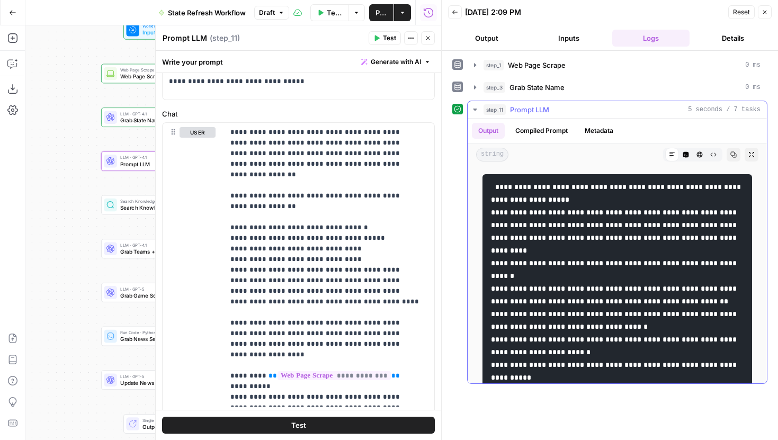
click at [708, 159] on button "Raw Output" at bounding box center [713, 155] width 14 height 14
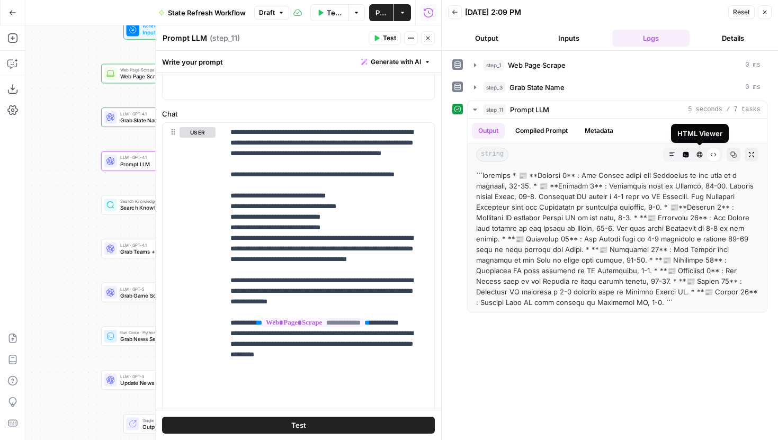
scroll to position [125, 0]
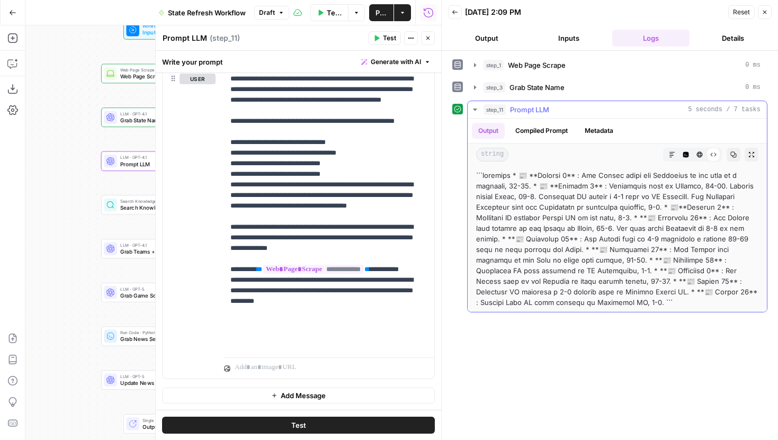
drag, startPoint x: 505, startPoint y: 175, endPoint x: 469, endPoint y: 174, distance: 36.0
click at [469, 174] on div at bounding box center [617, 239] width 299 height 146
copy div "```markdown"
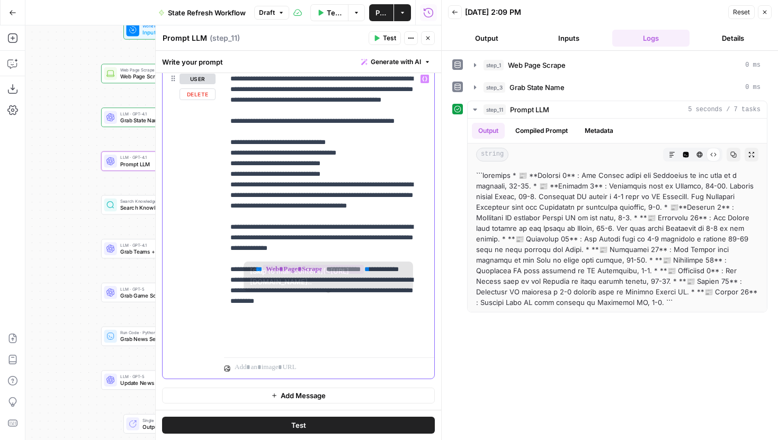
click at [365, 342] on p "**********" at bounding box center [325, 211] width 190 height 275
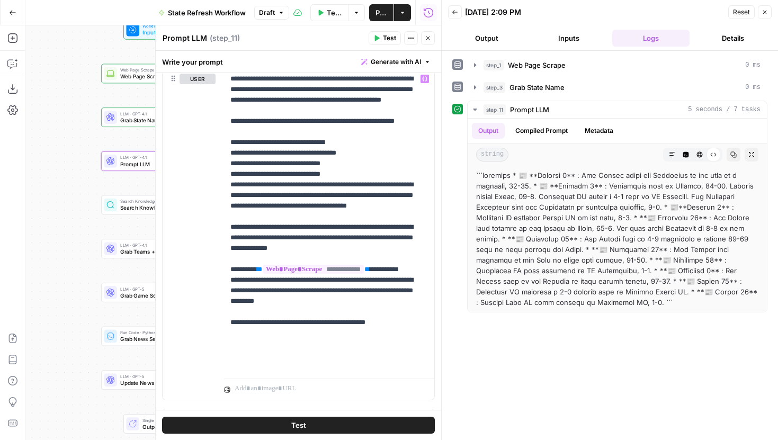
click at [350, 430] on button "Test" at bounding box center [298, 425] width 273 height 17
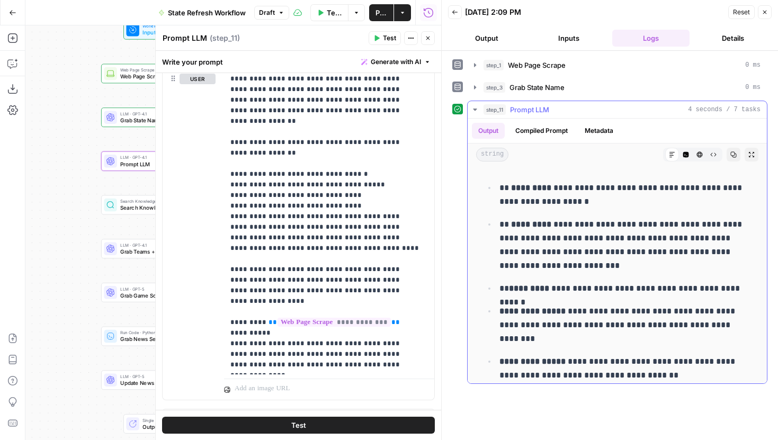
scroll to position [0, 0]
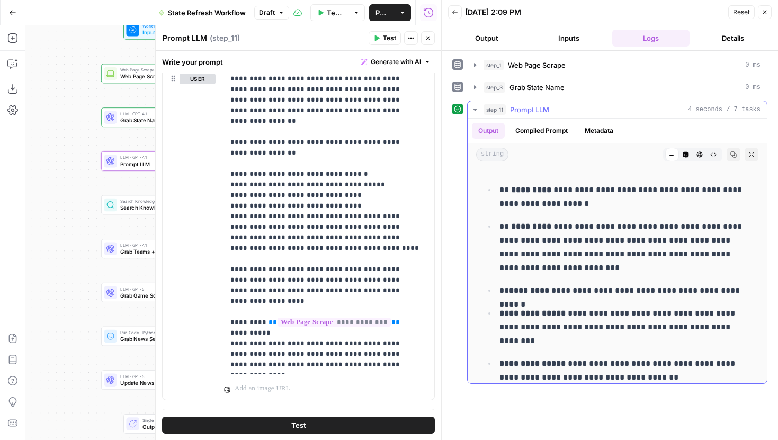
click at [589, 205] on p "**********" at bounding box center [621, 197] width 245 height 28
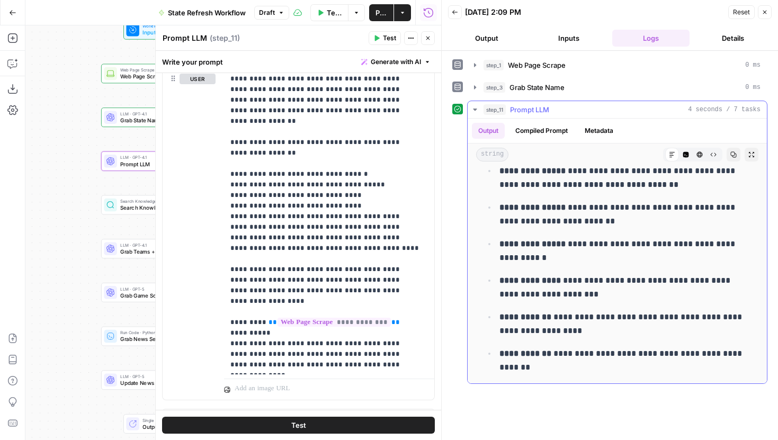
scroll to position [196, 0]
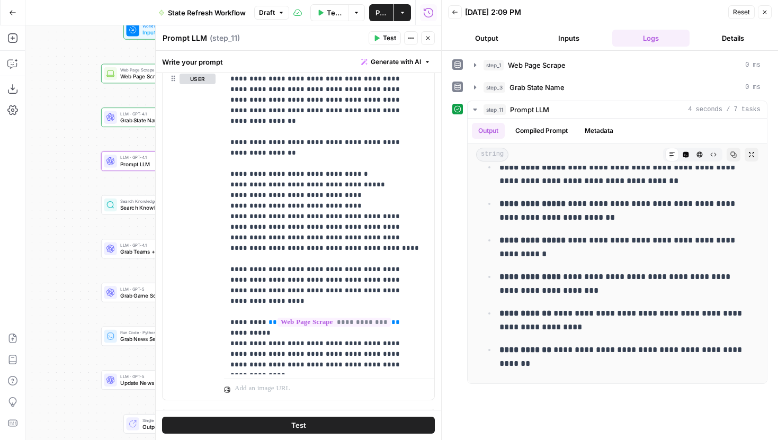
click at [430, 39] on icon "button" at bounding box center [428, 38] width 6 height 6
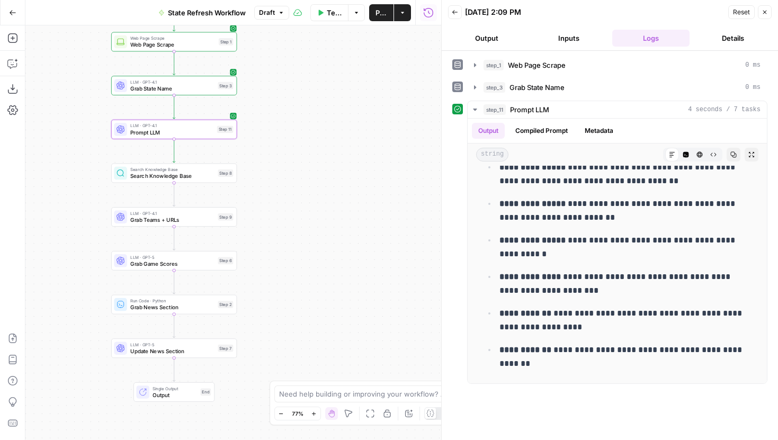
drag, startPoint x: 316, startPoint y: 183, endPoint x: 347, endPoint y: 116, distance: 73.9
click at [347, 117] on div "Workflow Input Settings Inputs Web Page Scrape Web Page Scrape Step 1 LLM · GPT…" at bounding box center [233, 232] width 416 height 415
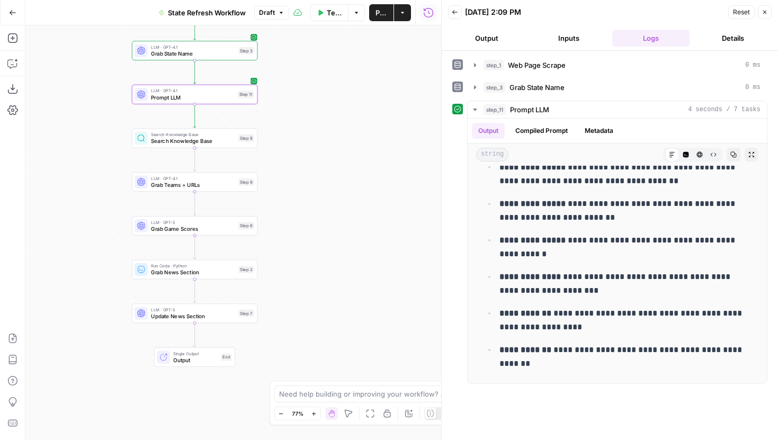
drag, startPoint x: 321, startPoint y: 217, endPoint x: 321, endPoint y: 211, distance: 5.8
click at [321, 211] on div "Workflow Input Settings Inputs Web Page Scrape Web Page Scrape Step 1 LLM · GPT…" at bounding box center [233, 232] width 416 height 415
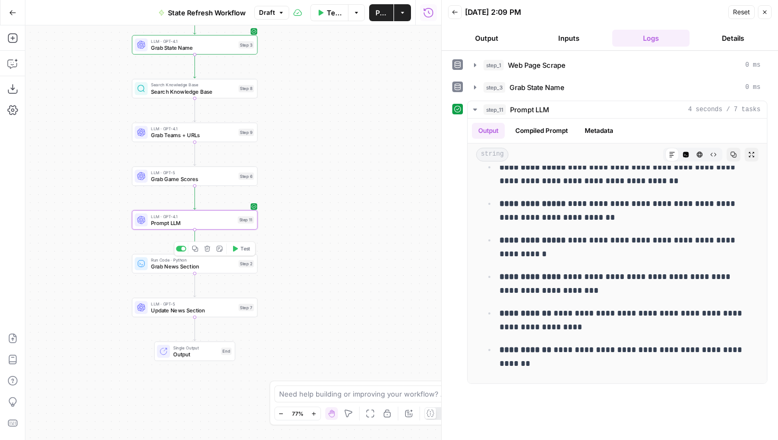
click at [182, 248] on div at bounding box center [183, 249] width 4 height 4
click at [171, 310] on span "Update News Section" at bounding box center [190, 310] width 78 height 8
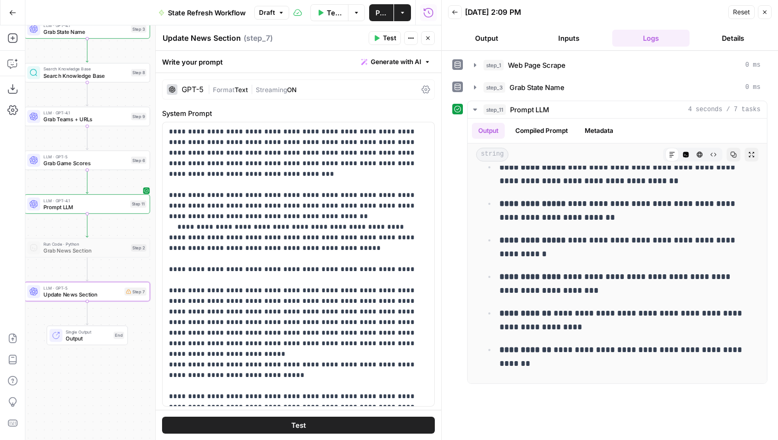
drag, startPoint x: 116, startPoint y: 275, endPoint x: 8, endPoint y: 259, distance: 108.7
click at [8, 259] on div "Add Steps Copilot Download as JSON Settings Import JSON AirOps Academy Help Giv…" at bounding box center [220, 232] width 441 height 415
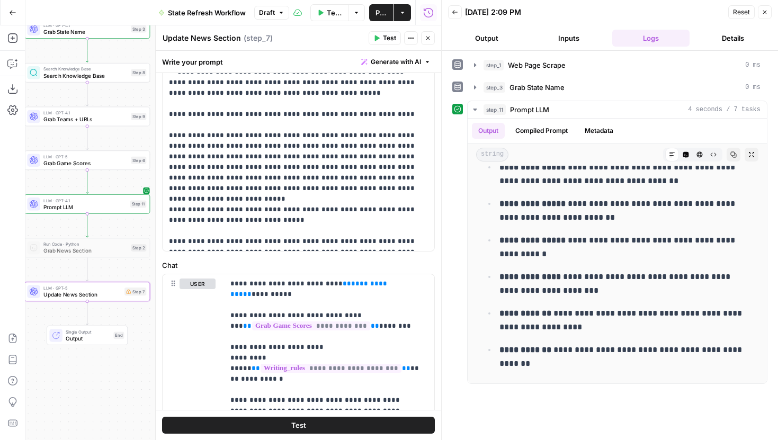
scroll to position [181, 0]
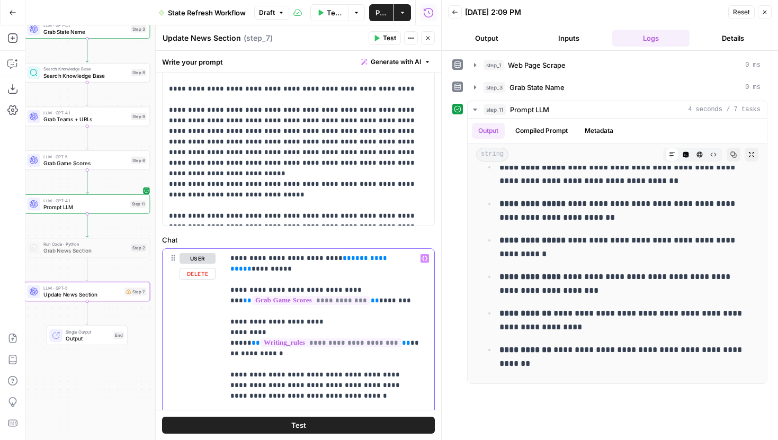
click at [346, 257] on span "**********" at bounding box center [309, 263] width 159 height 17
click at [386, 288] on p "**********" at bounding box center [325, 343] width 190 height 180
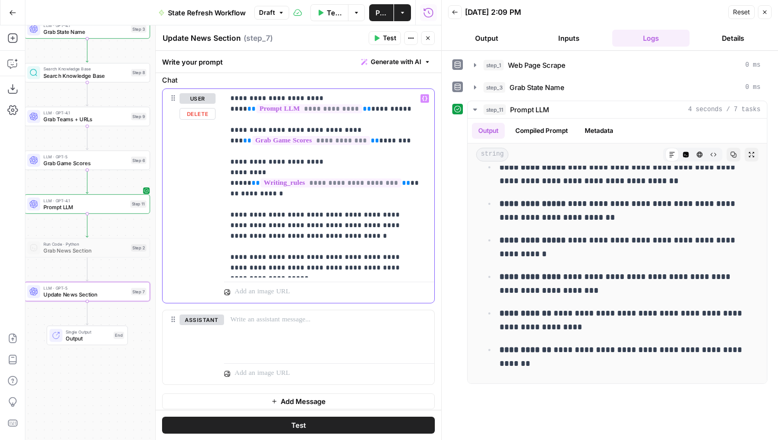
scroll to position [346, 0]
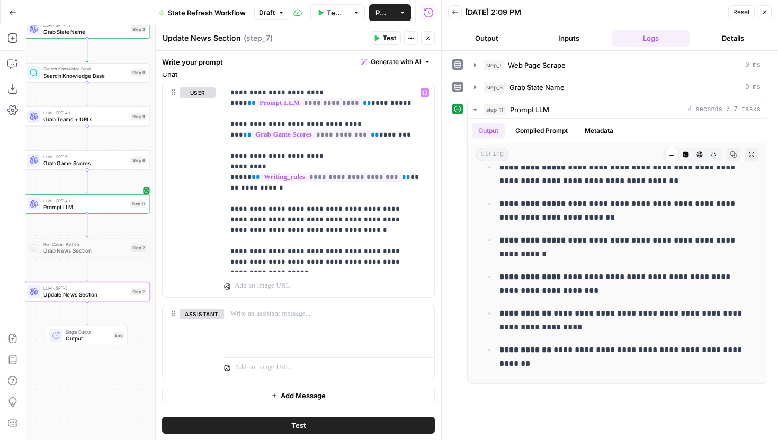
click at [378, 34] on button "Test" at bounding box center [385, 38] width 32 height 14
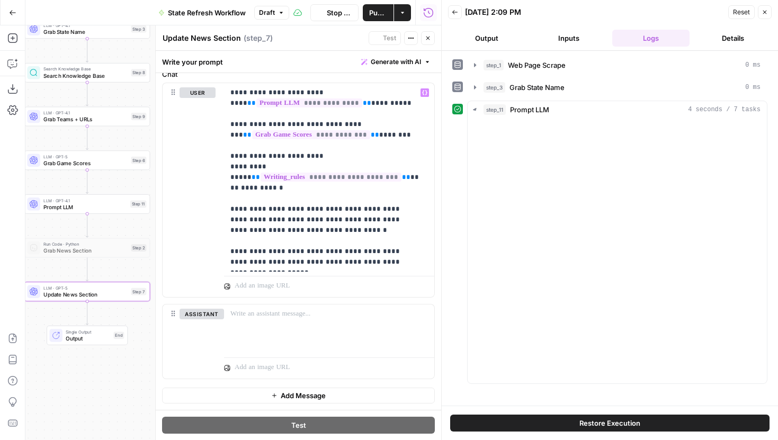
scroll to position [336, 0]
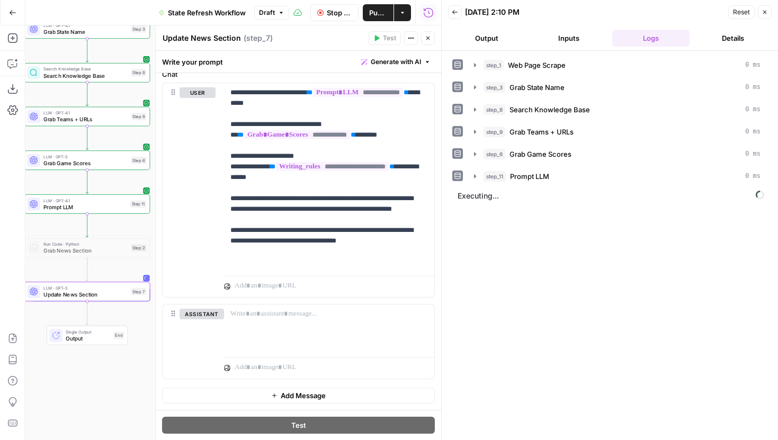
click at [427, 38] on icon "button" at bounding box center [428, 39] width 4 height 4
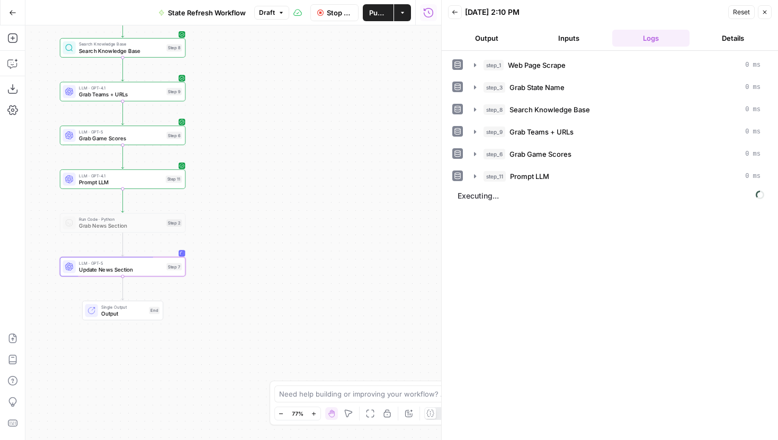
drag, startPoint x: 217, startPoint y: 267, endPoint x: 280, endPoint y: 230, distance: 72.8
click at [281, 230] on div "Workflow Input Settings Inputs Web Page Scrape Web Page Scrape Step 1 LLM · GPT…" at bounding box center [233, 232] width 416 height 415
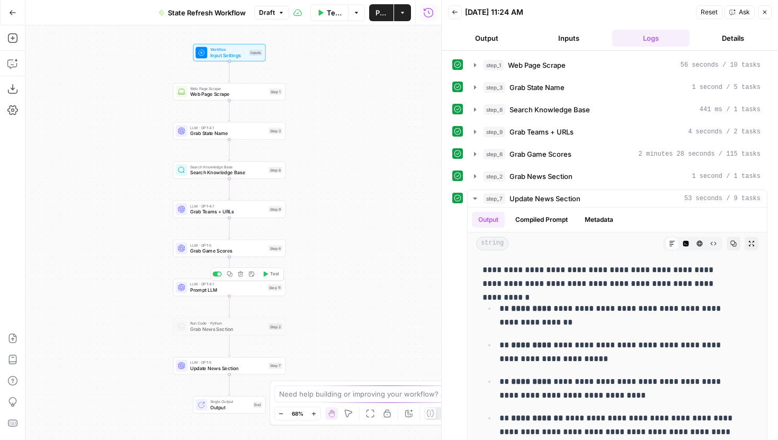
click at [267, 275] on icon "button" at bounding box center [265, 274] width 6 height 6
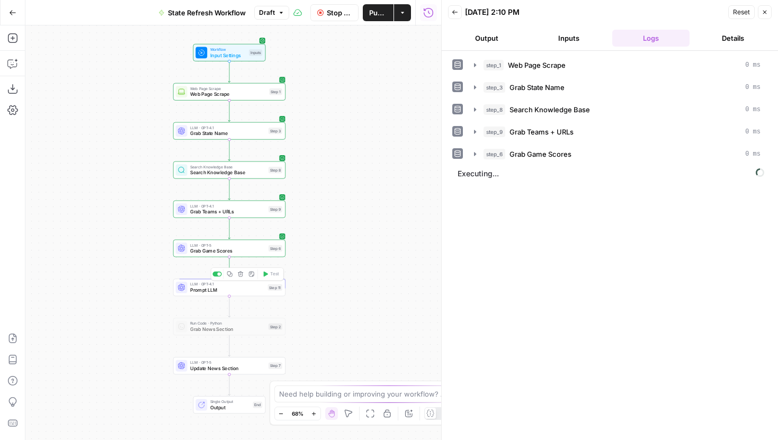
click at [209, 291] on span "Prompt LLM" at bounding box center [227, 290] width 75 height 7
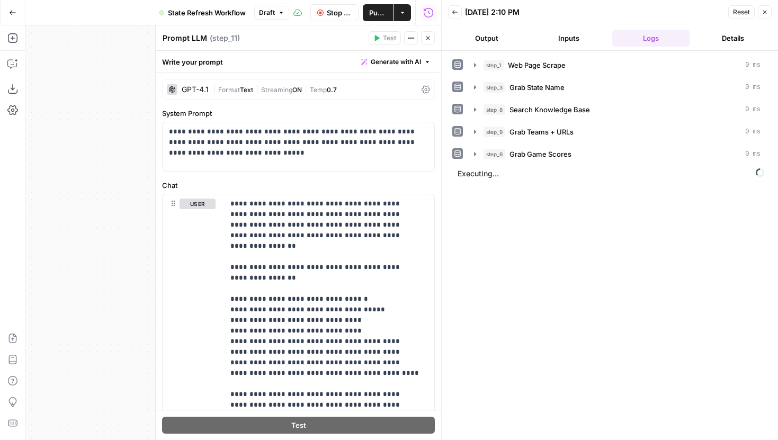
click at [181, 32] on div "Prompt LLM Prompt LLM" at bounding box center [185, 38] width 50 height 13
click at [184, 34] on textarea "Prompt LLM" at bounding box center [185, 38] width 44 height 11
type textarea "Grab News Section"
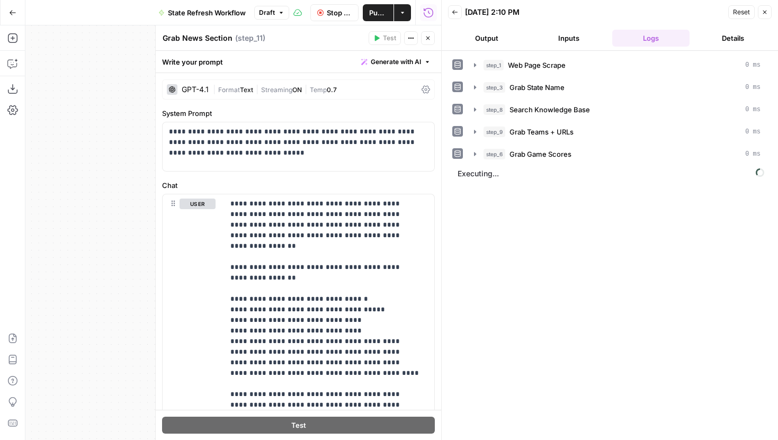
click at [425, 35] on icon "button" at bounding box center [428, 38] width 6 height 6
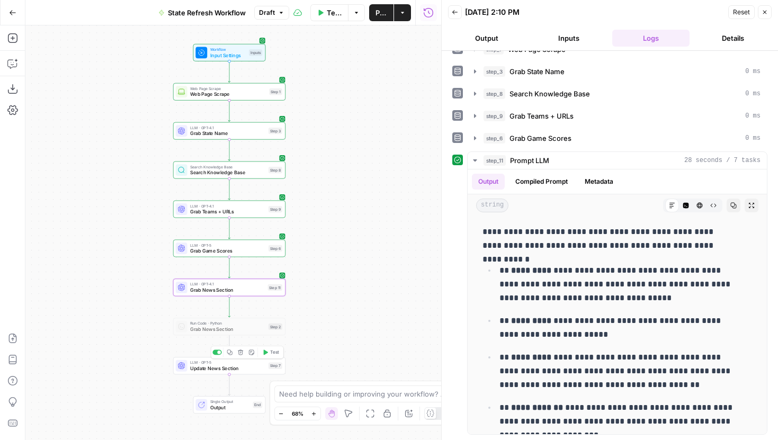
click at [267, 354] on icon "button" at bounding box center [265, 353] width 6 height 6
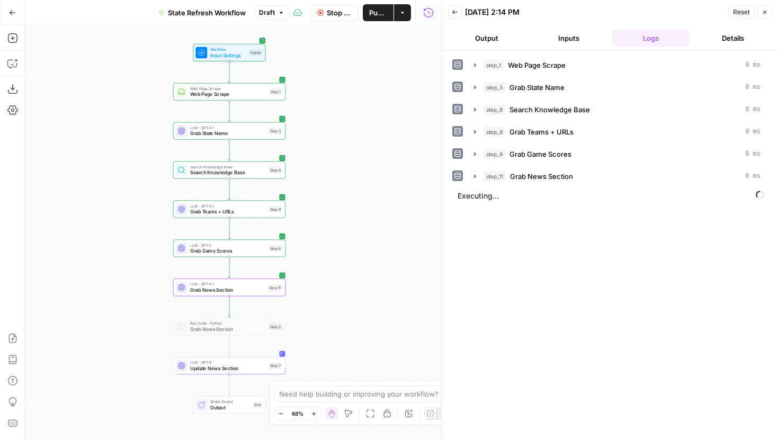
click at [250, 367] on span "Update News Section" at bounding box center [227, 368] width 75 height 7
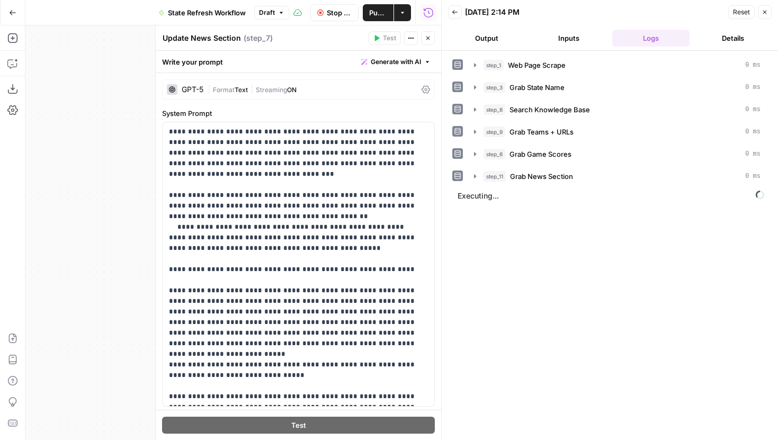
scroll to position [346, 0]
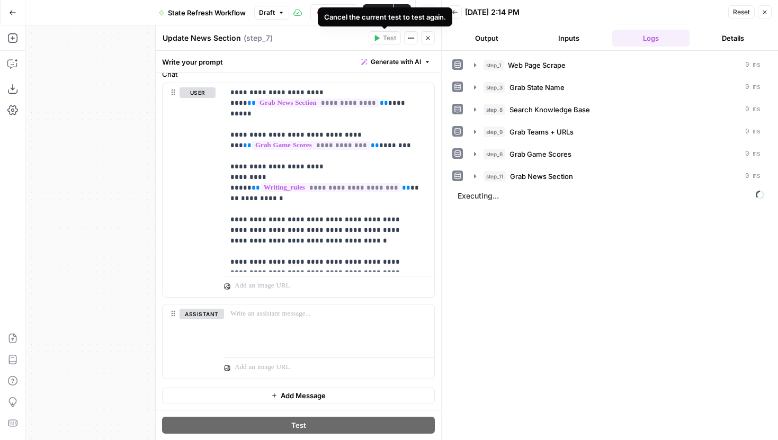
click at [337, 15] on div "Cancel the current test to test again." at bounding box center [385, 17] width 122 height 11
click at [322, 12] on icon "button" at bounding box center [320, 13] width 6 height 6
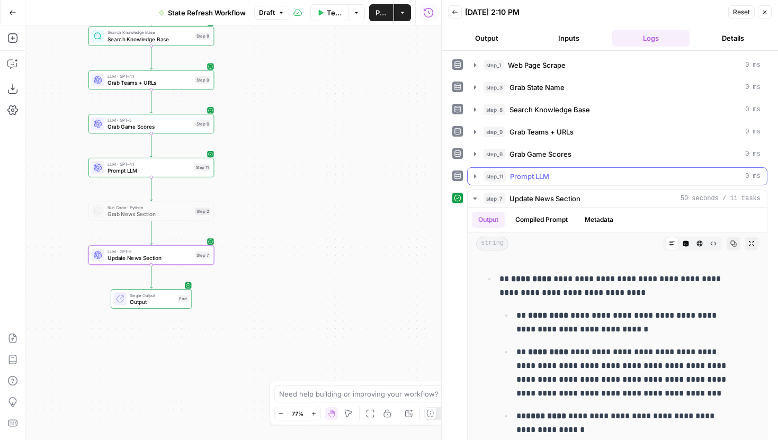
click at [474, 179] on icon "button" at bounding box center [475, 176] width 8 height 8
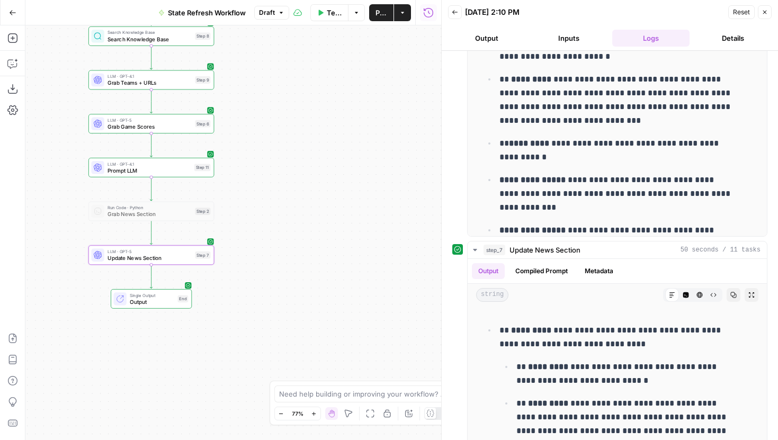
scroll to position [227, 0]
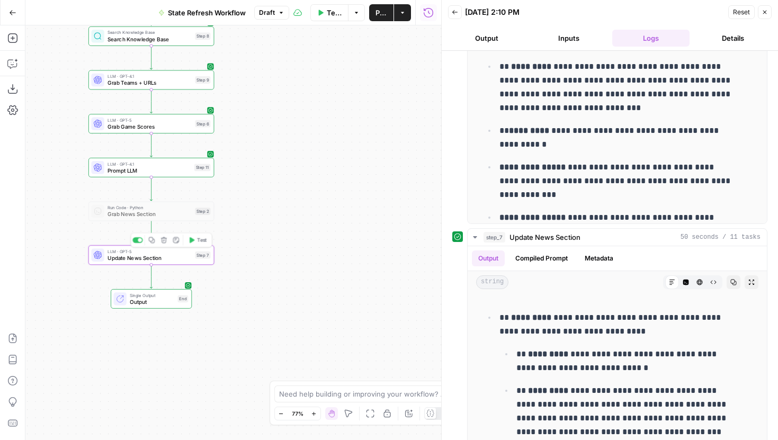
click at [167, 261] on span "Update News Section" at bounding box center [150, 258] width 84 height 8
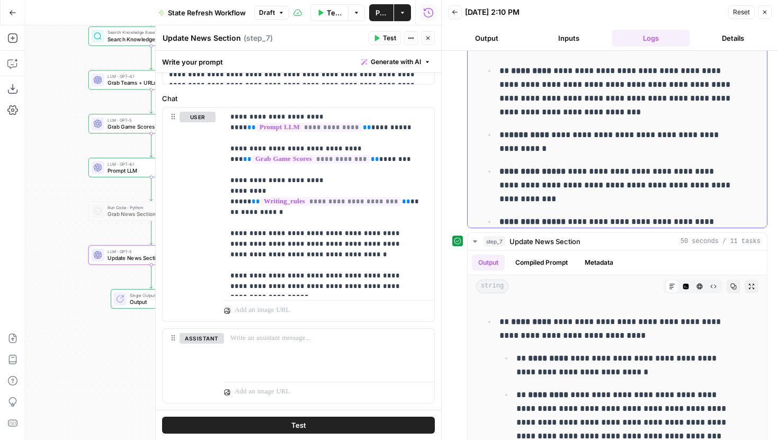
scroll to position [232, 0]
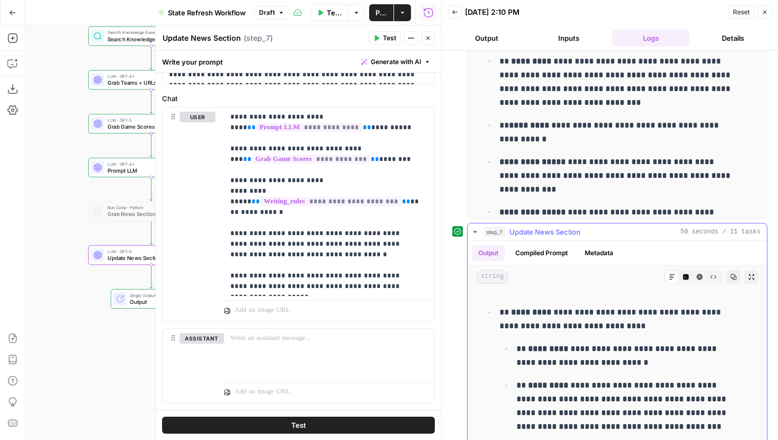
click at [683, 280] on icon "button" at bounding box center [686, 277] width 6 height 6
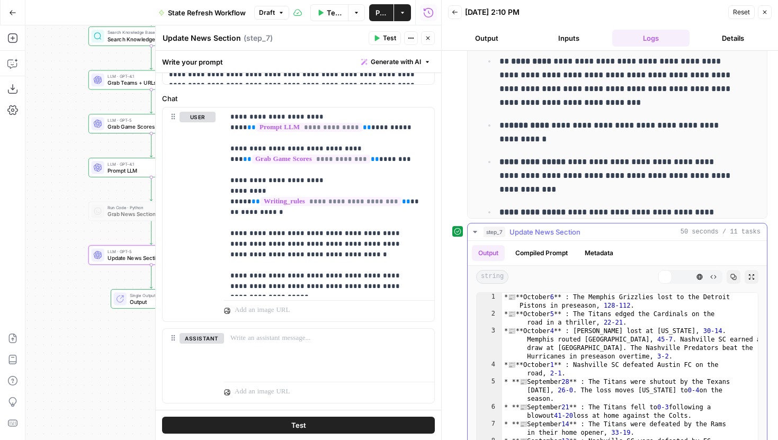
click at [679, 274] on div "Code Editor" at bounding box center [686, 277] width 14 height 14
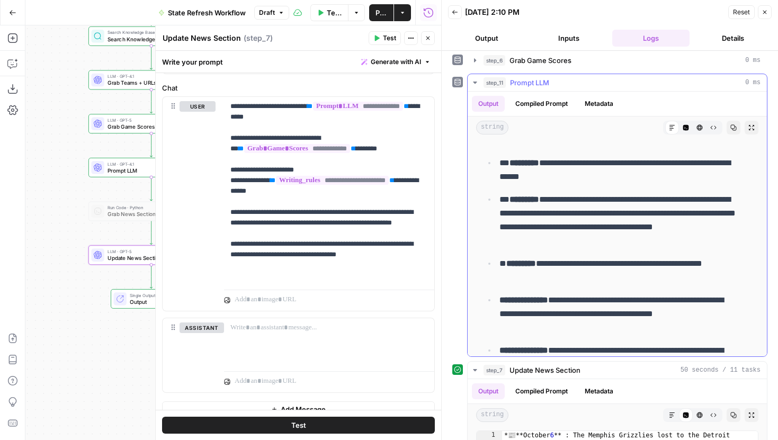
scroll to position [48, 0]
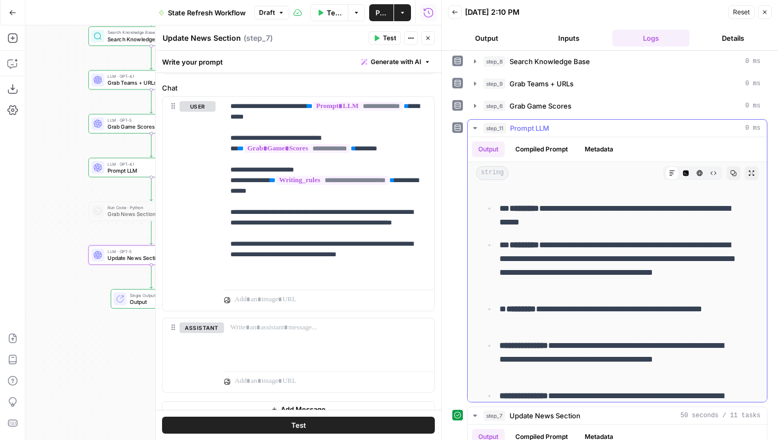
click at [683, 171] on icon "button" at bounding box center [686, 173] width 6 height 6
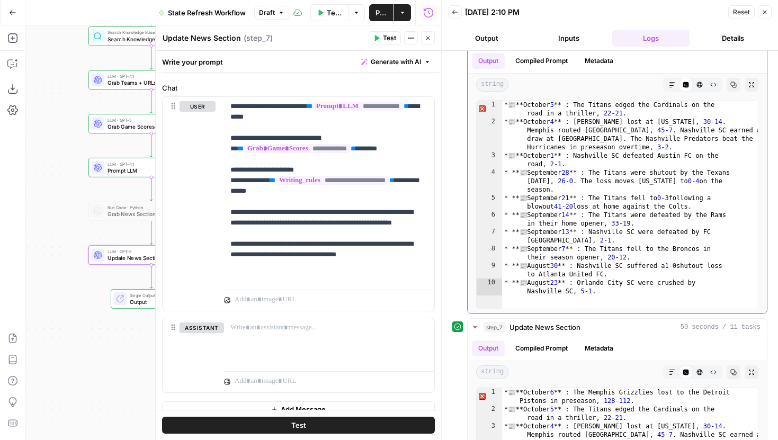
scroll to position [250, 0]
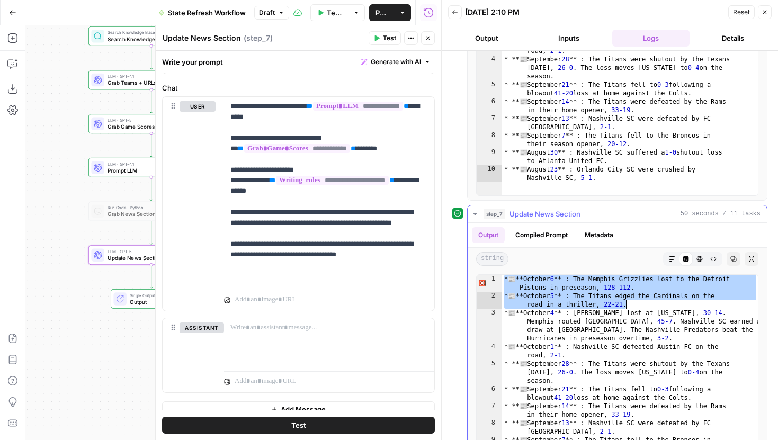
drag, startPoint x: 504, startPoint y: 280, endPoint x: 648, endPoint y: 303, distance: 145.9
click at [648, 303] on div "* 📰 **[DATE] ** : The Memphis Grizzlies lost to the Detroit Pistons in preseaso…" at bounding box center [630, 396] width 256 height 242
type textarea "**********"
click at [407, 276] on p "**********" at bounding box center [325, 191] width 190 height 180
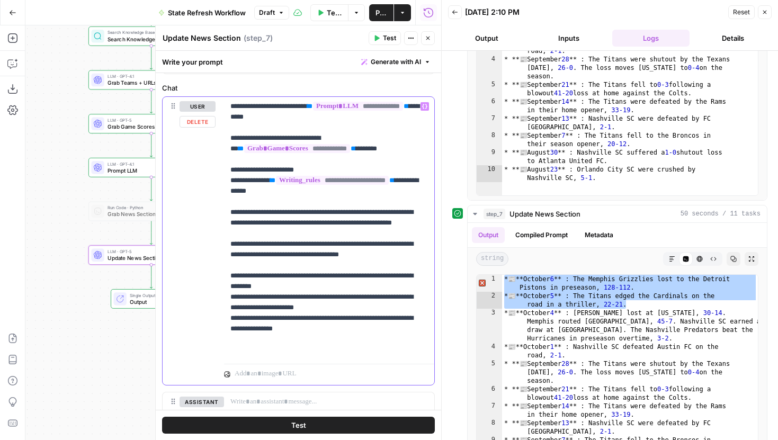
scroll to position [394, 0]
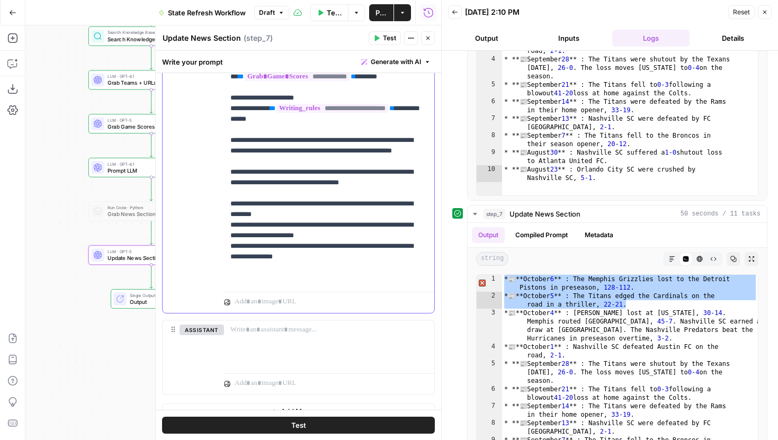
click at [229, 269] on div "**********" at bounding box center [329, 156] width 210 height 263
click at [352, 276] on p "**********" at bounding box center [325, 156] width 190 height 254
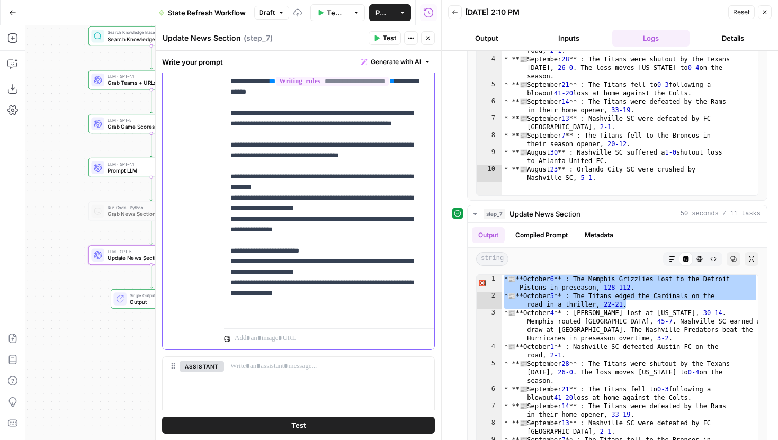
scroll to position [422, 0]
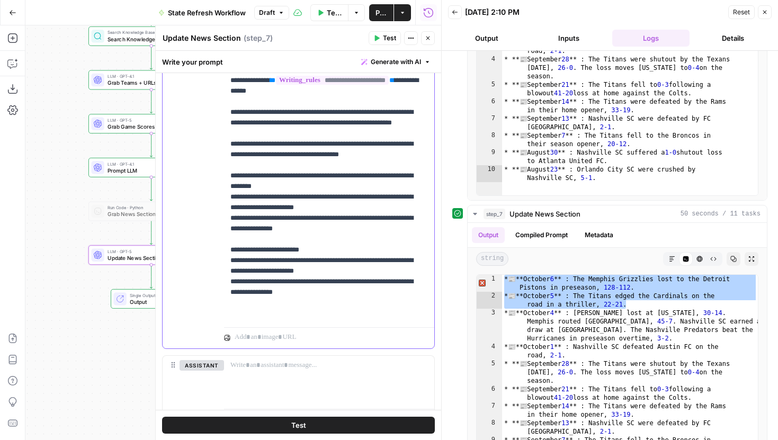
click at [336, 313] on p "**********" at bounding box center [325, 160] width 190 height 318
click at [382, 42] on button "Test" at bounding box center [385, 38] width 32 height 14
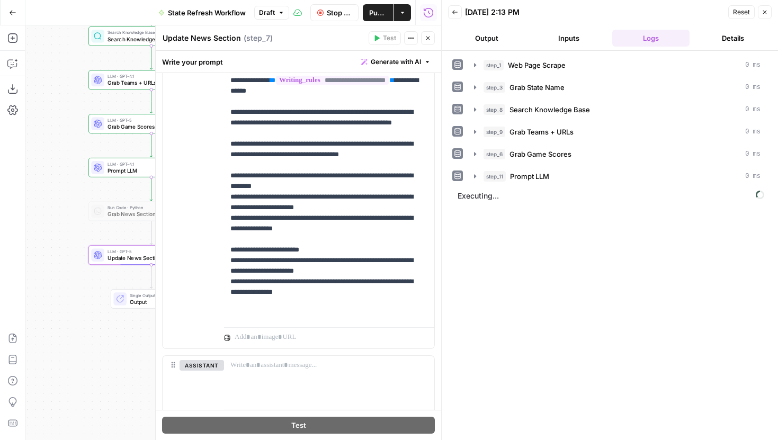
click at [338, 17] on div "Cancel the current test to test again." at bounding box center [385, 17] width 122 height 11
click at [316, 13] on button "Stop Run" at bounding box center [334, 12] width 48 height 17
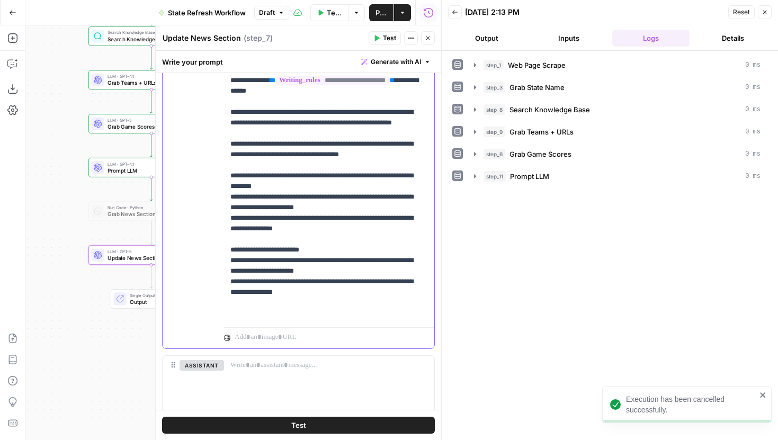
click at [265, 277] on p "**********" at bounding box center [325, 160] width 190 height 318
click at [231, 303] on p "**********" at bounding box center [325, 160] width 190 height 318
click at [345, 305] on p "**********" at bounding box center [325, 160] width 190 height 318
click at [377, 39] on icon "button" at bounding box center [377, 38] width 5 height 6
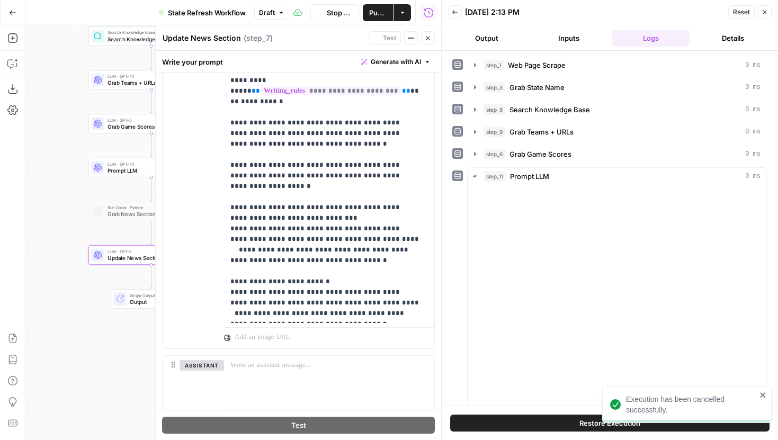
scroll to position [433, 0]
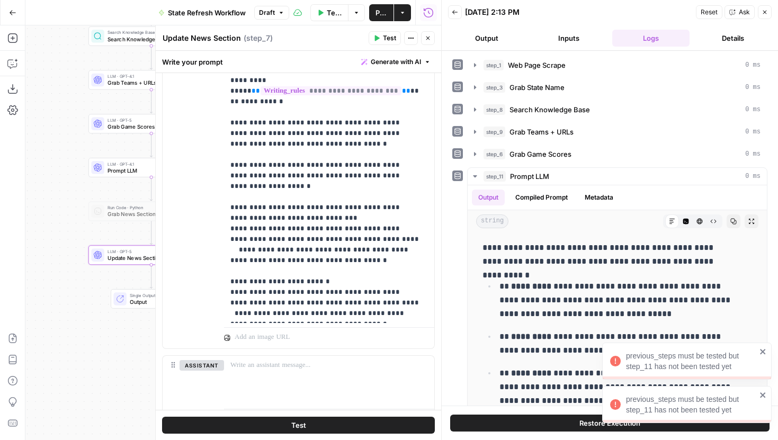
click at [762, 396] on icon "close" at bounding box center [762, 394] width 5 height 5
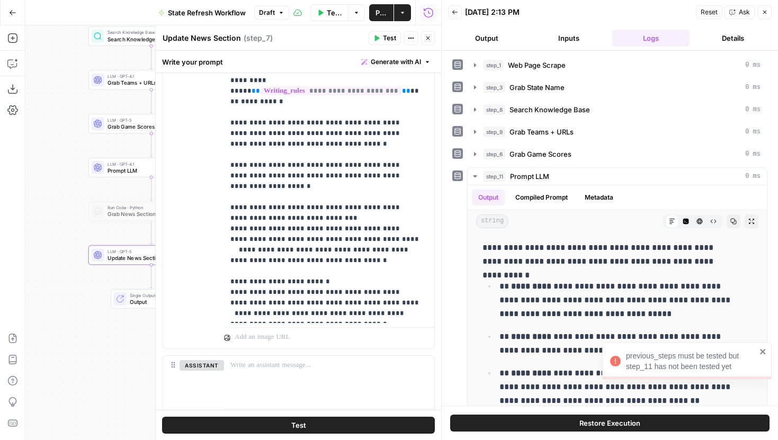
click at [760, 351] on icon "close" at bounding box center [762, 351] width 7 height 8
click at [431, 38] on span "Close" at bounding box center [431, 38] width 1 height 1
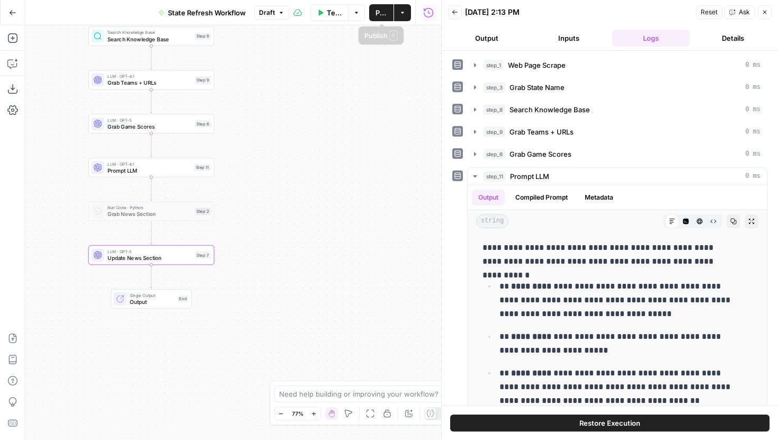
click at [383, 12] on span "Publish" at bounding box center [381, 12] width 12 height 11
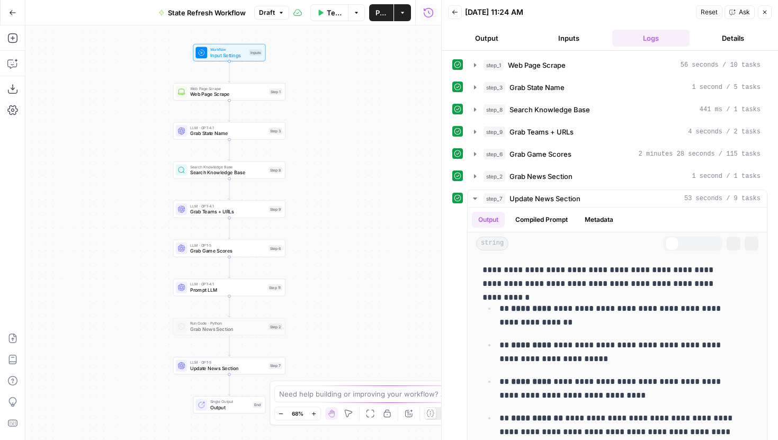
click at [237, 373] on div "LLM · GPT-5 Update News Section Step 7" at bounding box center [229, 365] width 112 height 17
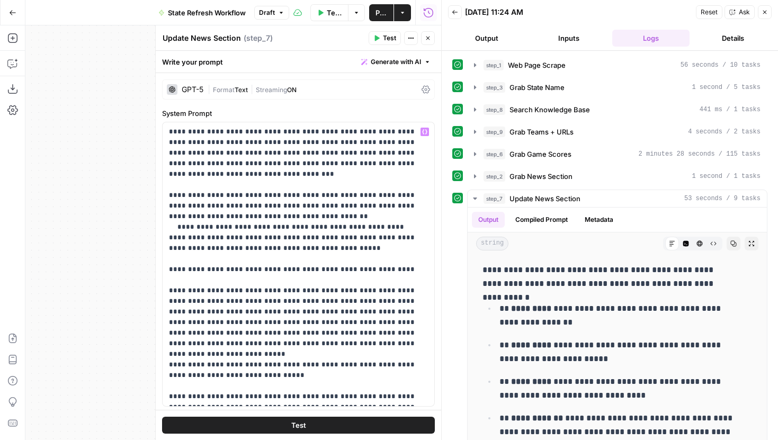
scroll to position [484, 0]
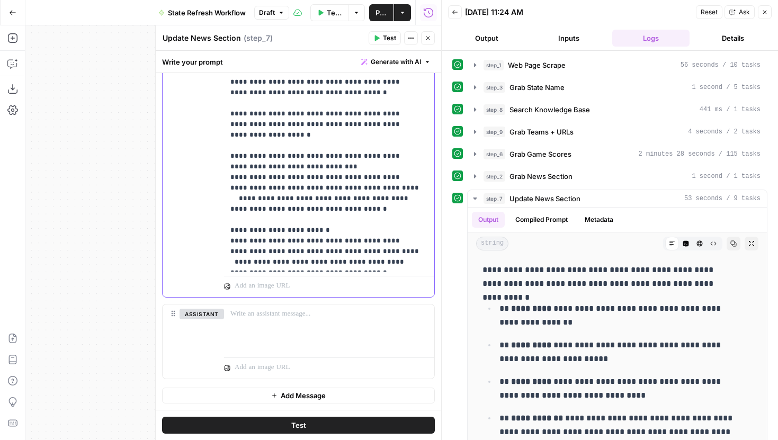
click at [236, 252] on p "**********" at bounding box center [325, 109] width 190 height 318
click at [381, 37] on button "Test" at bounding box center [385, 38] width 32 height 14
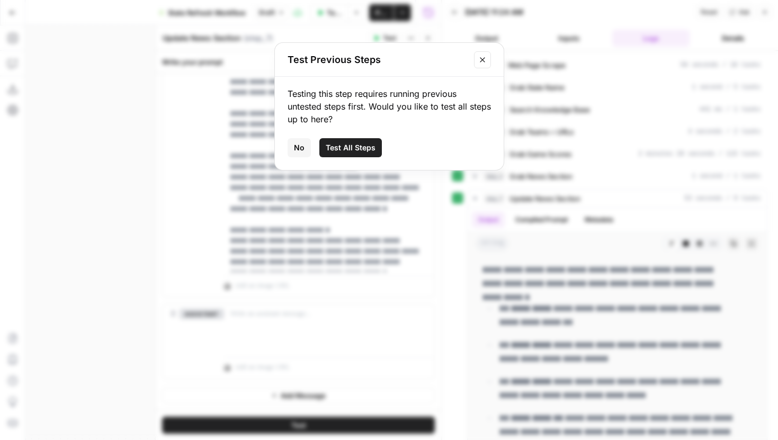
click at [362, 147] on span "Test All Steps" at bounding box center [351, 147] width 50 height 11
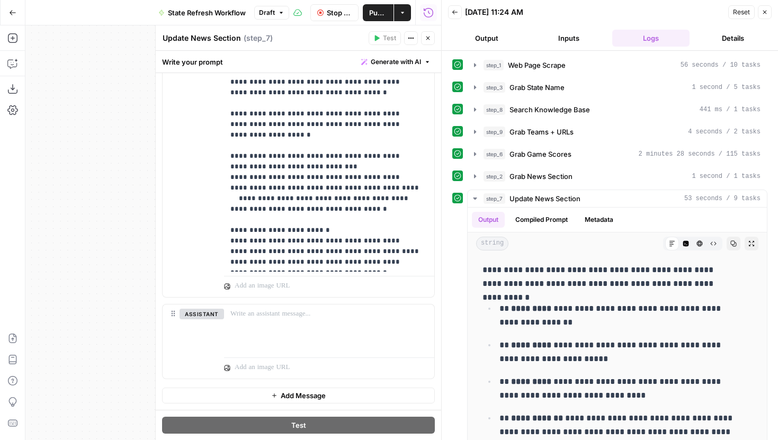
scroll to position [473, 0]
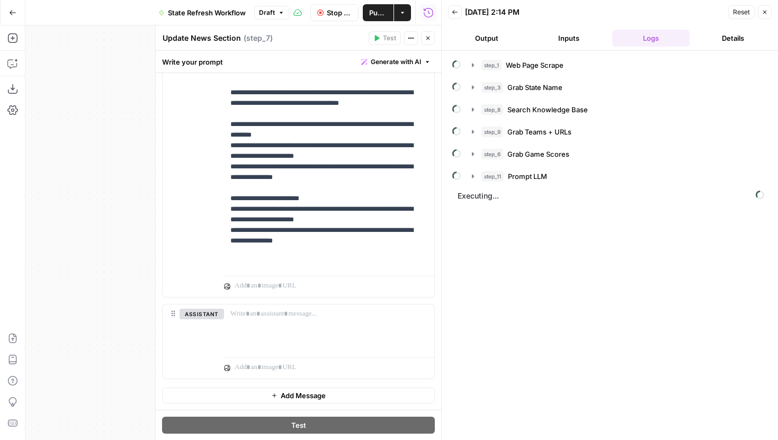
click at [426, 41] on icon "button" at bounding box center [428, 38] width 6 height 6
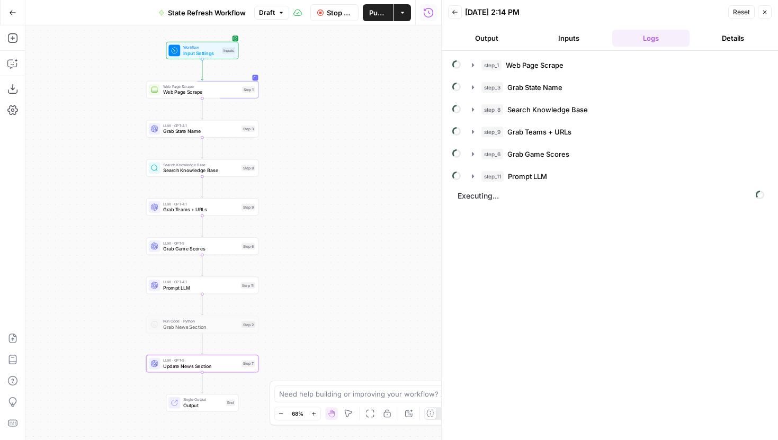
drag, startPoint x: 364, startPoint y: 239, endPoint x: 333, endPoint y: 228, distance: 33.2
click at [333, 228] on div "Workflow Input Settings Inputs Web Page Scrape Web Page Scrape Step 1 LLM · GPT…" at bounding box center [233, 232] width 416 height 415
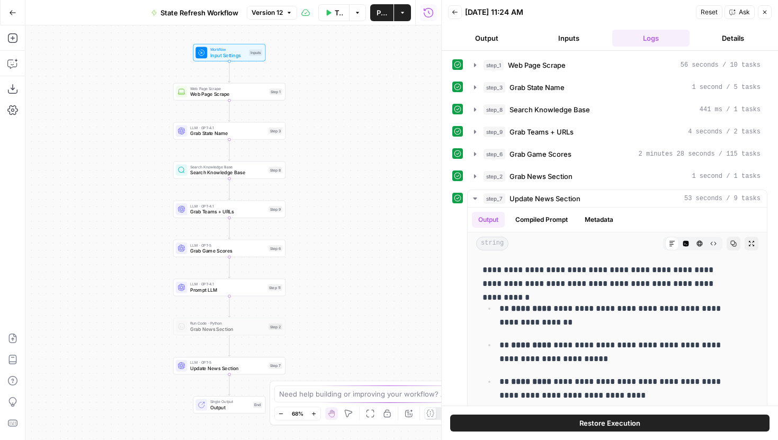
click at [289, 10] on icon "button" at bounding box center [289, 13] width 6 height 6
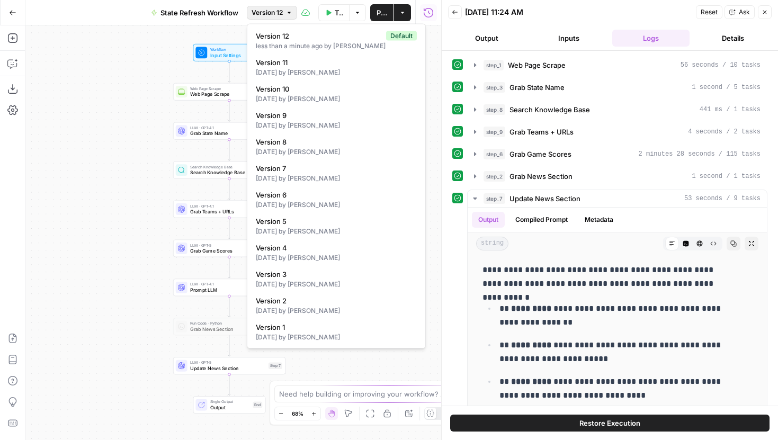
click at [285, 9] on button "Version 12" at bounding box center [272, 13] width 50 height 14
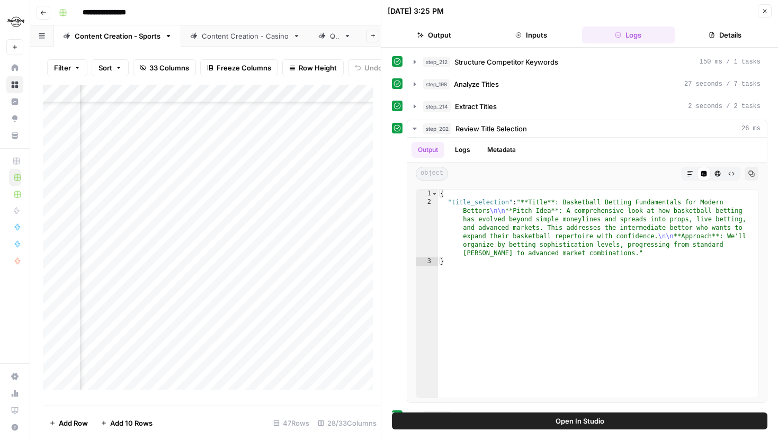
scroll to position [560, 313]
click at [763, 11] on icon "button" at bounding box center [765, 11] width 6 height 6
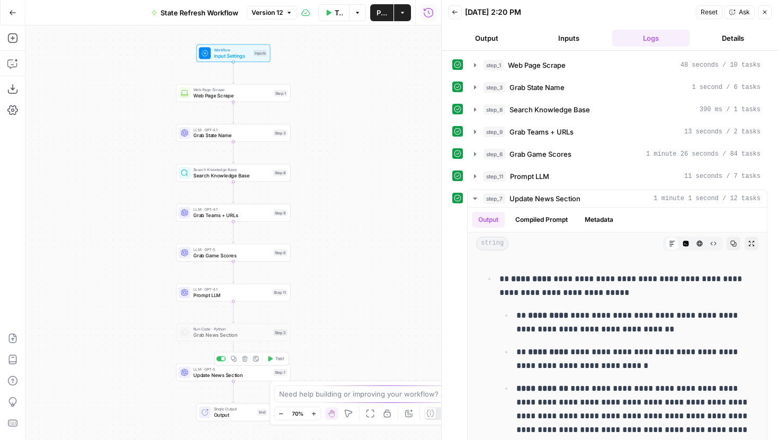
click at [252, 379] on div "LLM · GPT-5 Update News Section Step 7 Copy step Delete step Add Note Test" at bounding box center [233, 372] width 114 height 17
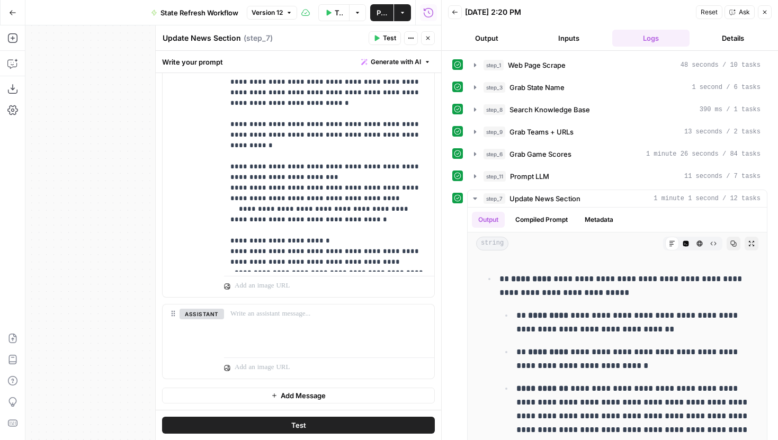
scroll to position [452, 0]
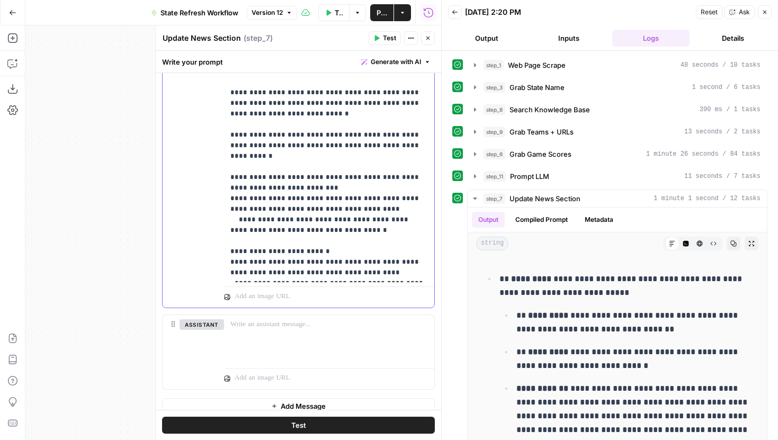
click at [236, 263] on p "**********" at bounding box center [329, 124] width 198 height 307
click at [321, 265] on p "**********" at bounding box center [329, 124] width 198 height 307
click at [239, 199] on p "**********" at bounding box center [329, 124] width 198 height 307
click at [427, 39] on icon "button" at bounding box center [428, 38] width 6 height 6
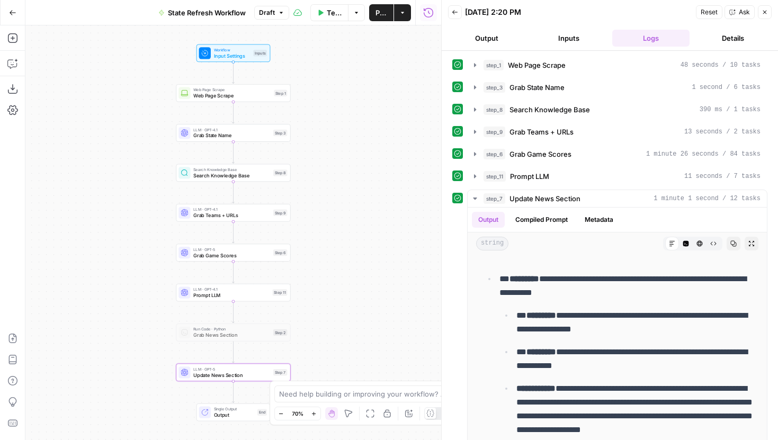
click at [248, 378] on span "Update News Section" at bounding box center [231, 374] width 77 height 7
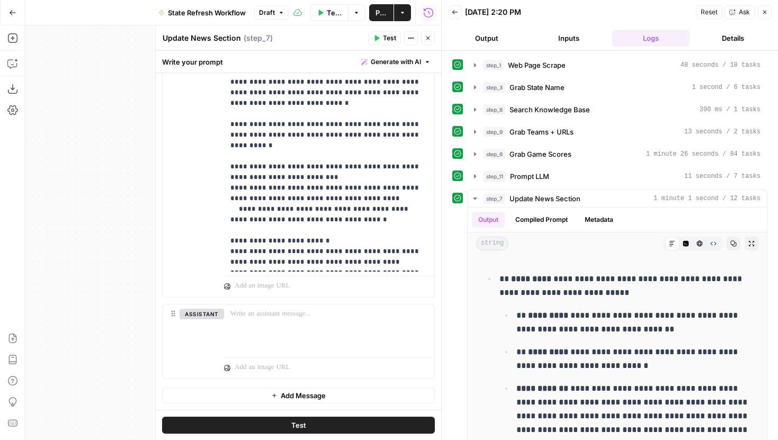
scroll to position [432, 0]
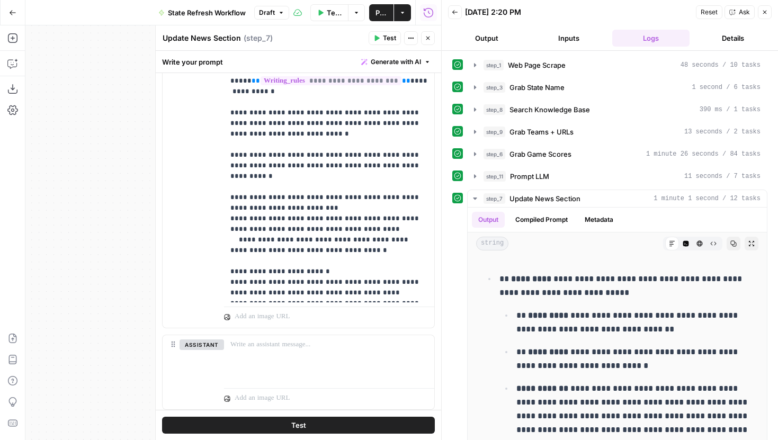
click at [383, 15] on span "Publish" at bounding box center [381, 12] width 12 height 11
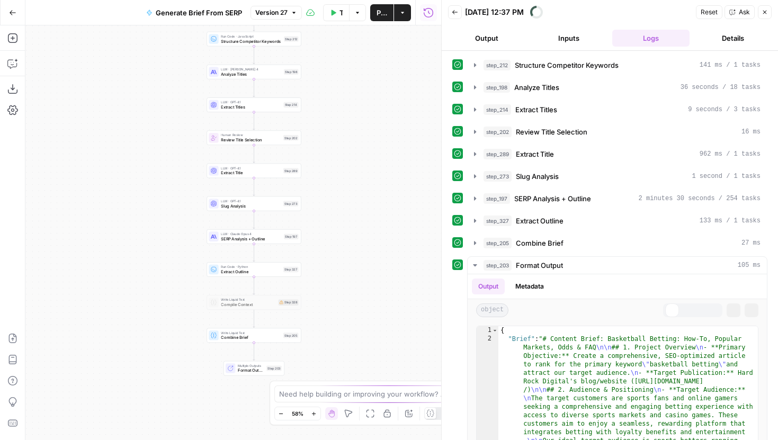
drag, startPoint x: 334, startPoint y: 249, endPoint x: 278, endPoint y: 270, distance: 59.3
click at [354, 204] on div "Workflow Input Settings Inputs Run Code · JavaScript Structure Competitor Keywo…" at bounding box center [233, 232] width 416 height 415
click at [270, 239] on span "SERP Analysis + Outline" at bounding box center [251, 240] width 60 height 6
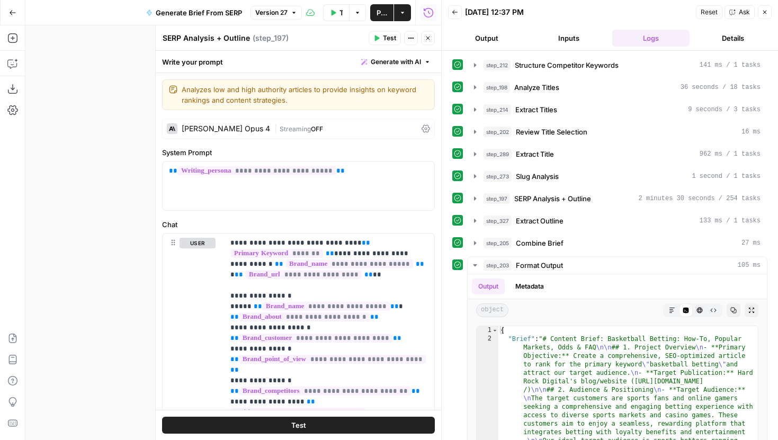
click at [765, 12] on icon "button" at bounding box center [765, 13] width 4 height 4
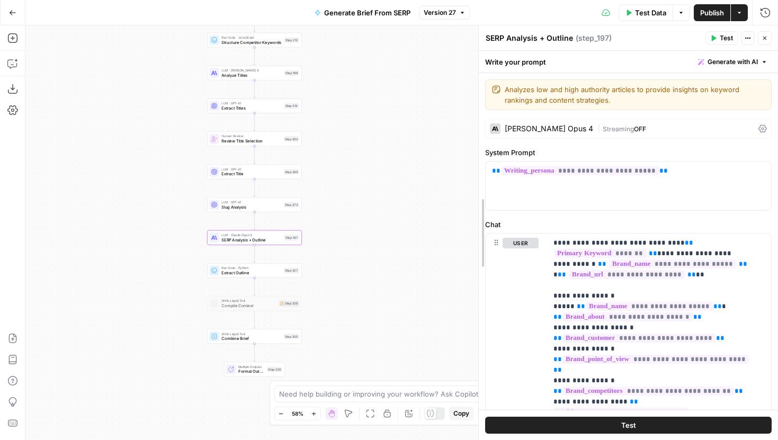
drag, startPoint x: 493, startPoint y: 174, endPoint x: 449, endPoint y: 174, distance: 43.4
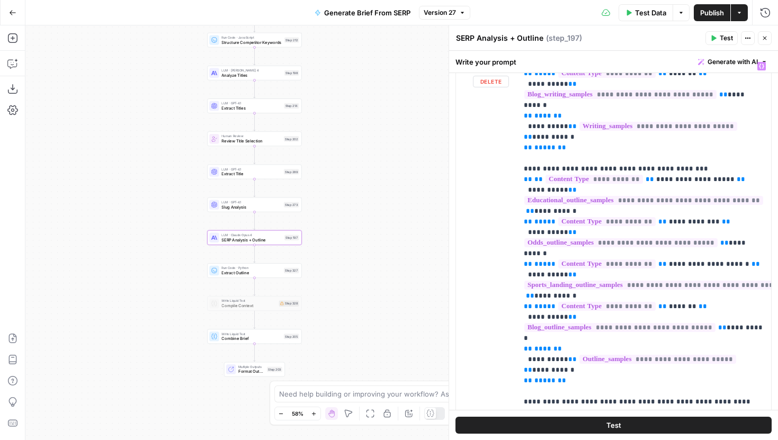
scroll to position [411, 0]
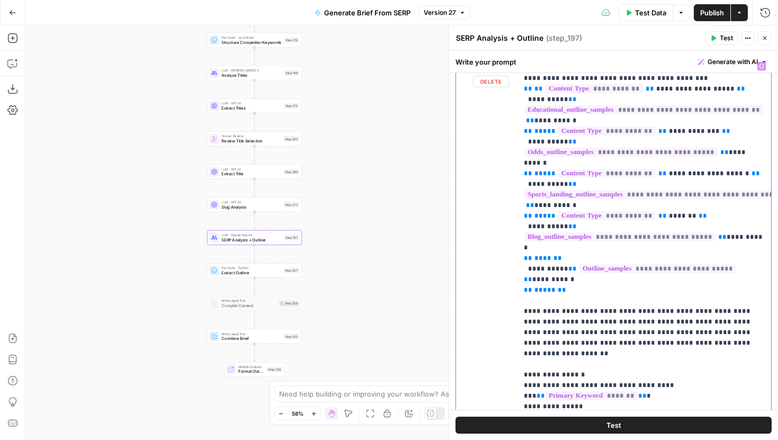
drag, startPoint x: 523, startPoint y: 215, endPoint x: 600, endPoint y: 213, distance: 76.8
click at [600, 213] on div "**********" at bounding box center [644, 273] width 254 height 432
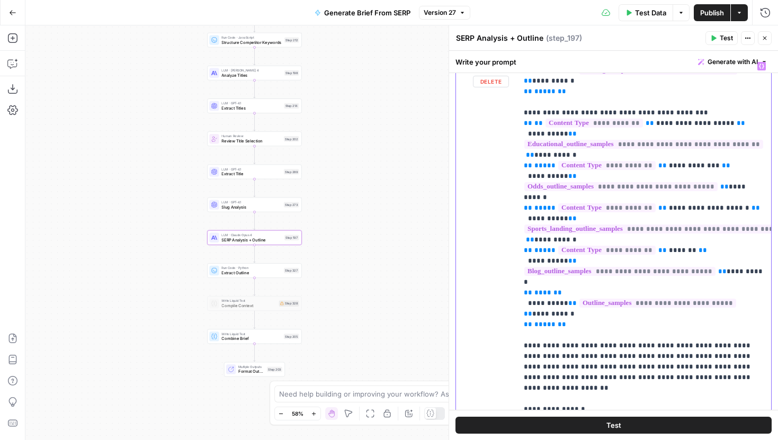
scroll to position [375, 0]
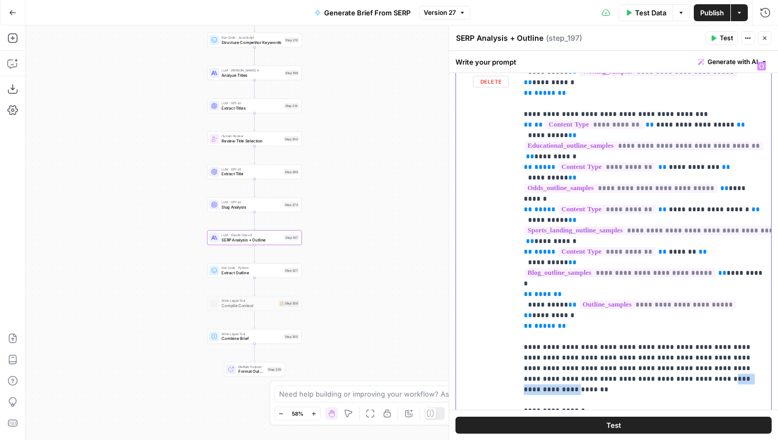
drag, startPoint x: 605, startPoint y: 282, endPoint x: 664, endPoint y: 285, distance: 59.4
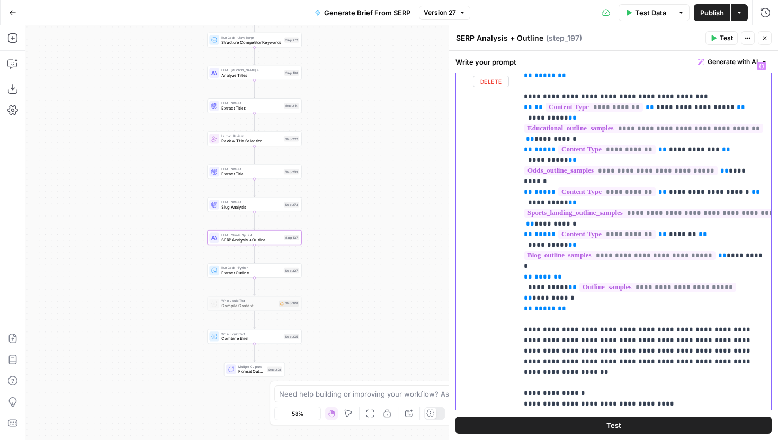
scroll to position [391, 0]
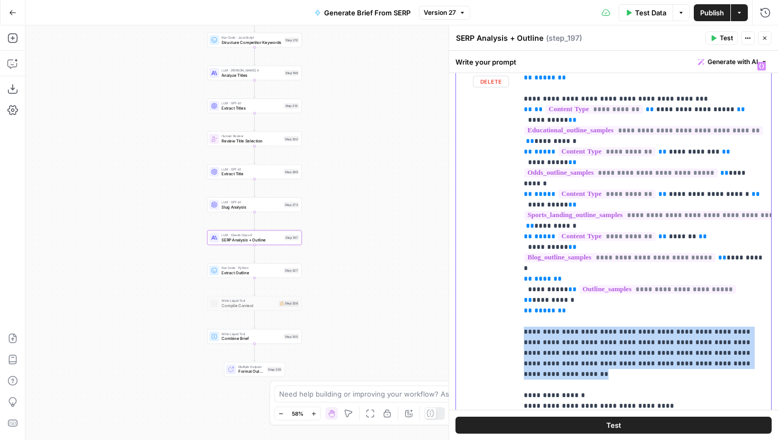
drag, startPoint x: 705, startPoint y: 270, endPoint x: 521, endPoint y: 239, distance: 186.7
click at [520, 239] on div "**********" at bounding box center [644, 273] width 254 height 432
drag, startPoint x: 543, startPoint y: 234, endPoint x: 709, endPoint y: 277, distance: 171.2
click at [710, 277] on div "**********" at bounding box center [644, 273] width 254 height 432
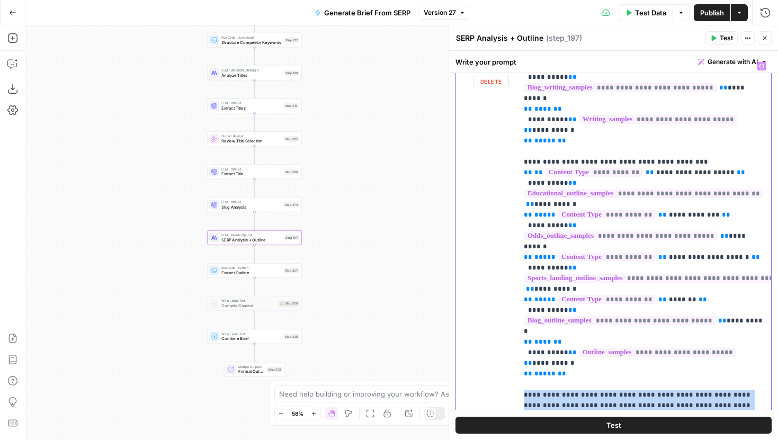
scroll to position [327, 0]
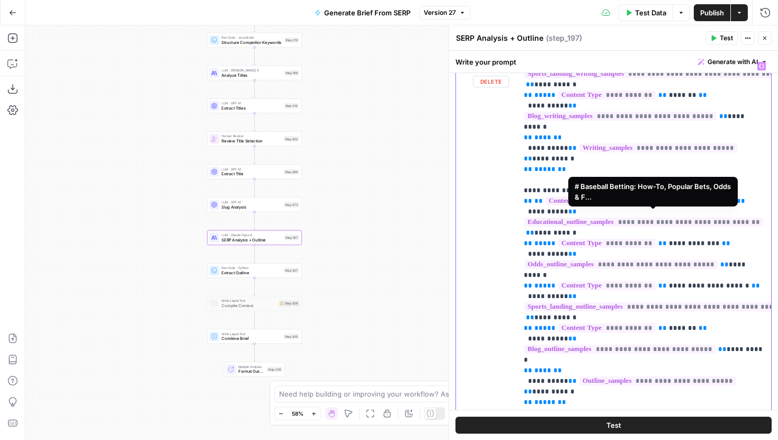
scroll to position [305, 0]
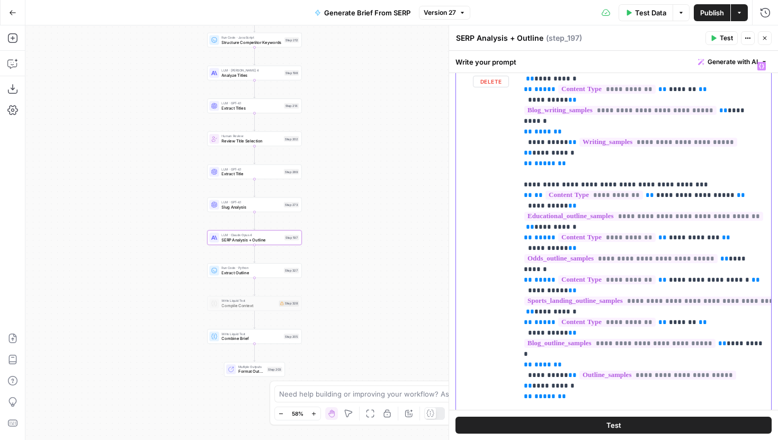
drag, startPoint x: 700, startPoint y: 358, endPoint x: 521, endPoint y: 322, distance: 182.1
click at [521, 322] on div "**********" at bounding box center [644, 273] width 254 height 432
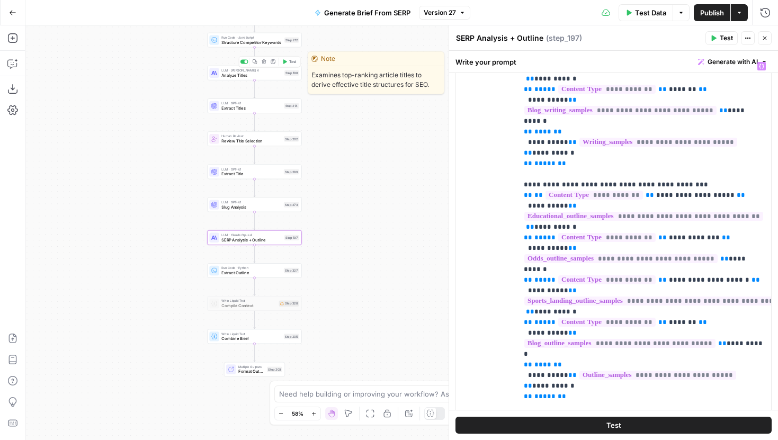
click at [243, 75] on span "Analyze Titles" at bounding box center [251, 75] width 60 height 6
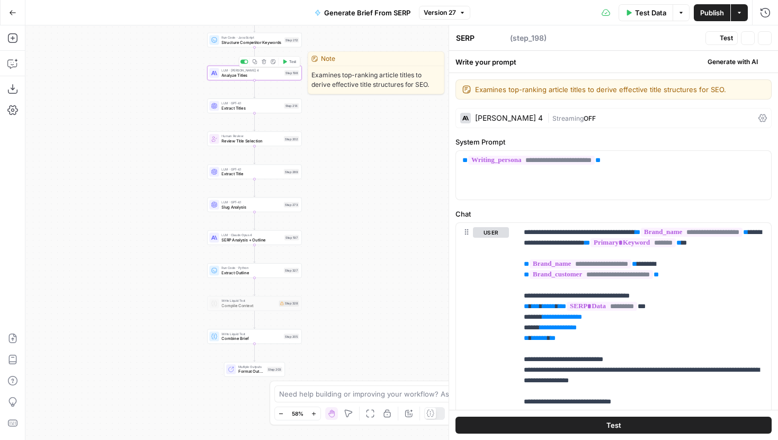
type textarea "Analyze Titles"
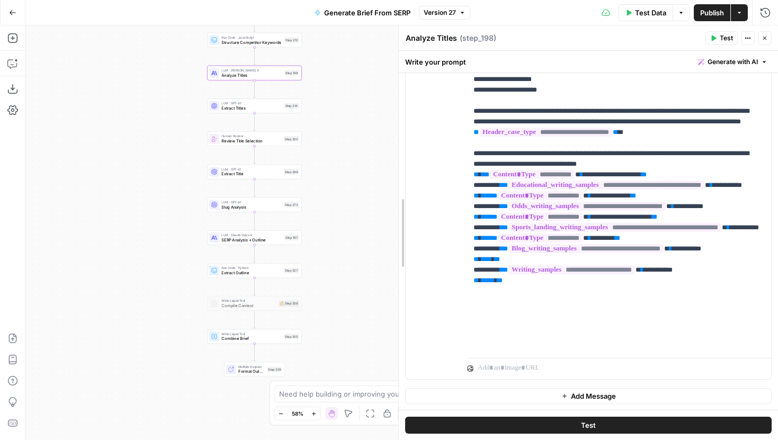
scroll to position [361, 0]
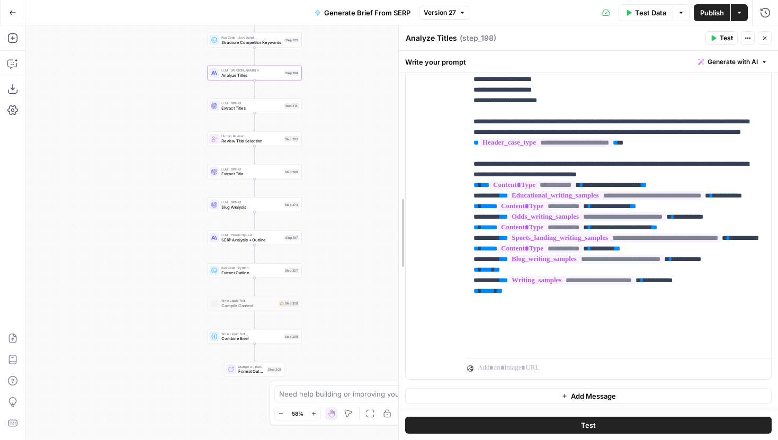
drag, startPoint x: 449, startPoint y: 145, endPoint x: 381, endPoint y: 148, distance: 67.9
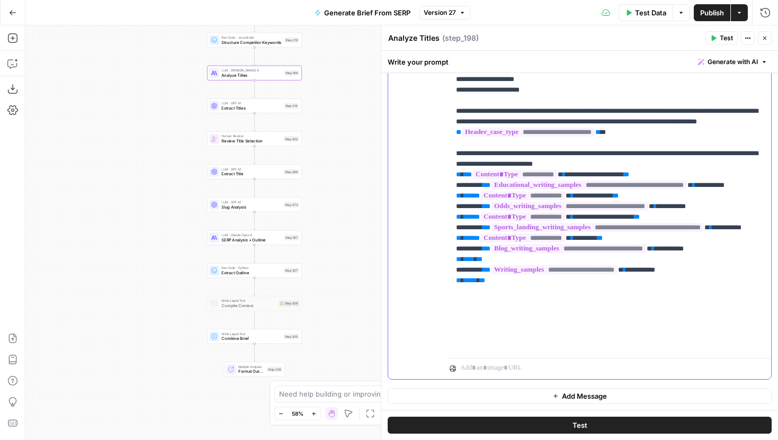
drag, startPoint x: 455, startPoint y: 192, endPoint x: 614, endPoint y: 206, distance: 158.9
click at [614, 206] on div "**********" at bounding box center [610, 138] width 321 height 432
drag, startPoint x: 490, startPoint y: 195, endPoint x: 540, endPoint y: 195, distance: 49.8
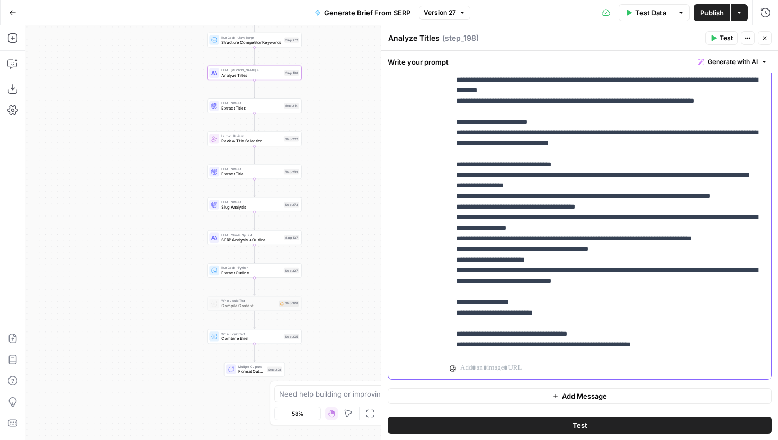
scroll to position [0, 0]
